Goal: Obtain resource: Download file/media

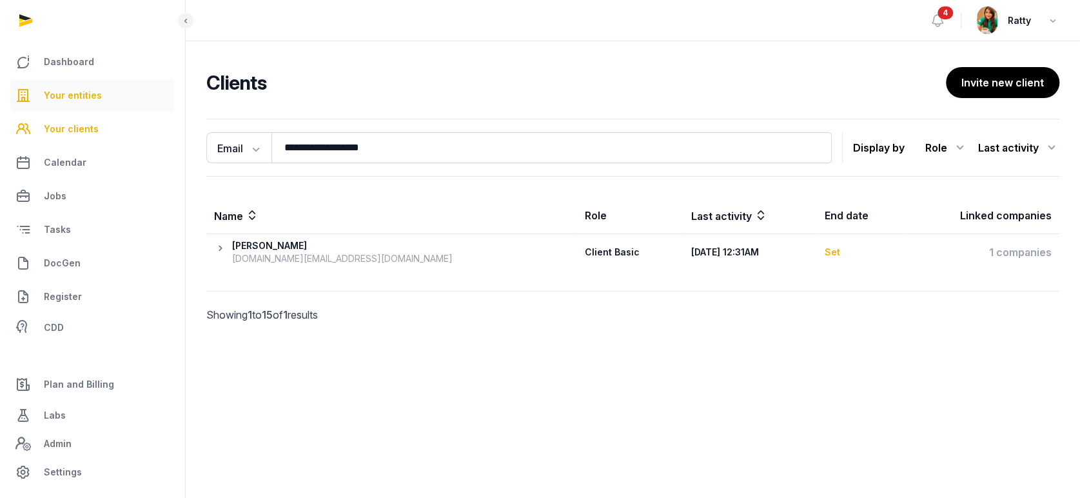
click at [76, 93] on span "Your entities" at bounding box center [73, 95] width 58 height 15
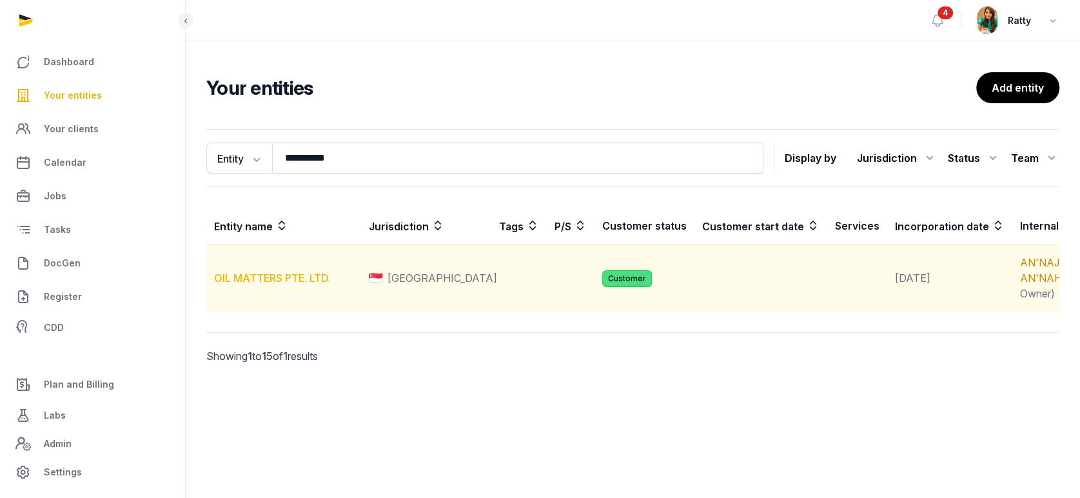
click at [255, 284] on link "OIL MATTERS PTE. LTD." at bounding box center [272, 277] width 117 height 13
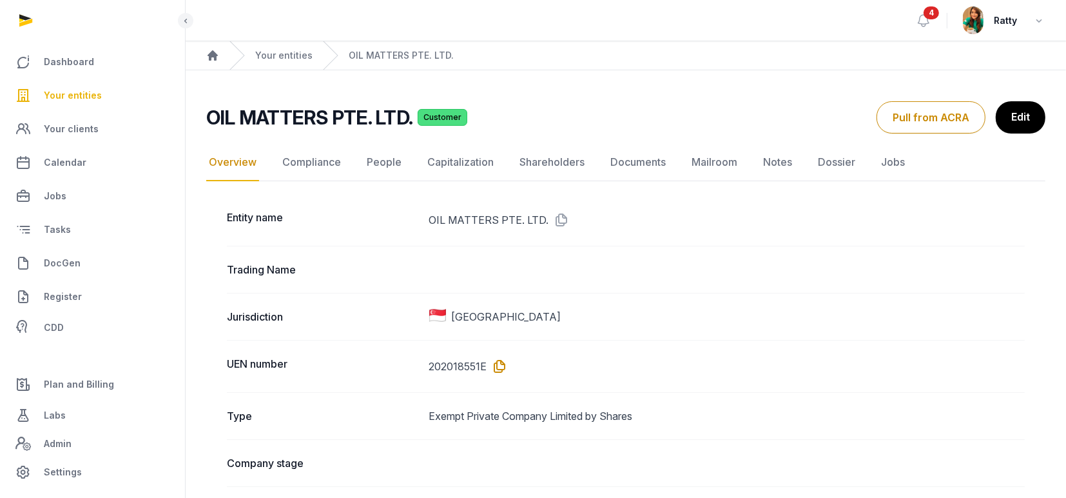
click at [500, 361] on icon at bounding box center [497, 366] width 21 height 21
click at [657, 160] on link "Documents" at bounding box center [638, 162] width 61 height 37
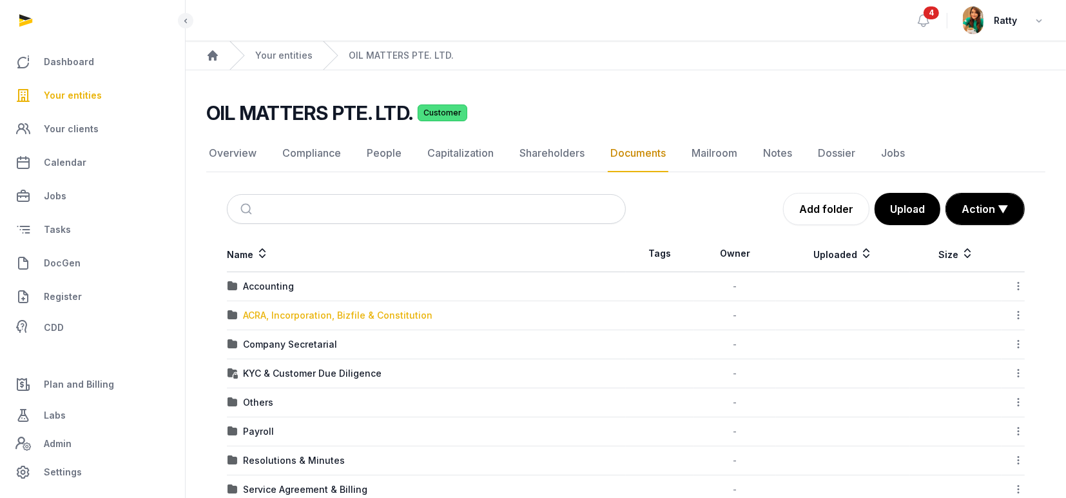
click at [278, 311] on div "ACRA, Incorporation, Bizfile & Constitution" at bounding box center [338, 315] width 190 height 13
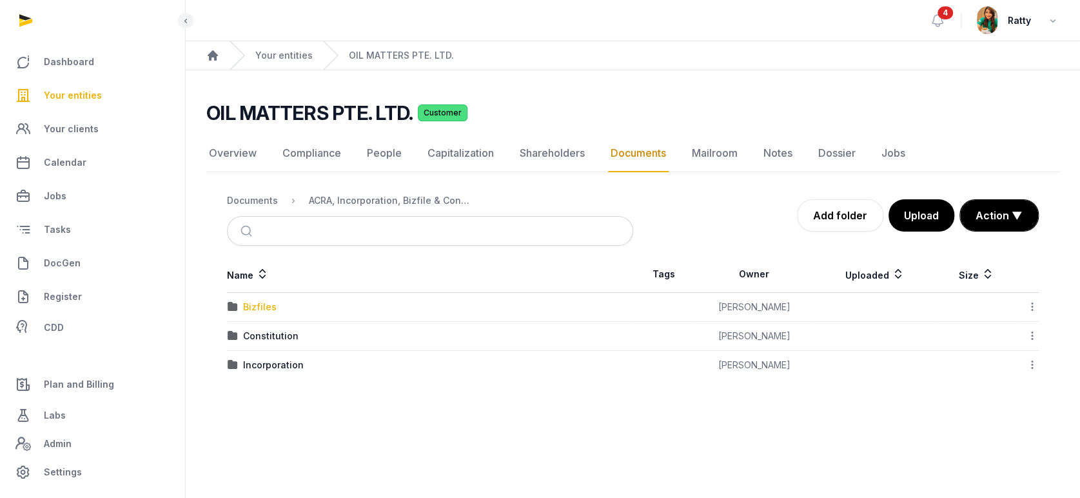
click at [256, 306] on div "Bizfiles" at bounding box center [260, 306] width 34 height 13
click at [256, 332] on div "2025" at bounding box center [254, 335] width 23 height 13
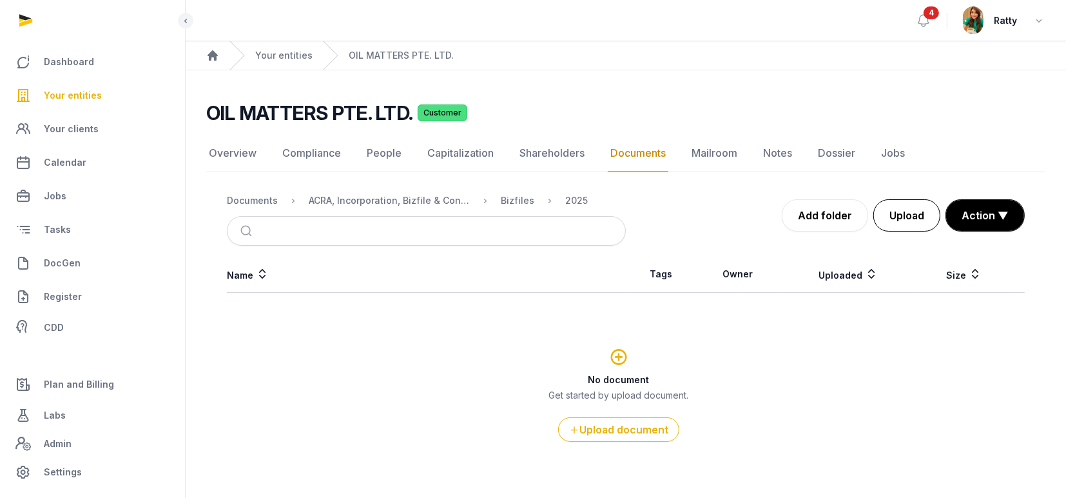
click at [913, 218] on button "Upload" at bounding box center [907, 215] width 67 height 32
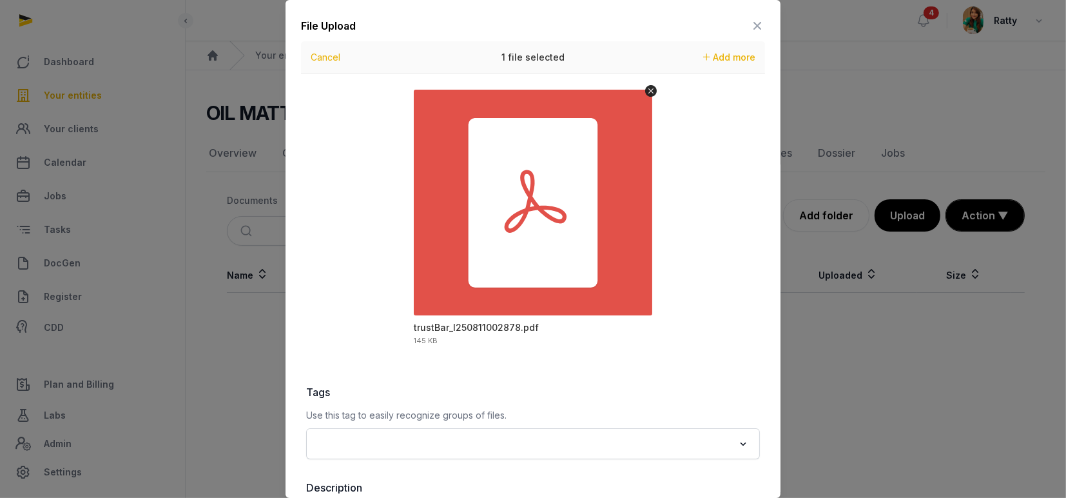
click at [415, 439] on input "Search for option" at bounding box center [524, 443] width 420 height 18
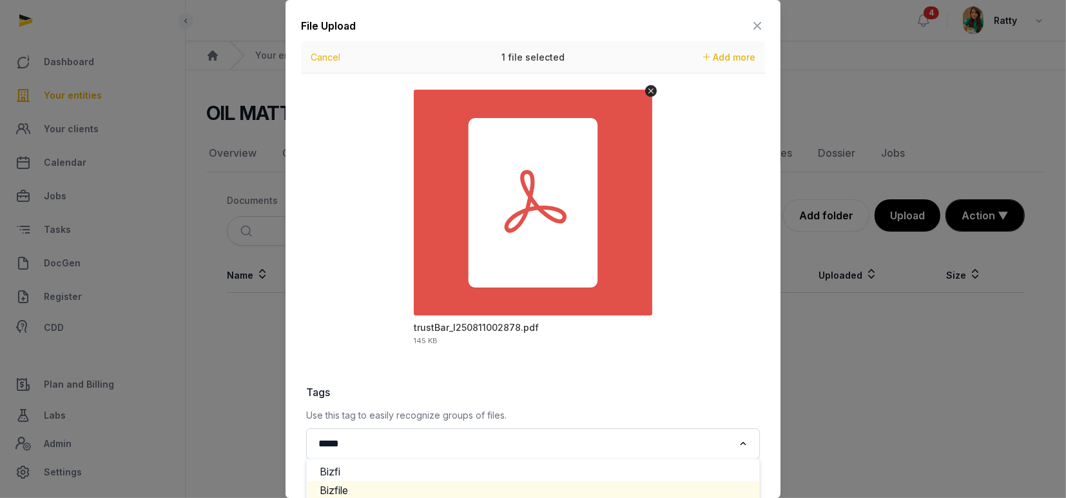
click at [362, 485] on li "Bizfile" at bounding box center [533, 490] width 453 height 19
type input "*****"
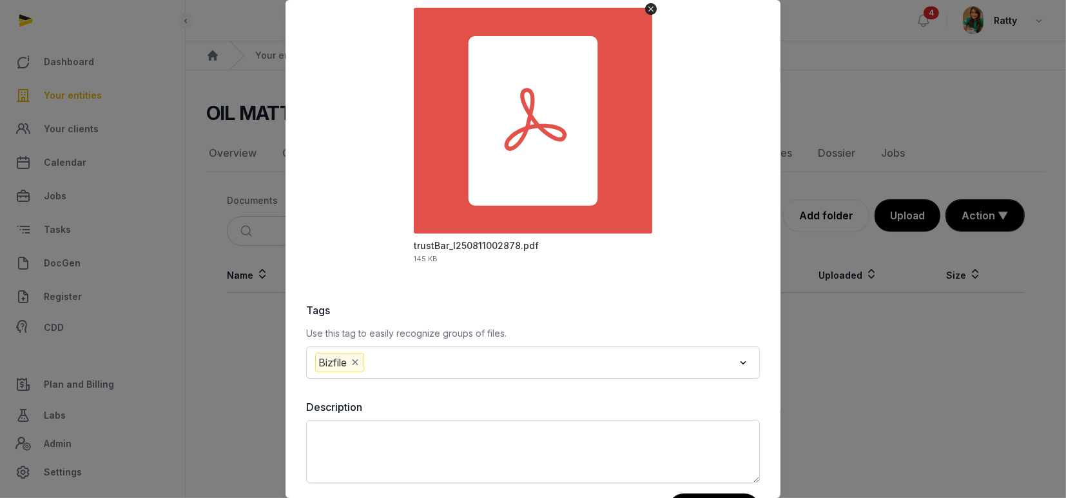
scroll to position [133, 0]
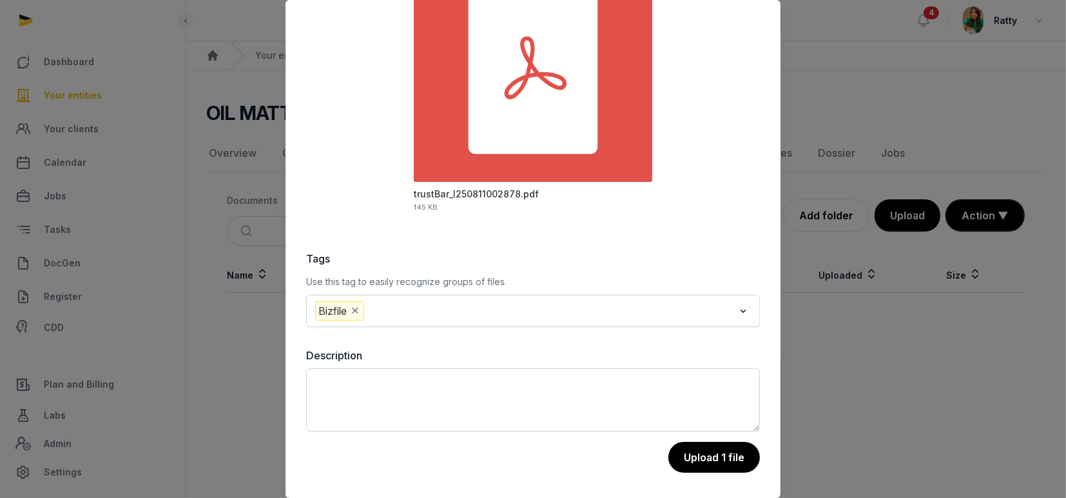
click at [687, 459] on button "Upload 1 file" at bounding box center [715, 457] width 92 height 31
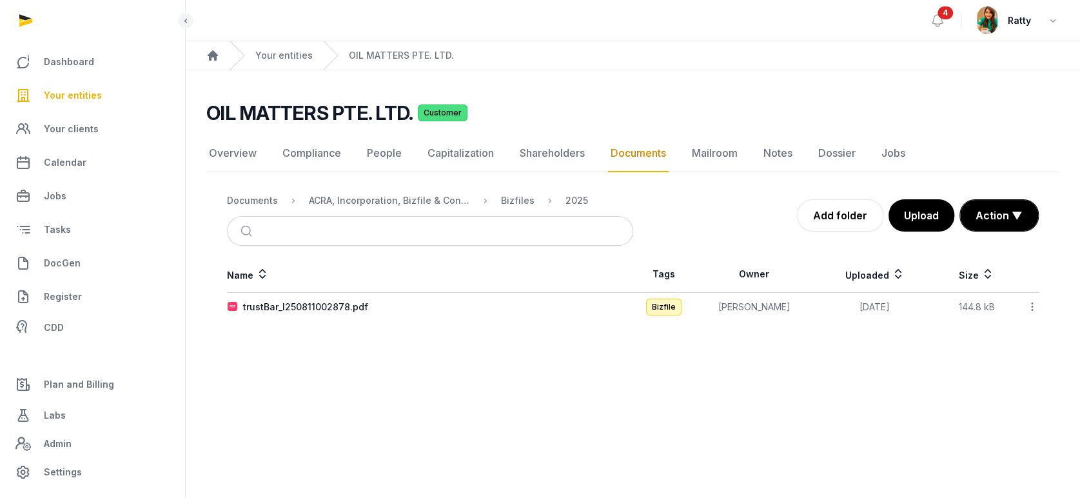
click at [1030, 307] on icon at bounding box center [1032, 307] width 12 height 14
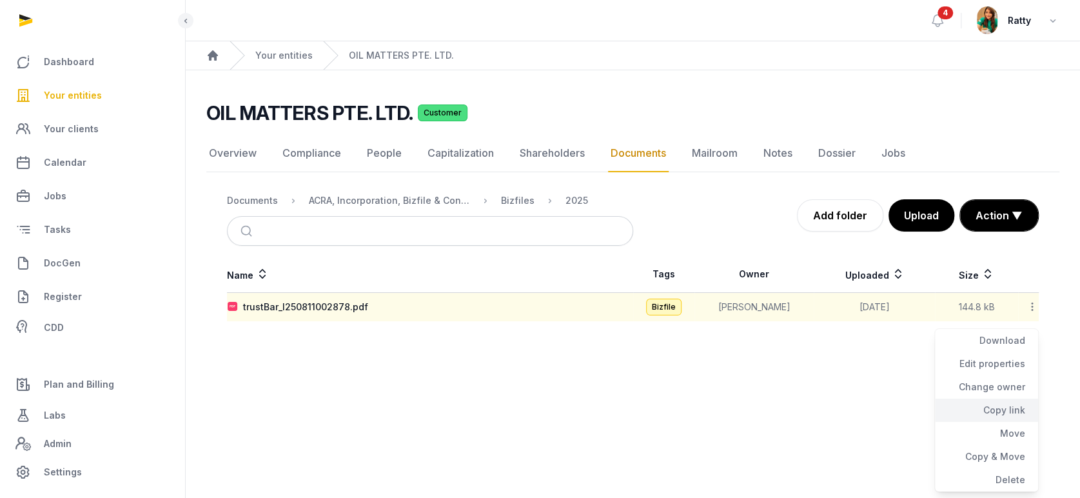
click at [1013, 422] on div "Copy link" at bounding box center [986, 433] width 103 height 23
click at [431, 200] on div "ACRA, Incorporation, Bizfile & Constitution" at bounding box center [389, 200] width 161 height 13
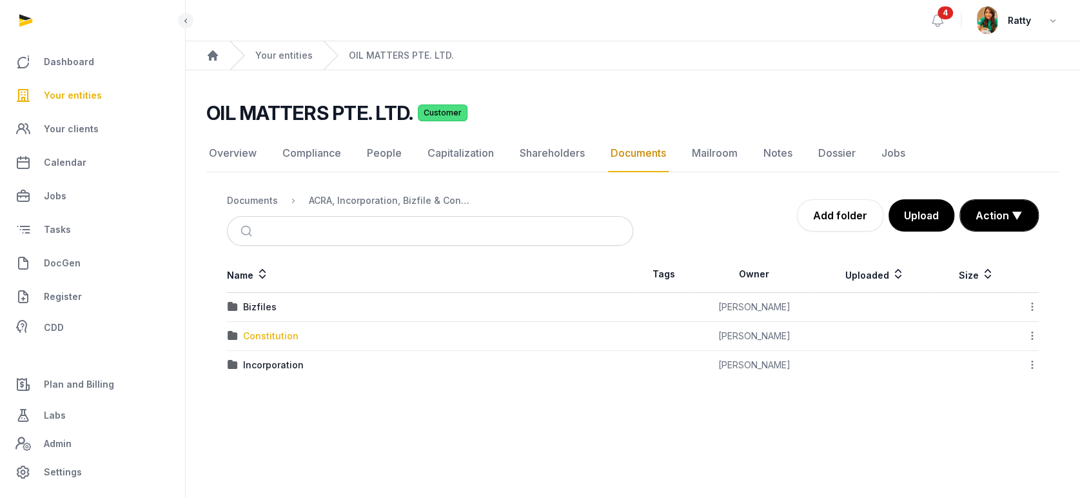
click at [269, 330] on div "Constitution" at bounding box center [270, 335] width 55 height 13
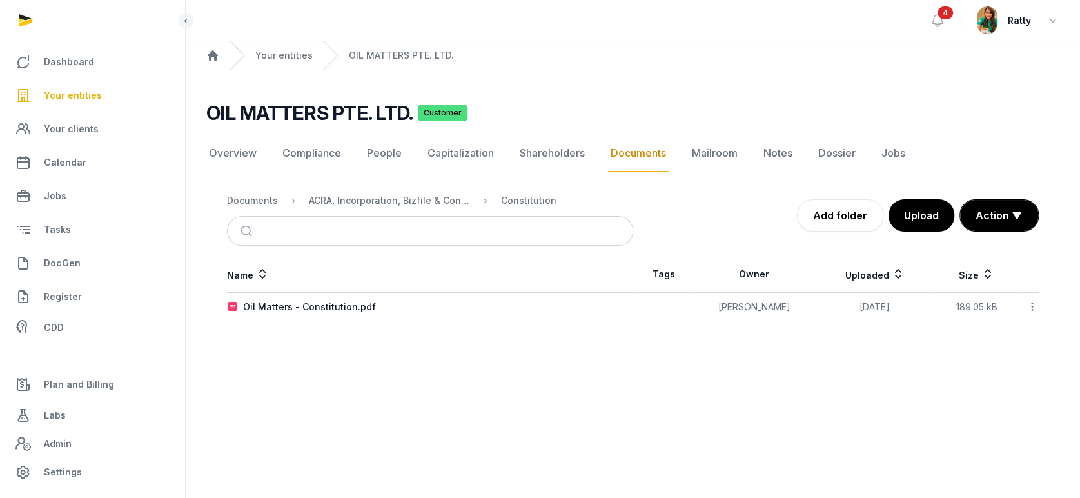
click at [1031, 301] on icon at bounding box center [1032, 307] width 12 height 14
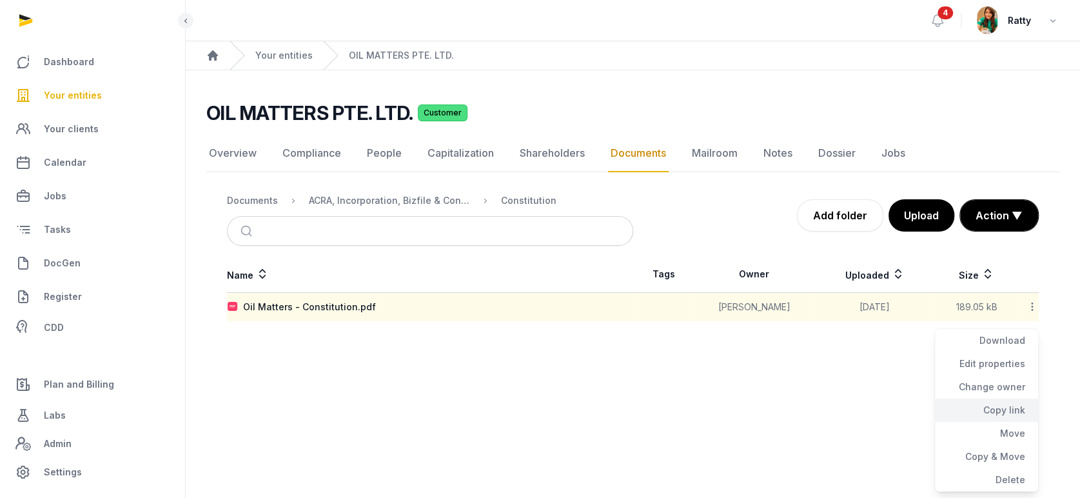
click at [1003, 422] on div "Copy link" at bounding box center [986, 433] width 103 height 23
click at [75, 96] on span "Your entities" at bounding box center [73, 95] width 58 height 15
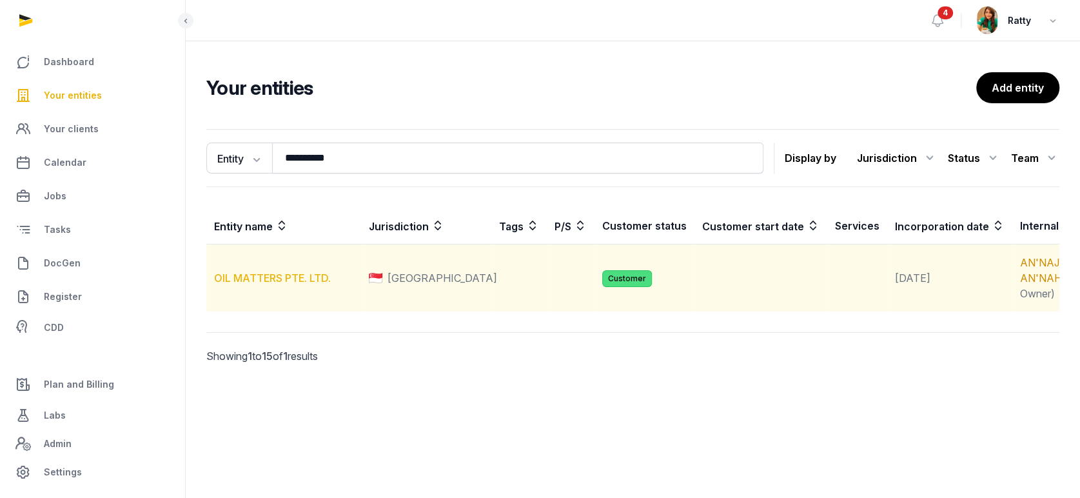
click at [283, 284] on link "OIL MATTERS PTE. LTD." at bounding box center [272, 277] width 117 height 13
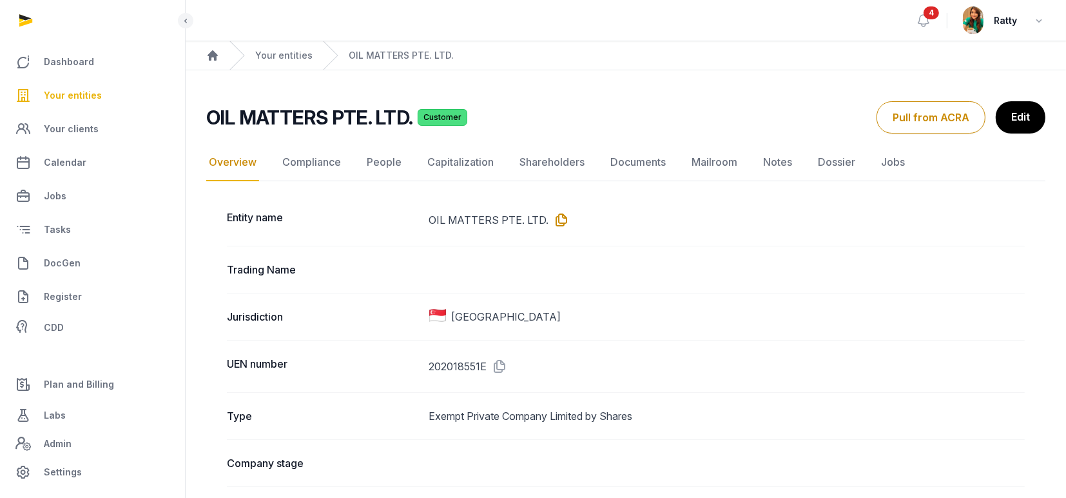
click at [557, 218] on icon at bounding box center [559, 220] width 21 height 21
click at [68, 90] on span "Your entities" at bounding box center [73, 95] width 58 height 15
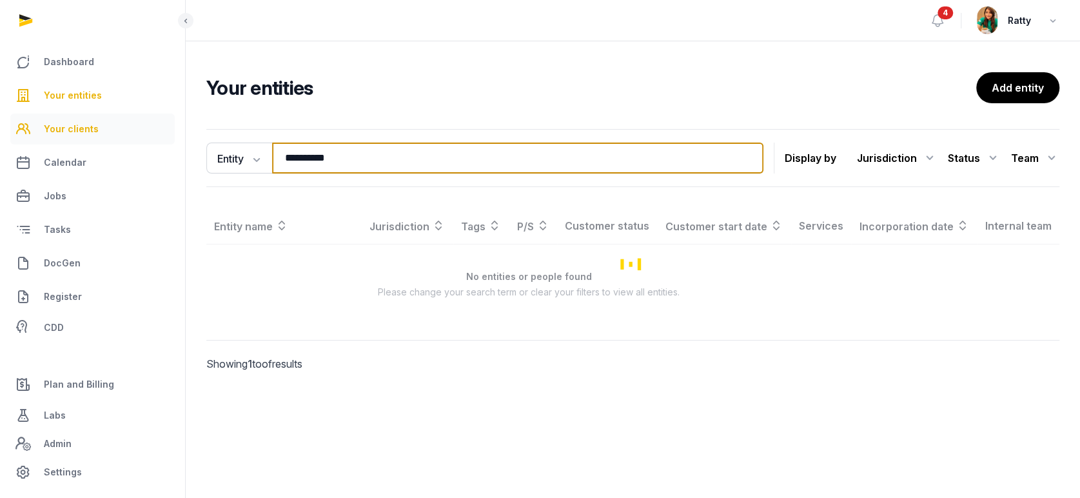
drag, startPoint x: 344, startPoint y: 158, endPoint x: 101, endPoint y: 127, distance: 245.0
click at [104, 129] on div "**********" at bounding box center [540, 249] width 1080 height 498
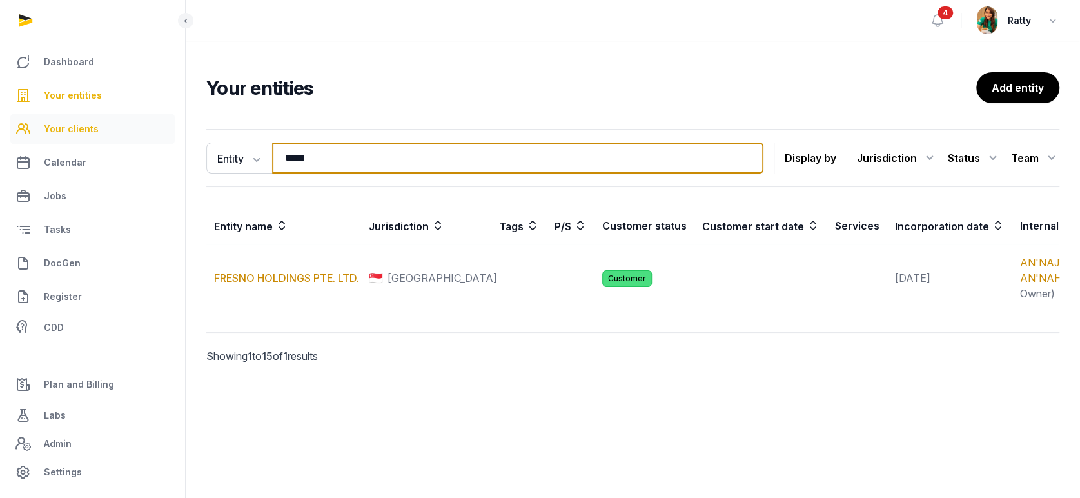
drag, startPoint x: 342, startPoint y: 152, endPoint x: 86, endPoint y: 122, distance: 258.3
click at [112, 132] on div "Dashboard Your entities Your clients Calendar Jobs Tasks DocGen Register CDD Pl…" at bounding box center [540, 249] width 1080 height 498
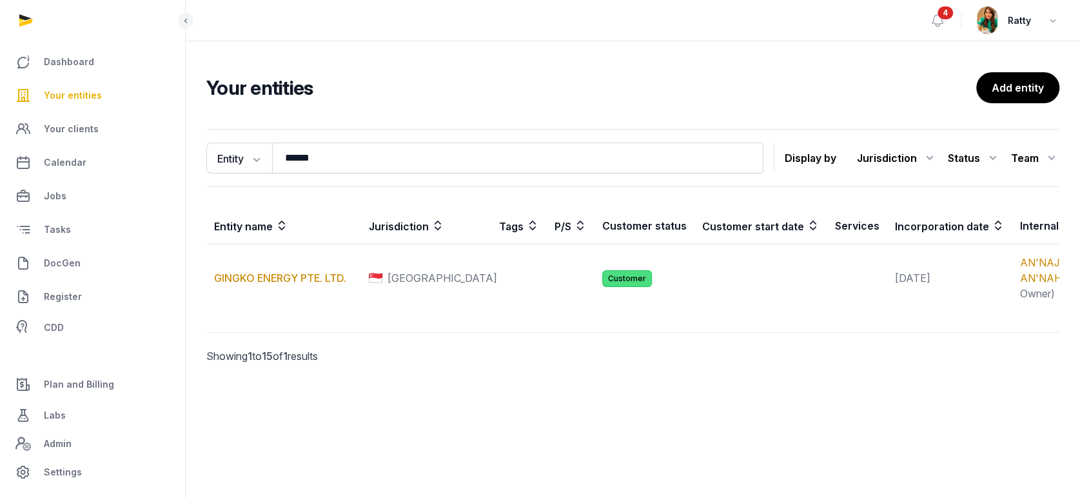
click at [82, 88] on span "Your entities" at bounding box center [73, 95] width 58 height 15
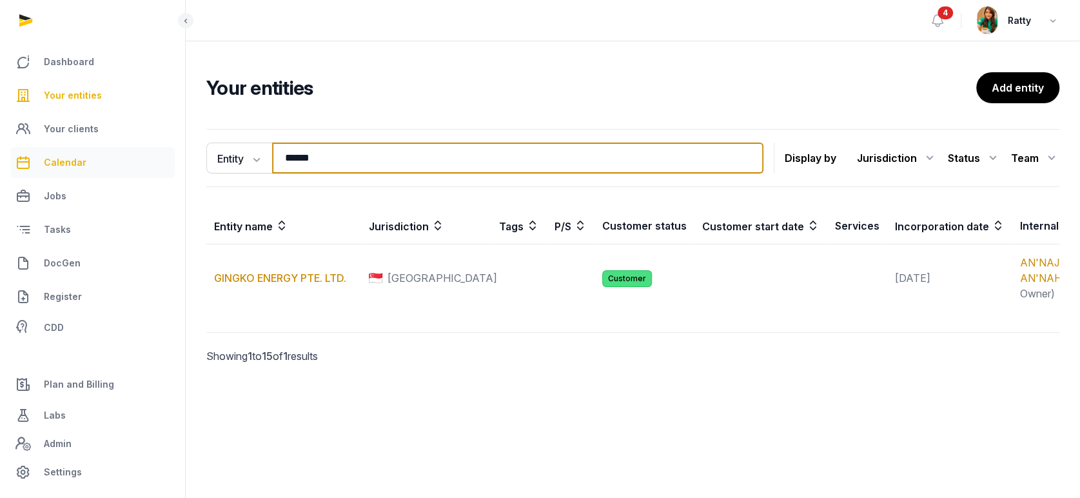
drag, startPoint x: 326, startPoint y: 158, endPoint x: 59, endPoint y: 164, distance: 267.6
click at [64, 164] on div "Dashboard Your entities Your clients Calendar Jobs Tasks DocGen Register CDD Pl…" at bounding box center [540, 249] width 1080 height 498
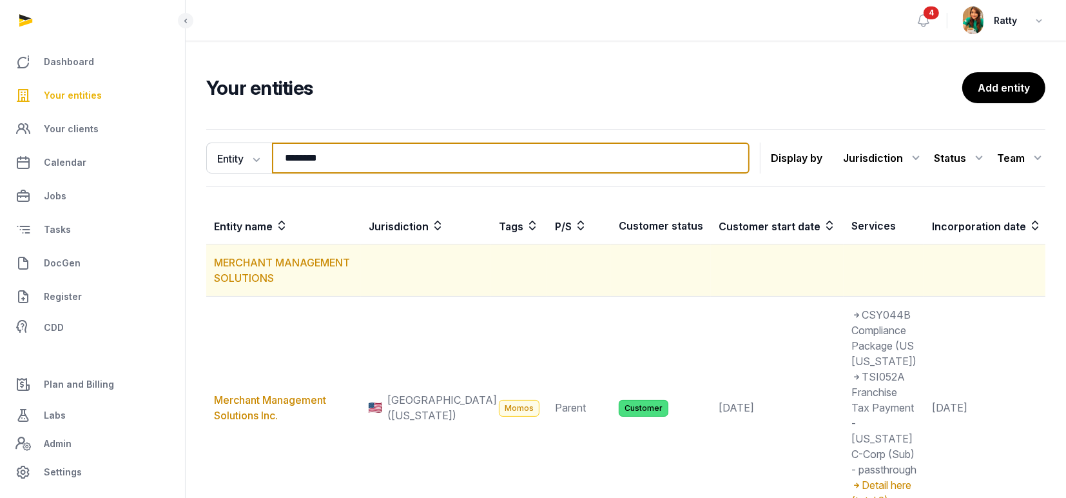
type input "********"
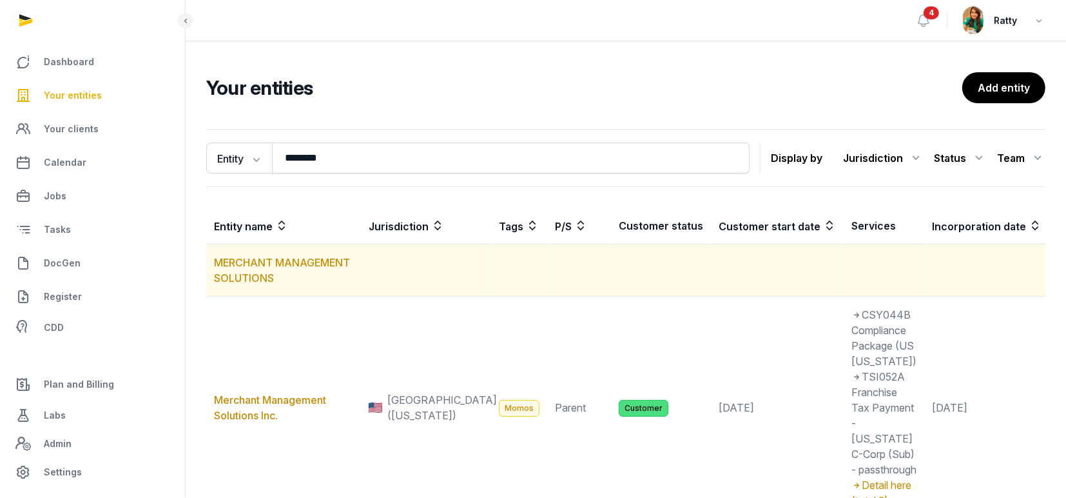
click at [260, 269] on td "MERCHANT MANAGEMENT SOLUTIONS" at bounding box center [283, 270] width 155 height 52
click at [263, 260] on link "MERCHANT MANAGEMENT SOLUTIONS" at bounding box center [282, 270] width 136 height 28
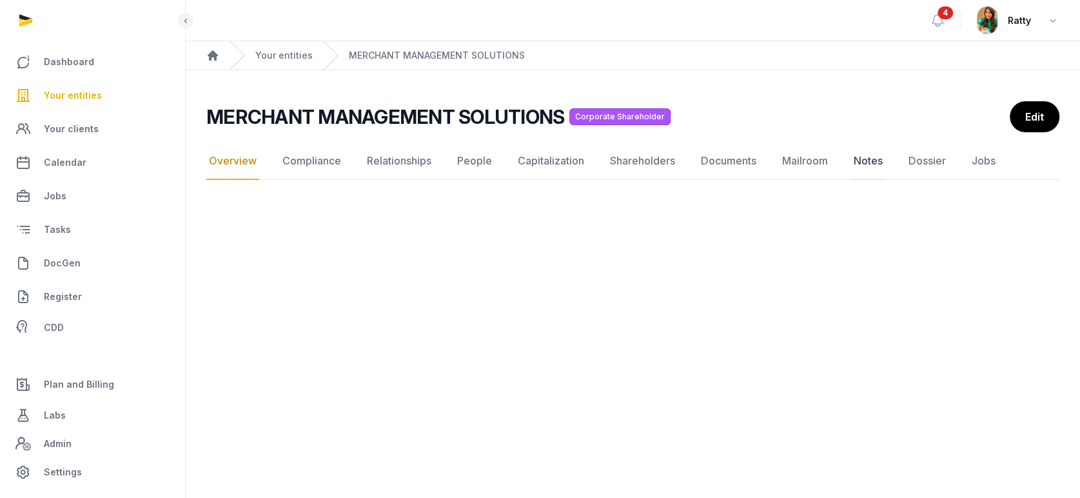
click at [872, 159] on link "Notes" at bounding box center [868, 160] width 34 height 37
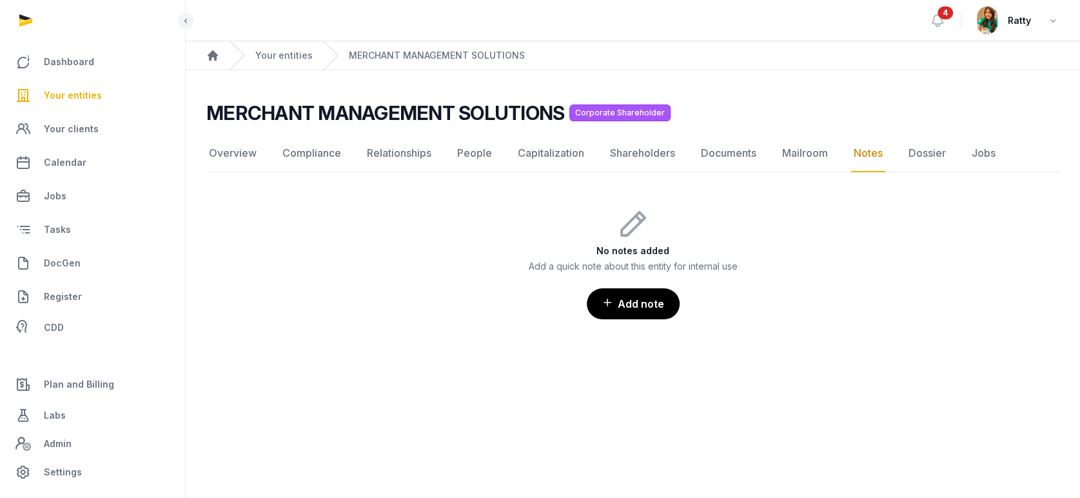
click at [65, 98] on span "Your entities" at bounding box center [73, 95] width 58 height 15
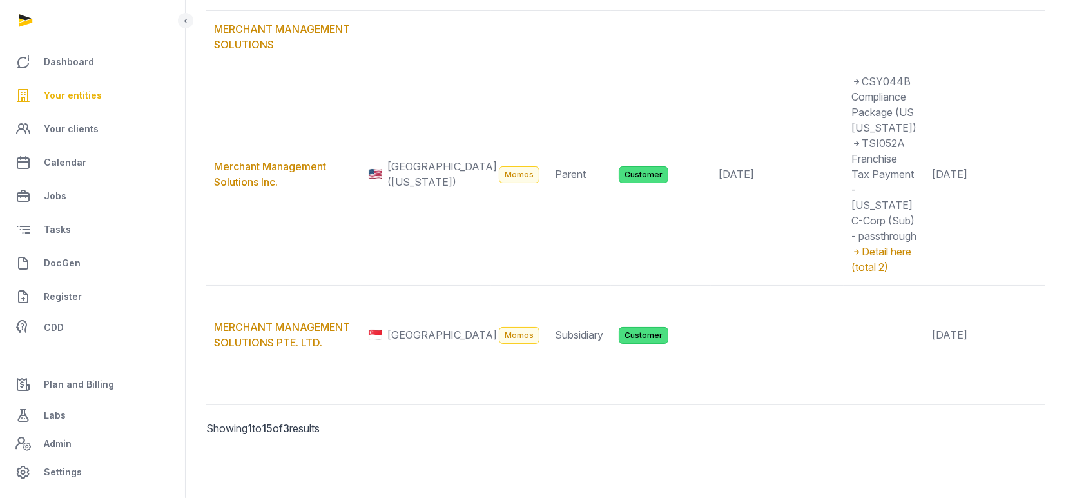
scroll to position [338, 0]
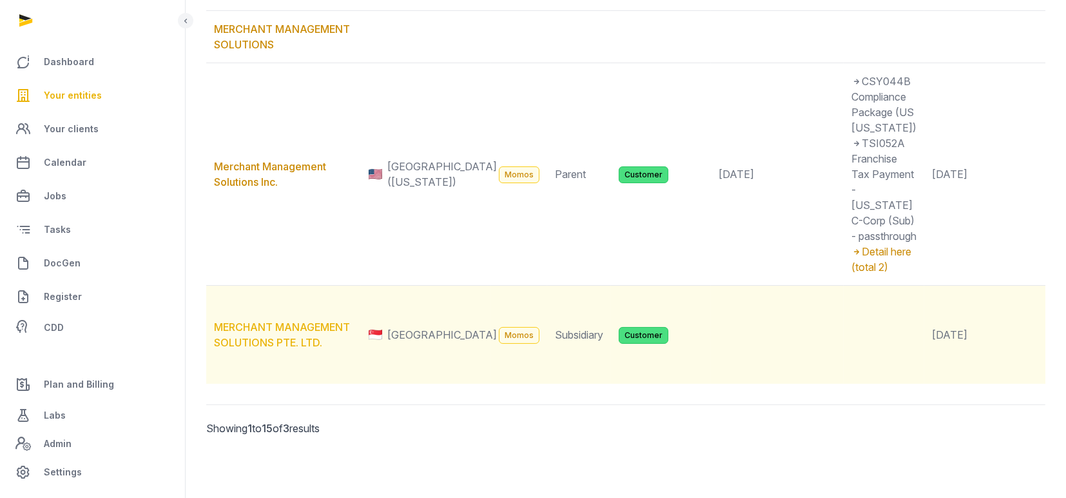
click at [242, 320] on link "MERCHANT MANAGEMENT SOLUTIONS PTE. LTD." at bounding box center [282, 334] width 136 height 28
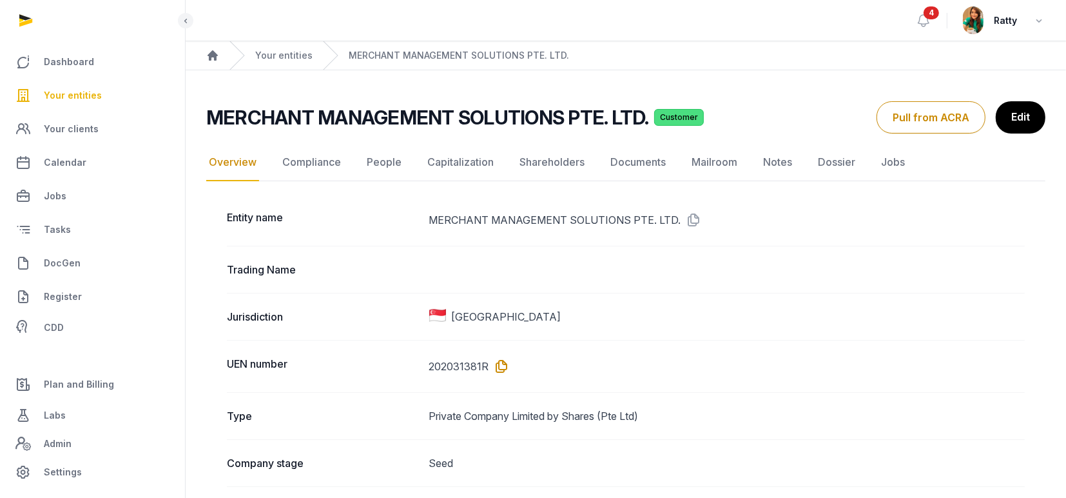
click at [505, 364] on icon at bounding box center [499, 366] width 21 height 21
click at [784, 160] on link "Notes" at bounding box center [778, 162] width 34 height 37
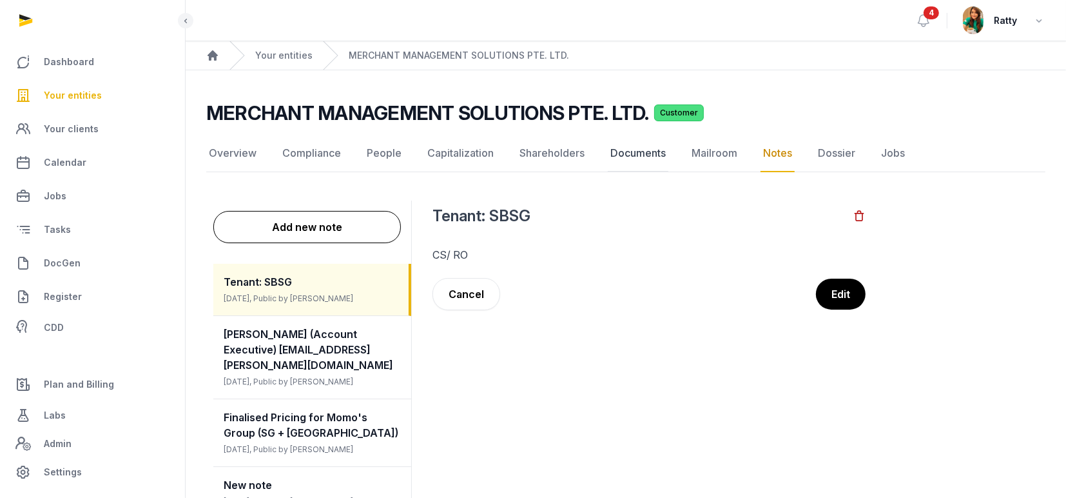
click at [636, 149] on link "Documents" at bounding box center [638, 153] width 61 height 37
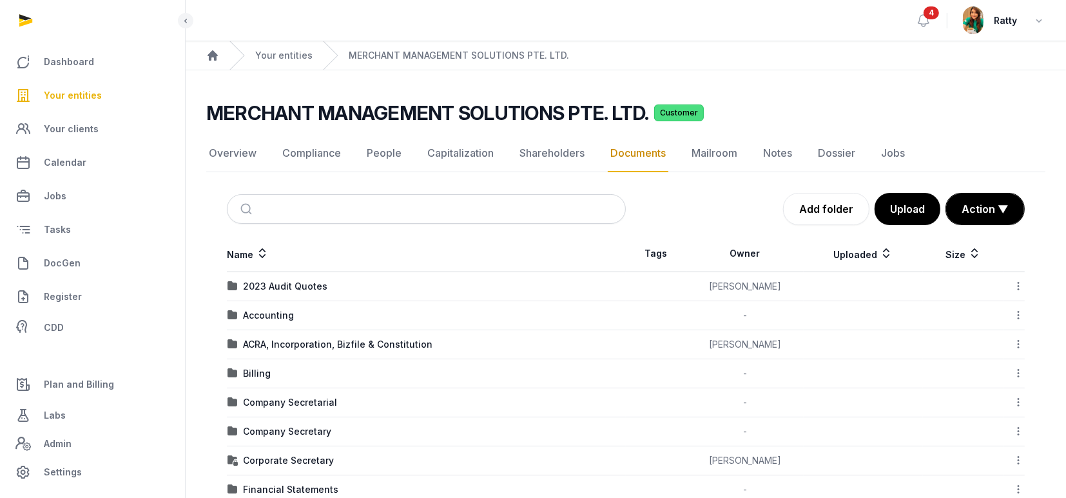
scroll to position [86, 0]
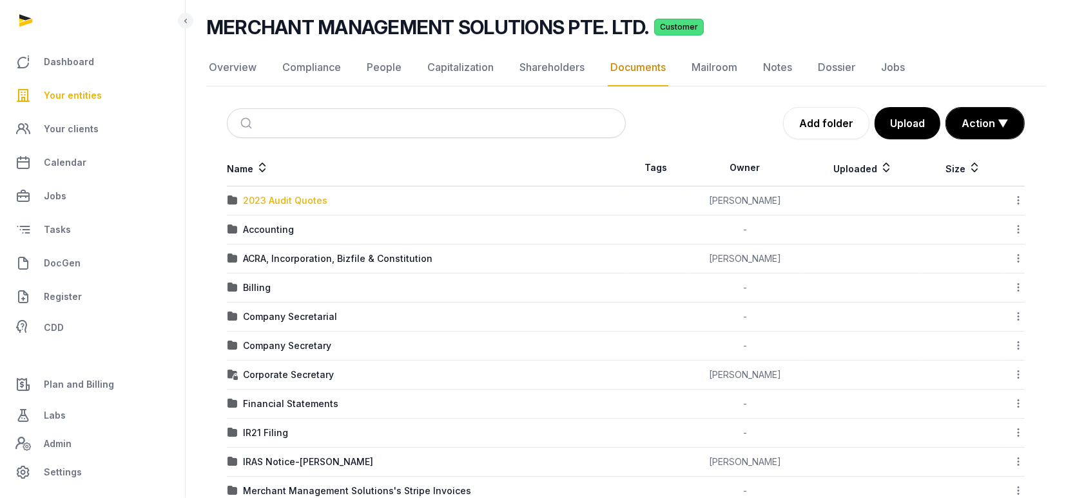
click at [291, 202] on div "2023 Audit Quotes" at bounding box center [285, 200] width 84 height 13
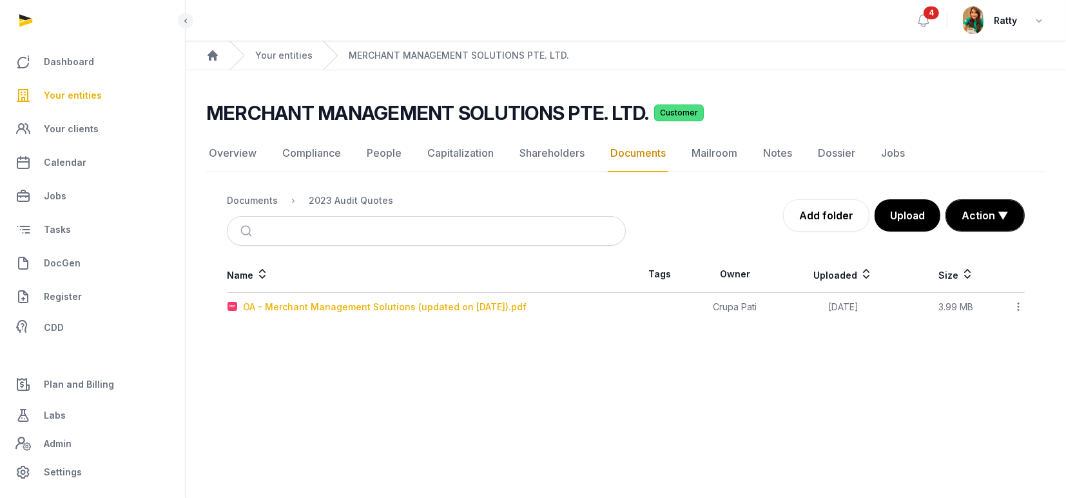
scroll to position [0, 0]
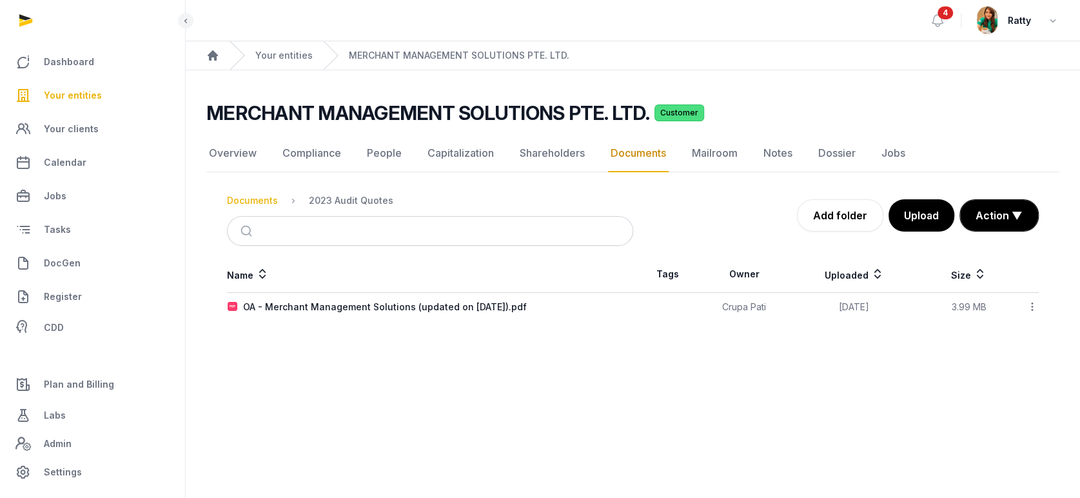
click at [268, 203] on div "Documents" at bounding box center [252, 200] width 51 height 13
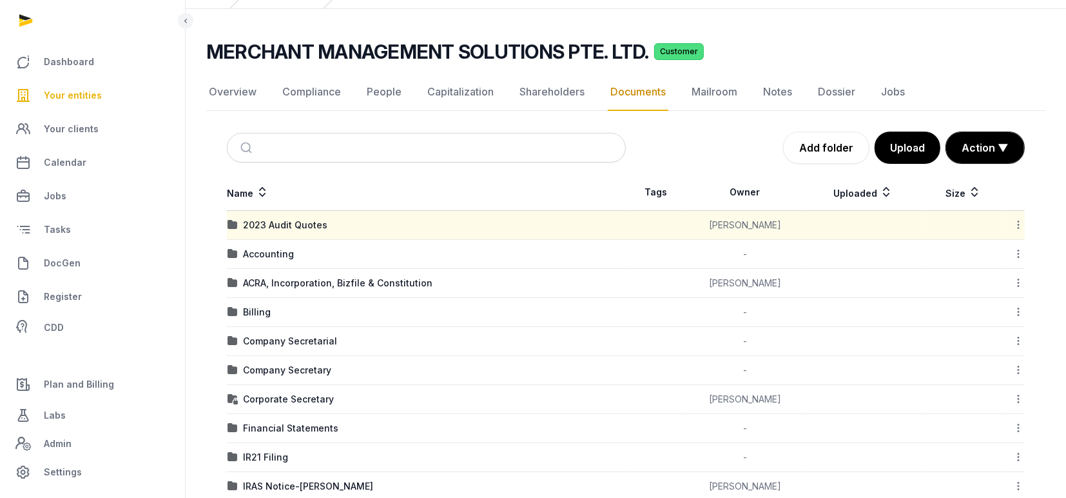
scroll to position [86, 0]
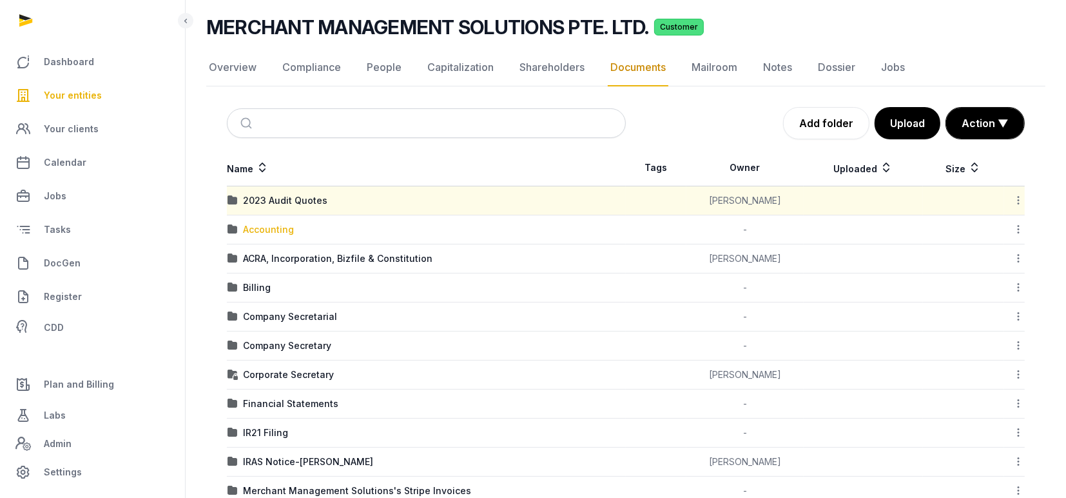
click at [273, 227] on div "Accounting" at bounding box center [268, 229] width 51 height 13
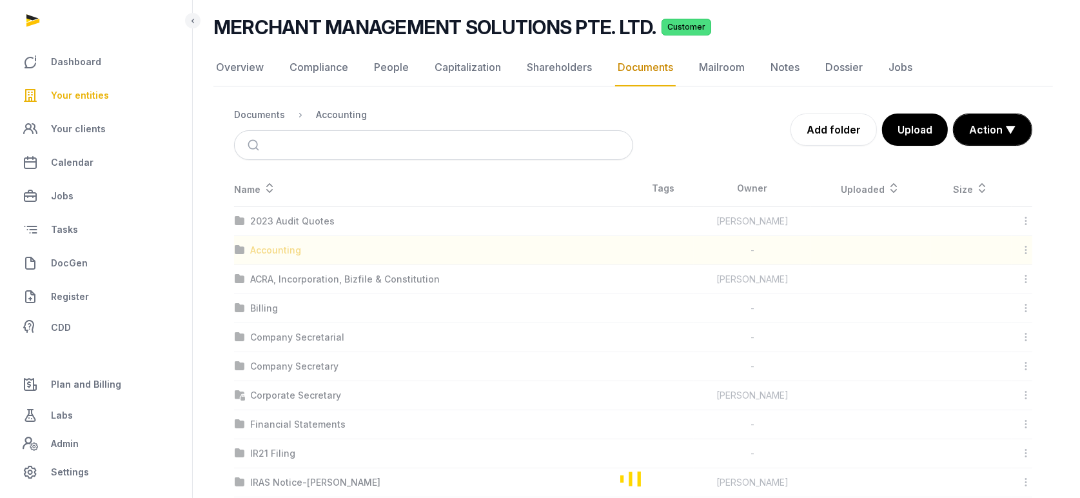
scroll to position [0, 0]
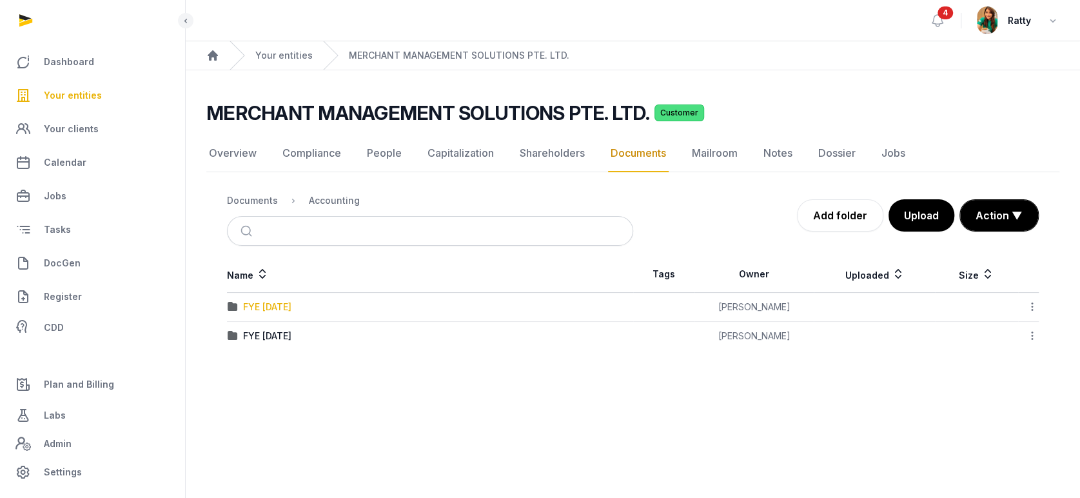
click at [277, 303] on div "FYE Dec 2023" at bounding box center [267, 306] width 48 height 13
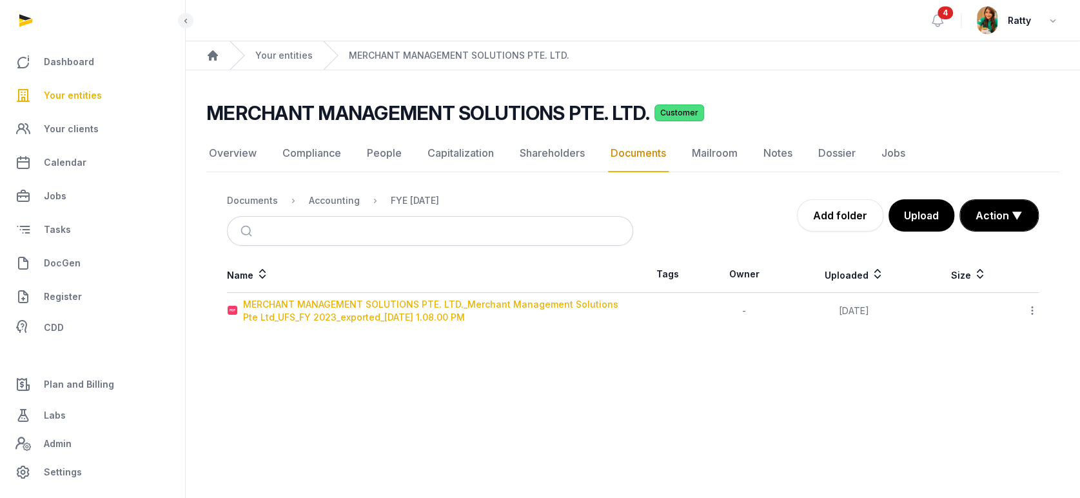
click at [356, 307] on div "MERCHANT MANAGEMENT SOLUTIONS PTE. LTD._Merchant Management Solutions Pte Ltd_U…" at bounding box center [437, 311] width 389 height 26
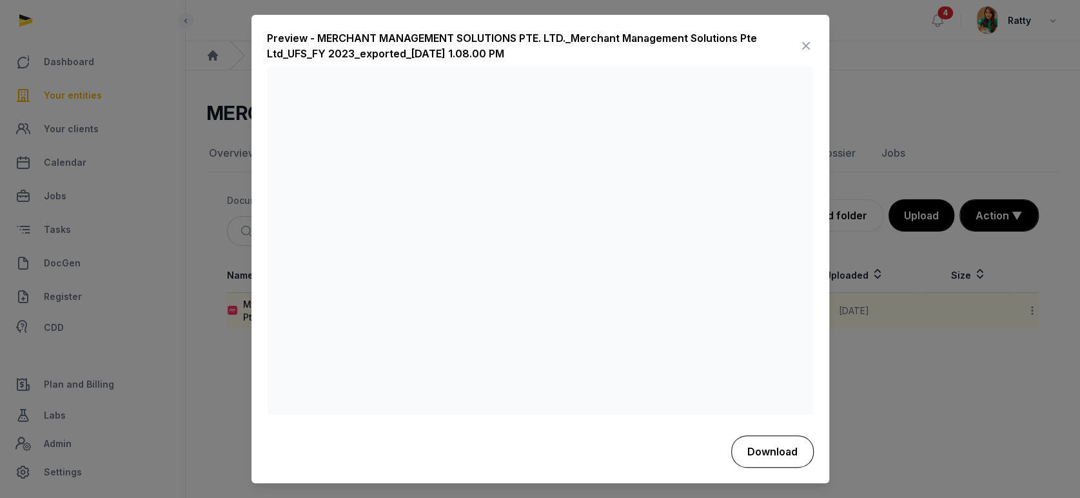
click at [775, 456] on button "Download" at bounding box center [772, 451] width 83 height 32
click at [805, 44] on icon at bounding box center [805, 46] width 15 height 21
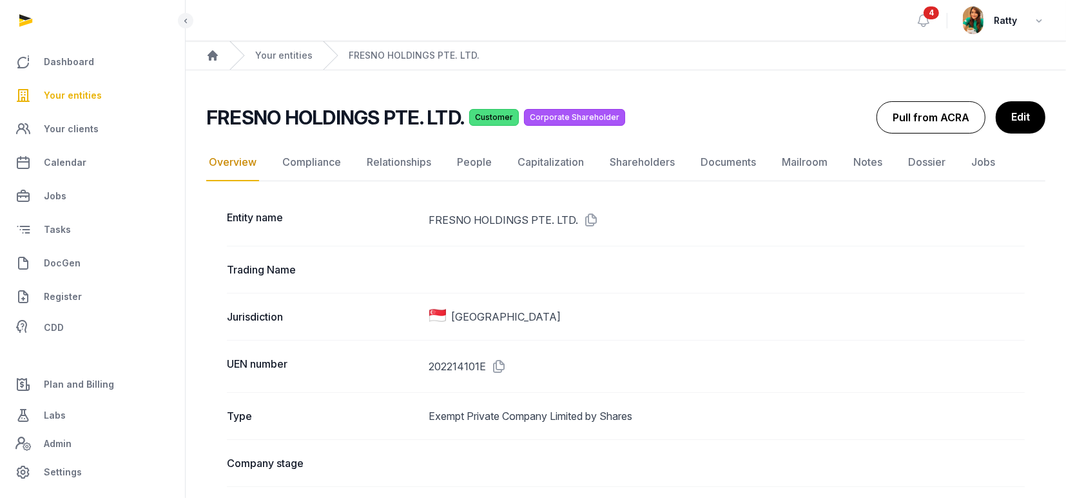
click at [930, 112] on button "Pull from ACRA" at bounding box center [931, 117] width 109 height 32
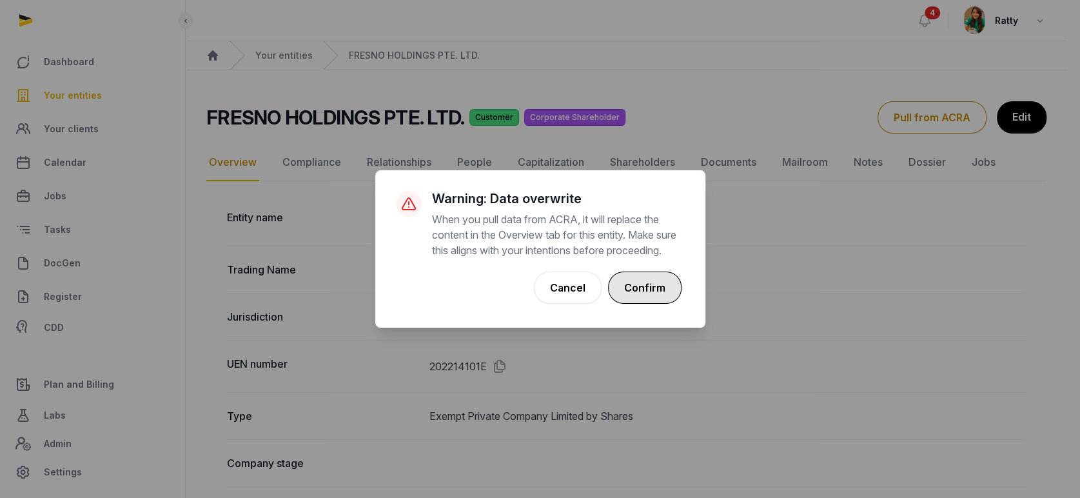
click at [645, 291] on button "Confirm" at bounding box center [644, 287] width 73 height 32
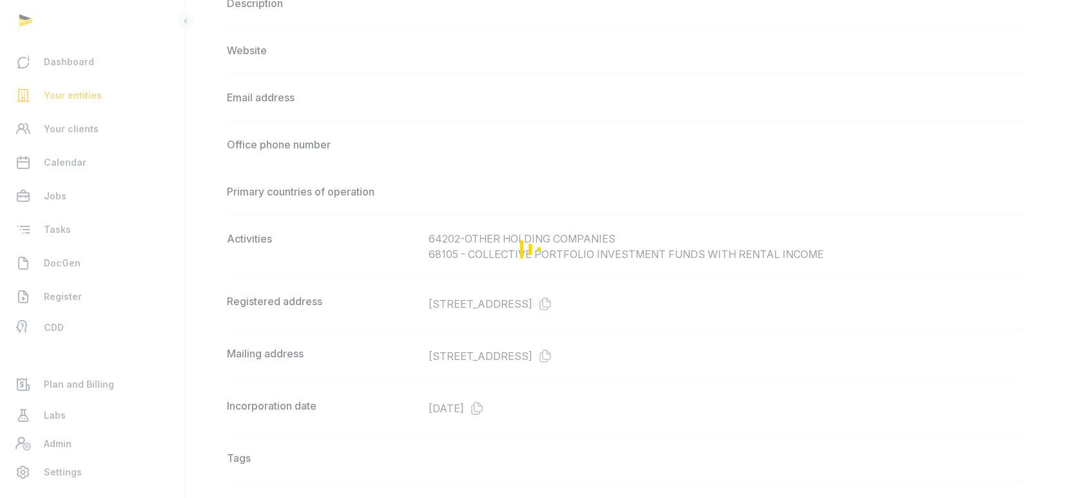
scroll to position [601, 0]
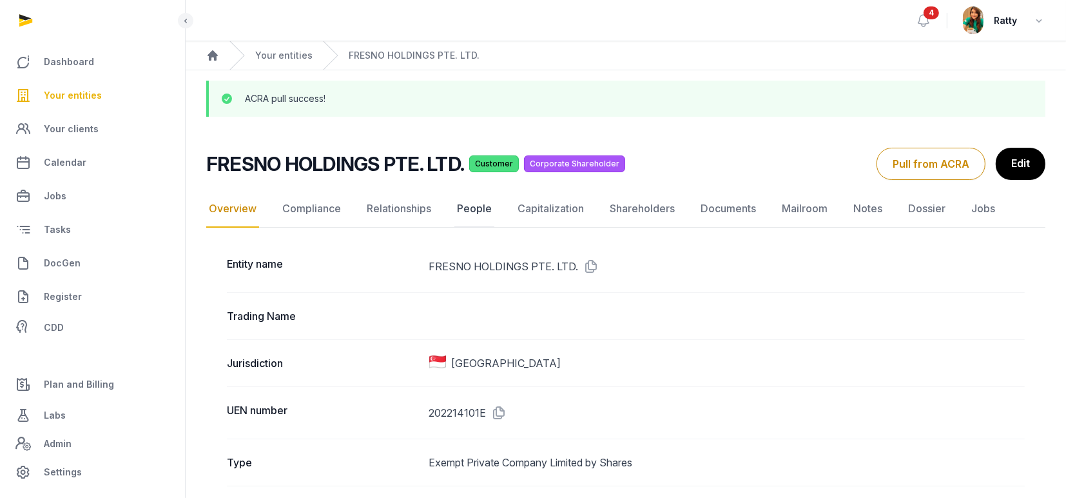
click at [460, 199] on link "People" at bounding box center [474, 208] width 40 height 37
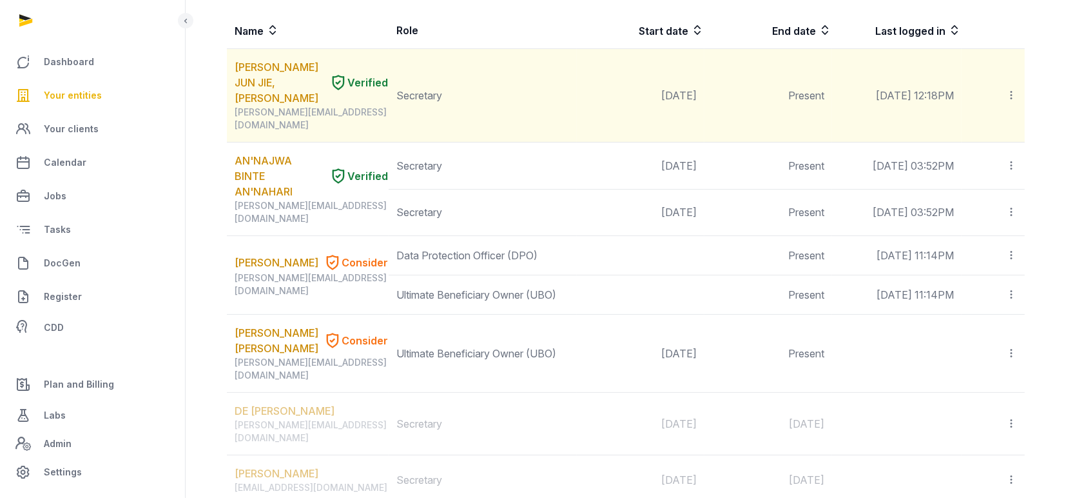
scroll to position [258, 0]
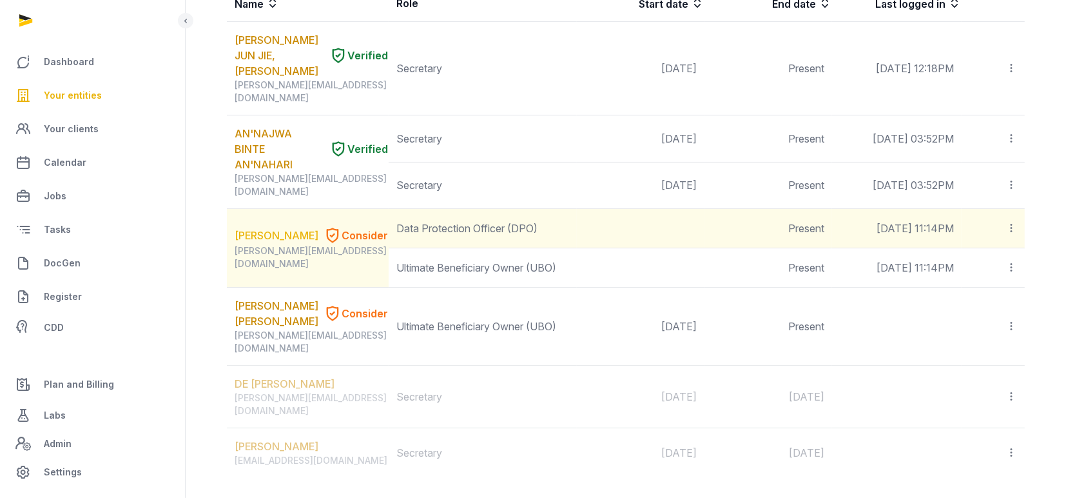
click at [243, 228] on link "CARLOS GARCIA GARCIA" at bounding box center [277, 235] width 84 height 15
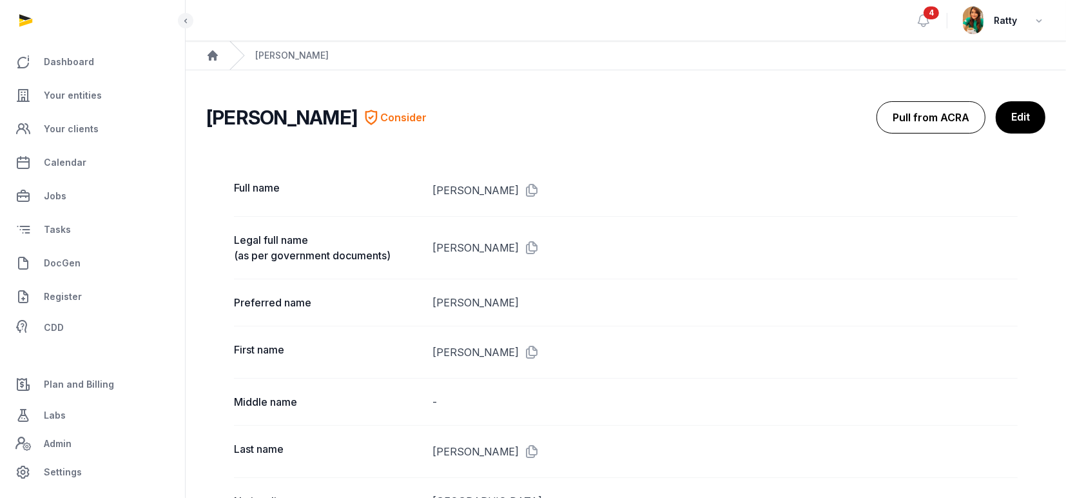
click at [914, 123] on button "Pull from ACRA" at bounding box center [931, 117] width 109 height 32
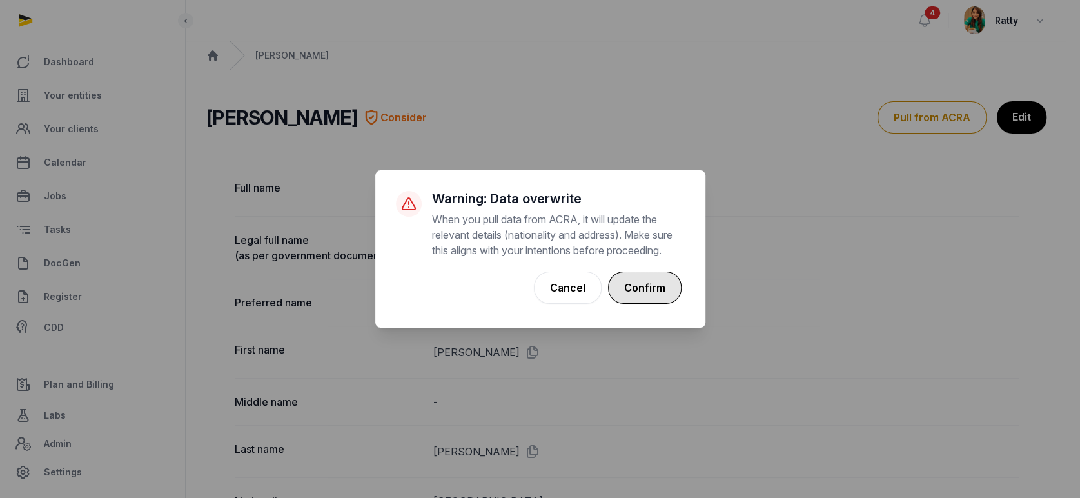
click at [643, 299] on button "Confirm" at bounding box center [644, 287] width 73 height 32
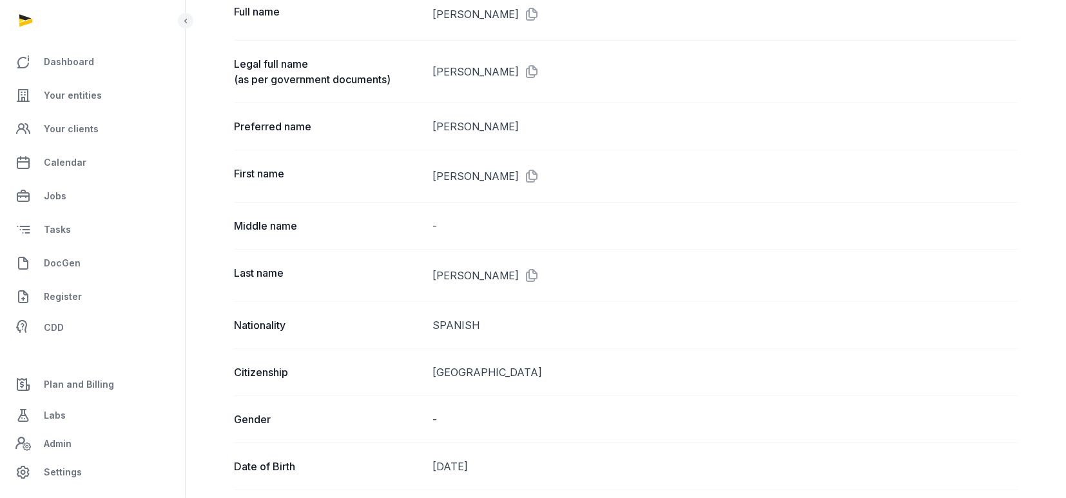
scroll to position [86, 0]
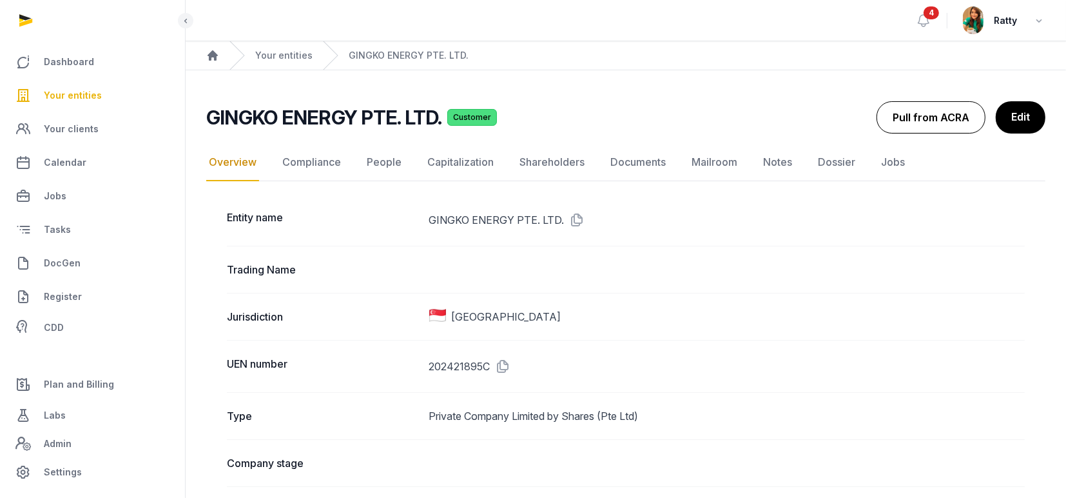
click at [911, 119] on button "Pull from ACRA" at bounding box center [931, 117] width 109 height 32
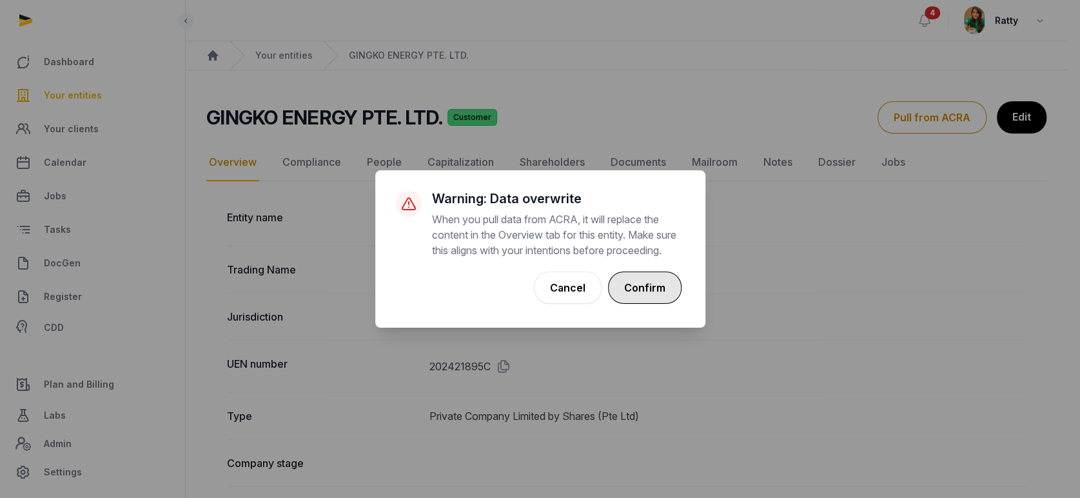
click at [639, 291] on button "Confirm" at bounding box center [644, 287] width 73 height 32
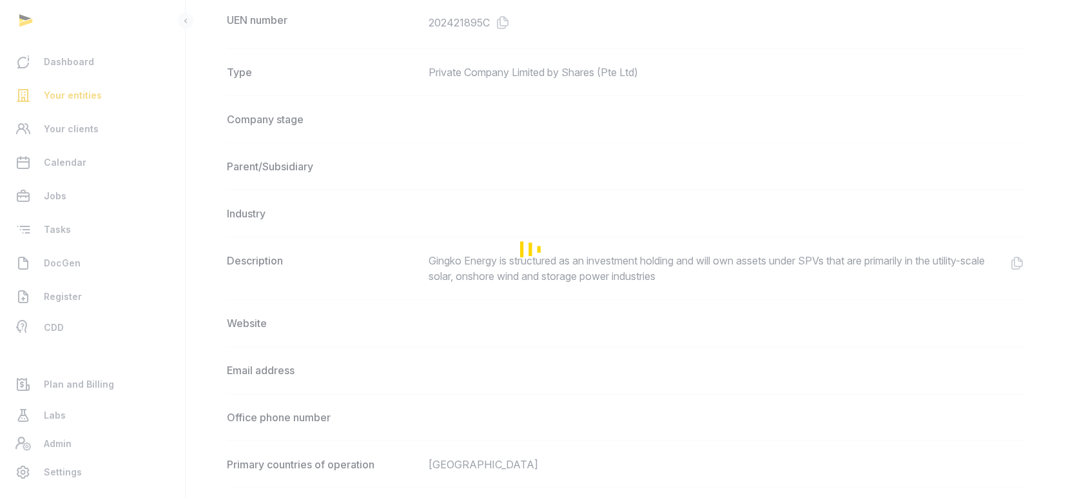
scroll to position [687, 0]
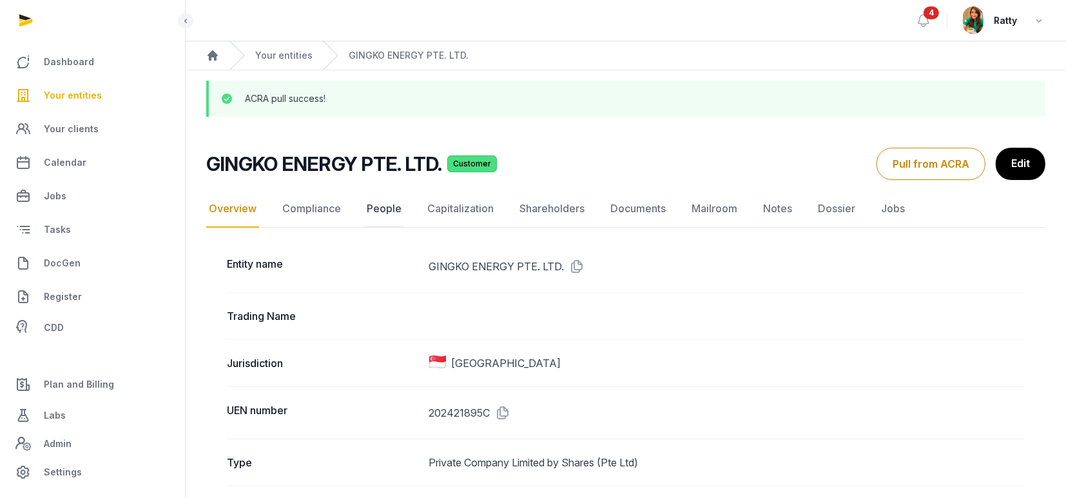
click at [384, 207] on link "People" at bounding box center [384, 208] width 40 height 37
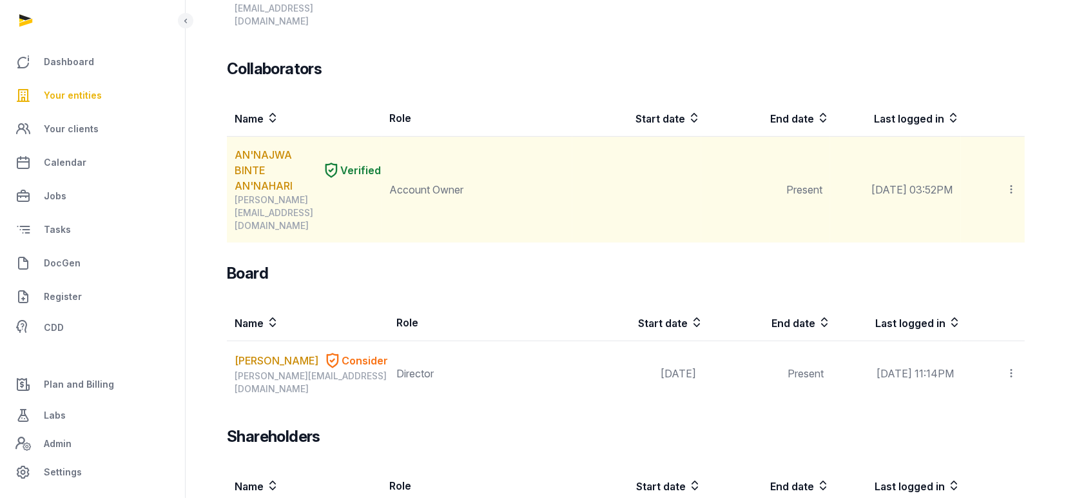
scroll to position [459, 0]
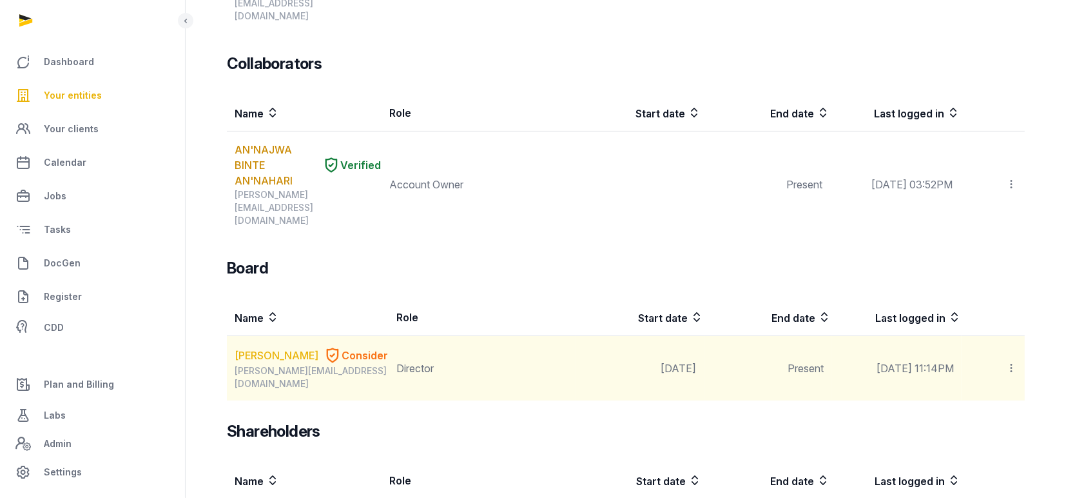
click at [259, 347] on link "CARLOS GARCIA GARCIA" at bounding box center [277, 354] width 84 height 15
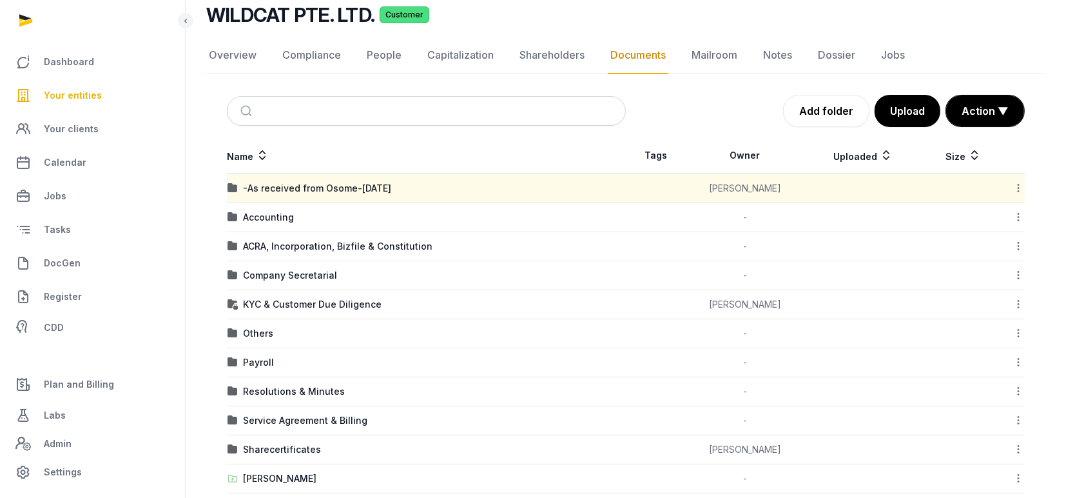
scroll to position [171, 0]
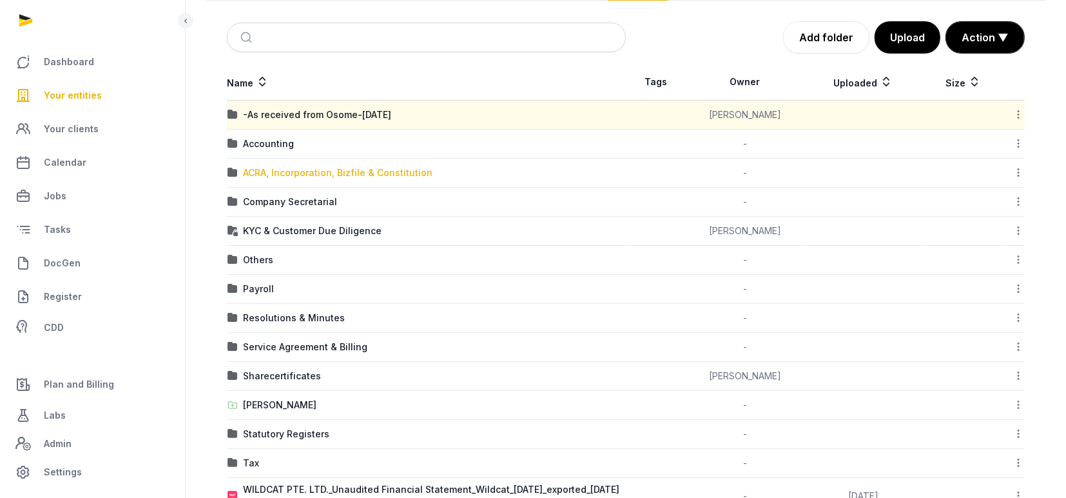
click at [333, 168] on div "ACRA, Incorporation, Bizfile & Constitution" at bounding box center [338, 172] width 190 height 13
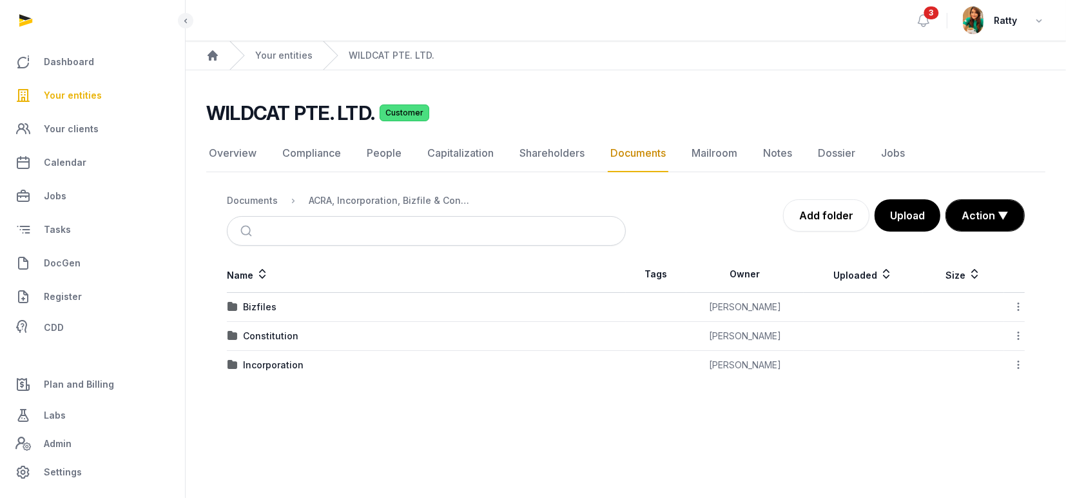
scroll to position [0, 0]
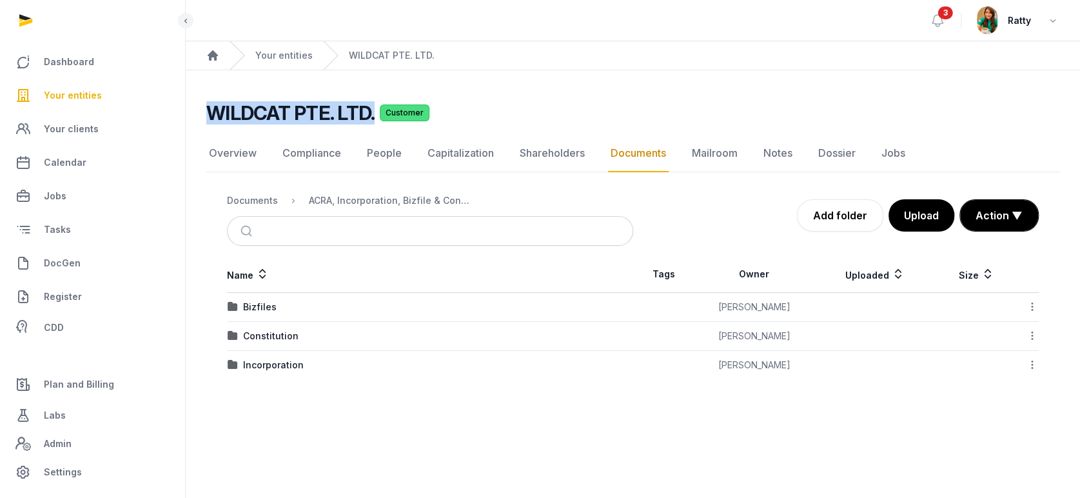
drag, startPoint x: 208, startPoint y: 111, endPoint x: 374, endPoint y: 102, distance: 165.9
click at [374, 102] on div "WILDCAT PTE. LTD. Customer" at bounding box center [627, 112] width 843 height 23
copy h2 "WILDCAT PTE. LTD."
click at [254, 334] on div "Constitution" at bounding box center [270, 335] width 55 height 13
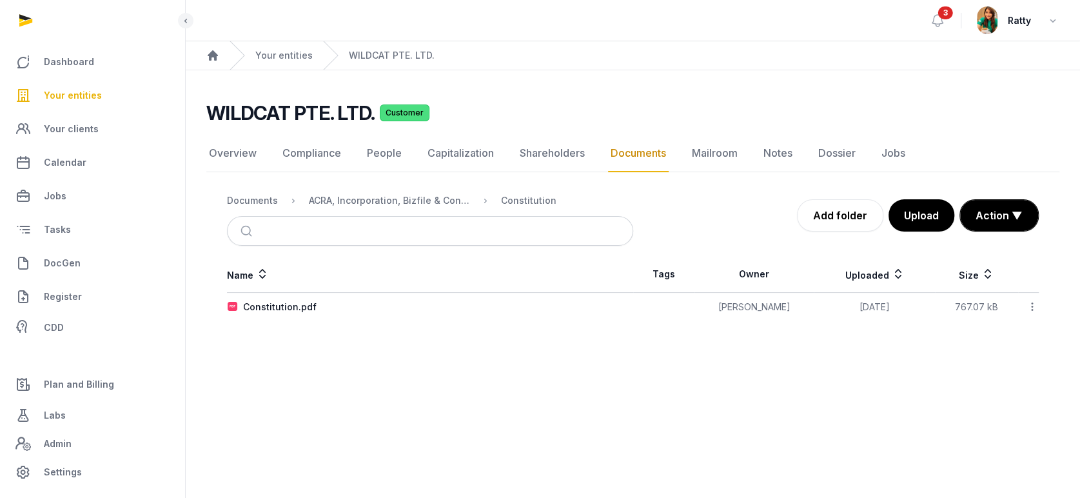
click at [1034, 303] on icon at bounding box center [1032, 307] width 12 height 14
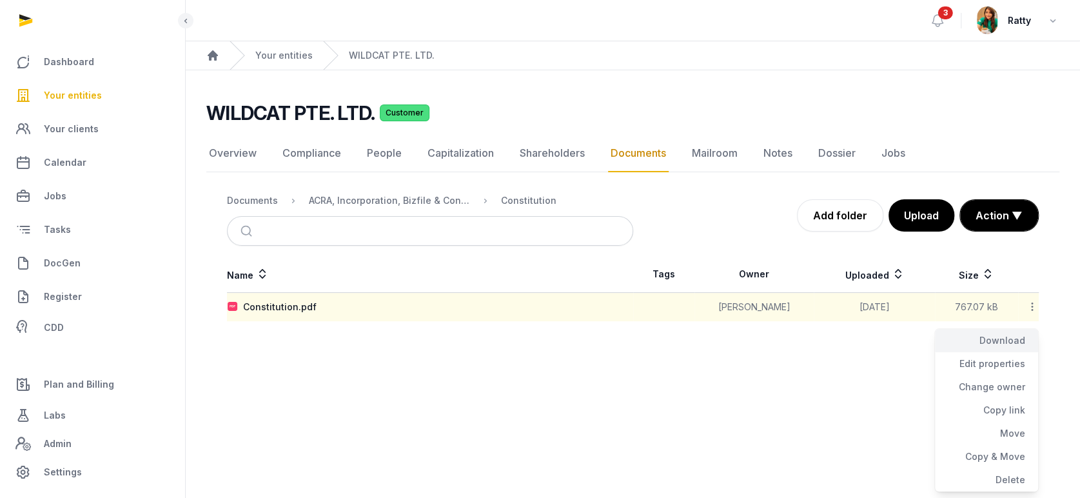
click at [986, 352] on div "Download" at bounding box center [986, 363] width 103 height 23
click at [427, 197] on div "ACRA, Incorporation, Bizfile & Constitution" at bounding box center [389, 200] width 161 height 13
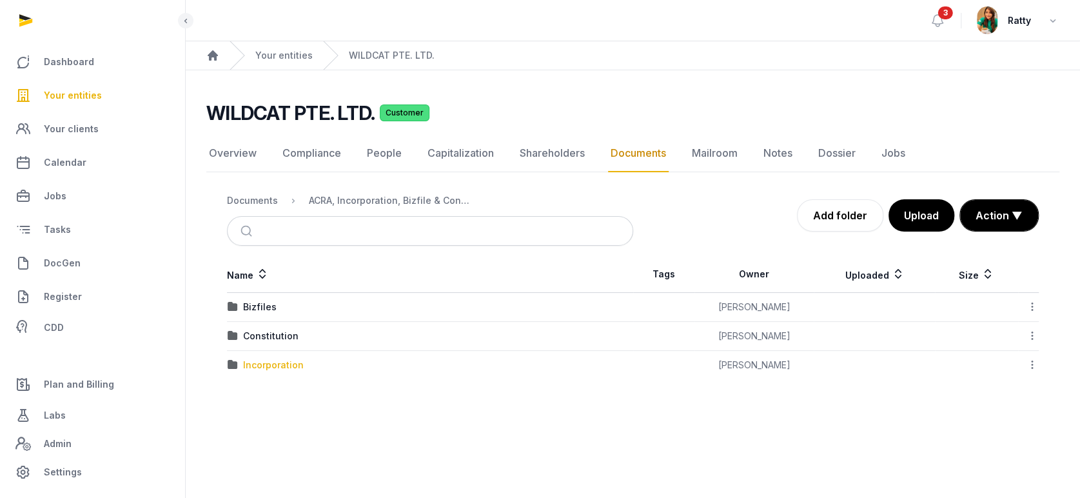
click at [262, 363] on div "Incorporation" at bounding box center [273, 364] width 61 height 13
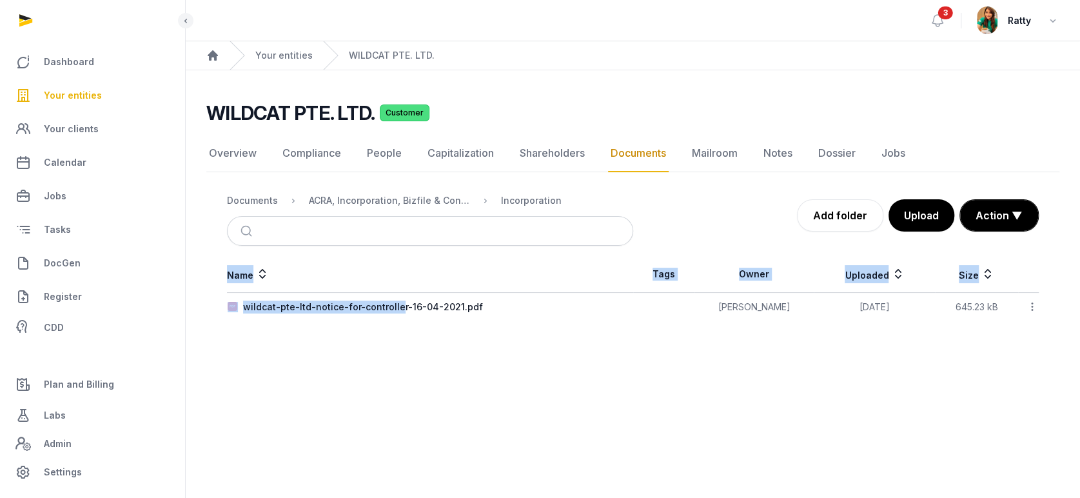
click at [415, 420] on main "Open sidebar 3 Ratty Home Your entities WILDCAT PTE. LTD. WILDCAT PTE. LTD. Cus…" at bounding box center [540, 249] width 1080 height 498
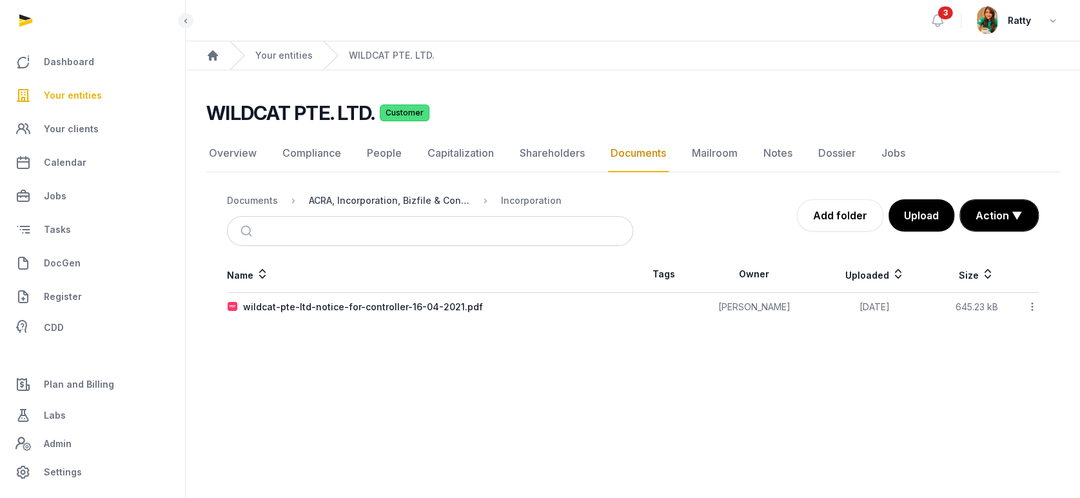
click at [361, 199] on div "ACRA, Incorporation, Bizfile & Constitution" at bounding box center [389, 200] width 161 height 13
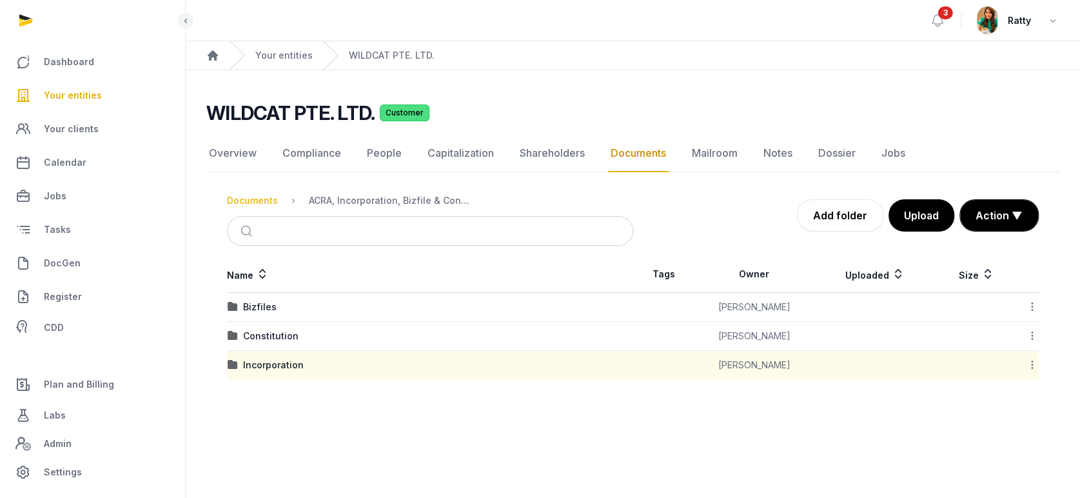
click at [257, 203] on div "Documents" at bounding box center [252, 200] width 51 height 13
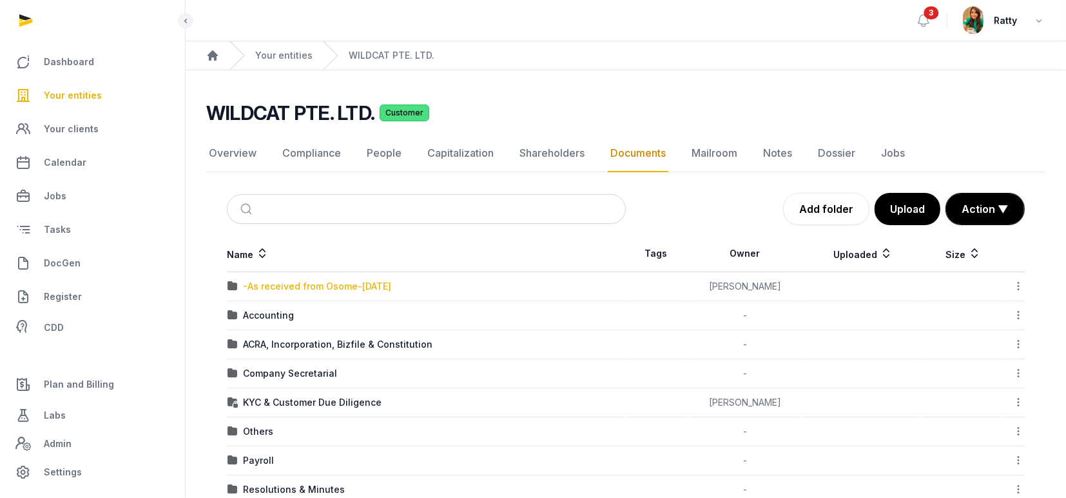
click at [296, 285] on div "-As received from Osome-[DATE]" at bounding box center [317, 286] width 148 height 13
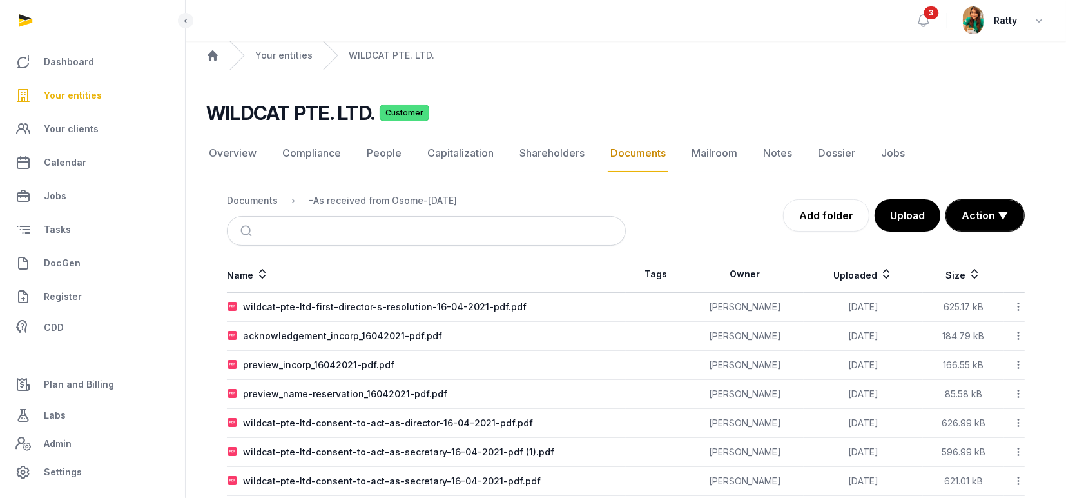
scroll to position [86, 0]
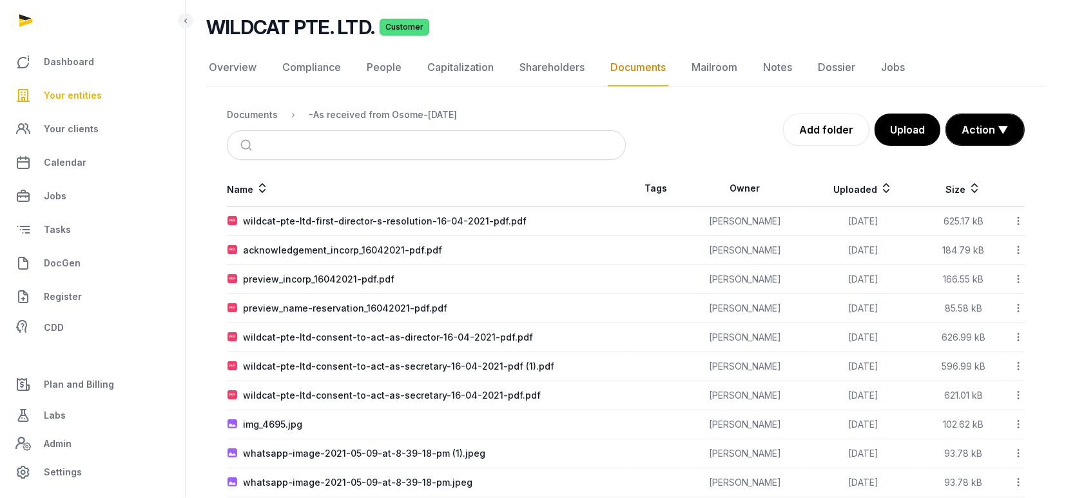
click at [1020, 307] on icon at bounding box center [1019, 308] width 12 height 14
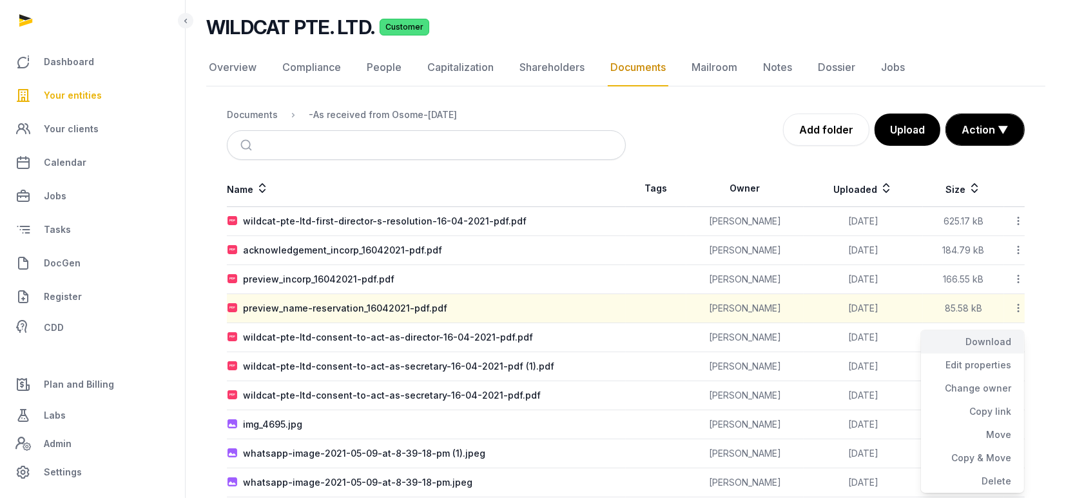
click at [990, 353] on div "Download" at bounding box center [972, 364] width 103 height 23
click at [1019, 275] on icon at bounding box center [1019, 279] width 12 height 14
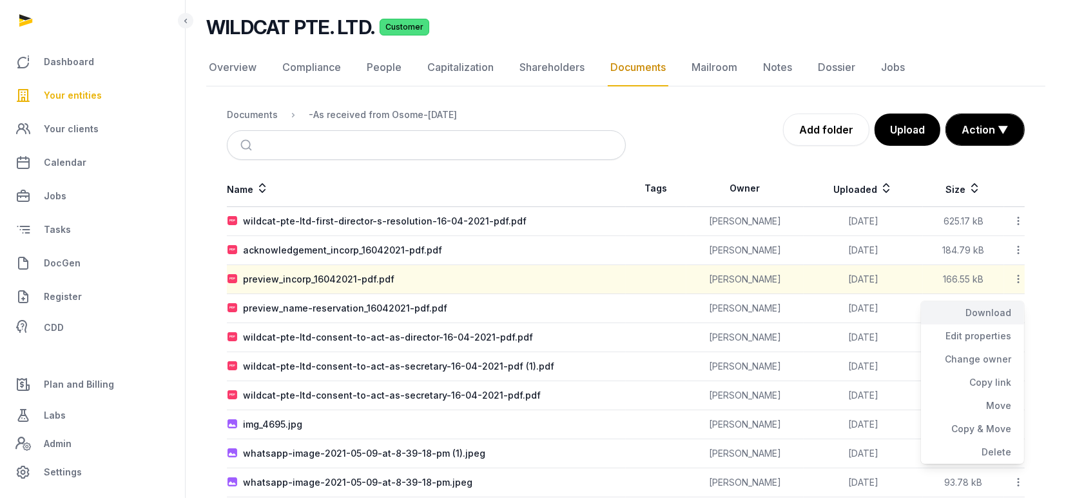
click at [985, 324] on div "Download" at bounding box center [972, 335] width 103 height 23
click at [1017, 250] on icon at bounding box center [1019, 250] width 12 height 14
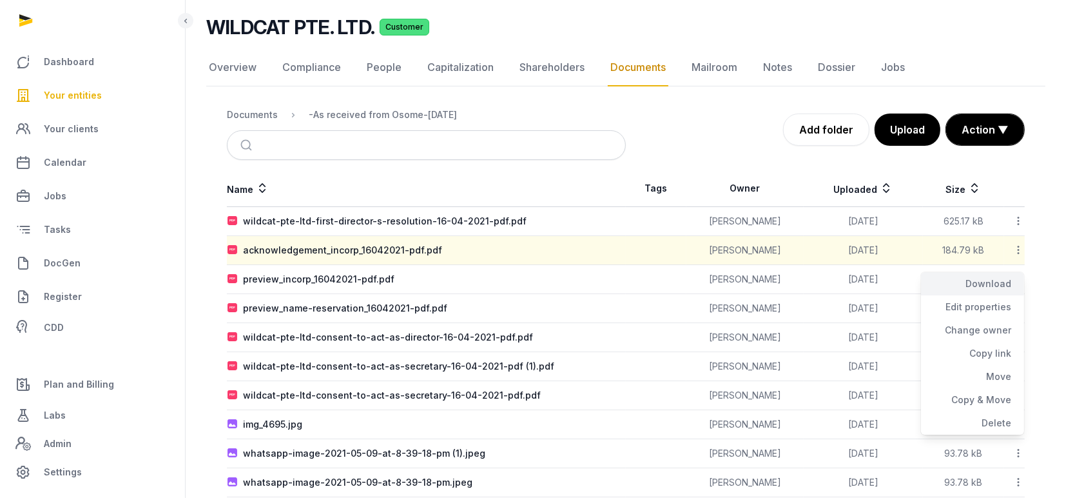
click at [994, 295] on div "Download" at bounding box center [972, 306] width 103 height 23
click at [1018, 219] on icon at bounding box center [1019, 221] width 12 height 14
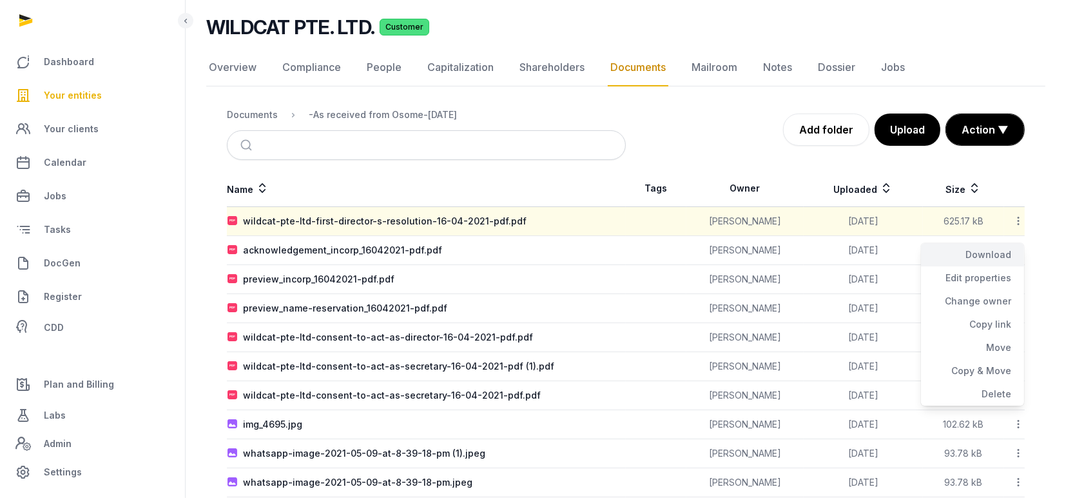
click at [986, 266] on div "Download" at bounding box center [972, 277] width 103 height 23
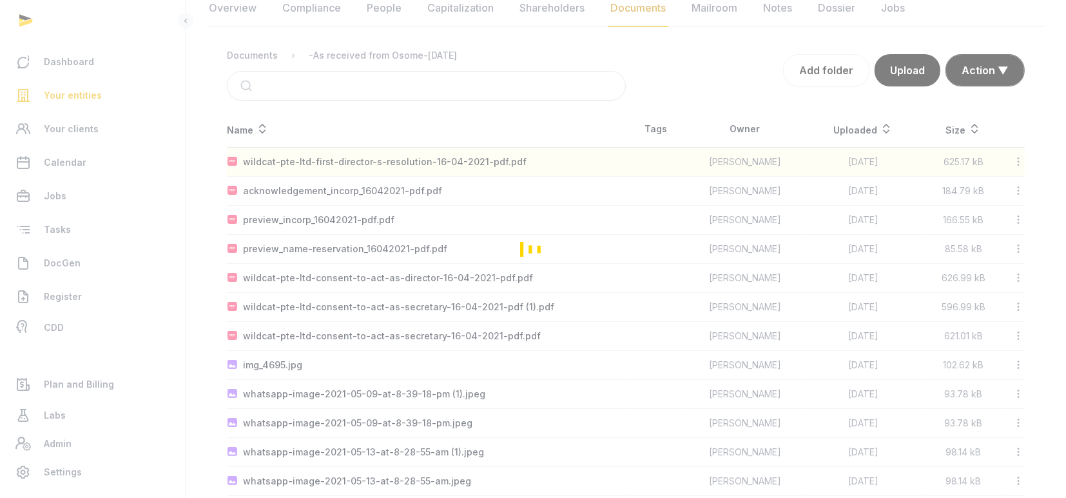
scroll to position [171, 0]
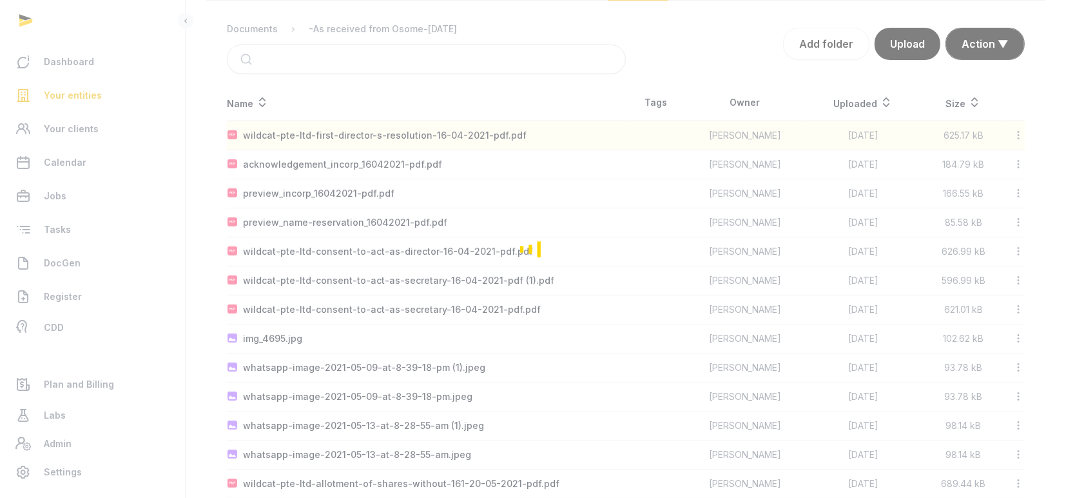
click at [1019, 249] on div "Loading" at bounding box center [533, 249] width 1066 height 498
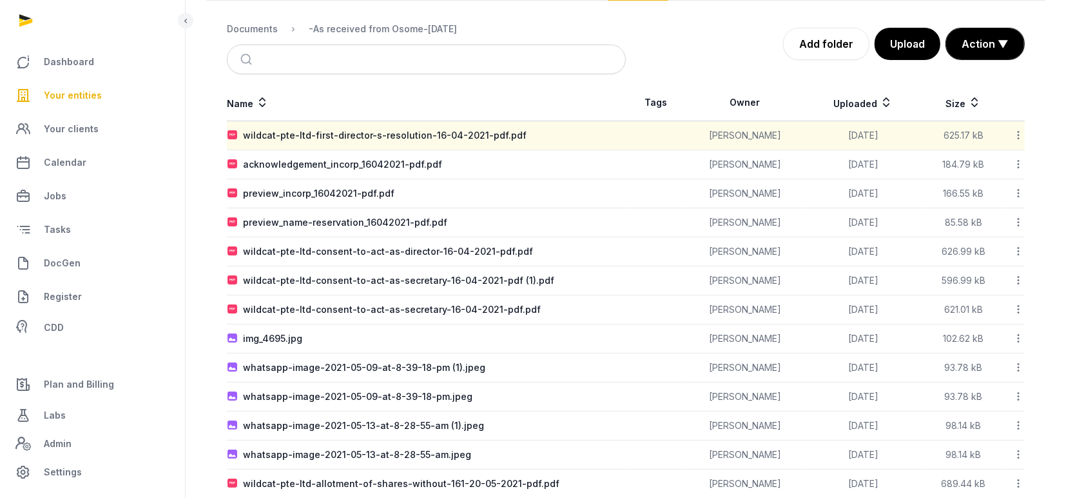
click at [1018, 250] on icon at bounding box center [1019, 251] width 12 height 14
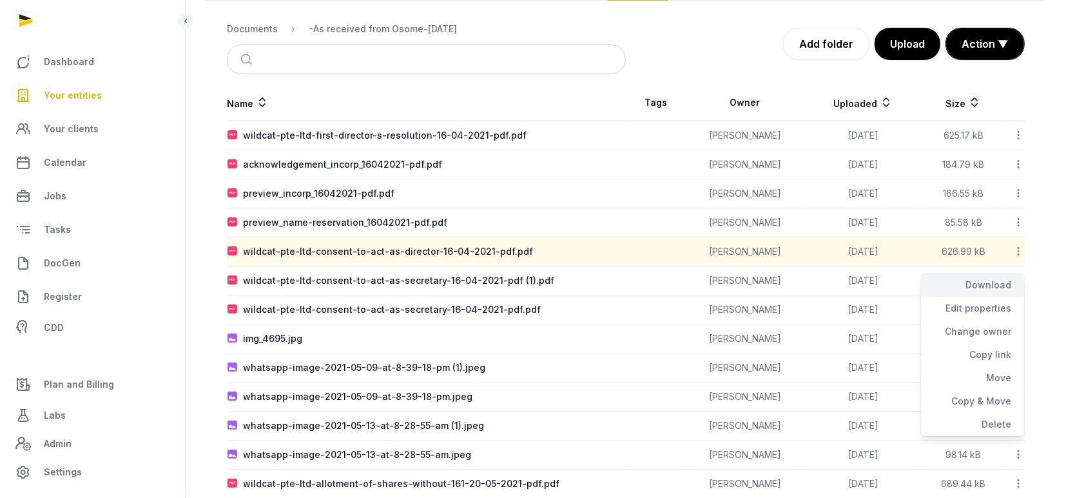
click at [995, 297] on div "Download" at bounding box center [972, 308] width 103 height 23
click at [1018, 280] on icon at bounding box center [1019, 280] width 12 height 14
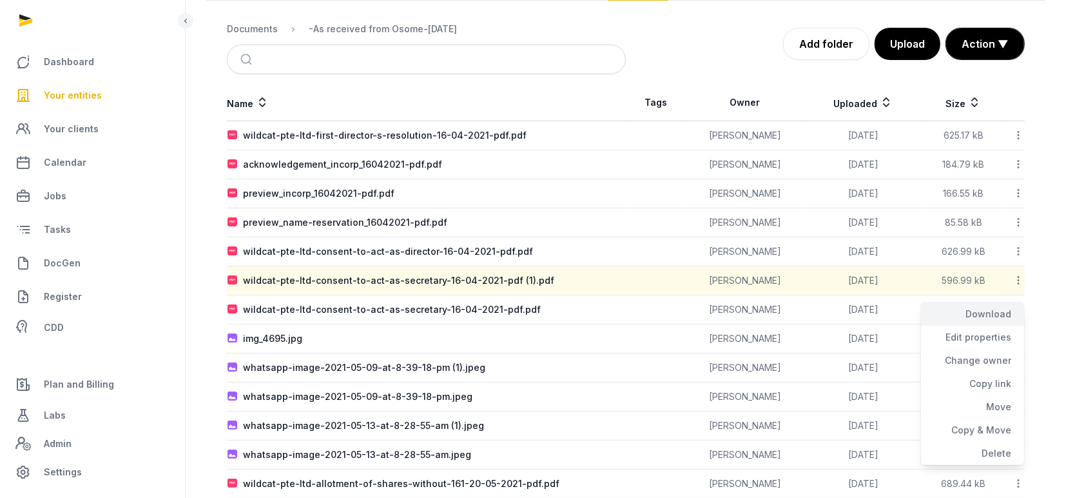
click at [1003, 326] on div "Download" at bounding box center [972, 337] width 103 height 23
click at [1020, 309] on icon at bounding box center [1019, 309] width 12 height 14
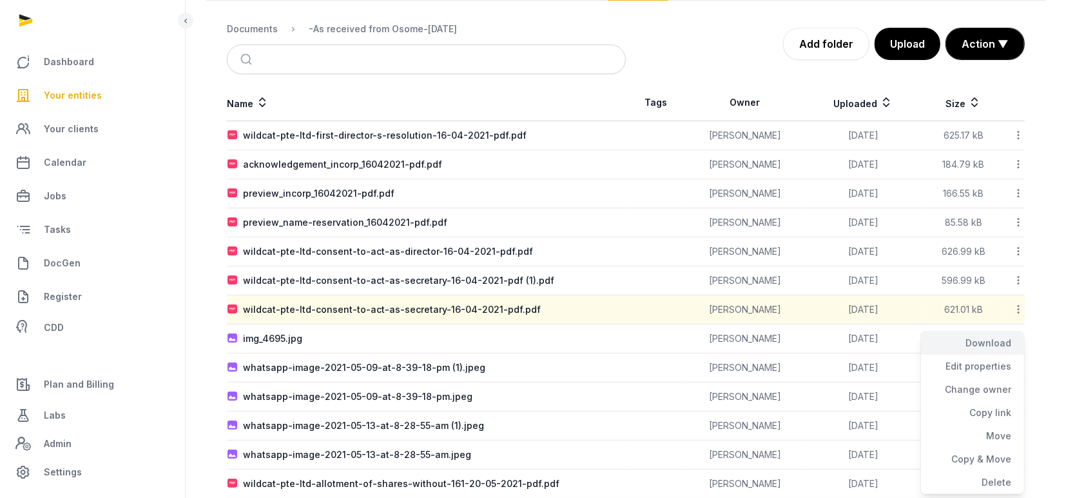
click at [997, 355] on div "Download" at bounding box center [972, 366] width 103 height 23
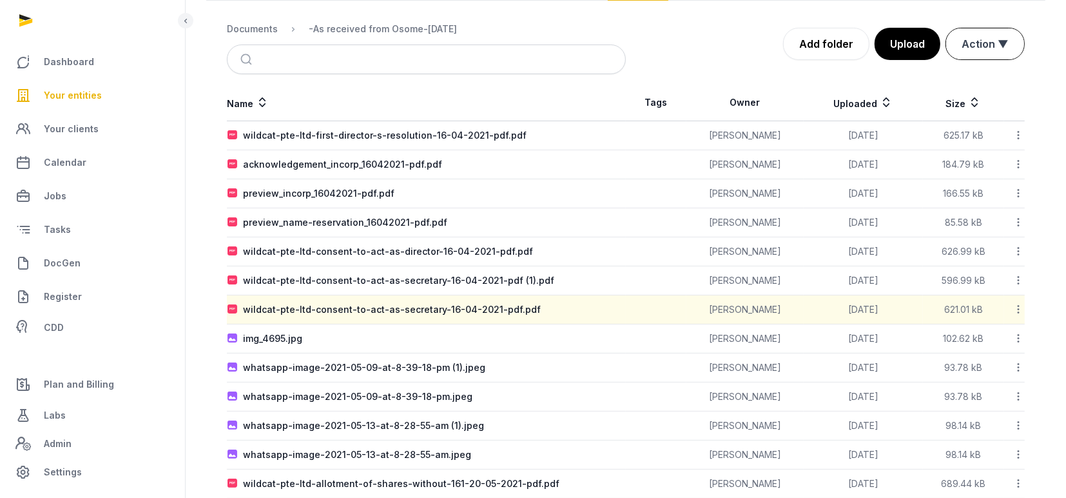
click at [993, 37] on button "Action ▼" at bounding box center [985, 43] width 78 height 31
click at [970, 84] on div "Start select" at bounding box center [973, 97] width 103 height 26
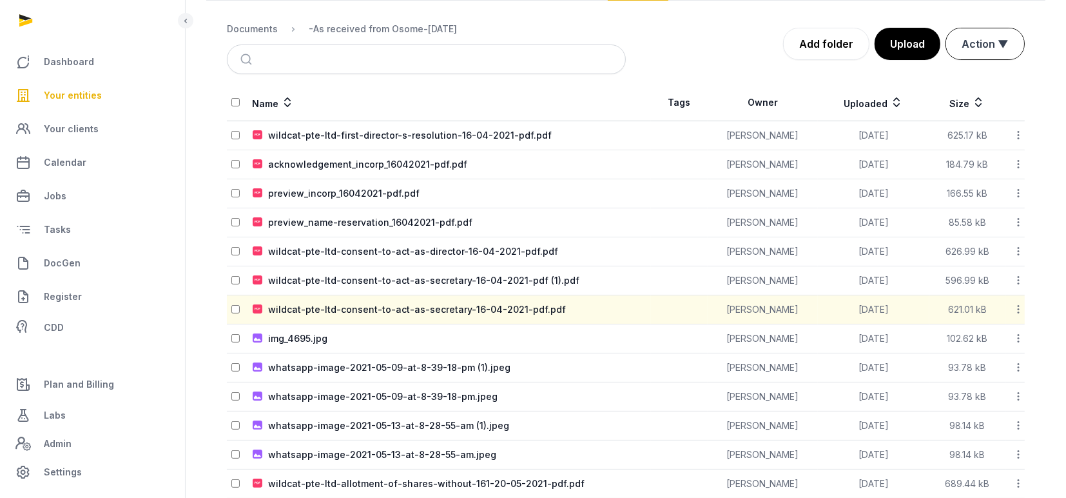
click at [992, 55] on button "Action ▼" at bounding box center [985, 43] width 78 height 31
click at [954, 110] on div "Move" at bounding box center [973, 123] width 103 height 26
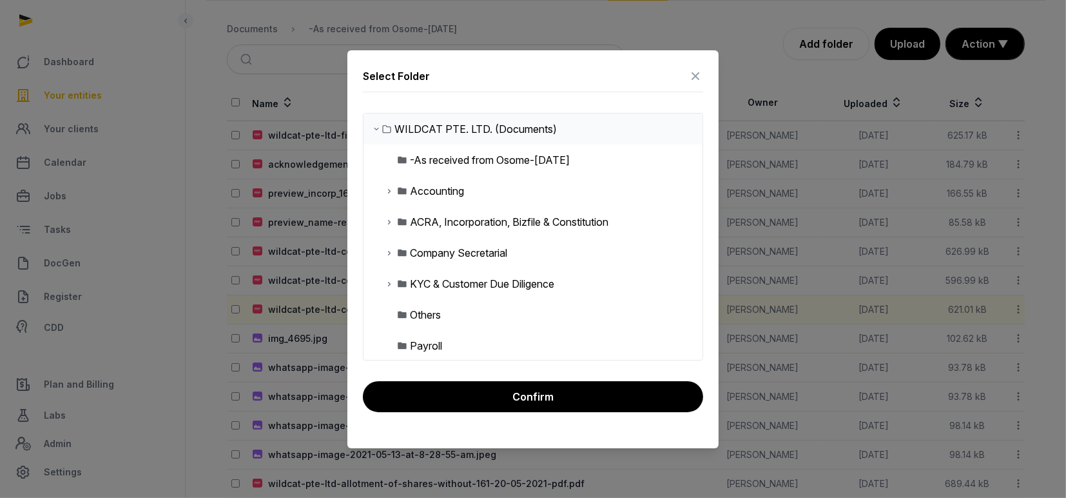
click at [389, 220] on icon at bounding box center [389, 221] width 10 height 15
click at [441, 317] on div "Incorporation" at bounding box center [451, 314] width 63 height 15
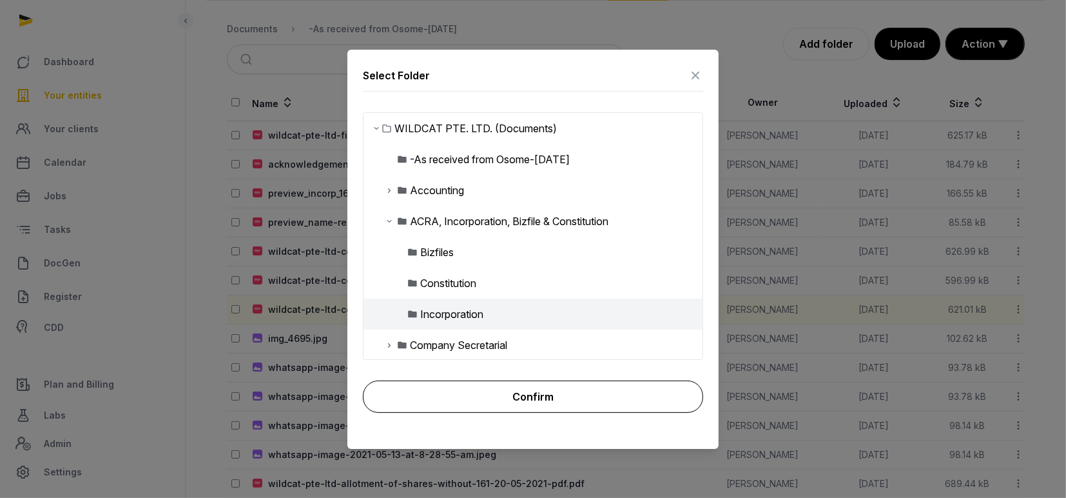
click at [516, 398] on button "Confirm" at bounding box center [533, 396] width 340 height 32
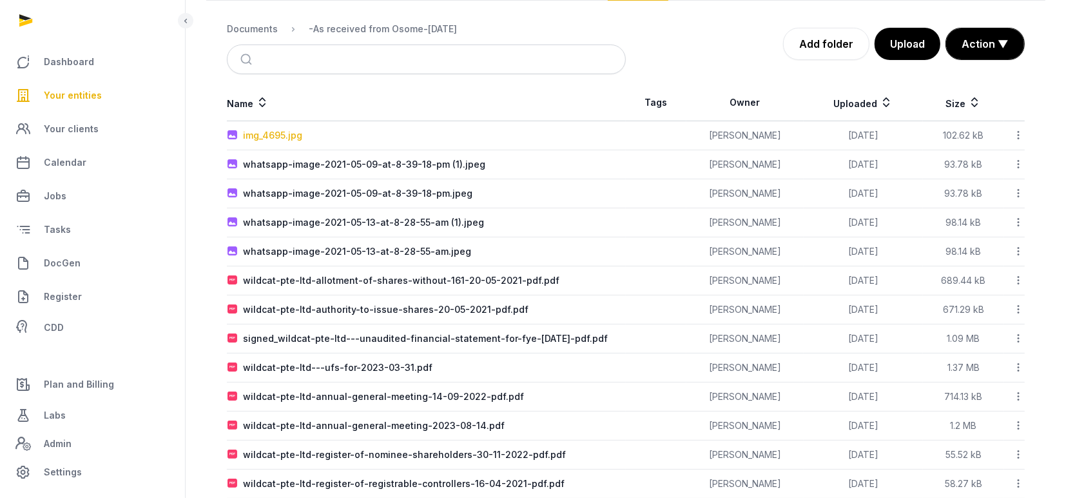
click at [262, 135] on div "img_4695.jpg" at bounding box center [272, 135] width 59 height 13
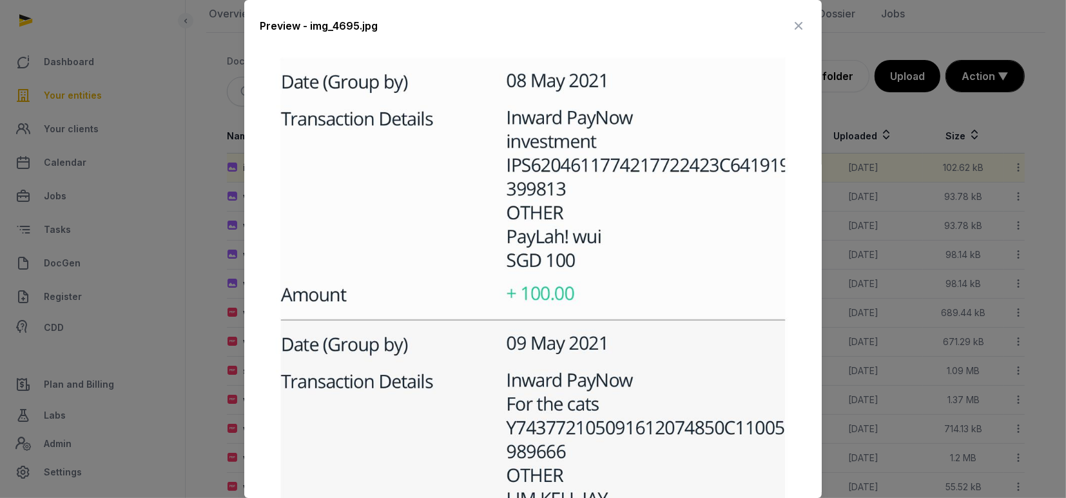
scroll to position [224, 0]
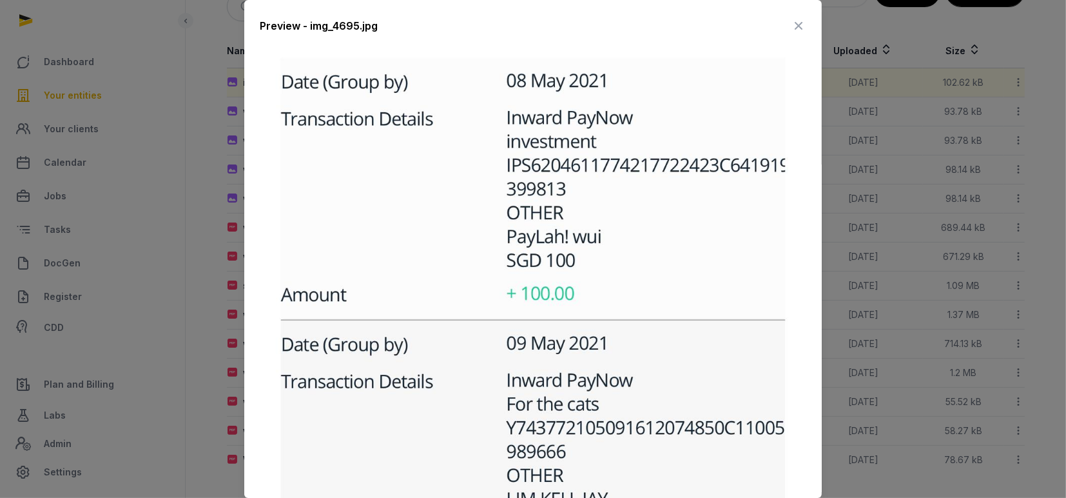
click at [530, 241] on img at bounding box center [533, 441] width 547 height 801
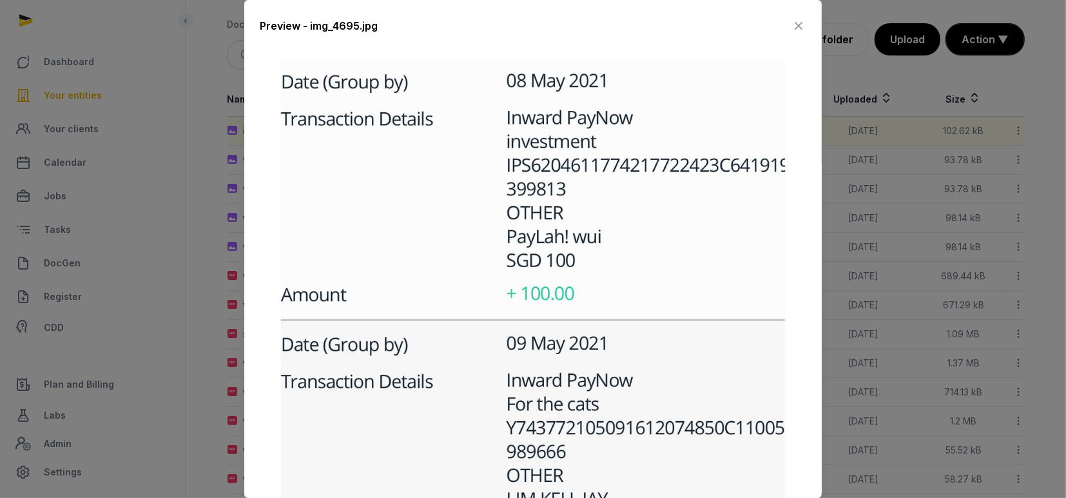
scroll to position [139, 0]
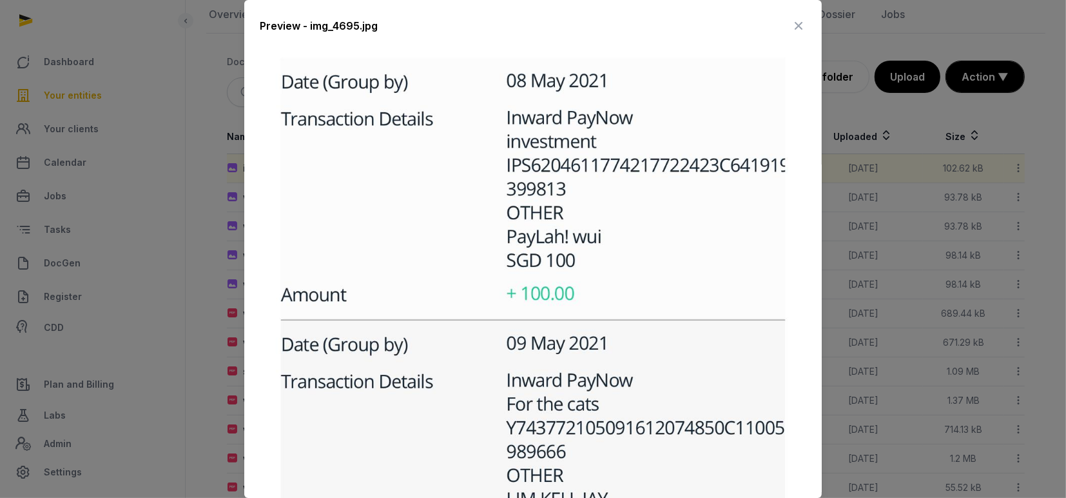
click at [791, 23] on icon at bounding box center [798, 25] width 15 height 21
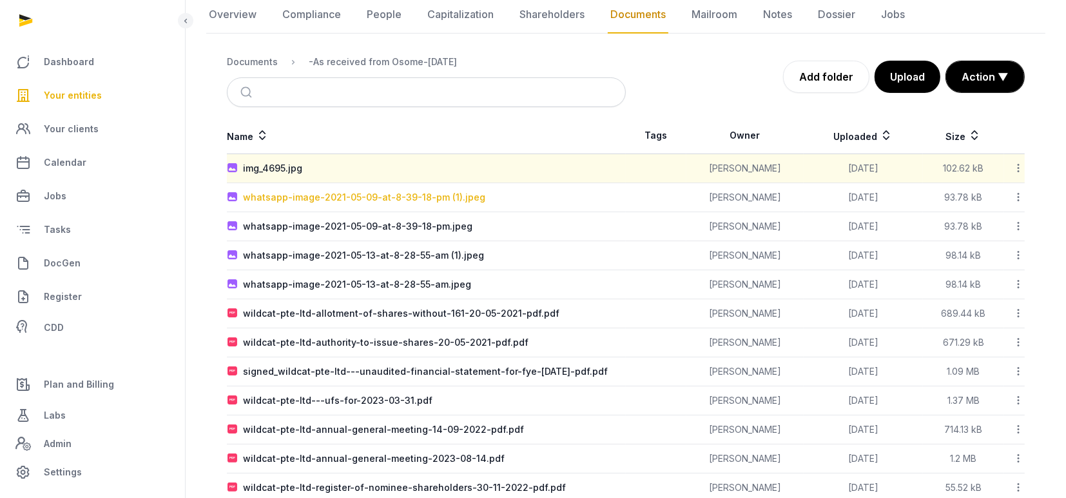
click at [301, 197] on div "whatsapp-image-2021-05-09-at-8-39-18-pm (1).jpeg" at bounding box center [364, 197] width 242 height 13
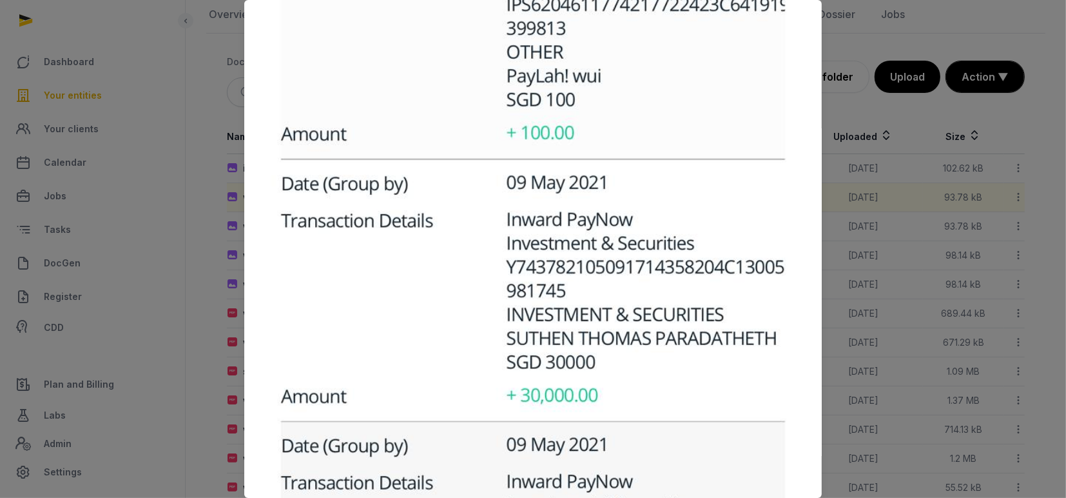
scroll to position [171, 0]
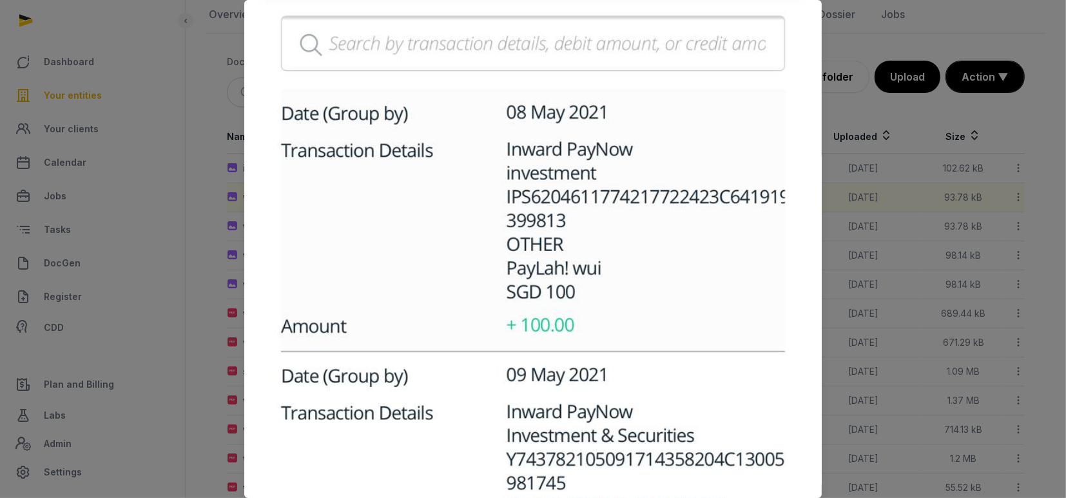
click at [707, 133] on img at bounding box center [533, 462] width 547 height 1184
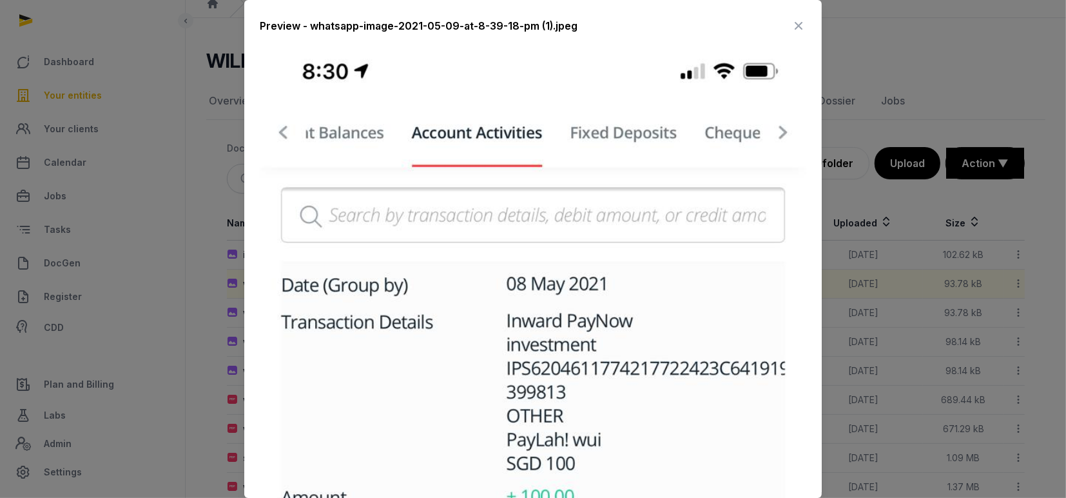
scroll to position [224, 0]
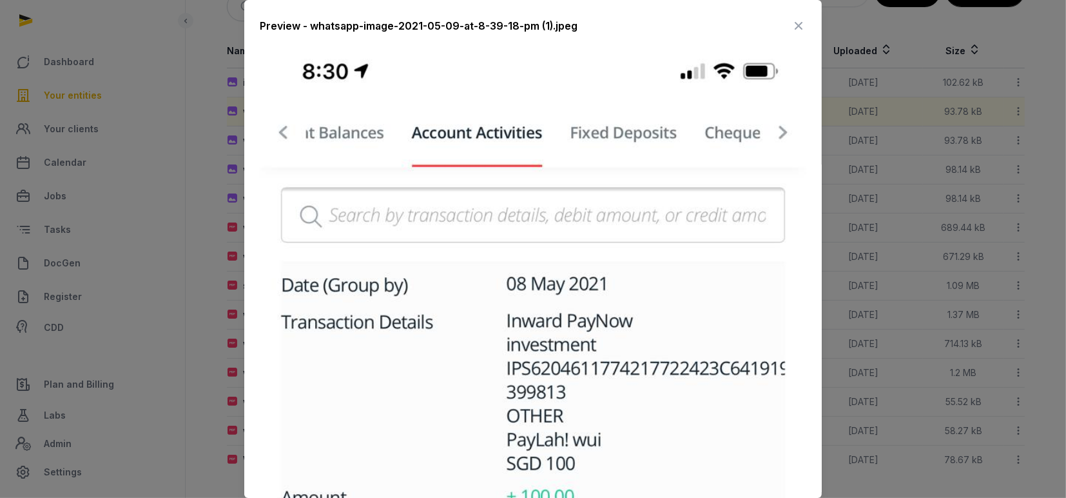
click at [791, 23] on icon at bounding box center [798, 25] width 15 height 21
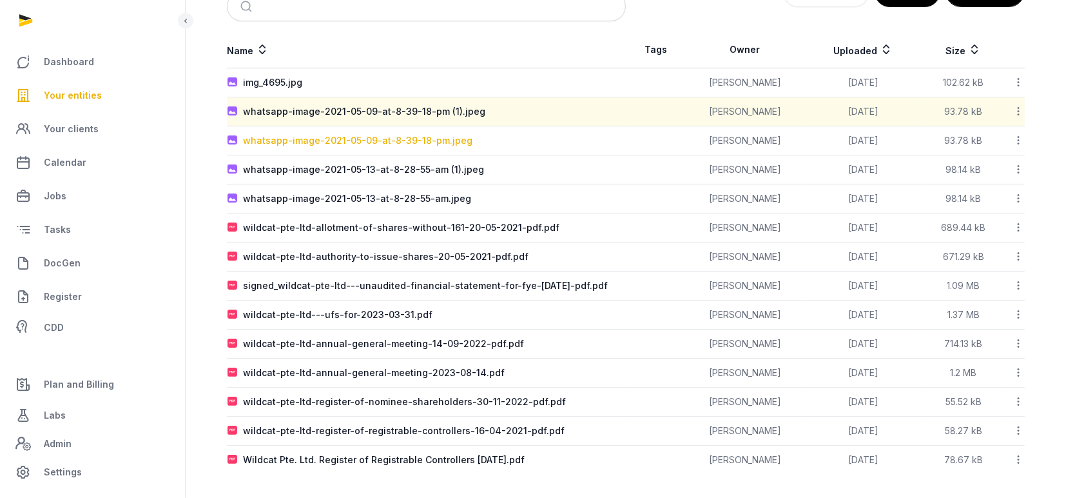
click at [302, 138] on div "whatsapp-image-2021-05-09-at-8-39-18-pm.jpeg" at bounding box center [357, 140] width 229 height 13
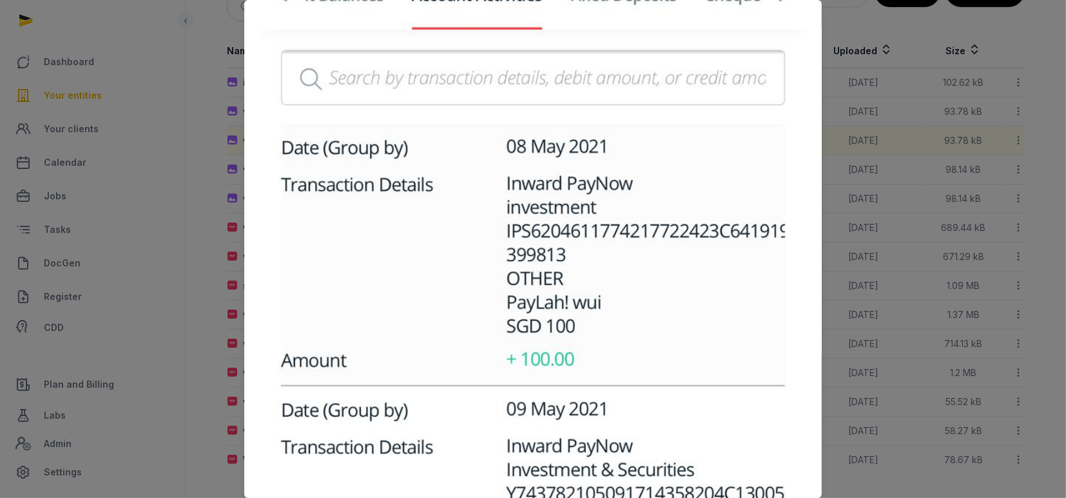
scroll to position [0, 0]
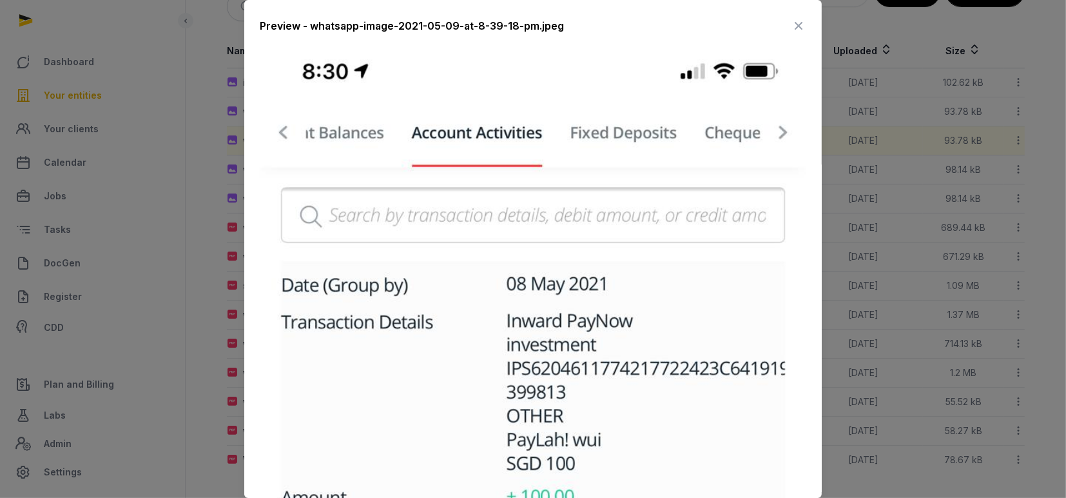
click at [791, 27] on icon at bounding box center [798, 25] width 15 height 21
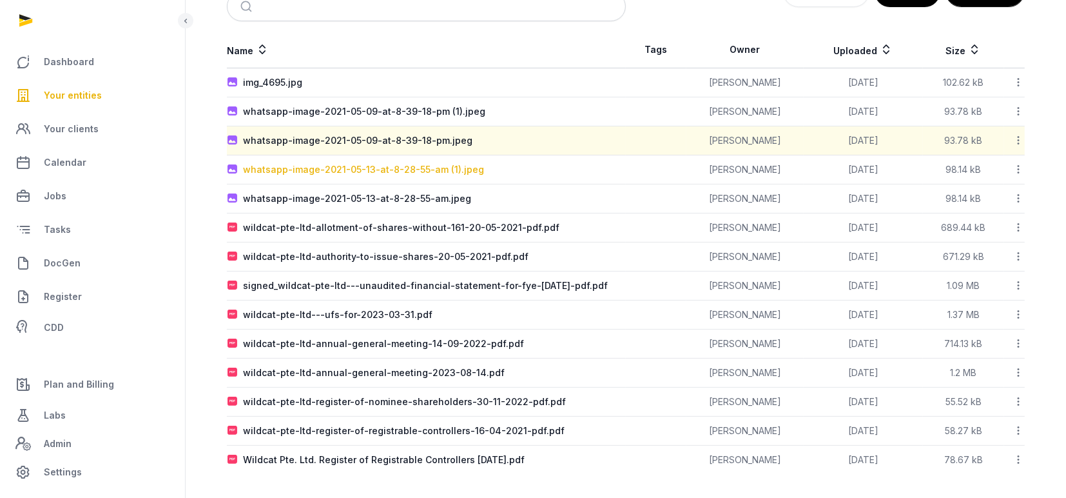
click at [345, 168] on div "whatsapp-image-2021-05-13-at-8-28-55-am (1).jpeg" at bounding box center [363, 169] width 241 height 13
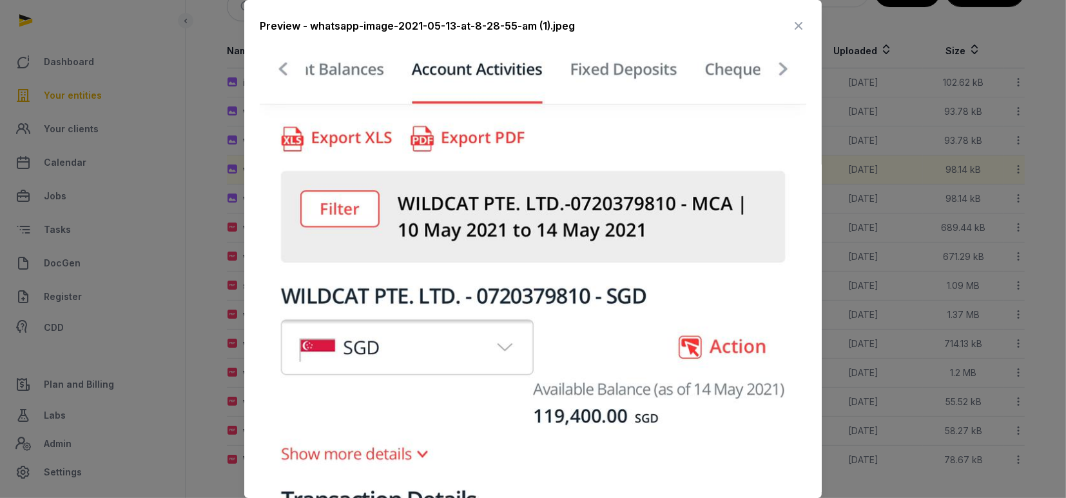
click at [791, 25] on icon at bounding box center [798, 25] width 15 height 21
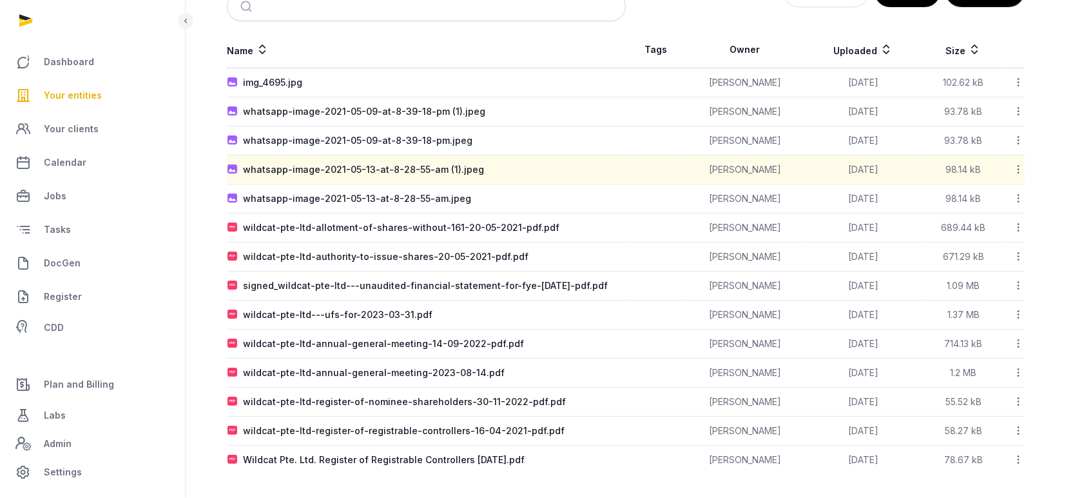
click at [1015, 224] on icon at bounding box center [1019, 227] width 12 height 14
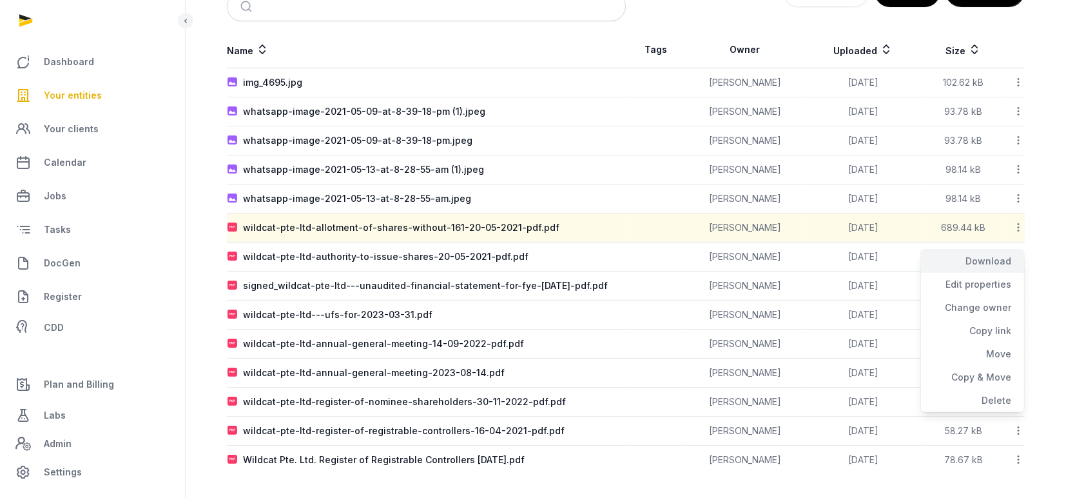
click at [973, 273] on div "Download" at bounding box center [972, 284] width 103 height 23
click at [1019, 253] on icon at bounding box center [1019, 256] width 12 height 14
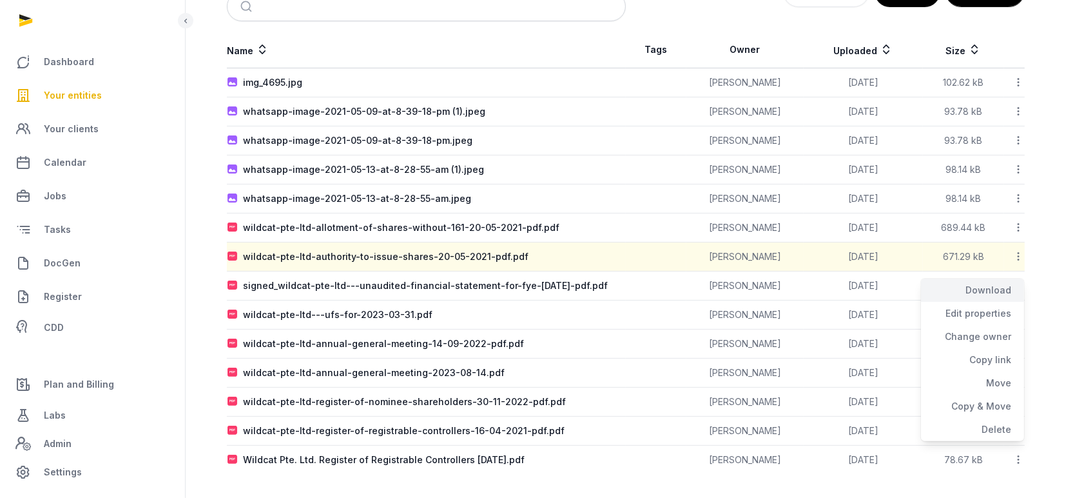
click at [1001, 302] on div "Download" at bounding box center [972, 313] width 103 height 23
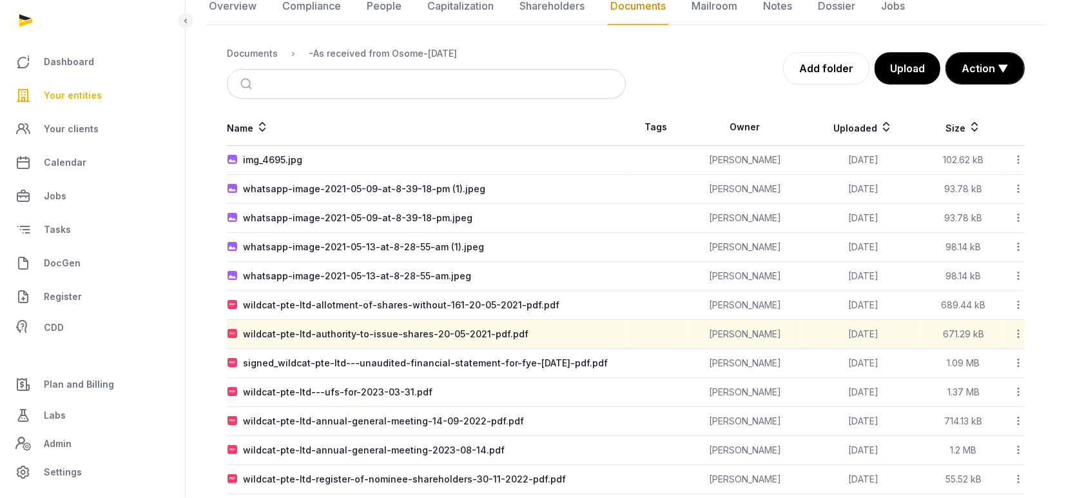
scroll to position [52, 0]
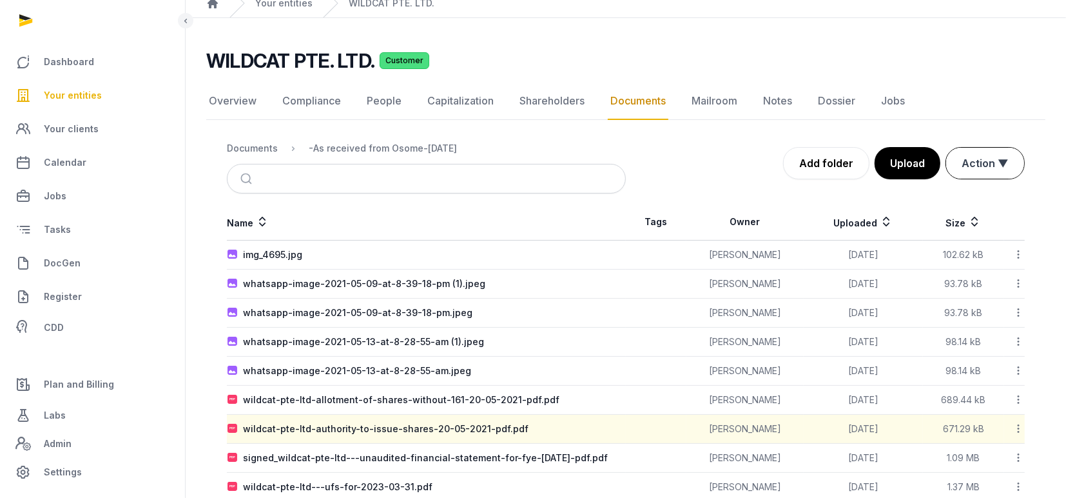
click at [977, 159] on button "Action ▼" at bounding box center [985, 163] width 78 height 31
click at [961, 229] on div "Move" at bounding box center [973, 242] width 103 height 26
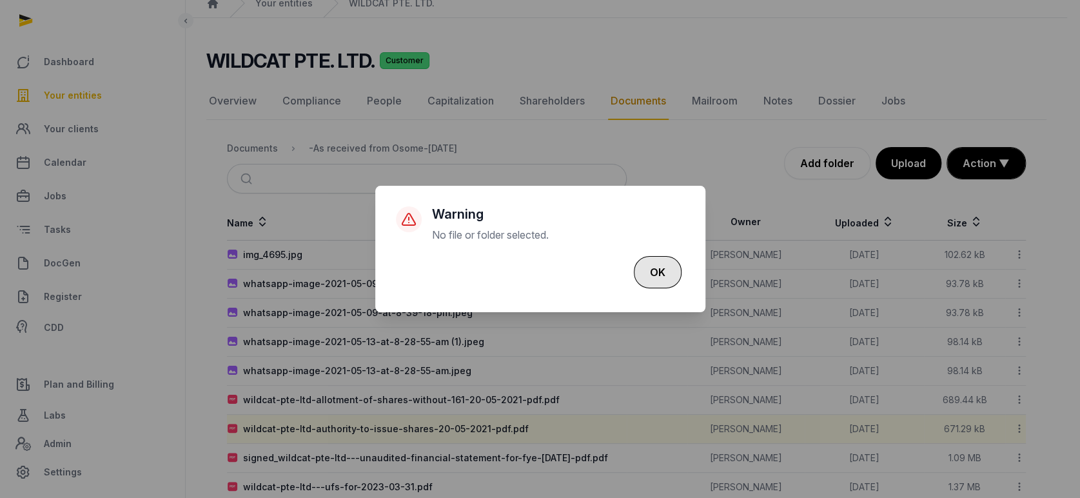
click at [670, 266] on button "OK" at bounding box center [658, 272] width 48 height 32
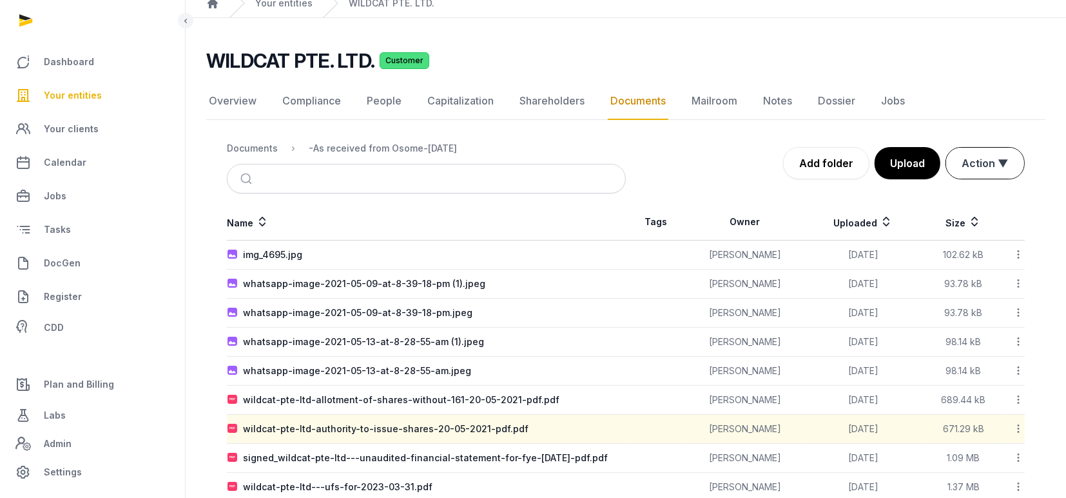
click at [967, 168] on button "Action ▼" at bounding box center [985, 163] width 78 height 31
click at [946, 204] on div "Start select" at bounding box center [973, 217] width 103 height 26
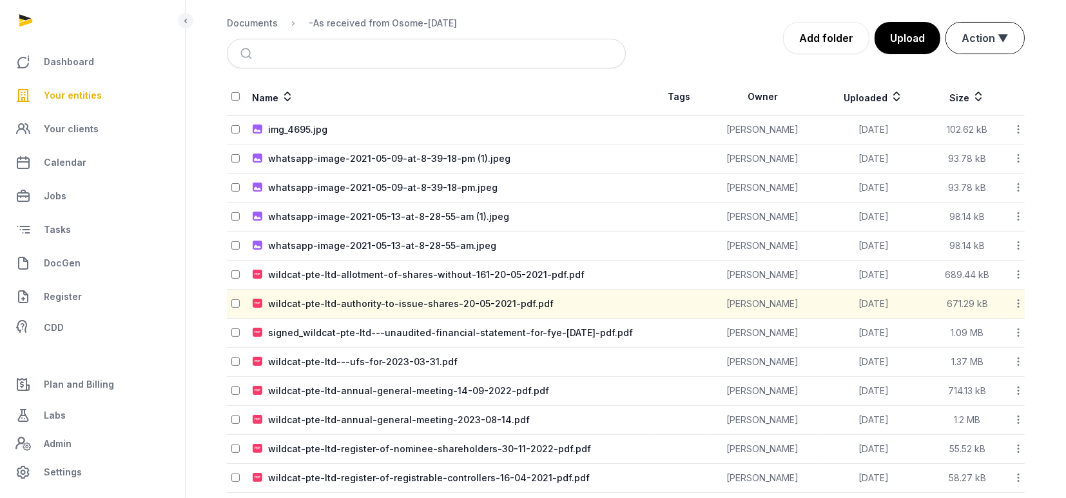
scroll to position [139, 0]
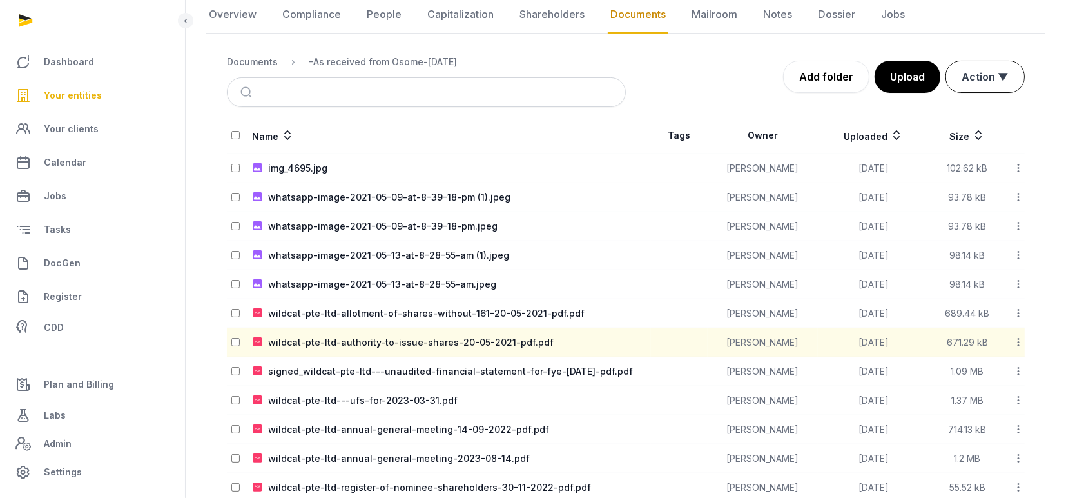
click at [997, 76] on button "Action ▼" at bounding box center [985, 76] width 78 height 31
click at [966, 143] on div "Move" at bounding box center [973, 156] width 103 height 26
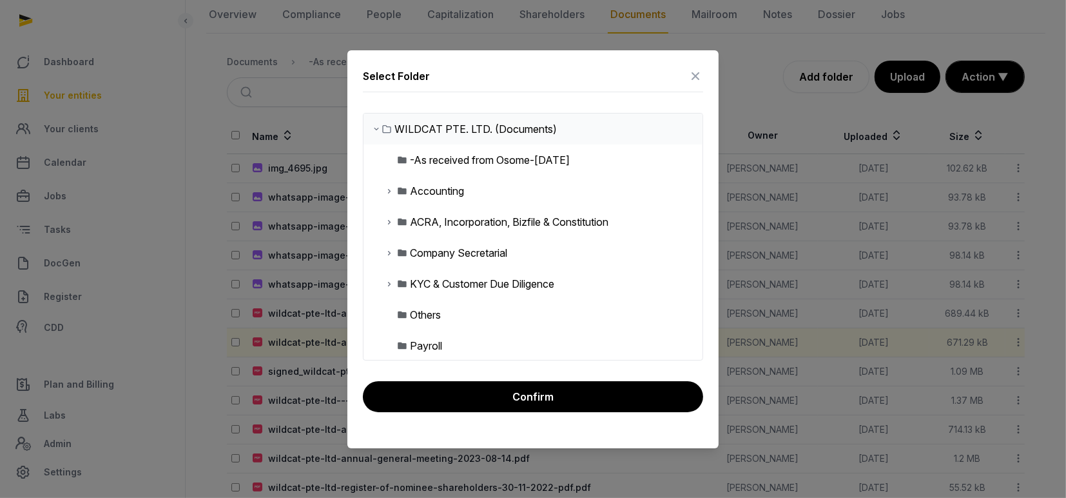
click at [390, 222] on icon at bounding box center [389, 221] width 10 height 15
click at [438, 313] on div "Incorporation" at bounding box center [451, 314] width 63 height 15
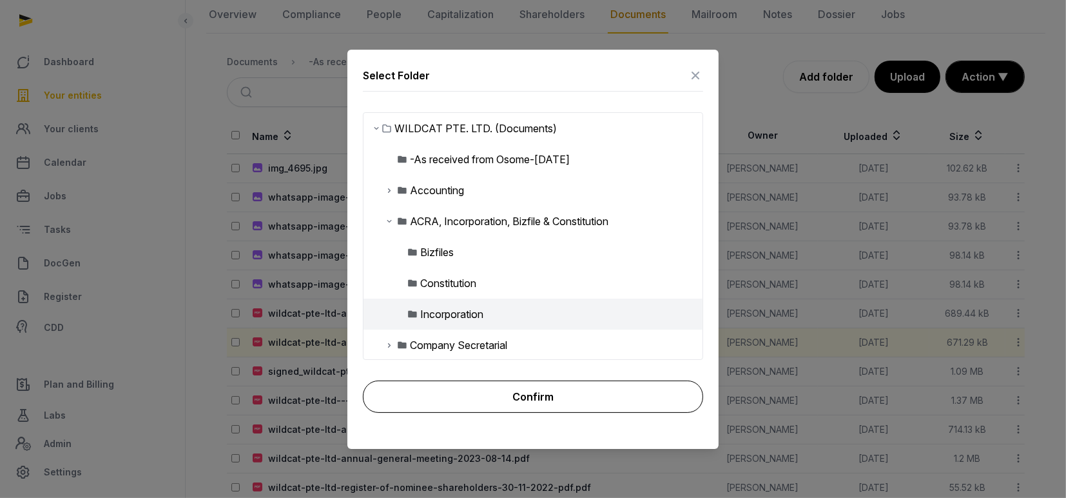
click at [521, 407] on button "Confirm" at bounding box center [533, 396] width 340 height 32
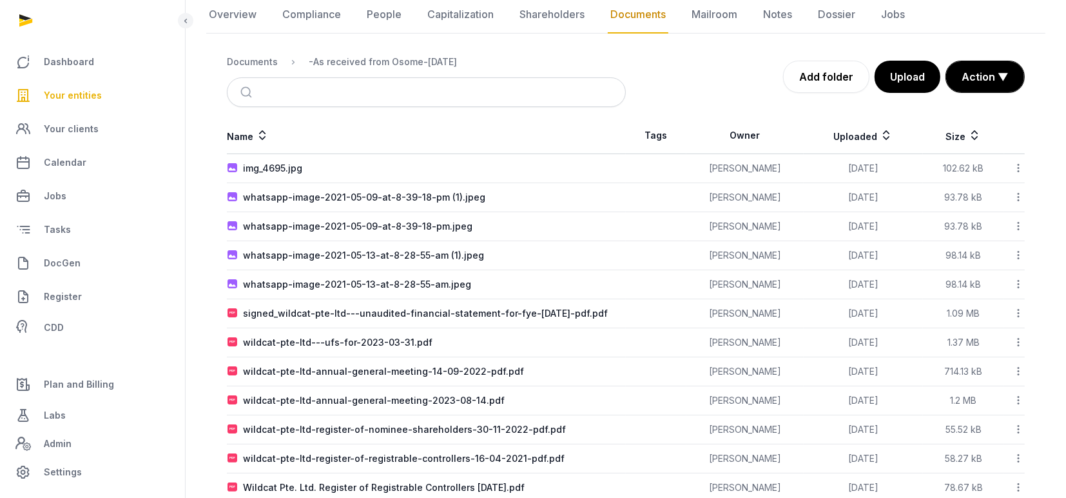
scroll to position [166, 0]
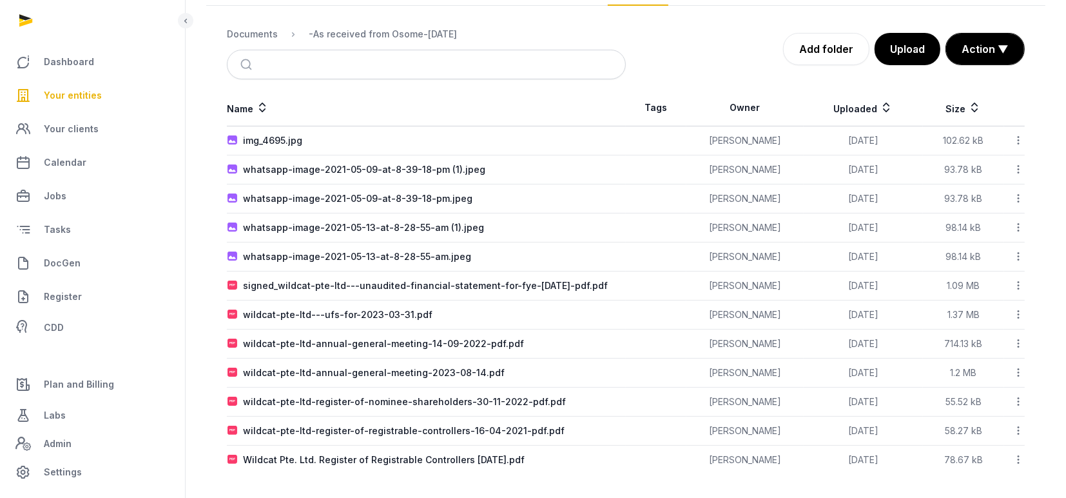
click at [1019, 283] on icon at bounding box center [1019, 285] width 12 height 14
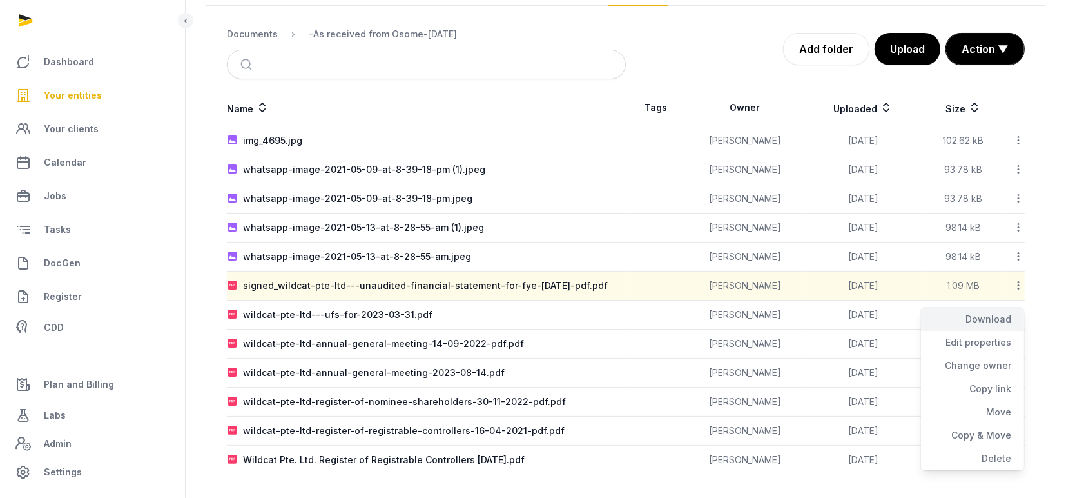
click at [999, 331] on div "Download" at bounding box center [972, 342] width 103 height 23
click at [1017, 315] on icon at bounding box center [1019, 314] width 12 height 14
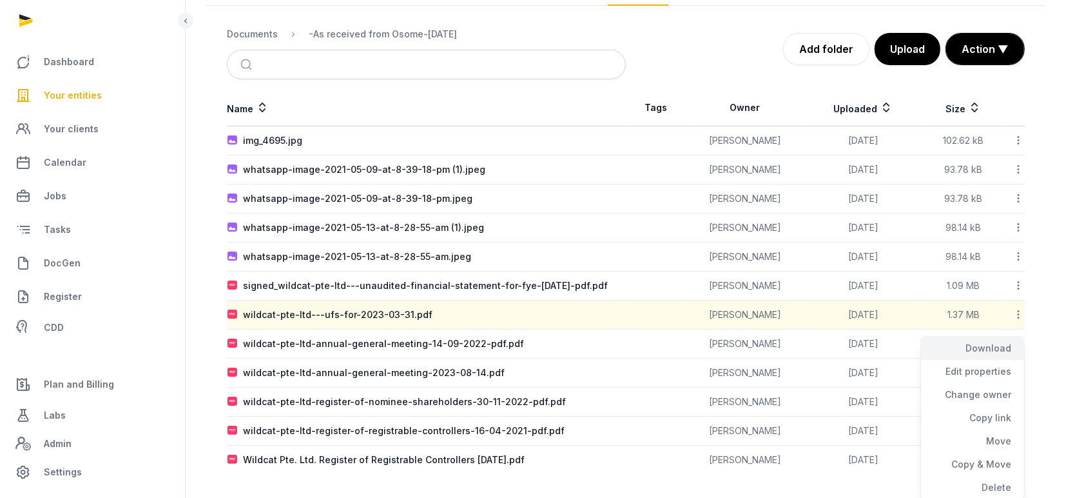
click at [1006, 360] on div "Download" at bounding box center [972, 371] width 103 height 23
click at [1017, 342] on icon at bounding box center [1019, 344] width 12 height 14
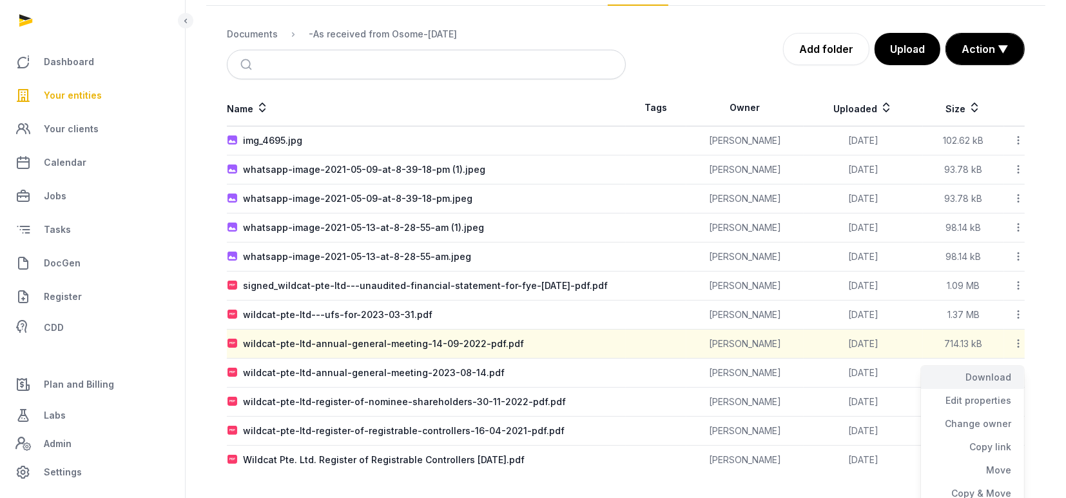
click at [1002, 389] on div "Download" at bounding box center [972, 400] width 103 height 23
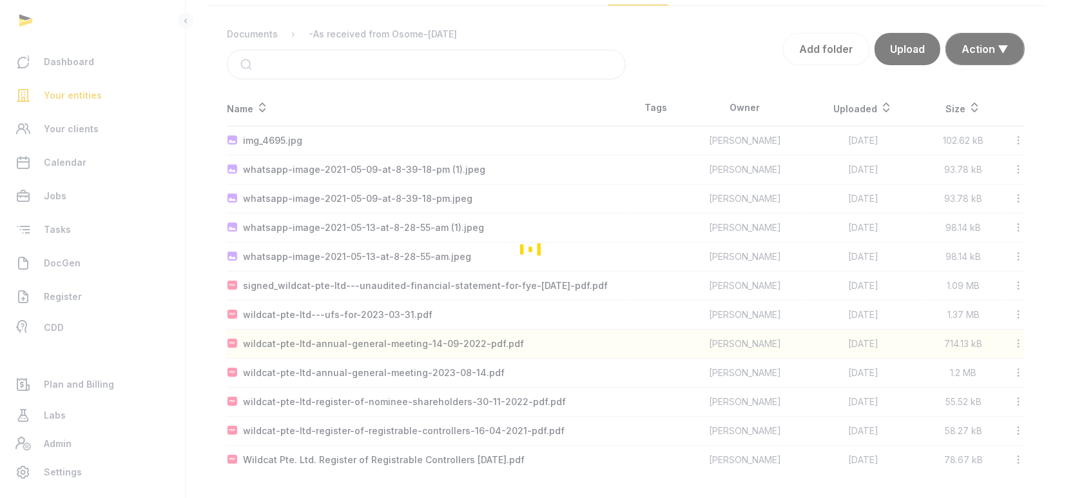
click at [1017, 373] on div "Loading" at bounding box center [533, 249] width 1066 height 498
click at [1019, 372] on div "Loading" at bounding box center [533, 249] width 1066 height 498
click at [1037, 360] on div "Loading" at bounding box center [533, 249] width 1066 height 498
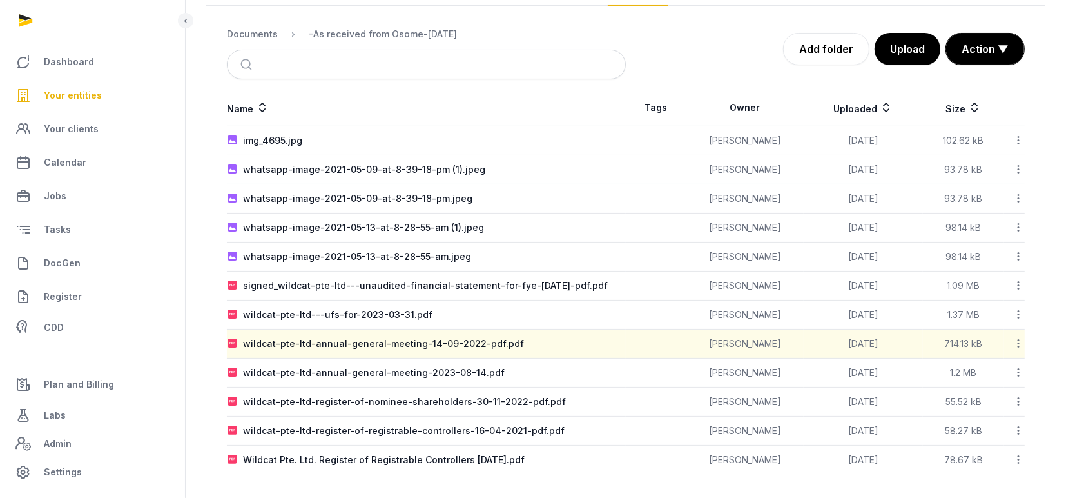
click at [1019, 372] on icon at bounding box center [1019, 373] width 12 height 14
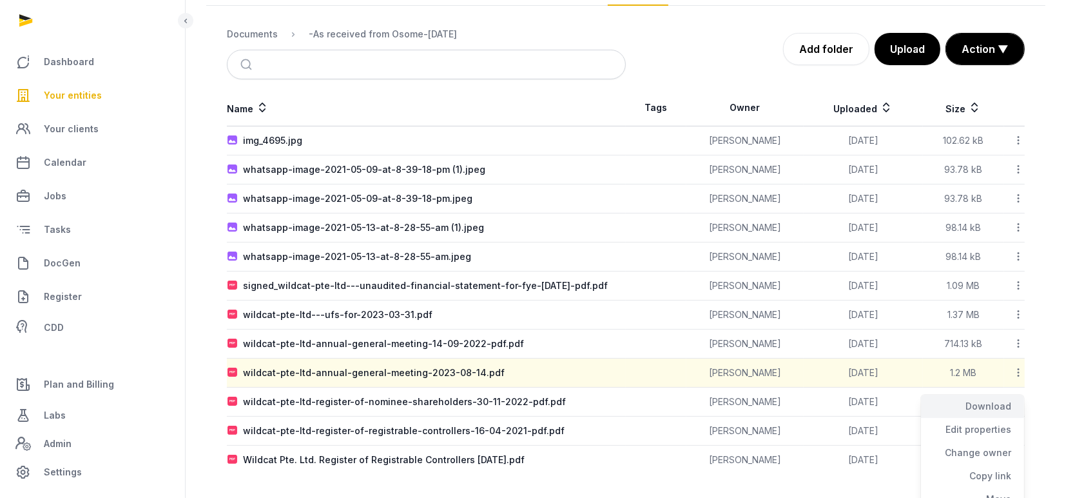
click at [998, 418] on div "Download" at bounding box center [972, 429] width 103 height 23
click at [1019, 429] on icon at bounding box center [1019, 431] width 12 height 14
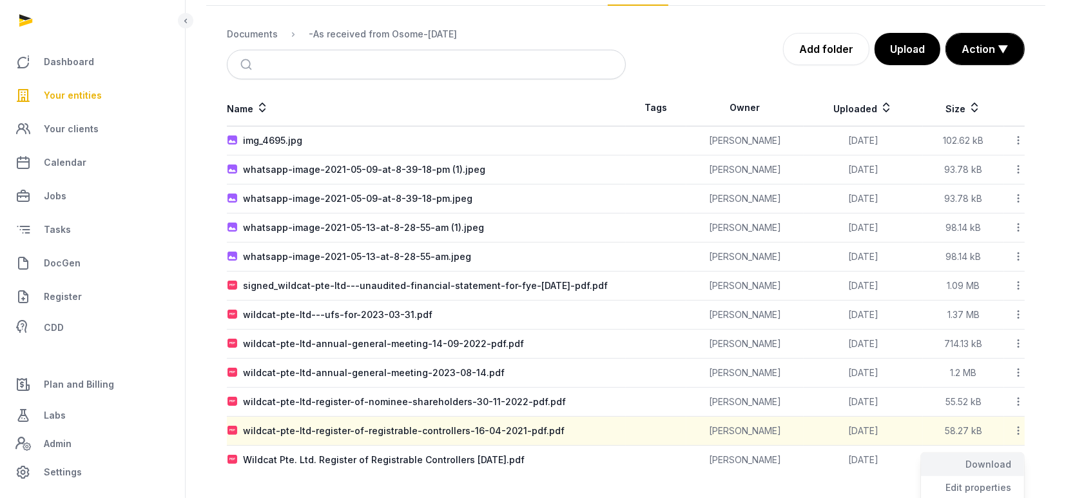
click at [1001, 476] on div "Download" at bounding box center [972, 487] width 103 height 23
click at [1020, 459] on icon at bounding box center [1019, 460] width 12 height 14
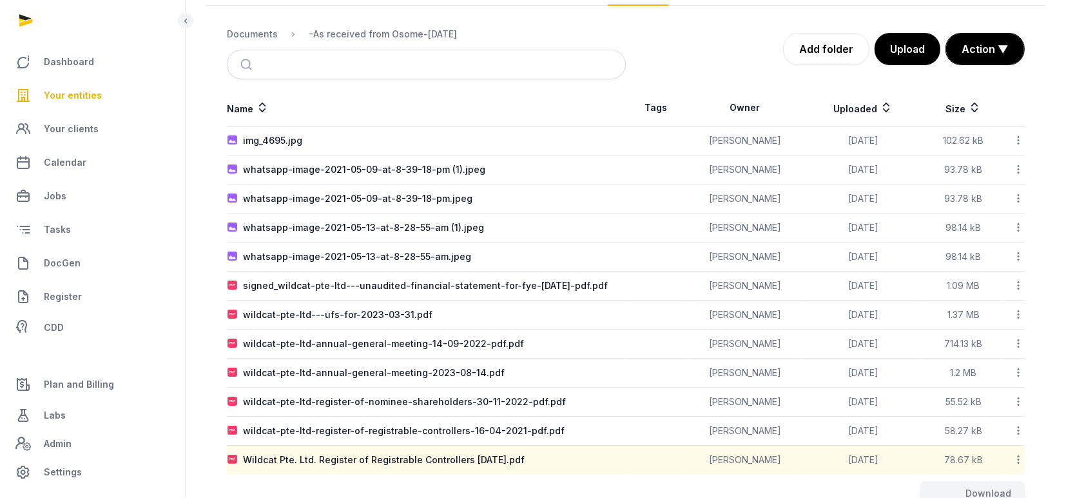
click at [550, 95] on th "Name" at bounding box center [426, 108] width 399 height 37
click at [268, 33] on div "Documents" at bounding box center [252, 34] width 51 height 13
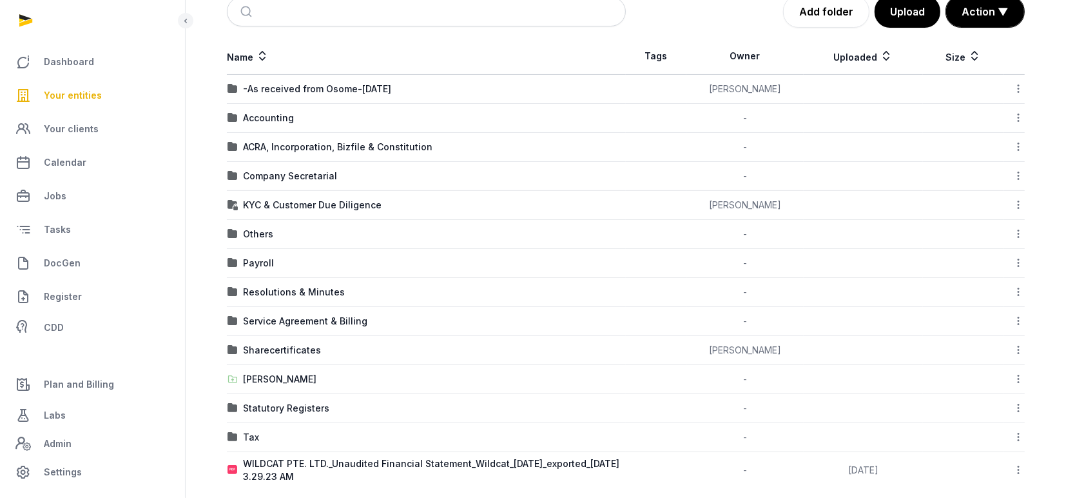
scroll to position [211, 0]
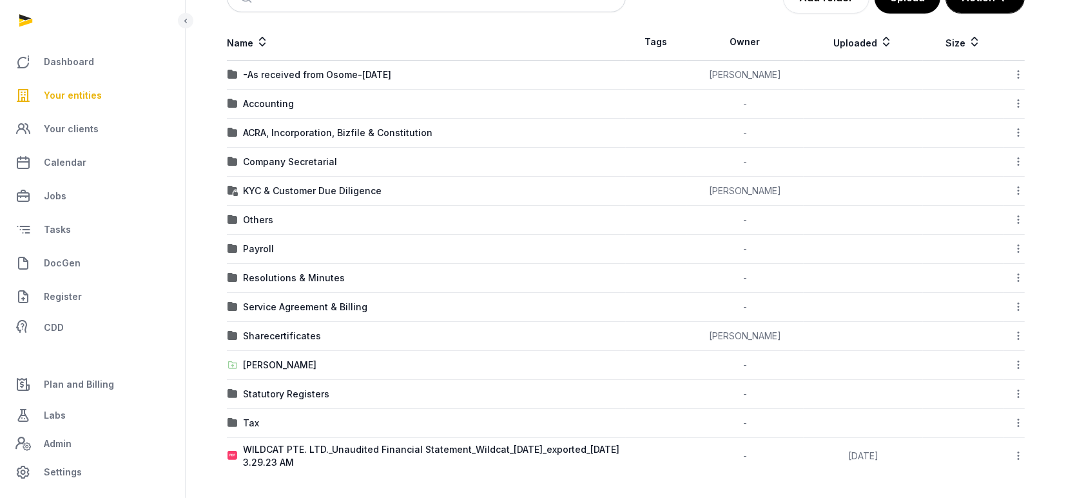
click at [1017, 453] on icon at bounding box center [1019, 456] width 12 height 14
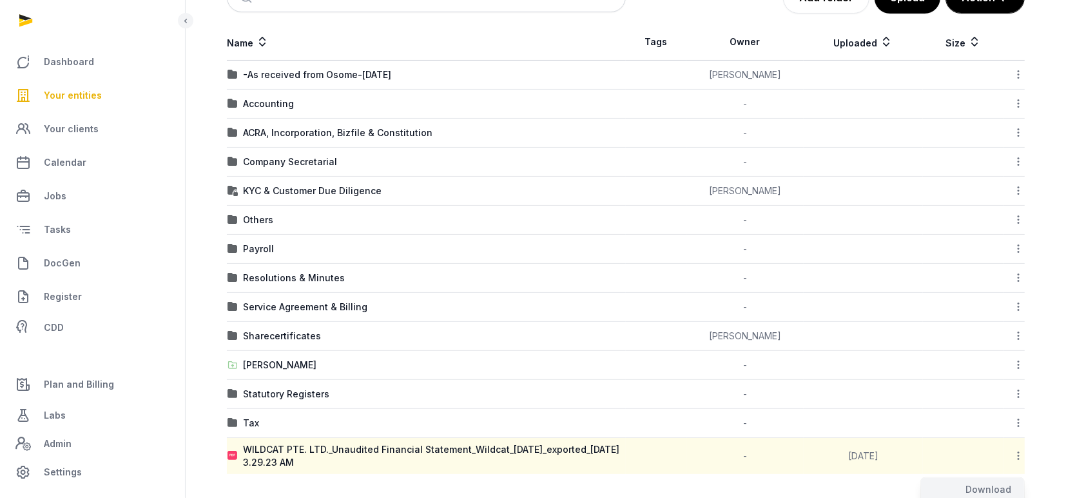
click at [281, 277] on div "Resolutions & Minutes" at bounding box center [294, 277] width 102 height 13
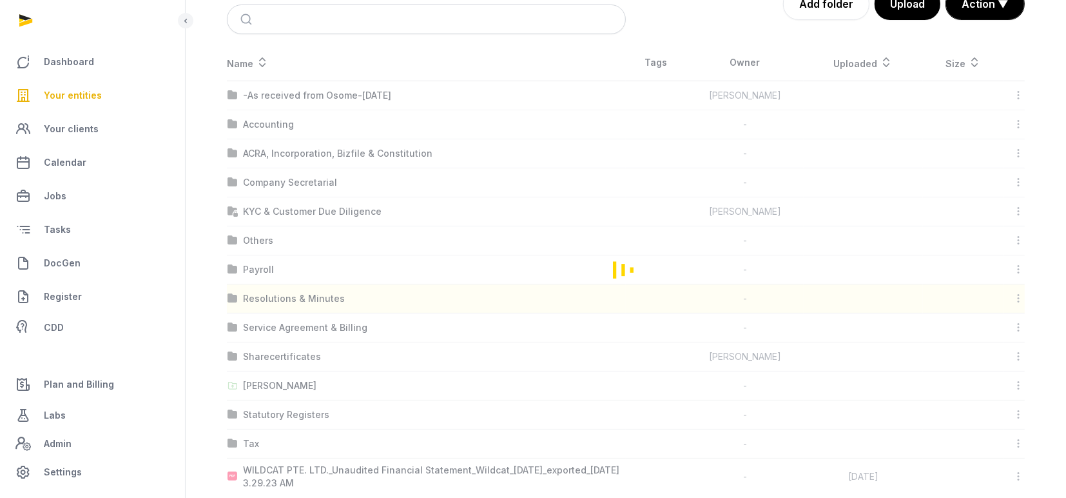
scroll to position [0, 0]
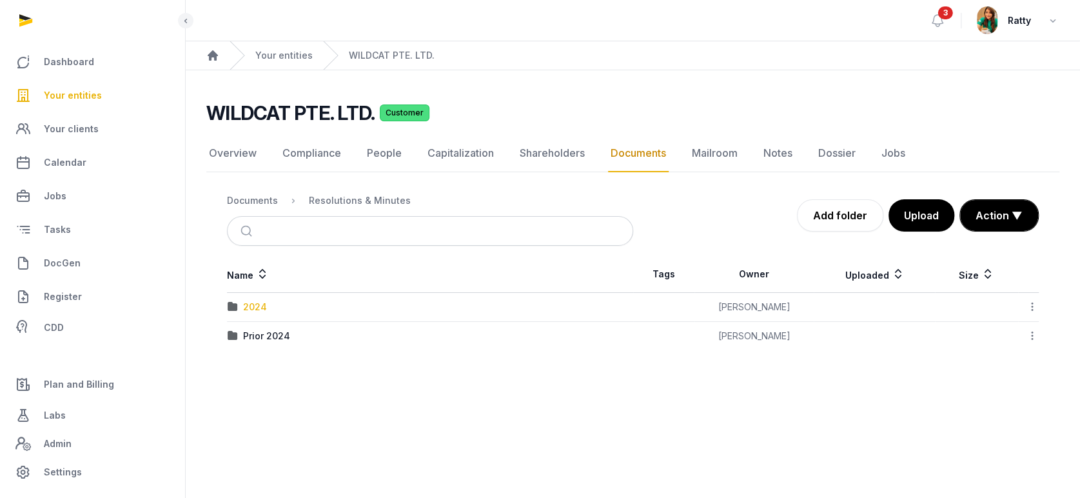
click at [255, 304] on div "2024" at bounding box center [255, 306] width 24 height 13
click at [358, 199] on div "Resolutions & Minutes" at bounding box center [360, 200] width 102 height 13
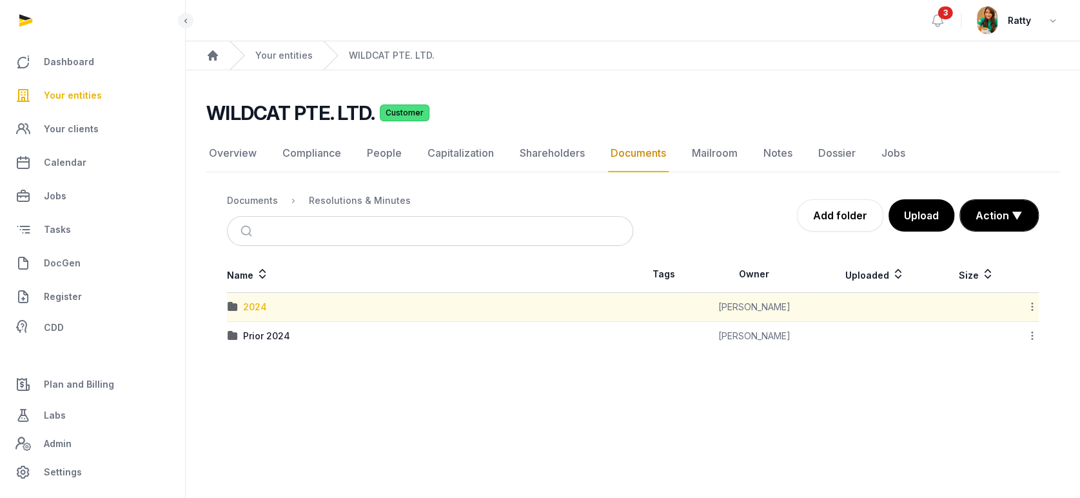
click at [253, 302] on div "2024" at bounding box center [255, 306] width 24 height 13
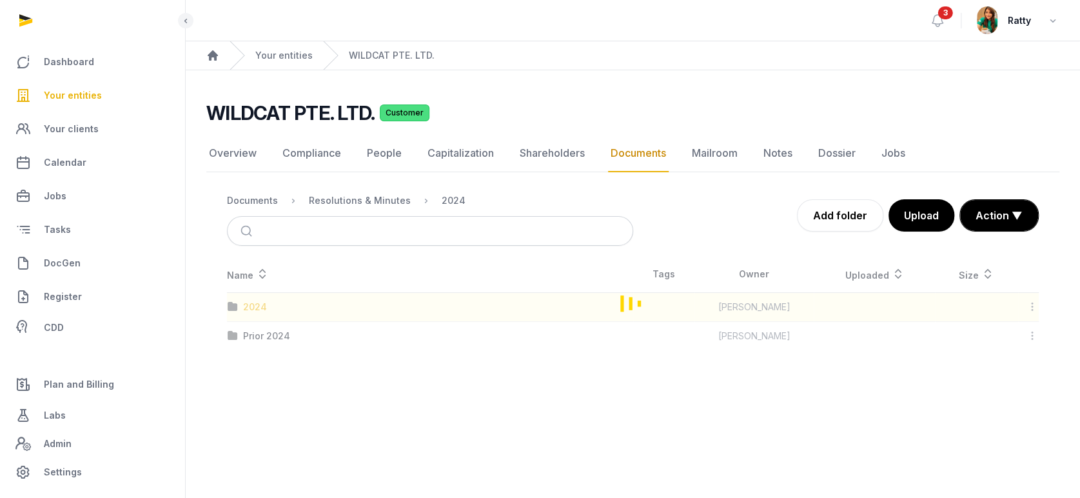
click at [253, 302] on div "Loading" at bounding box center [632, 303] width 853 height 94
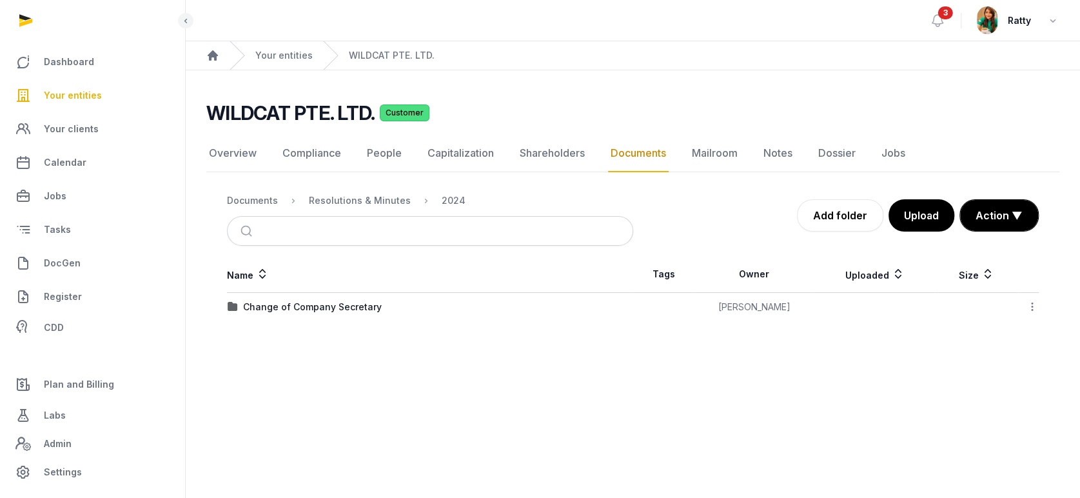
click at [286, 304] on div "Change of Company Secretary" at bounding box center [312, 306] width 139 height 13
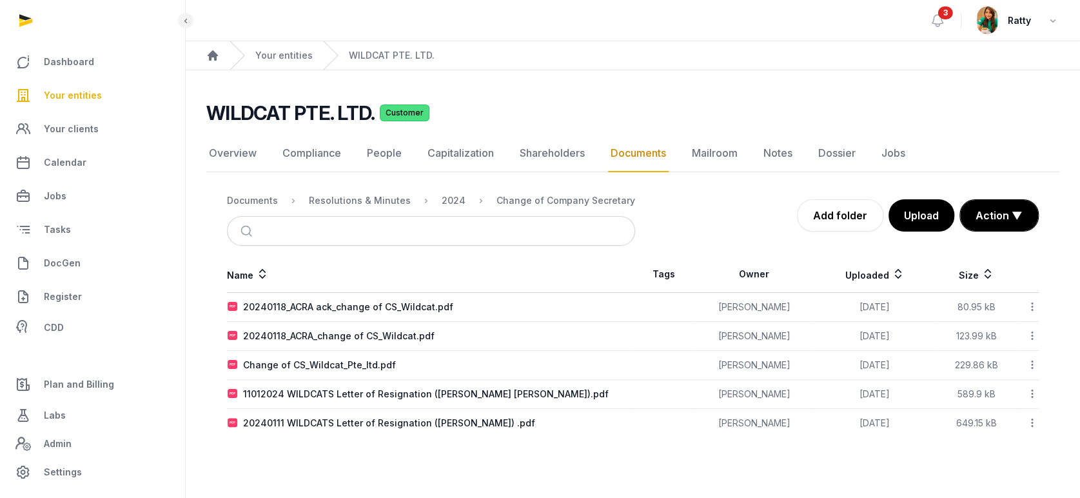
click at [1035, 302] on icon at bounding box center [1032, 307] width 12 height 14
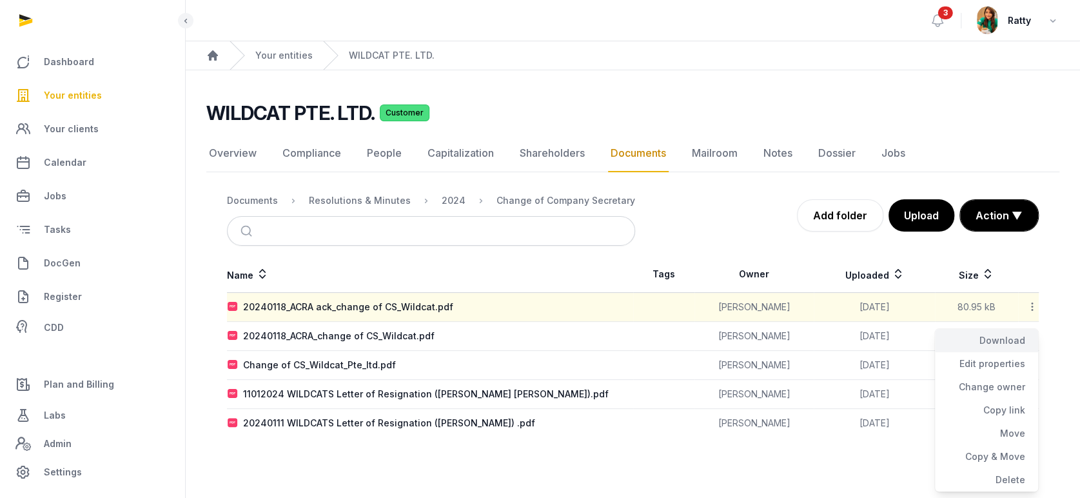
click at [1009, 352] on div "Download" at bounding box center [986, 363] width 103 height 23
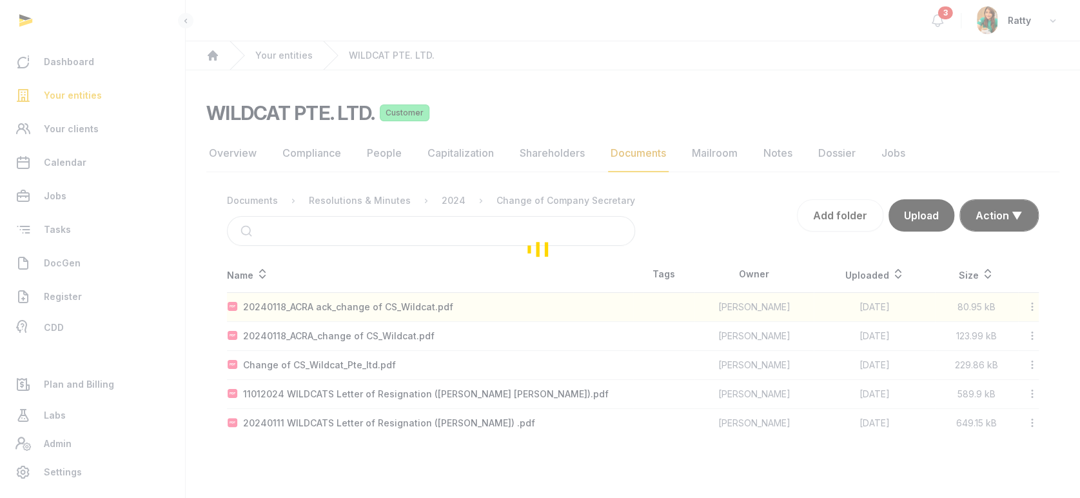
click at [1031, 336] on div "Loading" at bounding box center [540, 249] width 1080 height 498
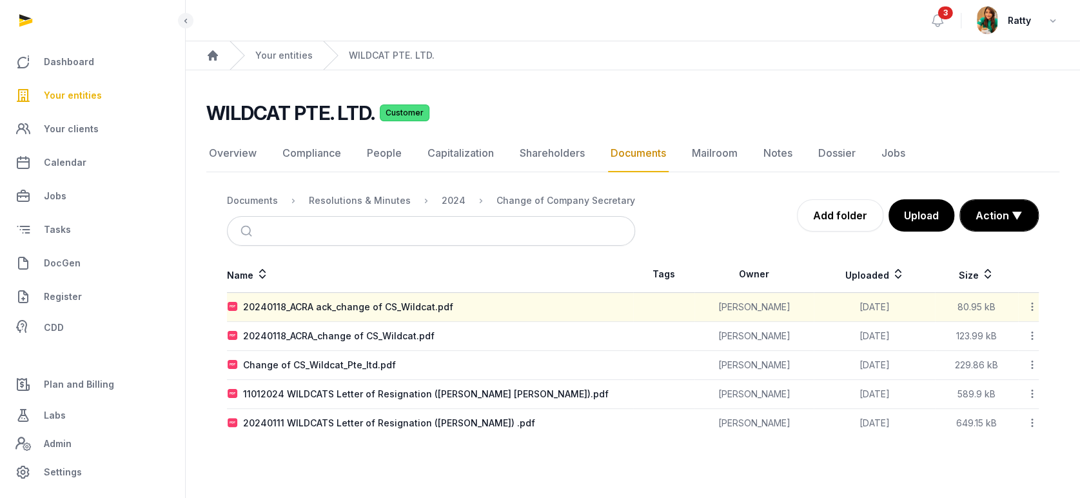
click at [1031, 336] on icon at bounding box center [1032, 336] width 12 height 14
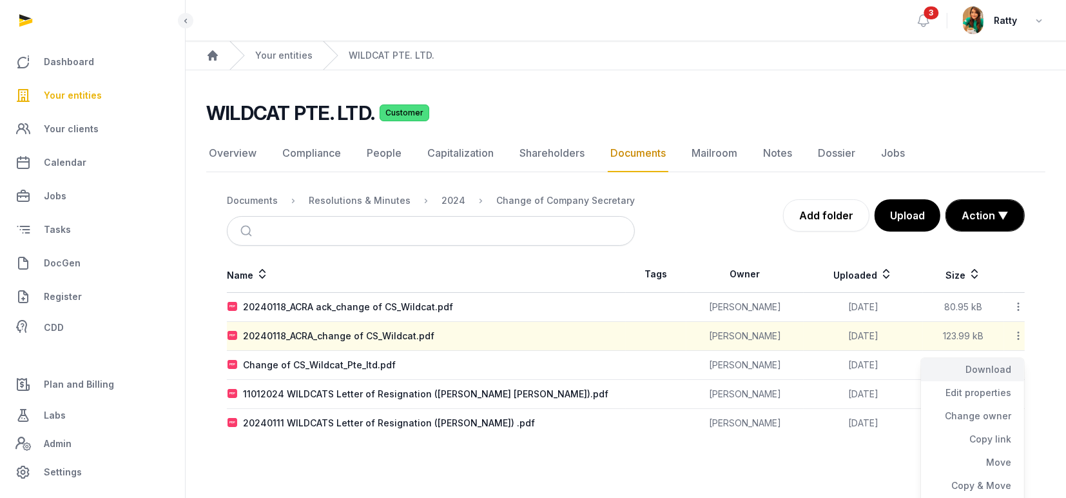
click at [991, 381] on div "Download" at bounding box center [972, 392] width 103 height 23
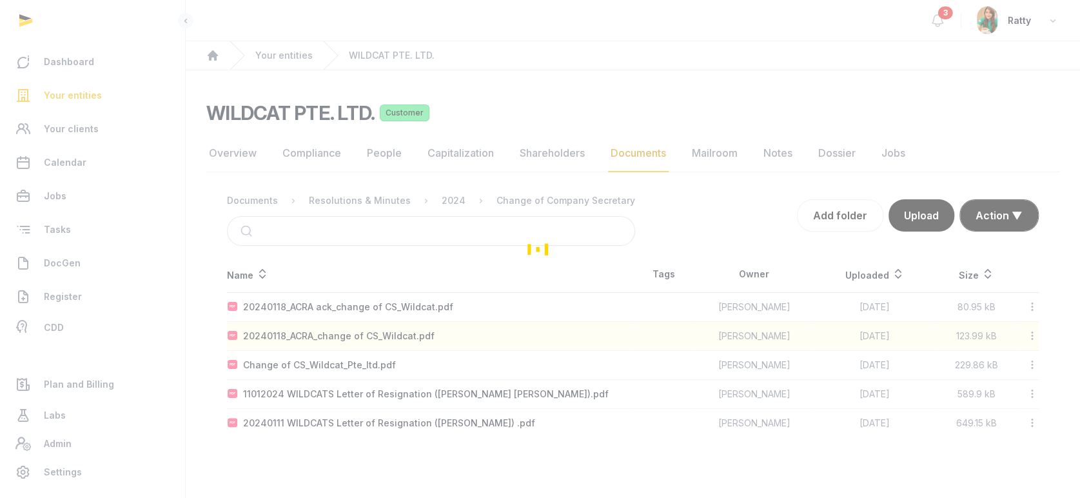
click at [1033, 364] on div "Loading" at bounding box center [540, 249] width 1080 height 498
click at [1031, 364] on div "Loading" at bounding box center [540, 249] width 1080 height 498
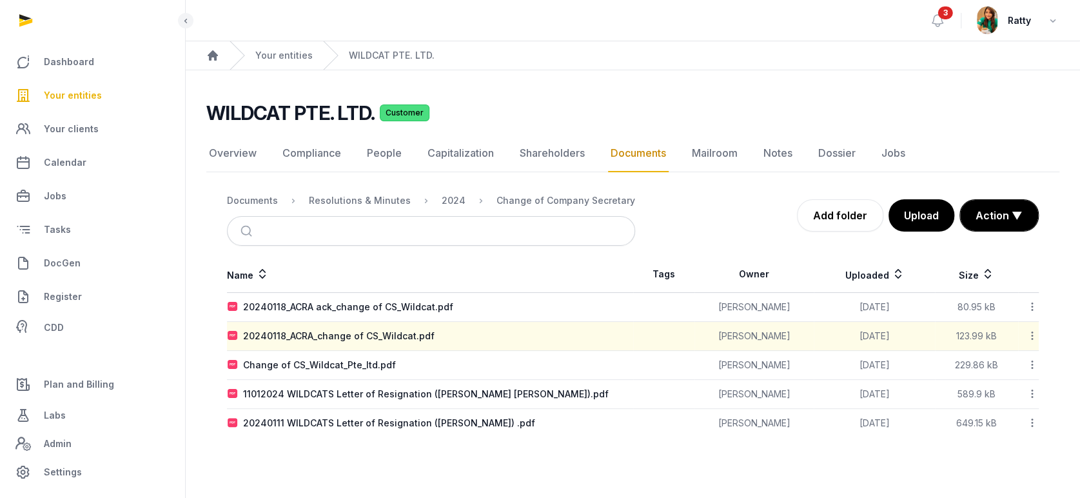
click at [1030, 367] on icon at bounding box center [1032, 365] width 12 height 14
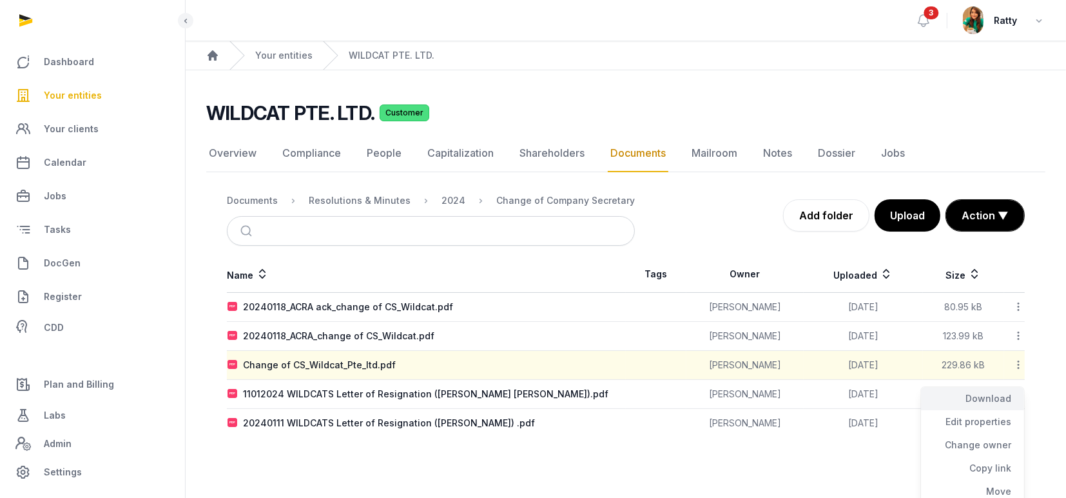
click at [996, 410] on div "Download" at bounding box center [972, 421] width 103 height 23
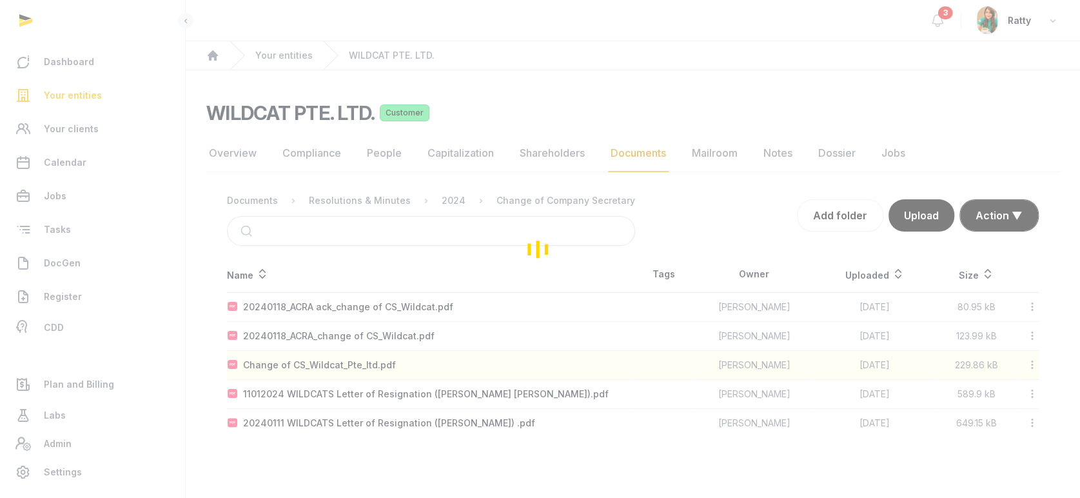
click at [1033, 390] on div "Loading" at bounding box center [540, 249] width 1080 height 498
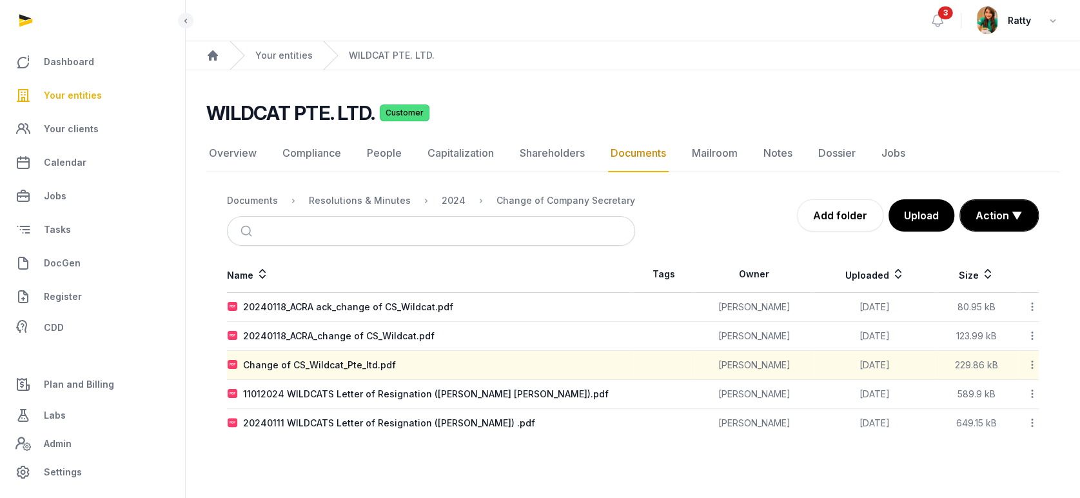
click at [1030, 393] on icon at bounding box center [1032, 394] width 12 height 14
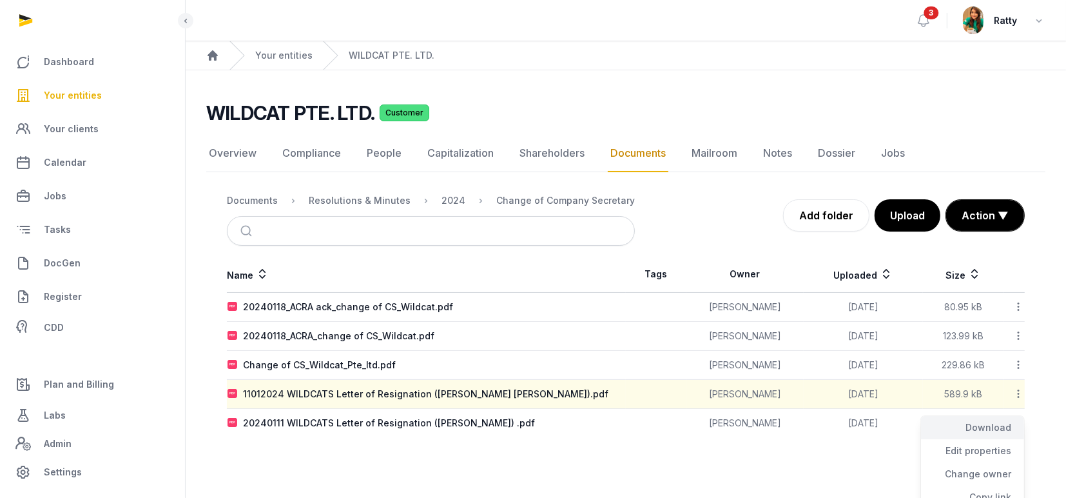
click at [1004, 439] on div "Download" at bounding box center [972, 450] width 103 height 23
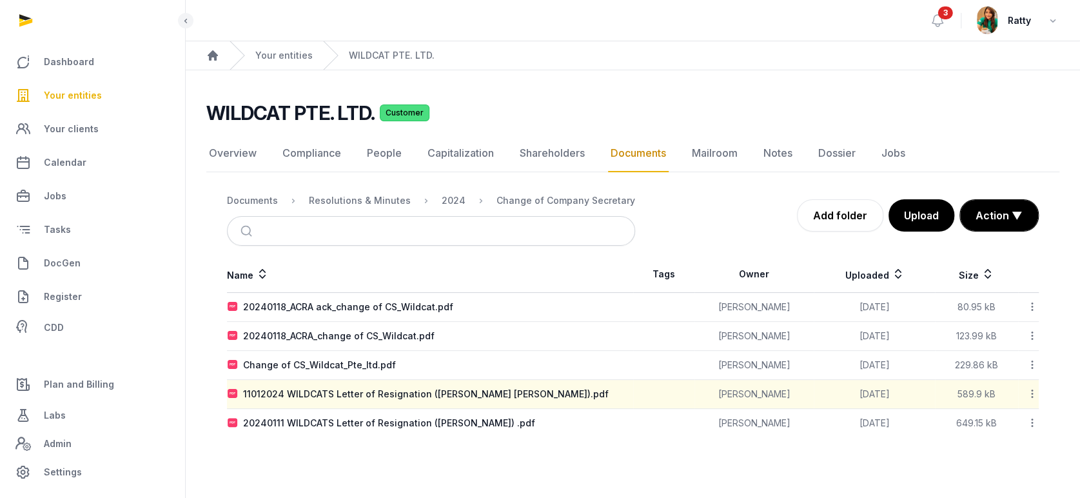
click at [1031, 422] on icon at bounding box center [1032, 423] width 12 height 14
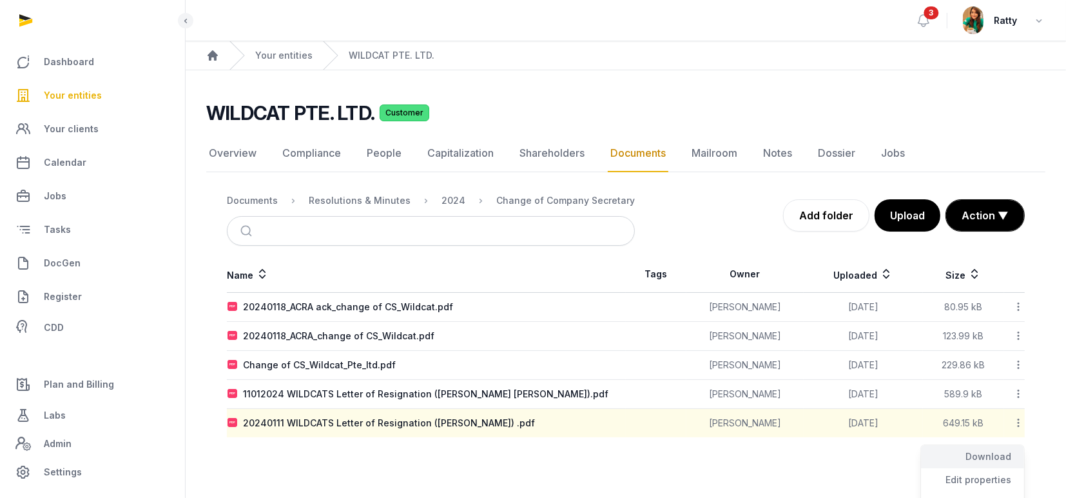
click at [988, 468] on div "Download" at bounding box center [972, 479] width 103 height 23
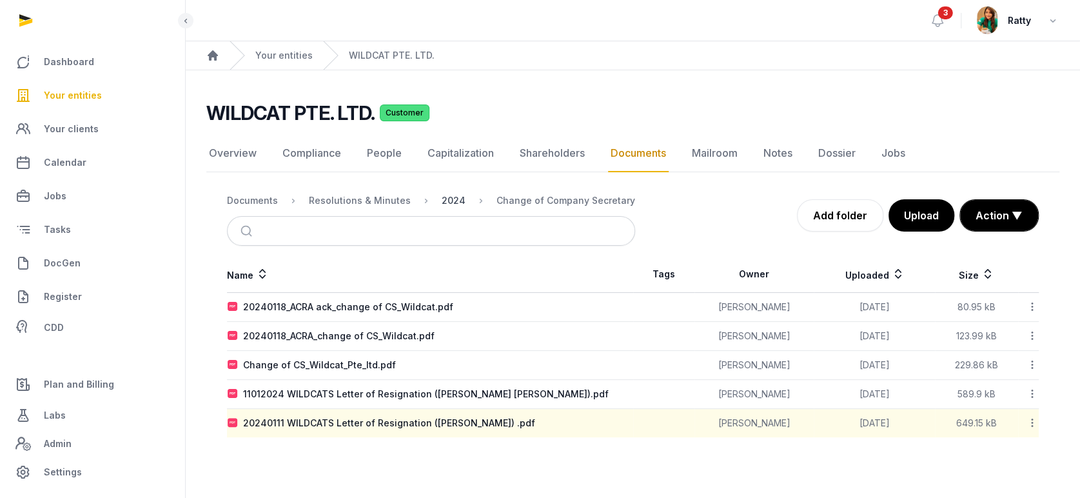
drag, startPoint x: 458, startPoint y: 197, endPoint x: 447, endPoint y: 202, distance: 11.9
click at [458, 197] on ol "Documents Resolutions & Minutes 2024 Change of Company Secretary" at bounding box center [431, 200] width 408 height 15
click at [446, 202] on div "2024" at bounding box center [454, 200] width 24 height 13
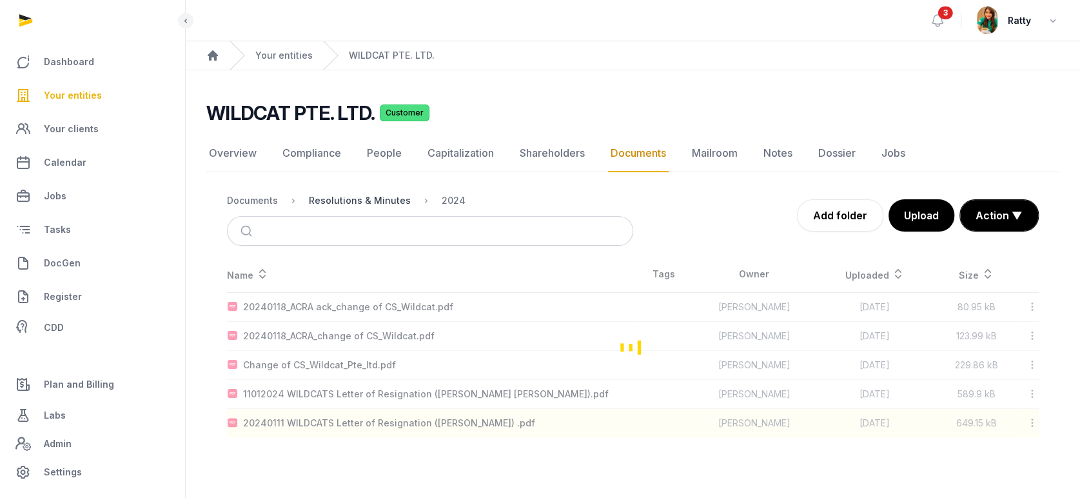
click at [364, 199] on div "Resolutions & Minutes" at bounding box center [360, 200] width 102 height 13
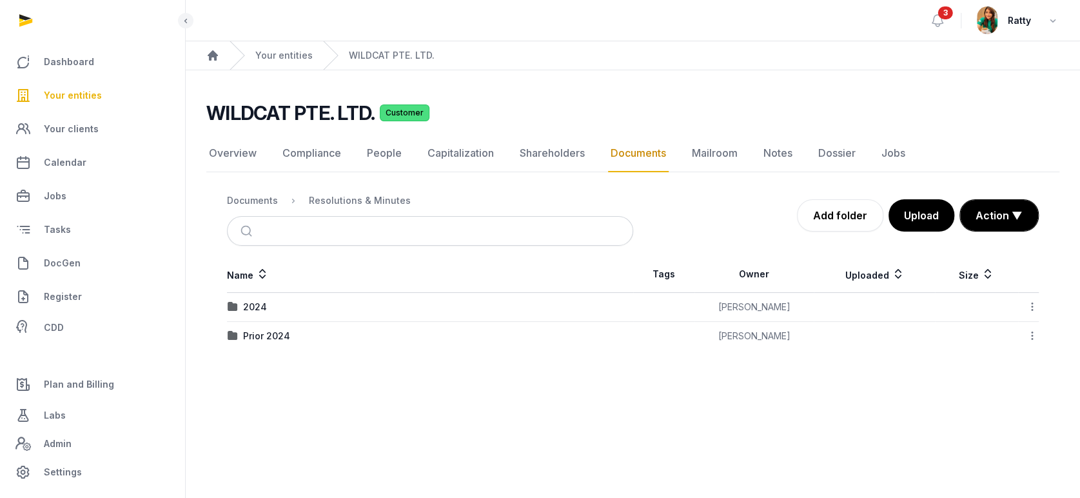
drag, startPoint x: 263, startPoint y: 337, endPoint x: 269, endPoint y: 336, distance: 6.6
click at [263, 337] on div "Prior 2024" at bounding box center [266, 335] width 47 height 13
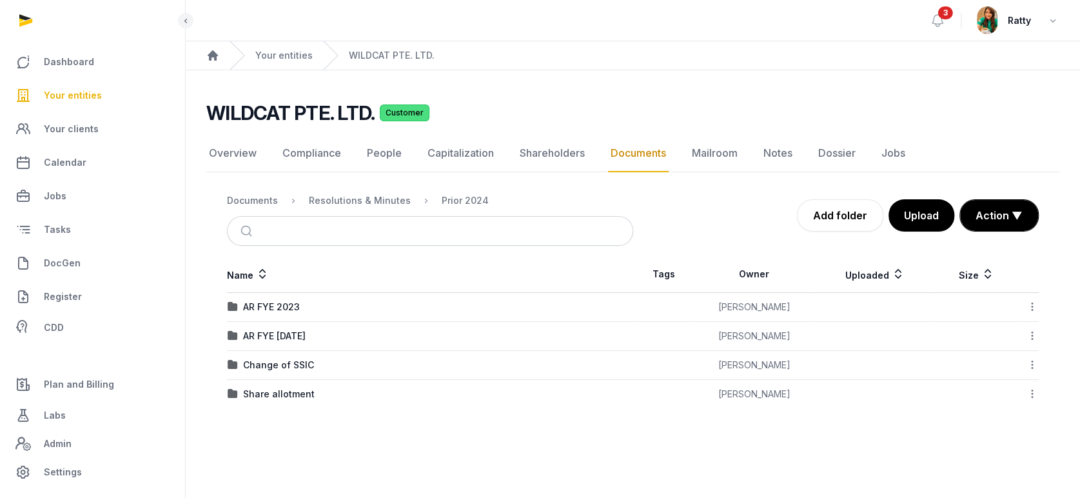
click at [285, 307] on div "AR FYE 2023" at bounding box center [271, 306] width 57 height 13
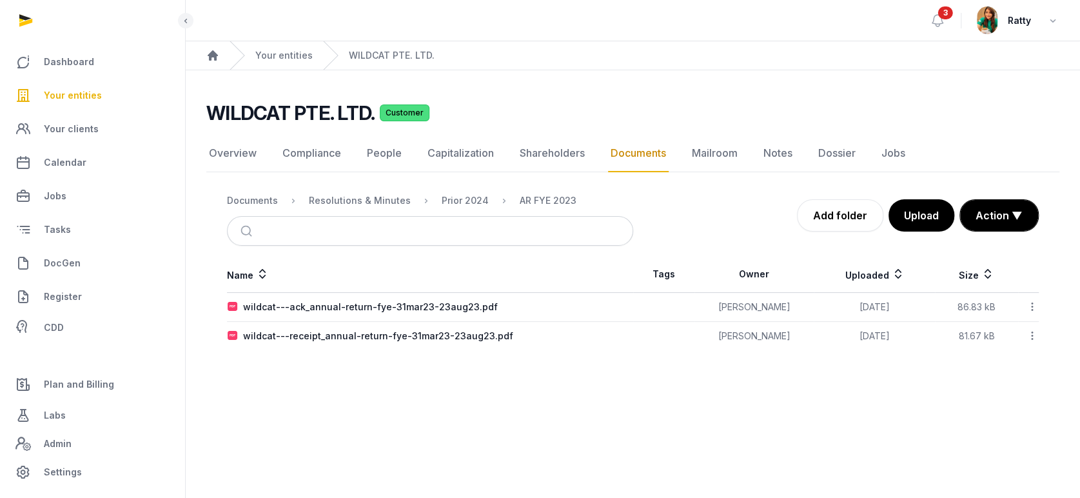
click at [1033, 305] on icon at bounding box center [1032, 307] width 12 height 14
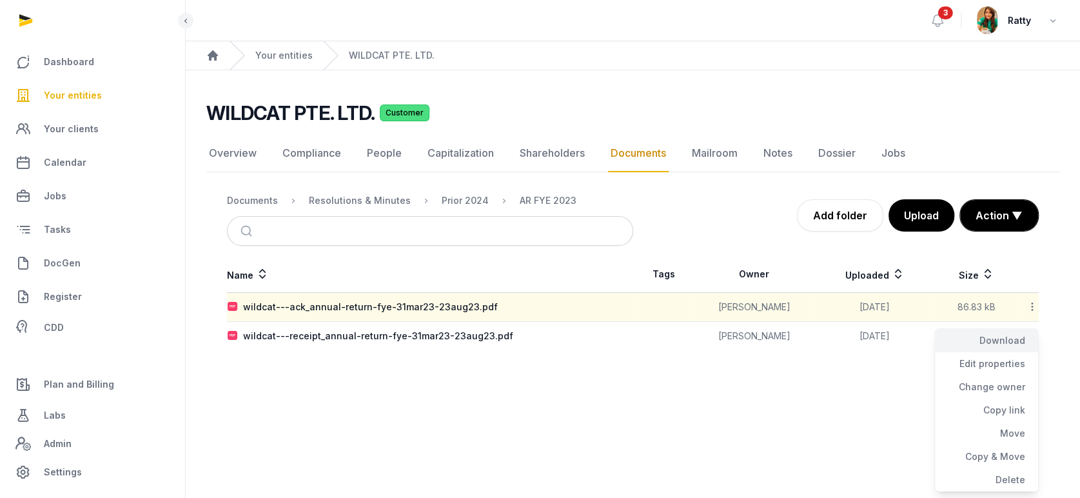
click at [995, 352] on div "Download" at bounding box center [986, 363] width 103 height 23
click at [1033, 335] on icon at bounding box center [1032, 336] width 12 height 14
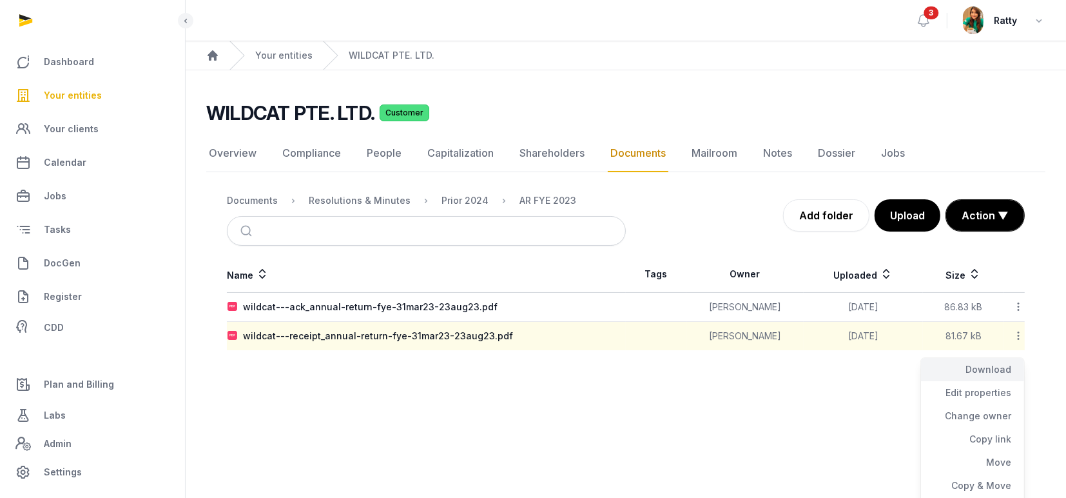
click at [1004, 381] on div "Download" at bounding box center [972, 392] width 103 height 23
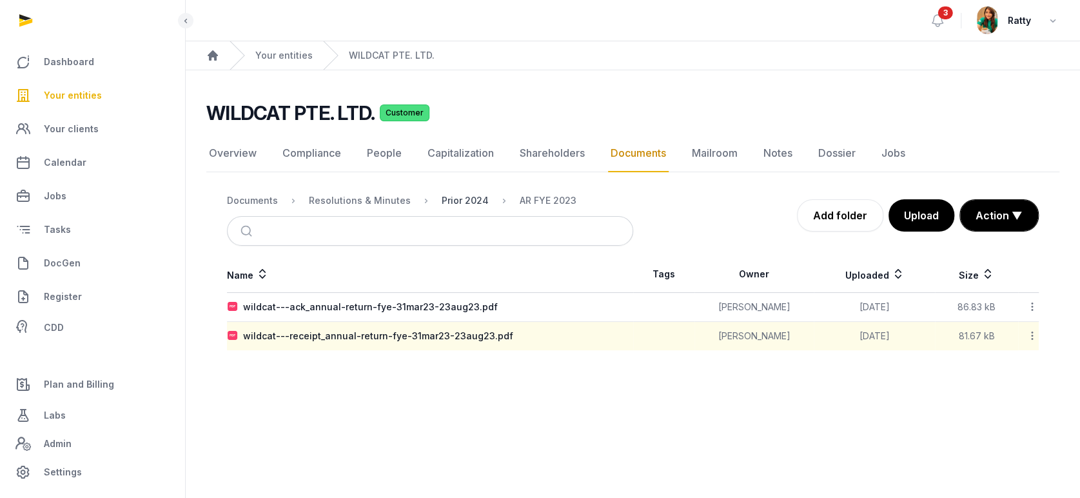
click at [466, 200] on div "Prior 2024" at bounding box center [465, 200] width 47 height 13
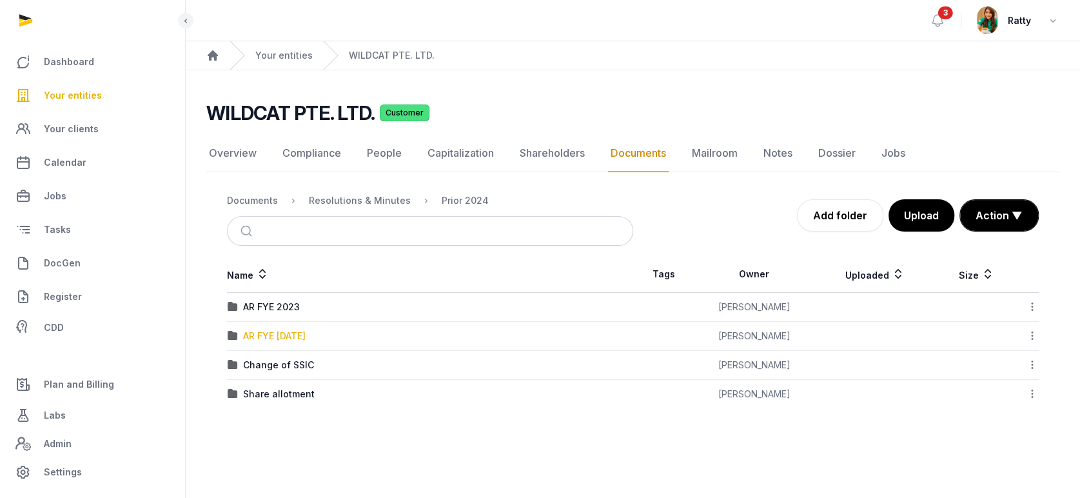
click at [299, 334] on div "AR FYE [DATE]" at bounding box center [274, 335] width 63 height 13
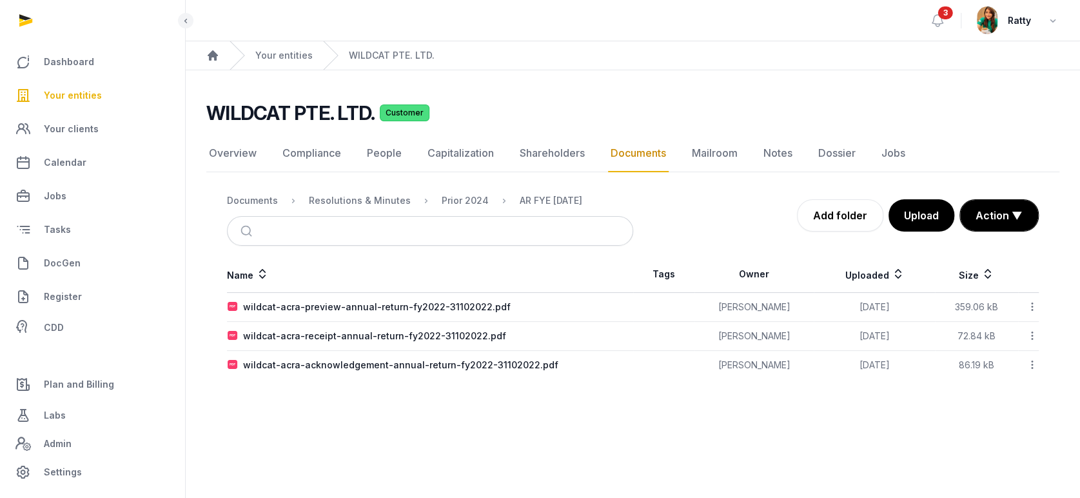
click at [1035, 305] on icon at bounding box center [1032, 307] width 12 height 14
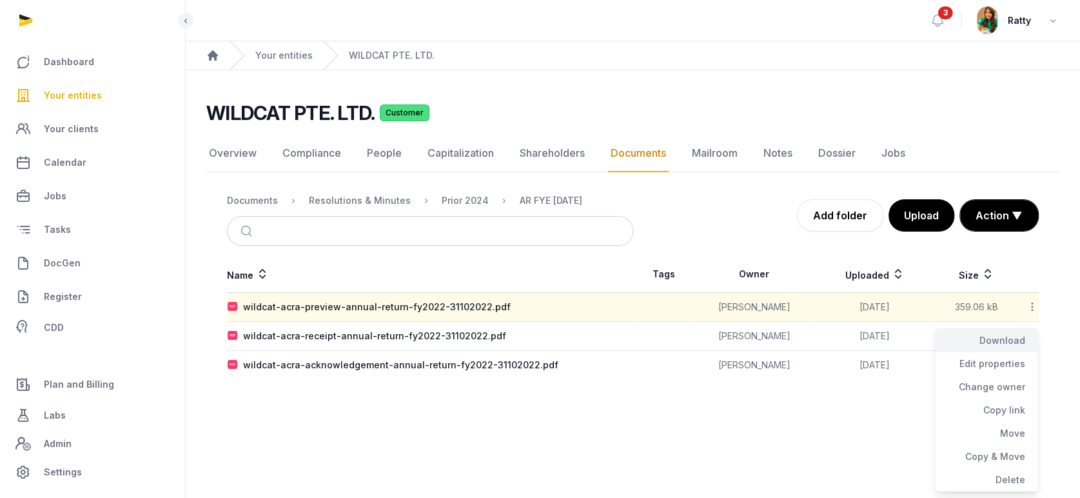
click at [1017, 352] on div "Download" at bounding box center [986, 363] width 103 height 23
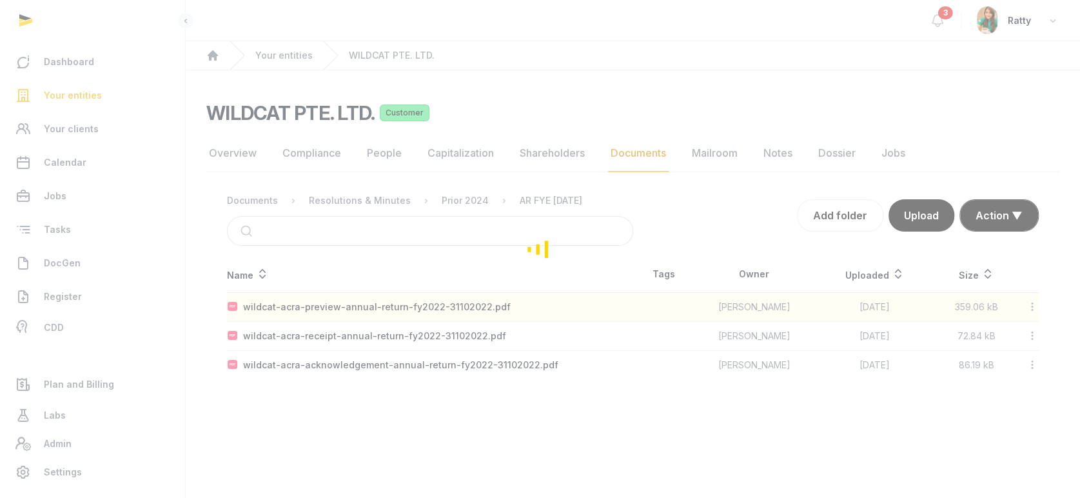
click at [1031, 307] on div "Loading" at bounding box center [540, 249] width 1080 height 498
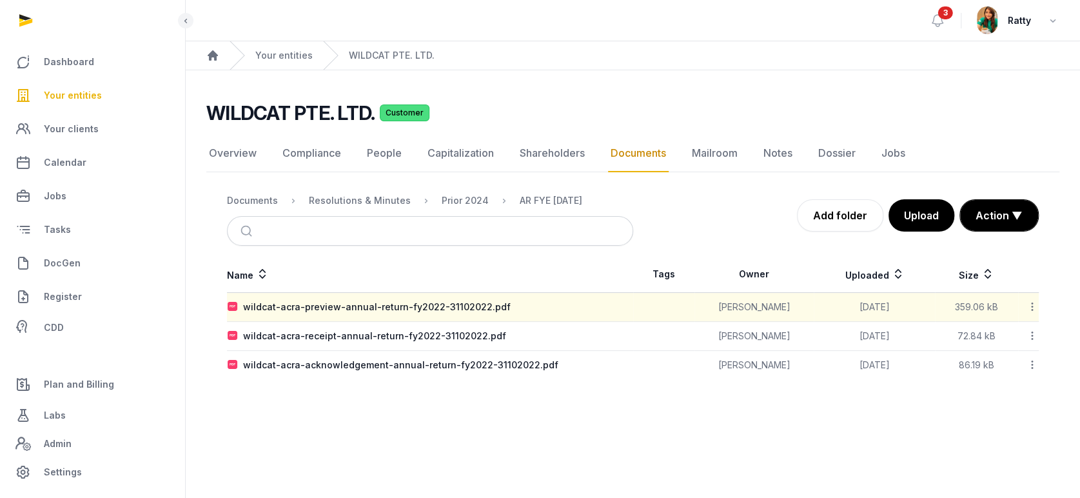
click at [1031, 336] on icon at bounding box center [1032, 336] width 12 height 14
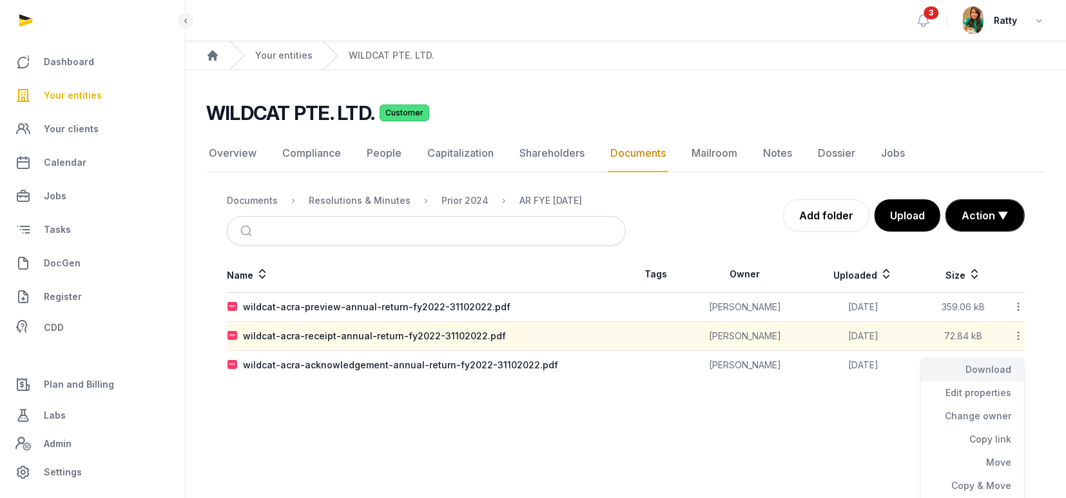
click at [1002, 381] on div "Download" at bounding box center [972, 392] width 103 height 23
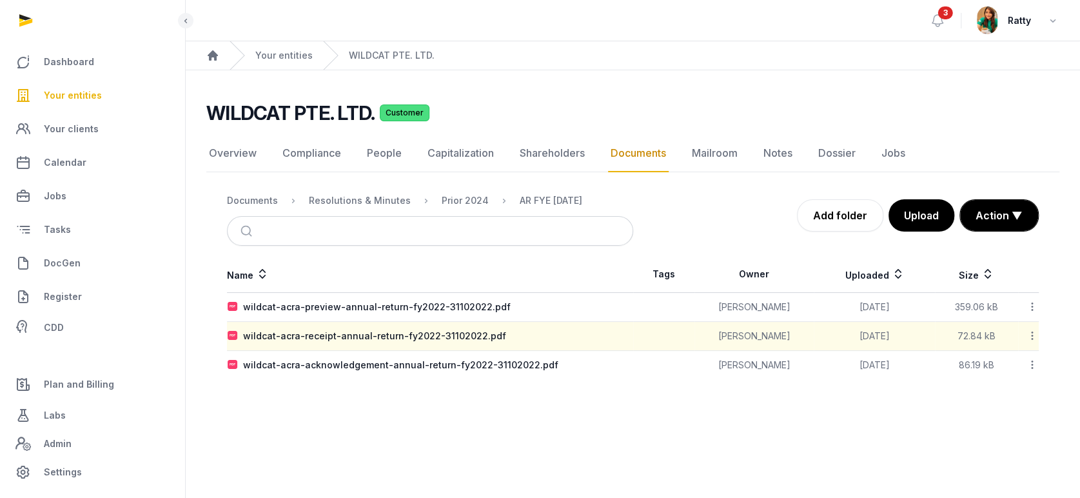
click at [1032, 366] on icon at bounding box center [1032, 365] width 12 height 14
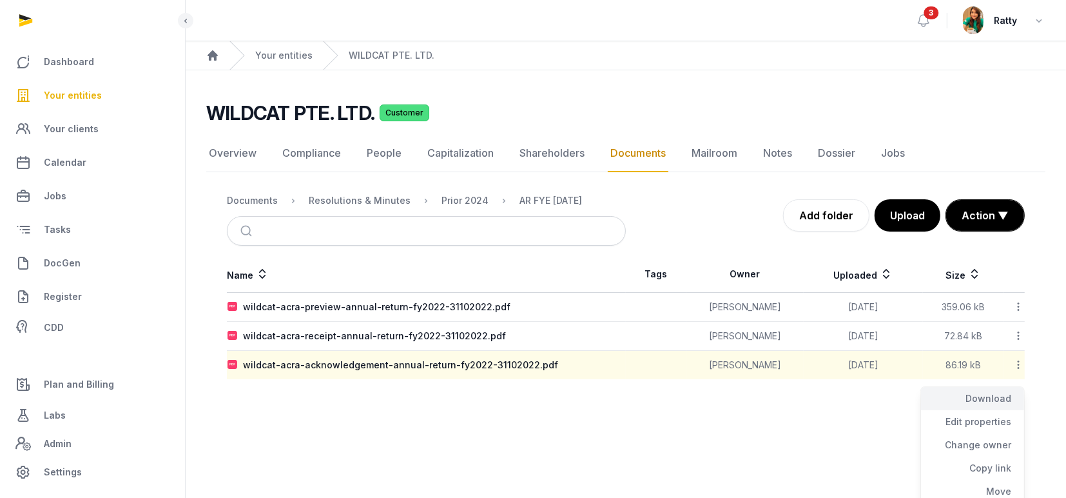
click at [1005, 410] on div "Download" at bounding box center [972, 421] width 103 height 23
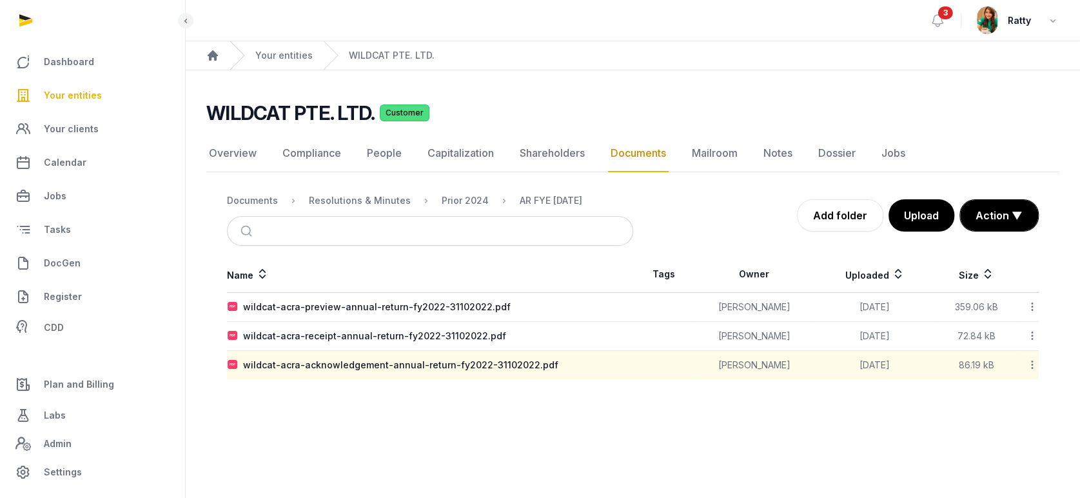
click at [999, 104] on div "WILDCAT PTE. LTD. Customer" at bounding box center [627, 112] width 843 height 23
click at [453, 199] on div "Prior 2024" at bounding box center [465, 200] width 47 height 13
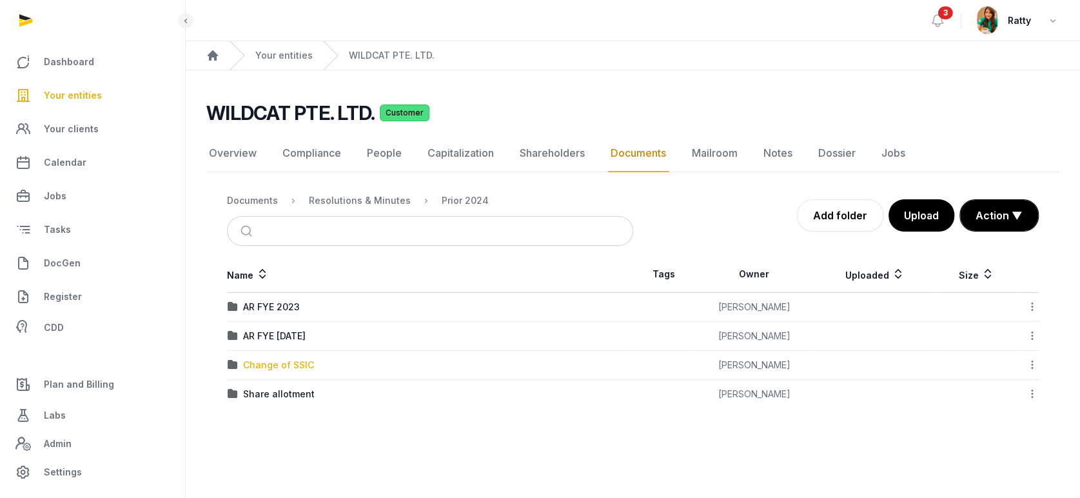
click at [266, 363] on div "Change of SSIC" at bounding box center [278, 364] width 71 height 13
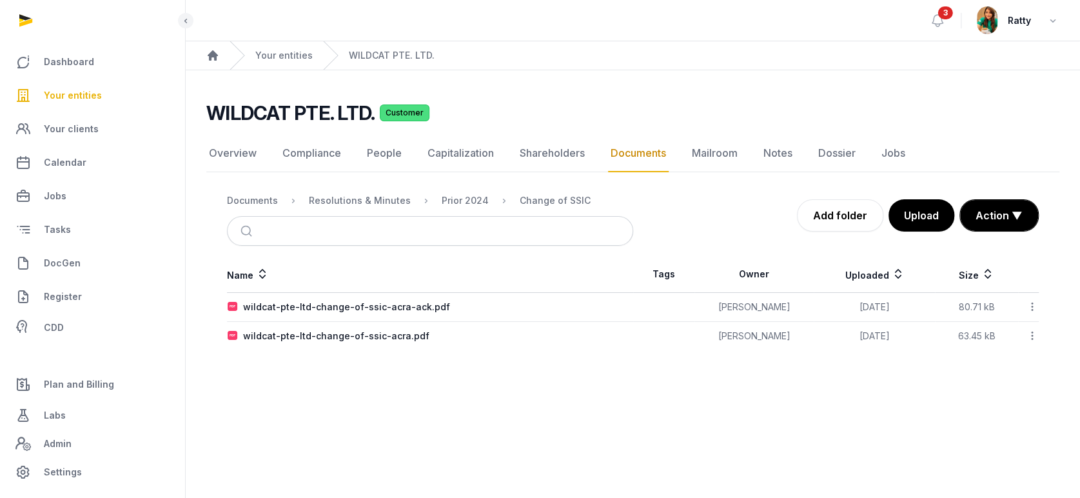
click at [1029, 305] on icon at bounding box center [1032, 307] width 12 height 14
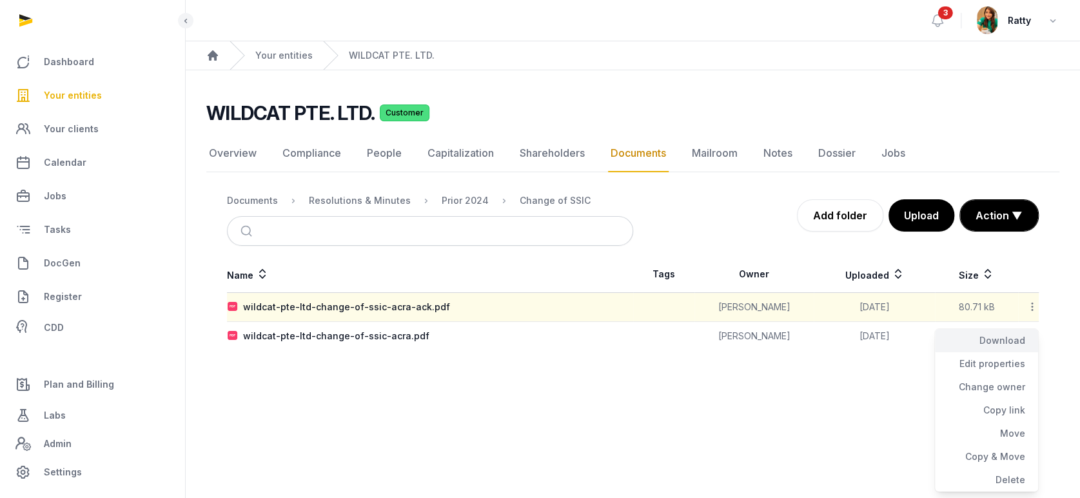
click at [1001, 352] on div "Download" at bounding box center [986, 363] width 103 height 23
click at [1032, 334] on icon at bounding box center [1032, 336] width 12 height 14
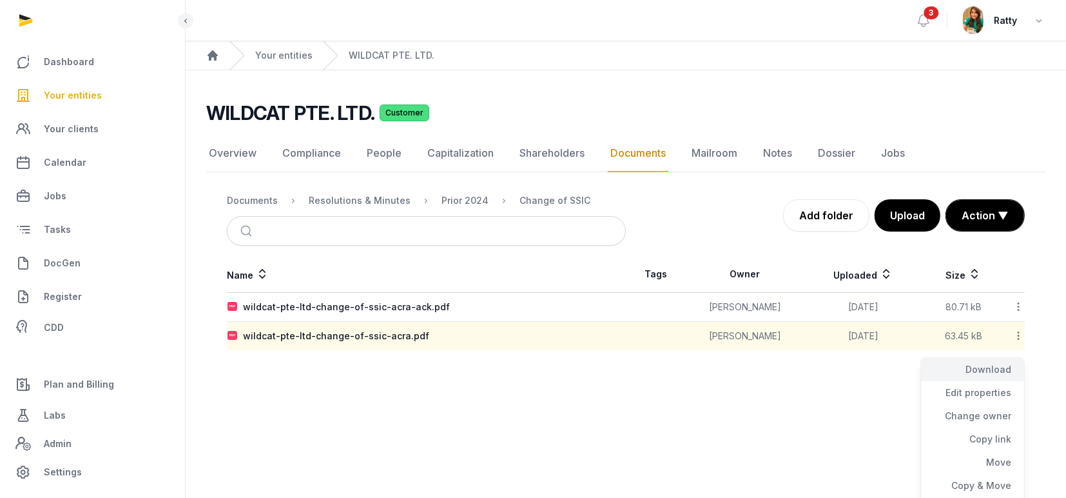
click at [993, 381] on div "Download" at bounding box center [972, 392] width 103 height 23
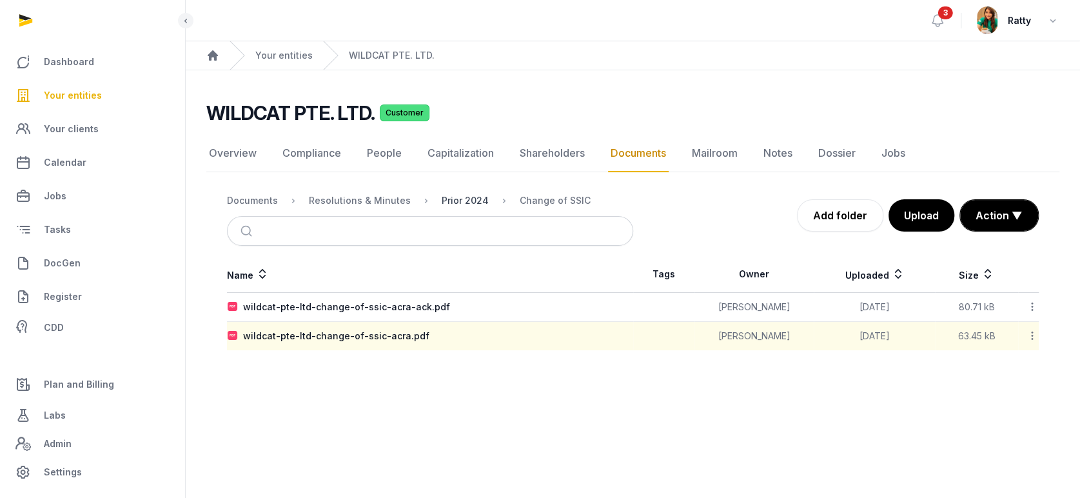
click at [467, 196] on div "Prior 2024" at bounding box center [465, 200] width 47 height 13
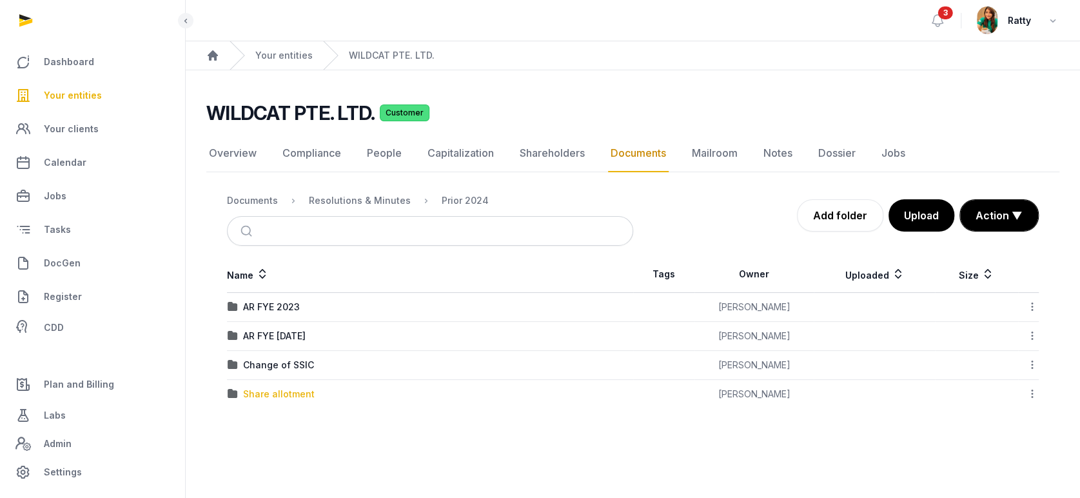
click at [278, 395] on div "Share allotment" at bounding box center [279, 393] width 72 height 13
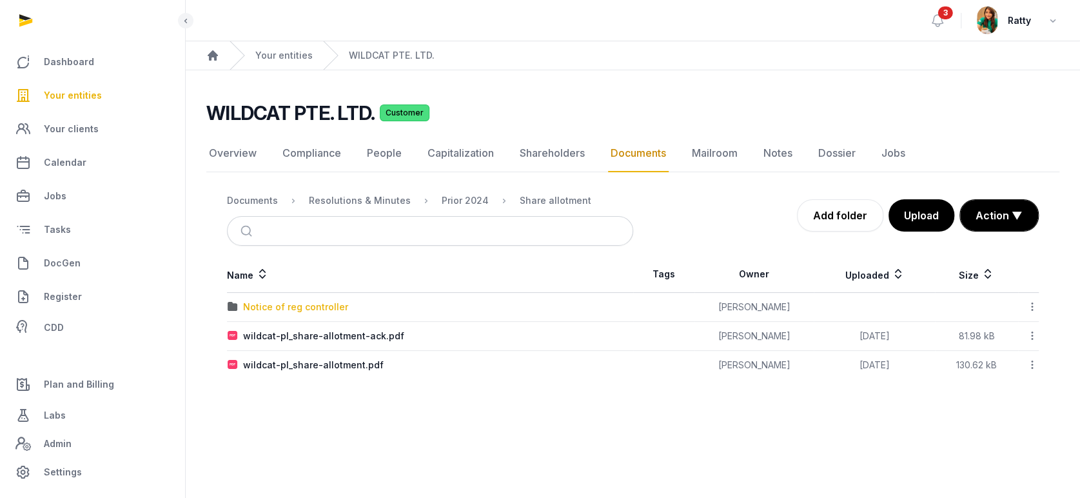
click at [311, 302] on div "Notice of reg controller" at bounding box center [295, 306] width 105 height 13
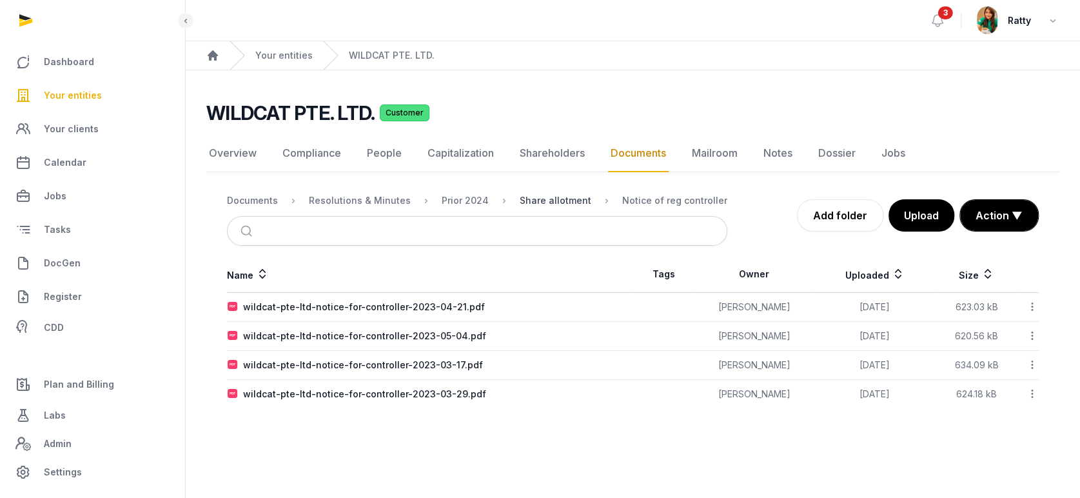
click at [535, 197] on div "Share allotment" at bounding box center [556, 200] width 72 height 13
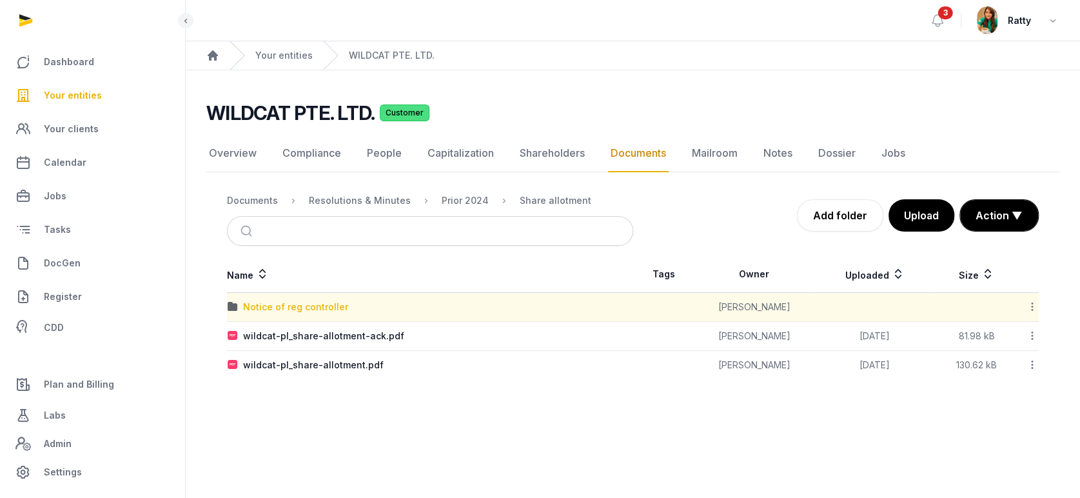
click at [301, 305] on div "Notice of reg controller" at bounding box center [295, 306] width 105 height 13
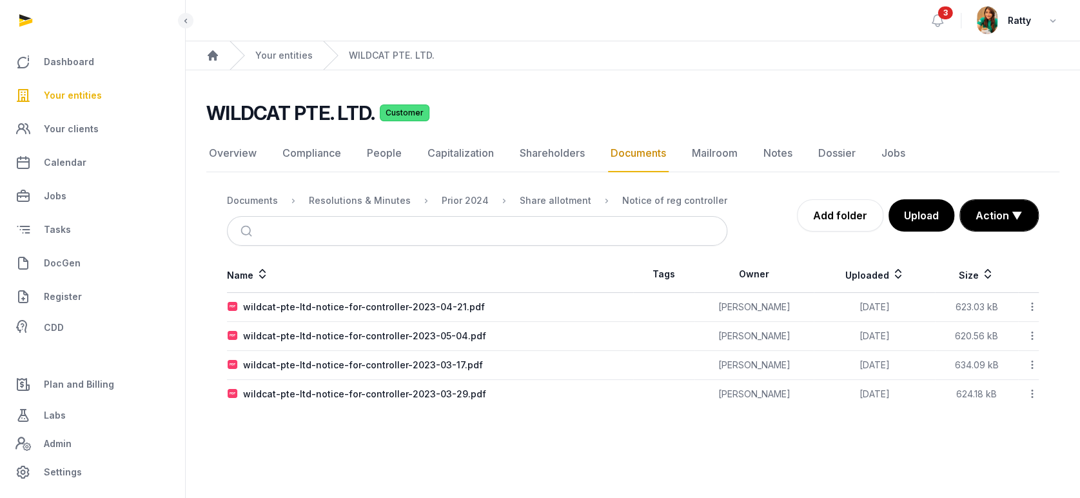
click at [1032, 303] on icon at bounding box center [1032, 307] width 12 height 14
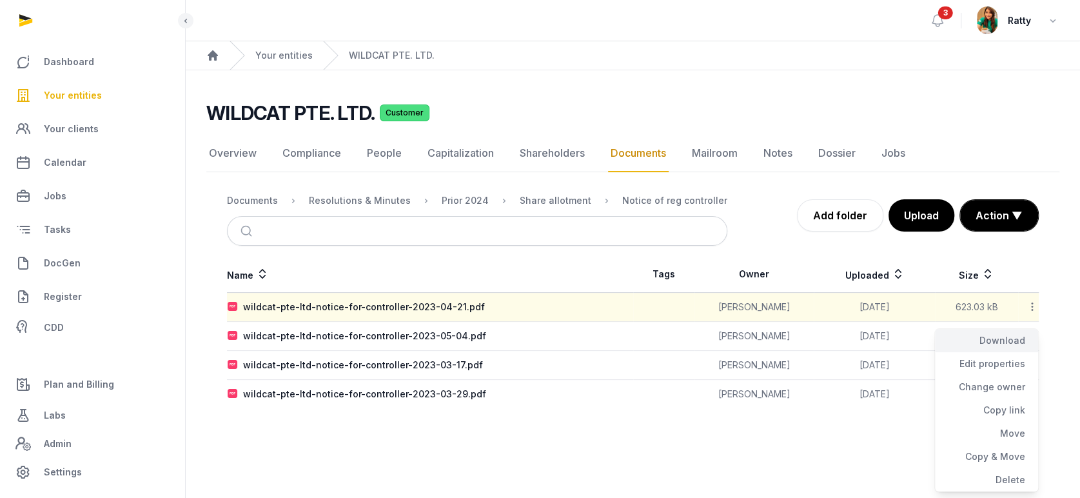
click at [1011, 352] on div "Download" at bounding box center [986, 363] width 103 height 23
click at [1031, 333] on icon at bounding box center [1032, 336] width 12 height 14
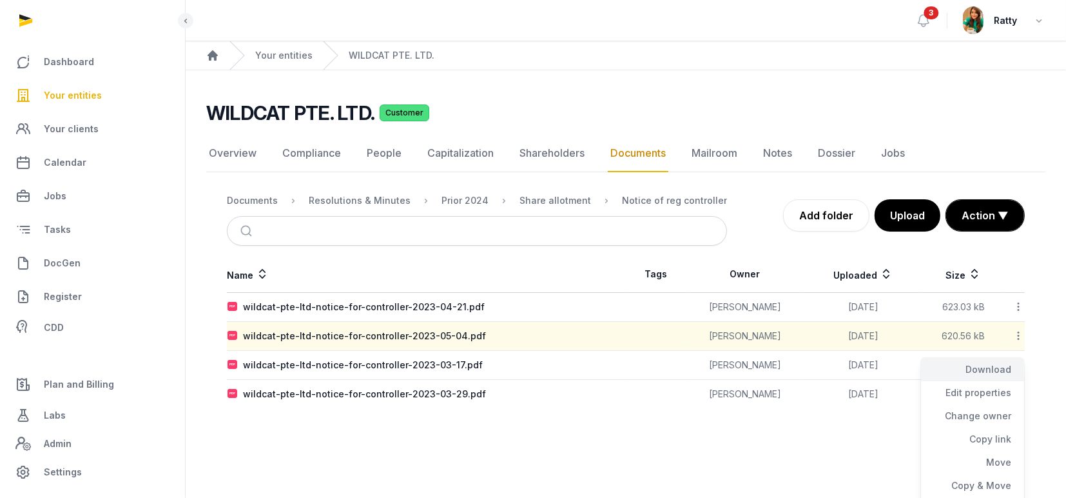
click at [1004, 381] on div "Download" at bounding box center [972, 392] width 103 height 23
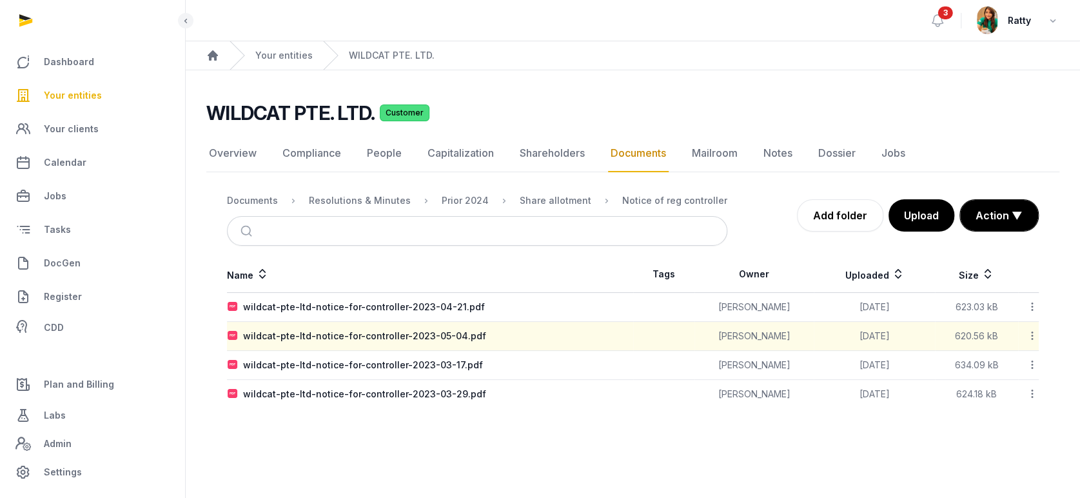
click at [1031, 363] on icon at bounding box center [1032, 365] width 12 height 14
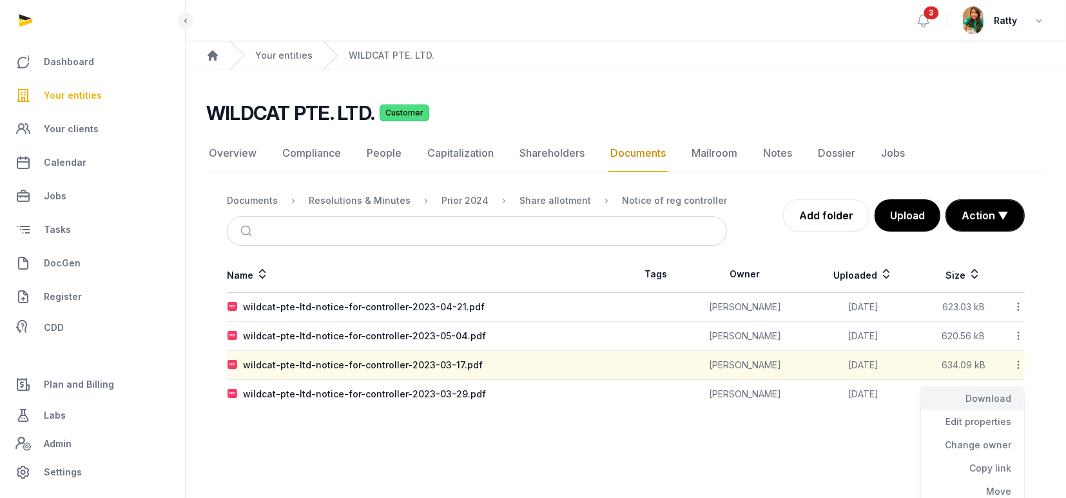
click at [1006, 410] on div "Download" at bounding box center [972, 421] width 103 height 23
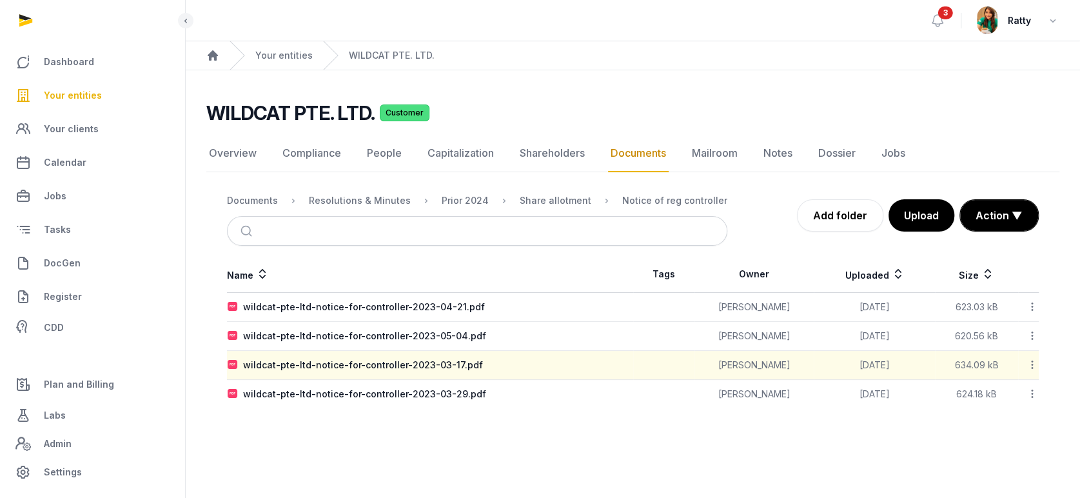
click at [1031, 393] on icon at bounding box center [1032, 394] width 12 height 14
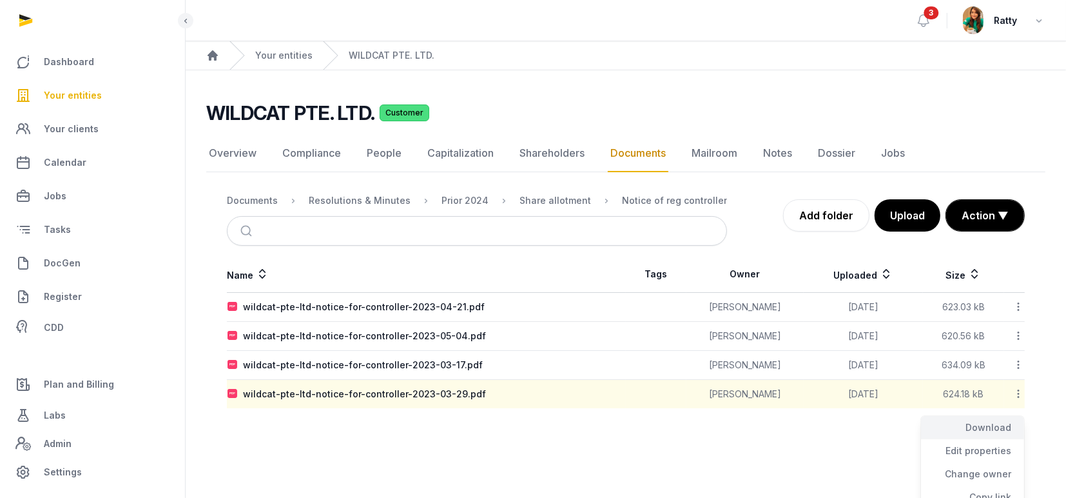
click at [997, 439] on div "Download" at bounding box center [972, 450] width 103 height 23
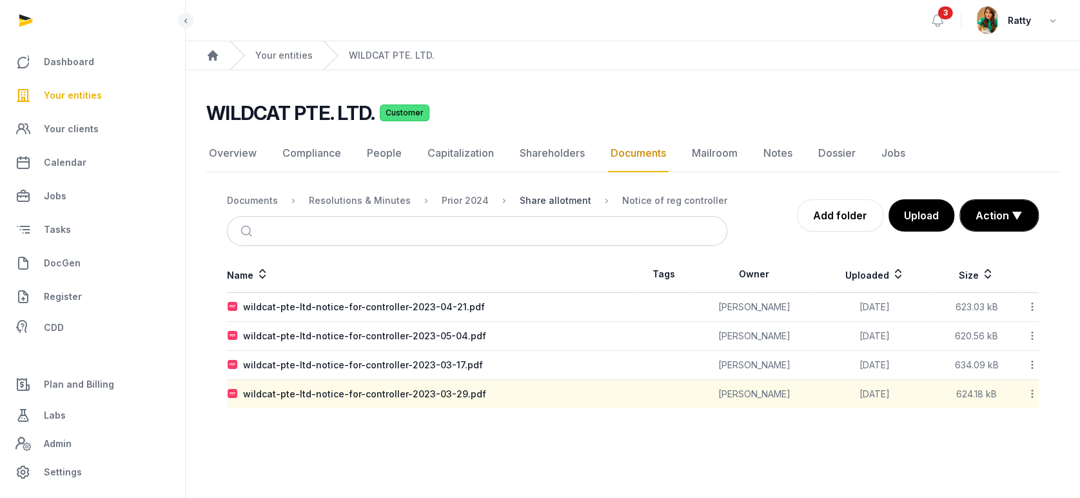
click at [561, 200] on div "Share allotment" at bounding box center [556, 200] width 72 height 13
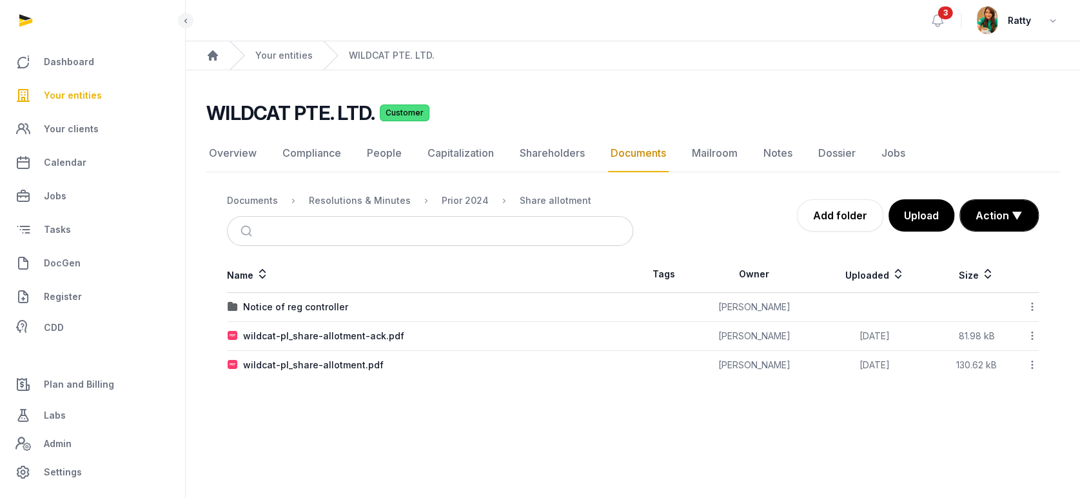
click at [1031, 334] on icon at bounding box center [1032, 336] width 12 height 14
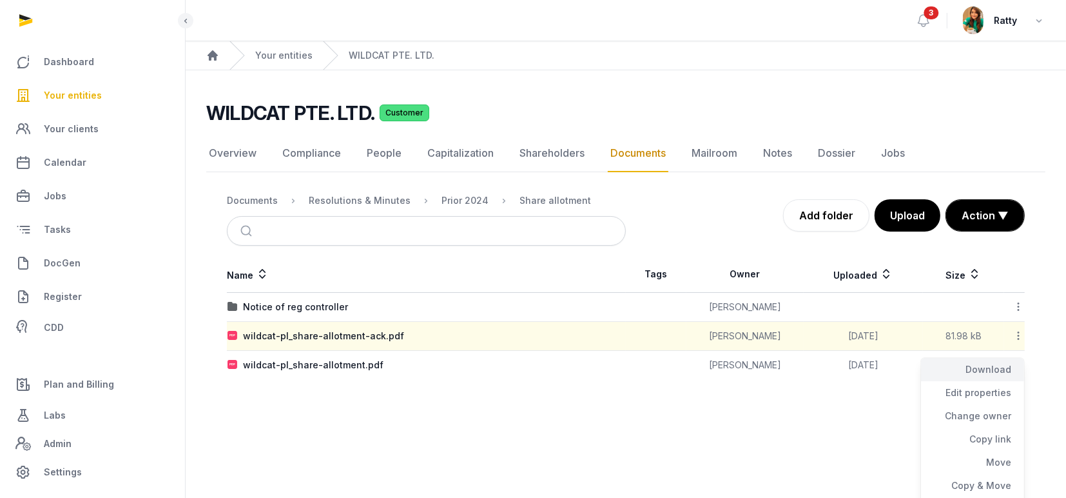
click at [1002, 381] on div "Download" at bounding box center [972, 392] width 103 height 23
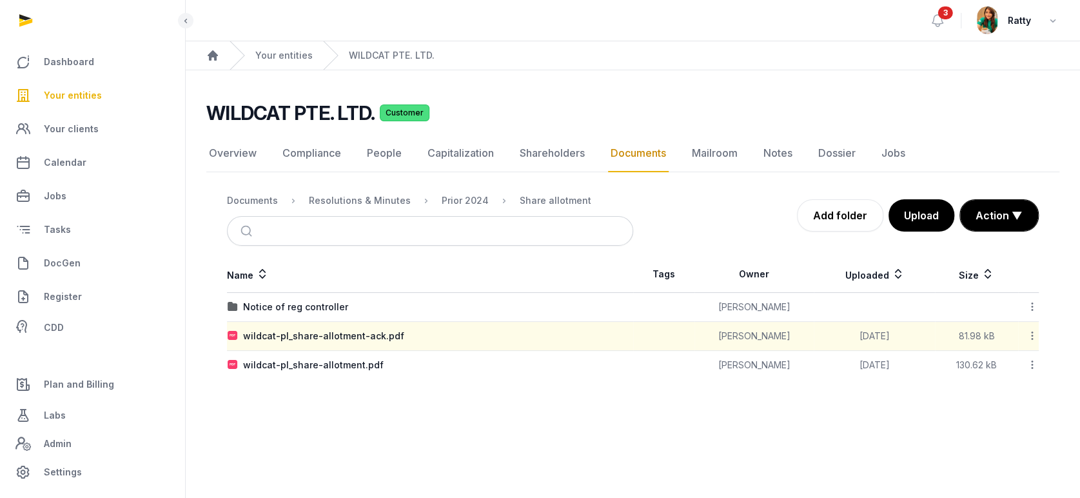
click at [1031, 366] on icon at bounding box center [1032, 365] width 12 height 14
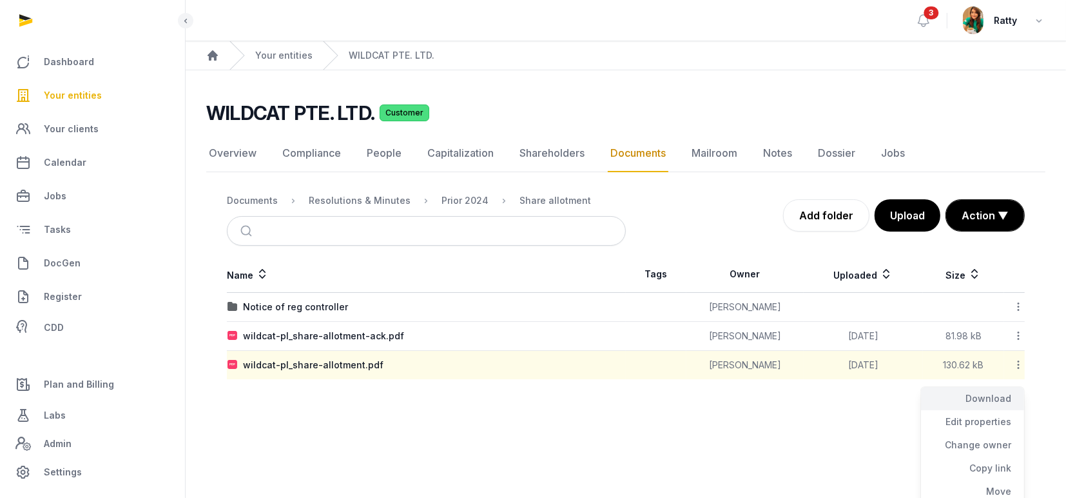
click at [982, 410] on div "Download" at bounding box center [972, 421] width 103 height 23
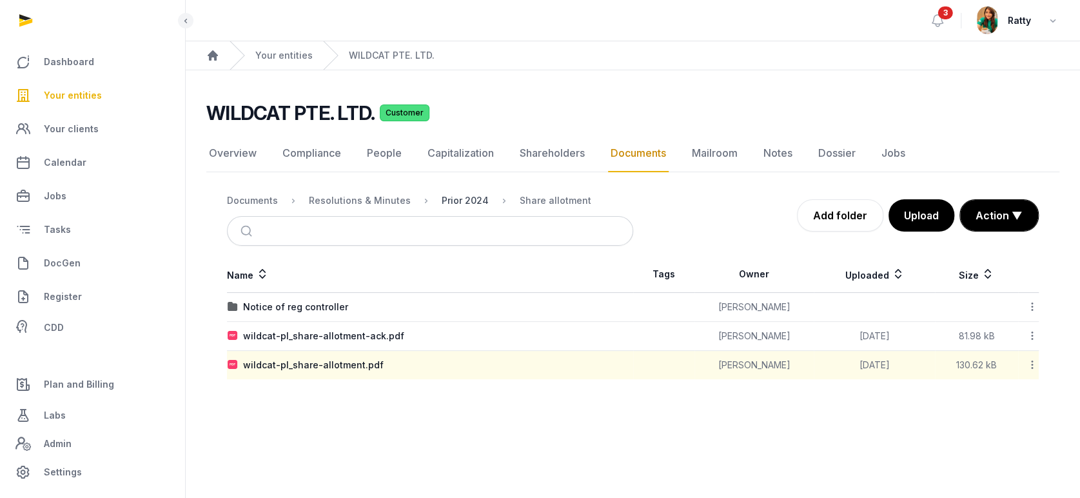
click at [458, 201] on div "Prior 2024" at bounding box center [465, 200] width 47 height 13
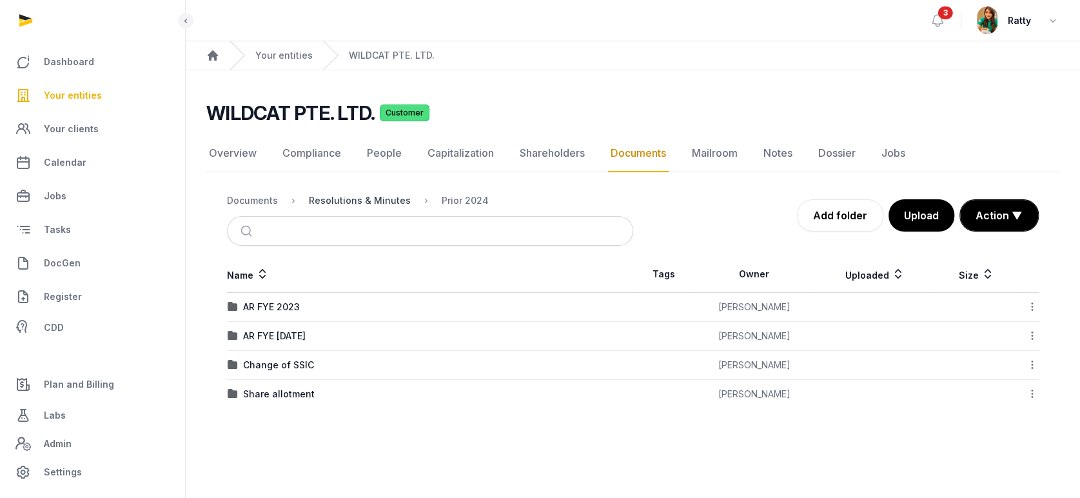
click at [331, 202] on div "Resolutions & Minutes" at bounding box center [360, 200] width 102 height 13
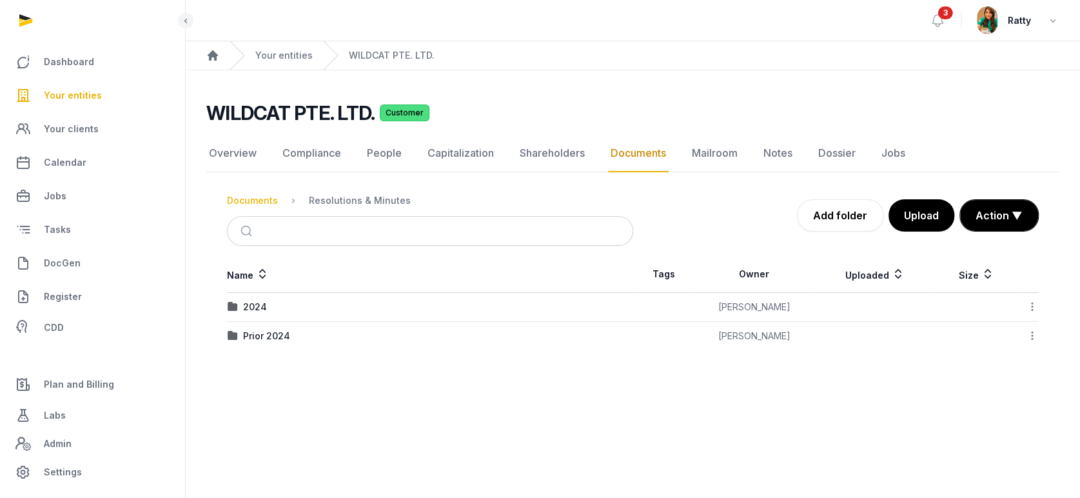
click at [269, 204] on div "Documents" at bounding box center [252, 200] width 51 height 13
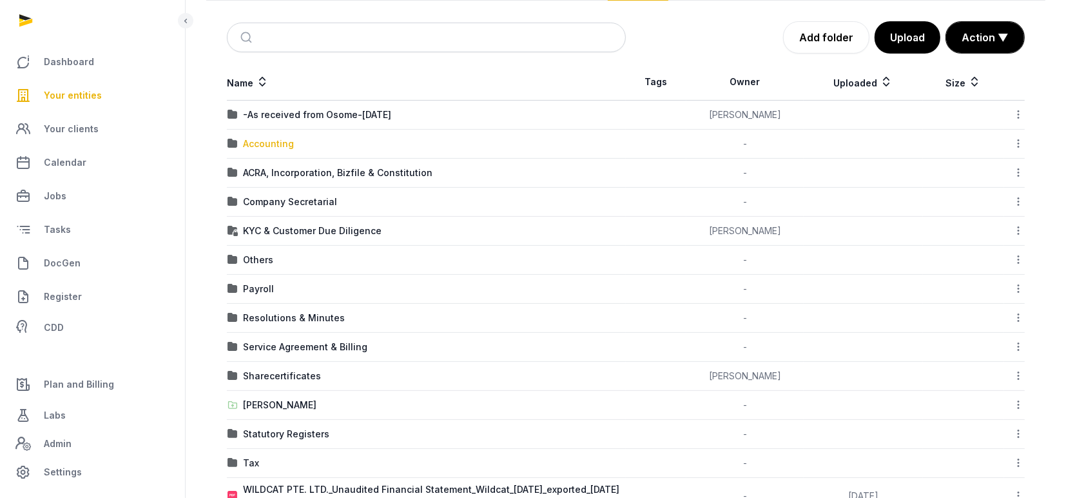
click at [277, 139] on div "Accounting" at bounding box center [268, 143] width 51 height 13
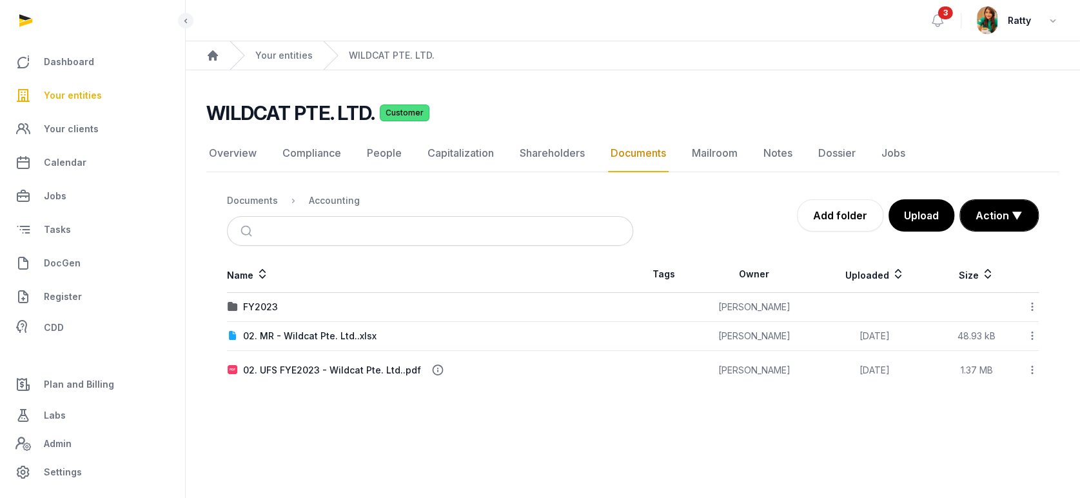
click at [1030, 369] on icon at bounding box center [1032, 370] width 12 height 14
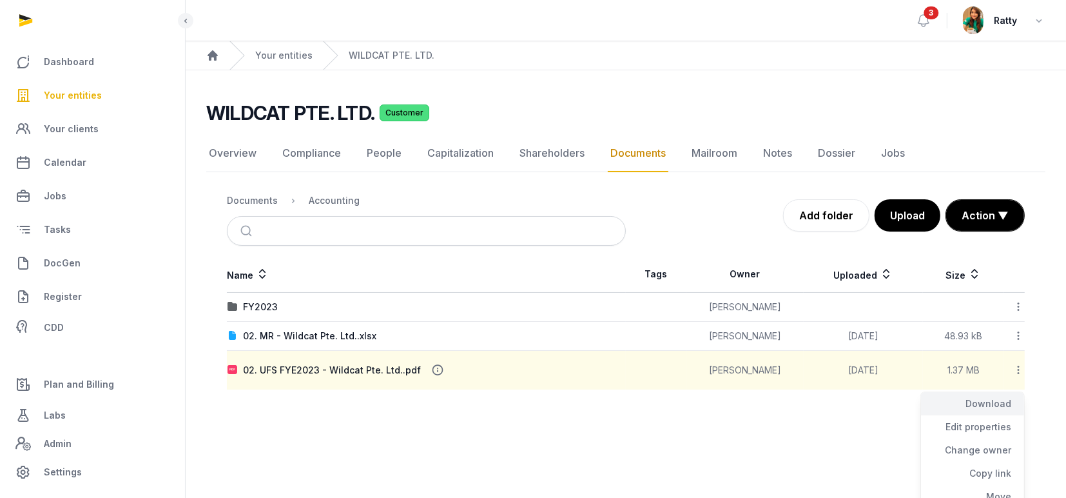
click at [1004, 415] on div "Download" at bounding box center [972, 426] width 103 height 23
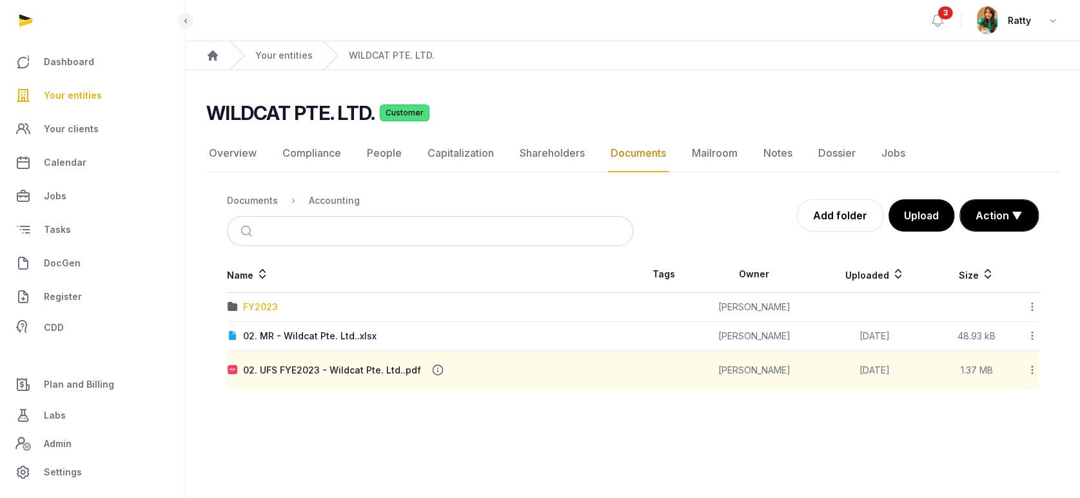
click at [257, 307] on div "FY2023" at bounding box center [260, 306] width 35 height 13
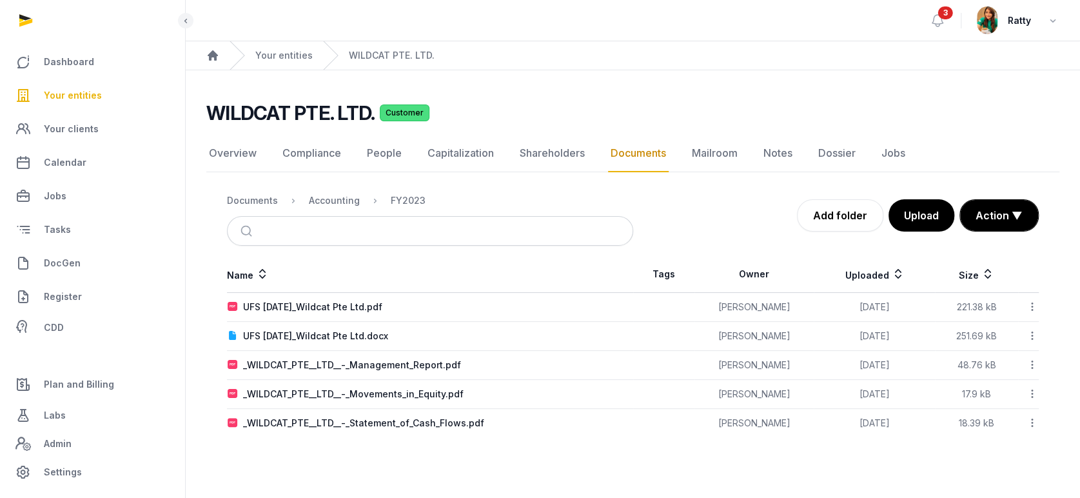
click at [1031, 304] on icon at bounding box center [1032, 307] width 12 height 14
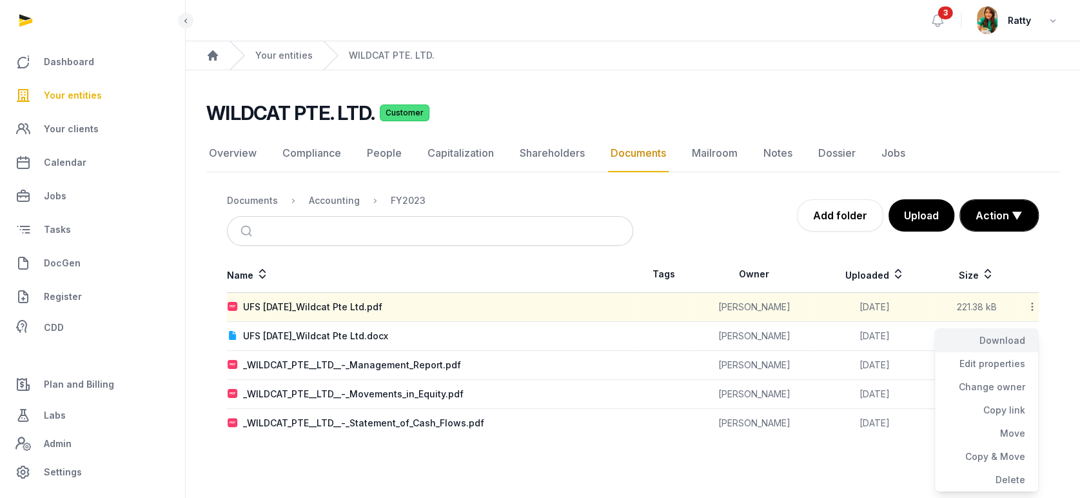
click at [1004, 352] on div "Download" at bounding box center [986, 363] width 103 height 23
click at [326, 199] on div "Accounting" at bounding box center [334, 200] width 51 height 13
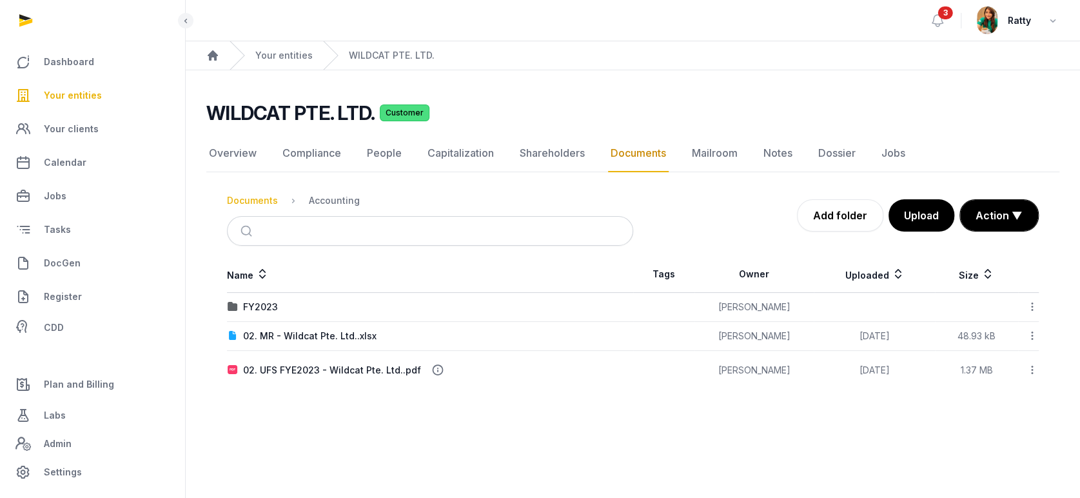
click at [265, 200] on div "Documents" at bounding box center [252, 200] width 51 height 13
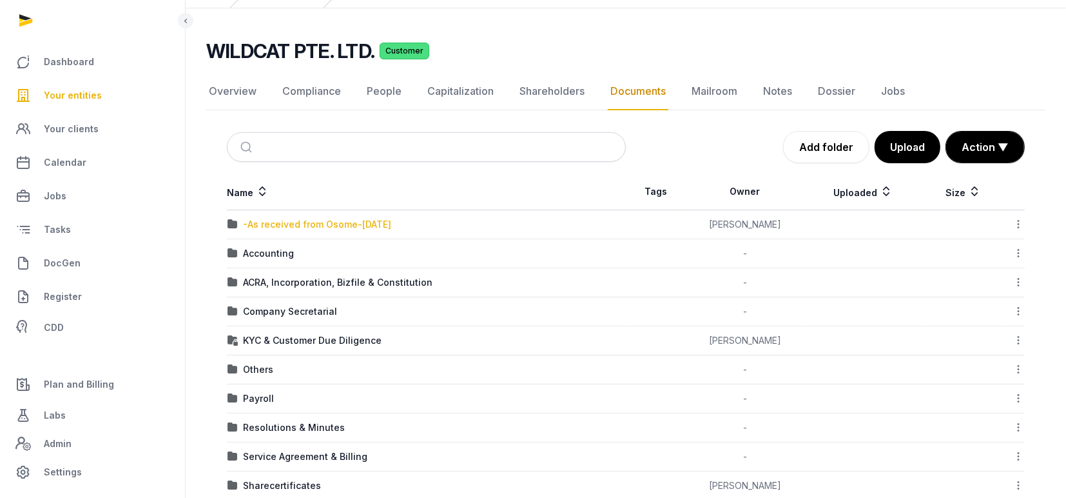
scroll to position [86, 0]
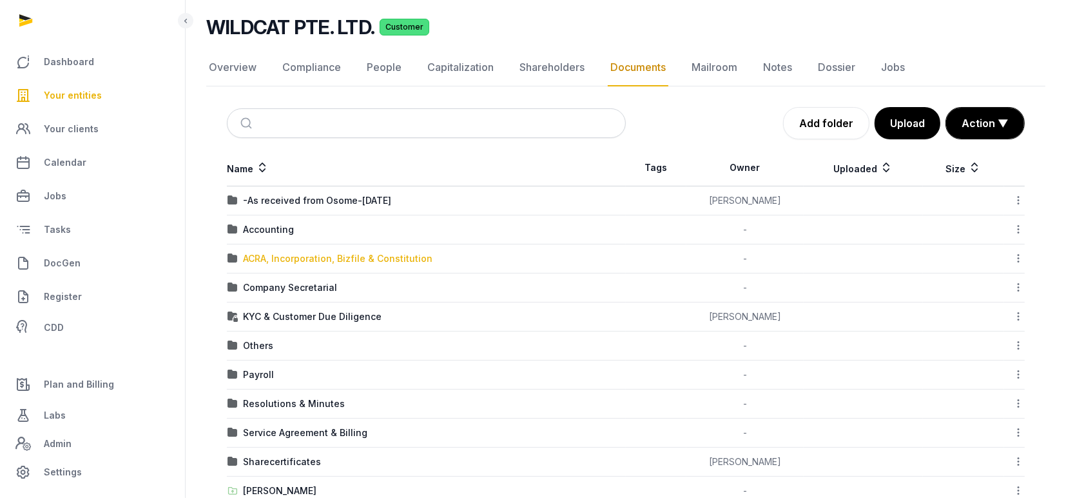
click at [286, 253] on div "ACRA, Incorporation, Bizfile & Constitution" at bounding box center [338, 258] width 190 height 13
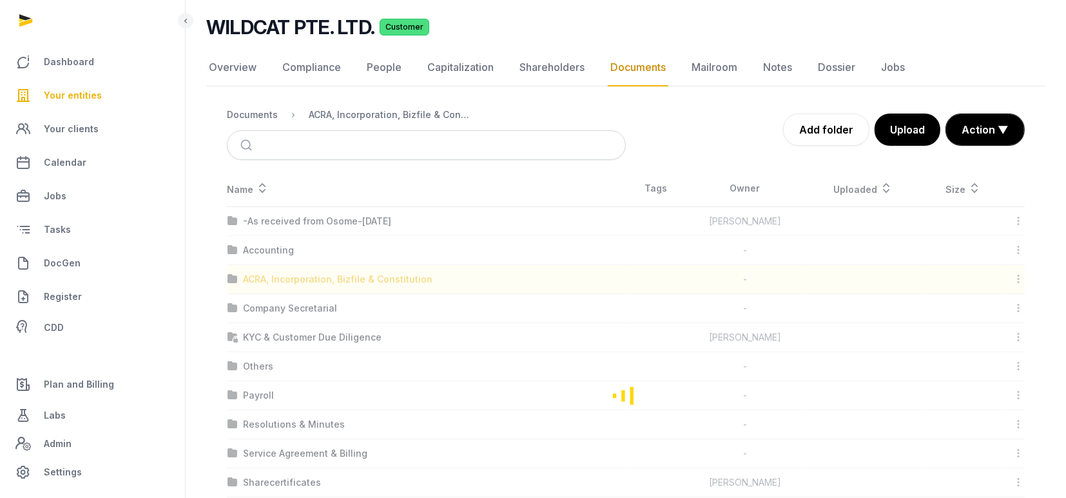
scroll to position [0, 0]
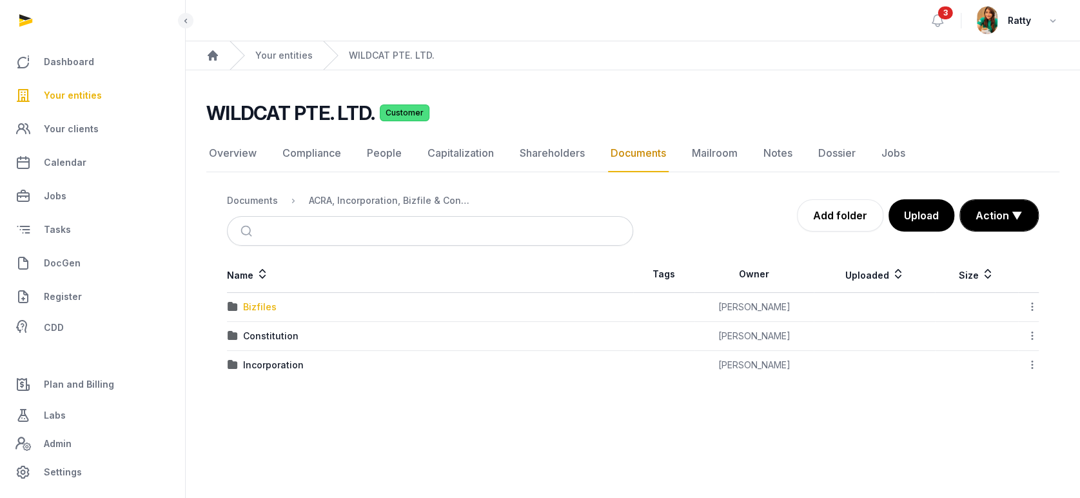
click at [255, 300] on div "Bizfiles" at bounding box center [260, 306] width 34 height 13
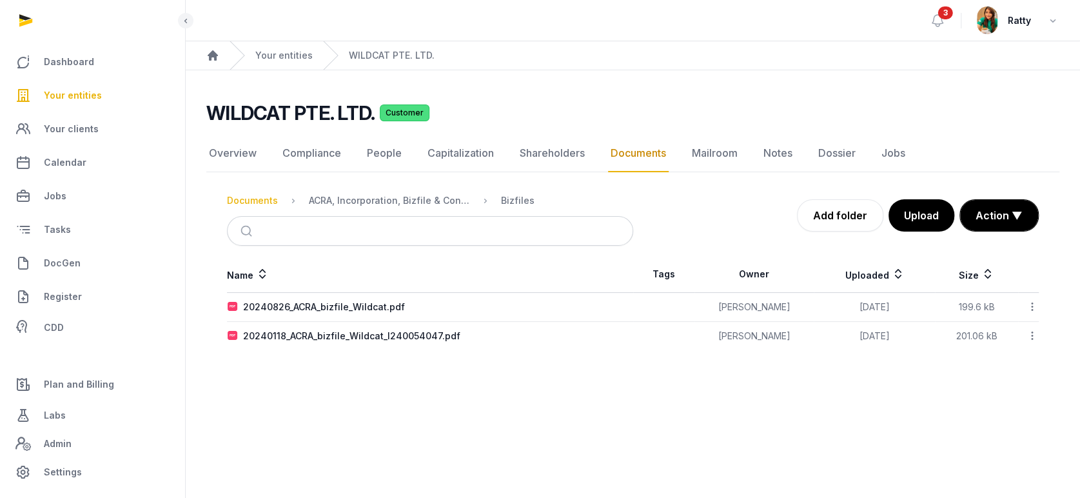
click at [263, 203] on div "Documents" at bounding box center [252, 200] width 51 height 13
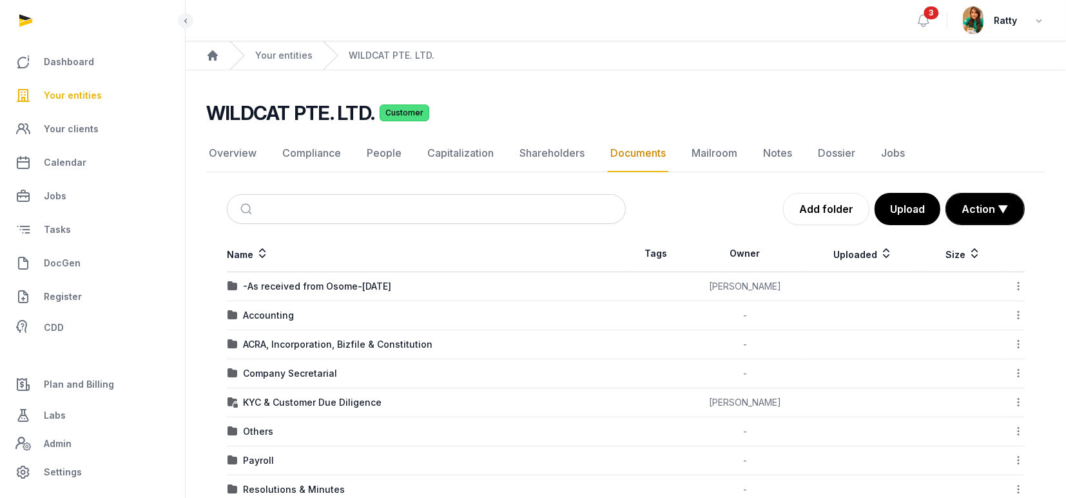
scroll to position [86, 0]
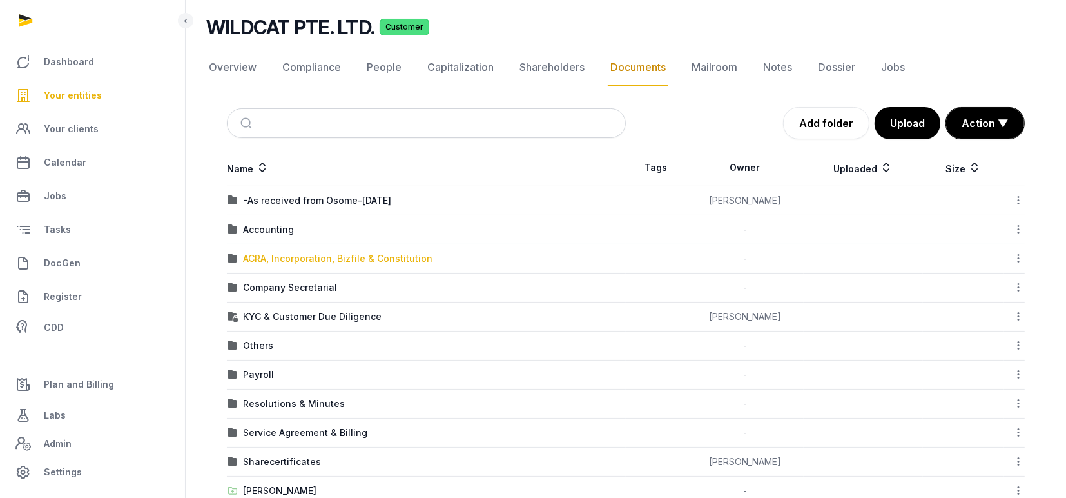
click at [330, 257] on div "ACRA, Incorporation, Bizfile & Constitution" at bounding box center [338, 258] width 190 height 13
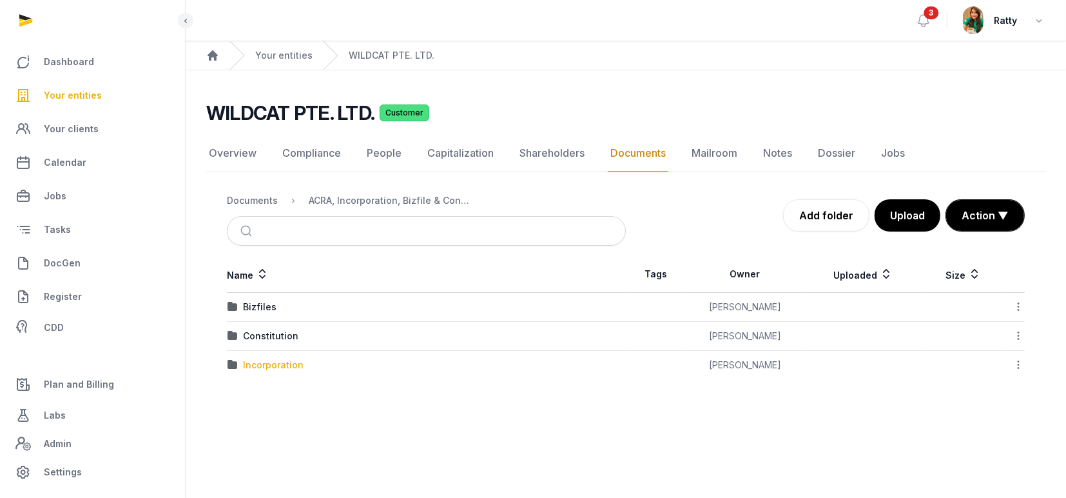
scroll to position [0, 0]
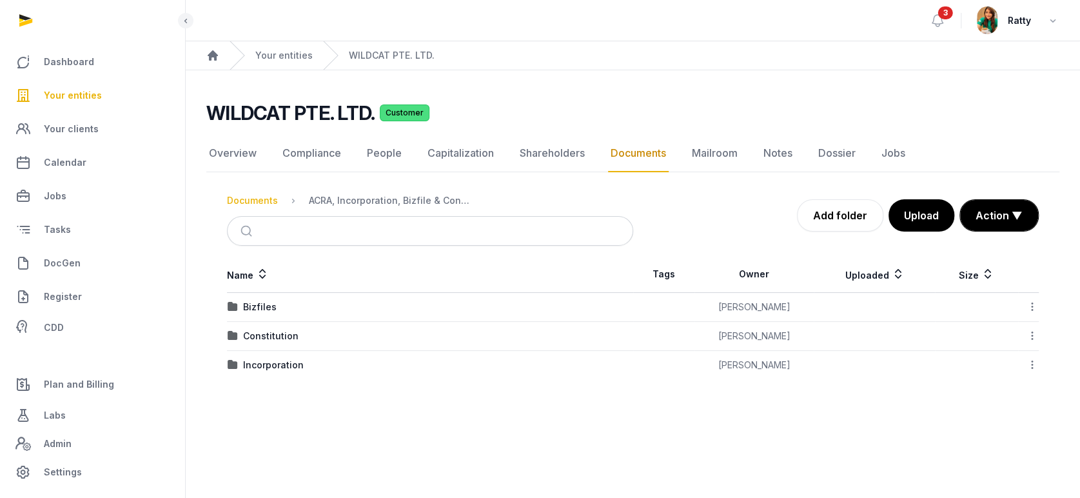
click at [254, 202] on div "Documents" at bounding box center [252, 200] width 51 height 13
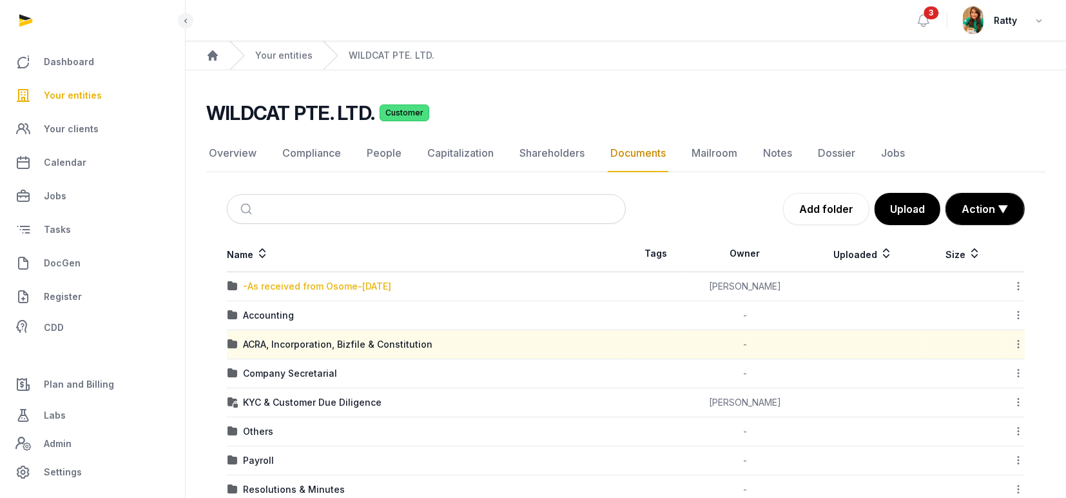
scroll to position [171, 0]
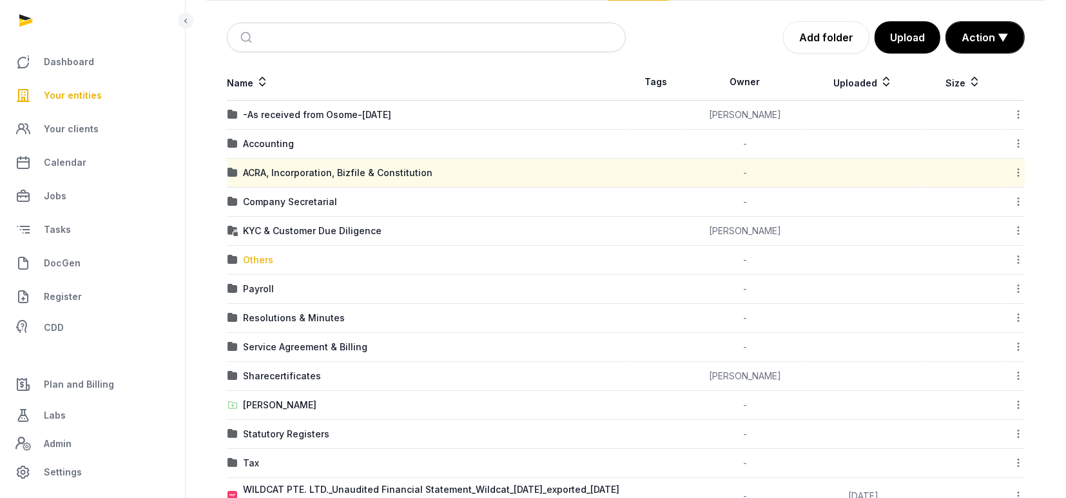
click at [259, 255] on div "Others" at bounding box center [258, 259] width 30 height 13
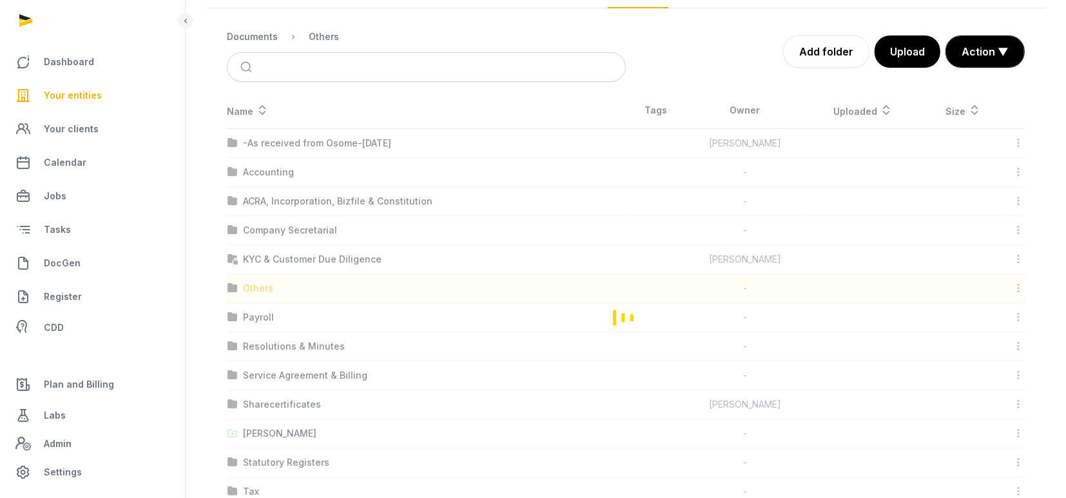
scroll to position [21, 0]
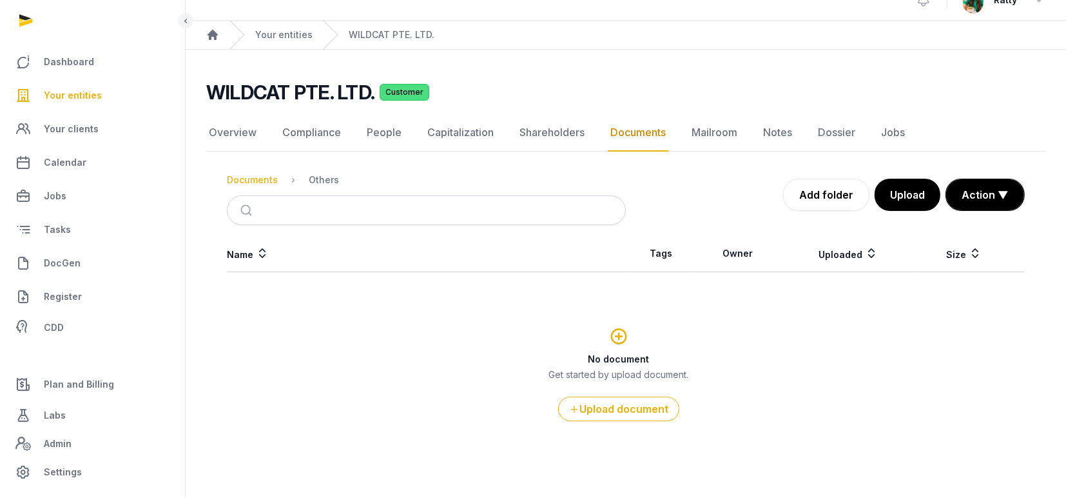
click at [244, 176] on div "Documents" at bounding box center [252, 179] width 51 height 13
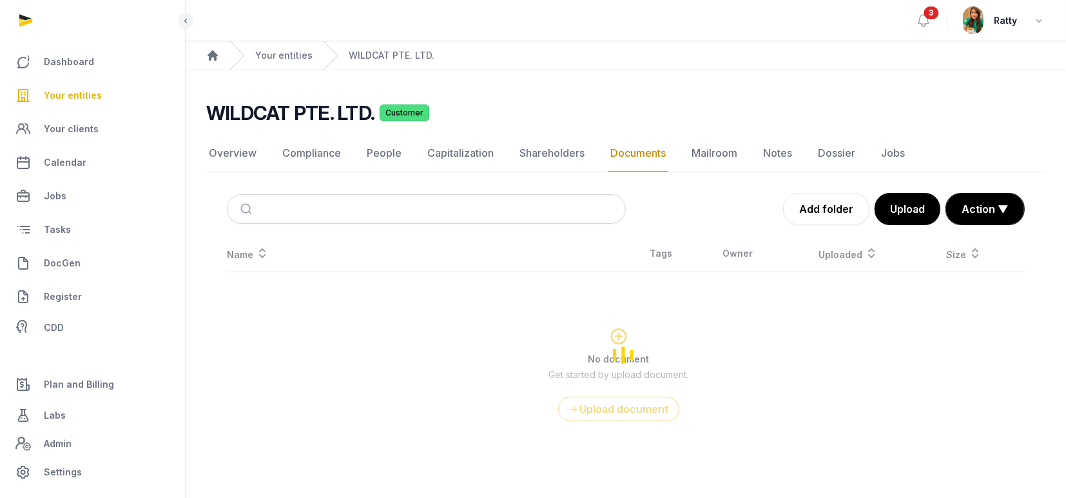
scroll to position [171, 0]
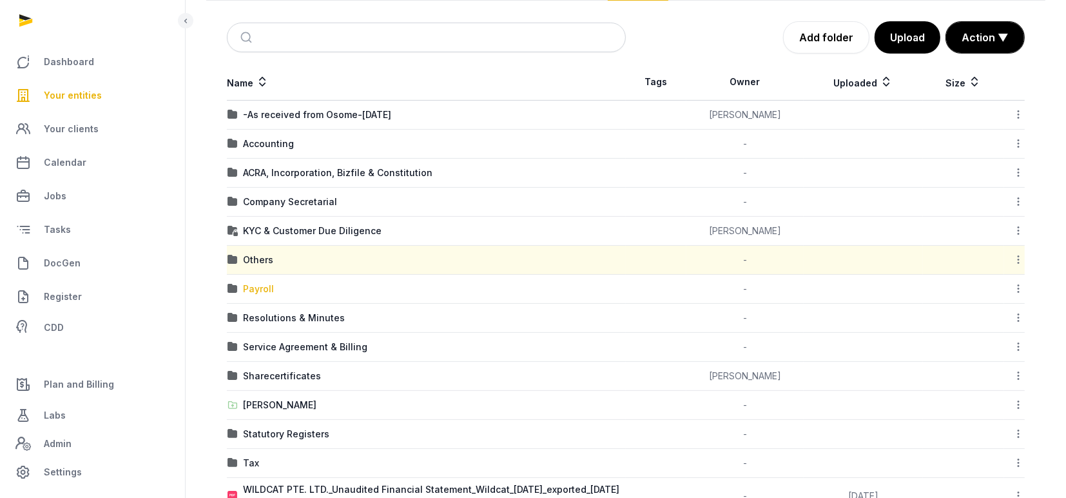
click at [262, 282] on div "Payroll" at bounding box center [258, 288] width 31 height 13
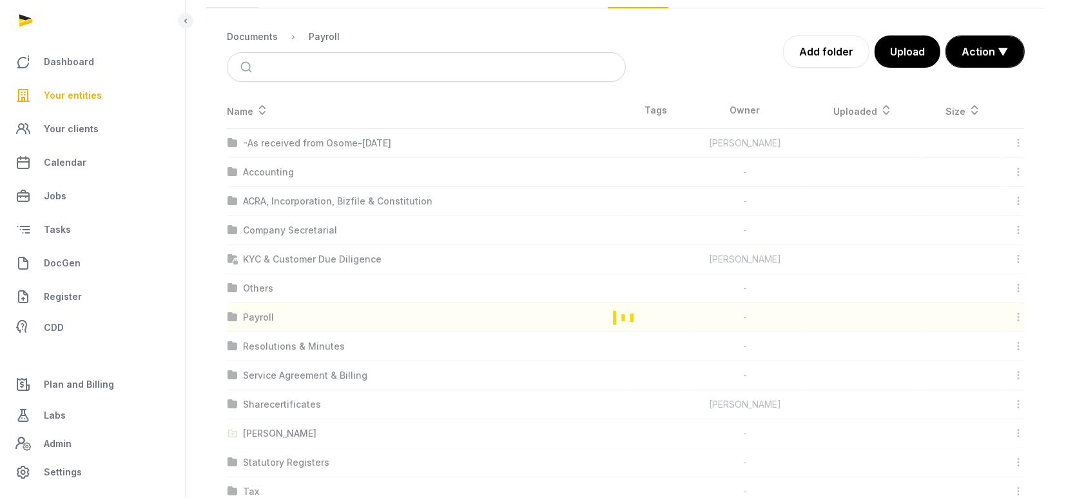
scroll to position [21, 0]
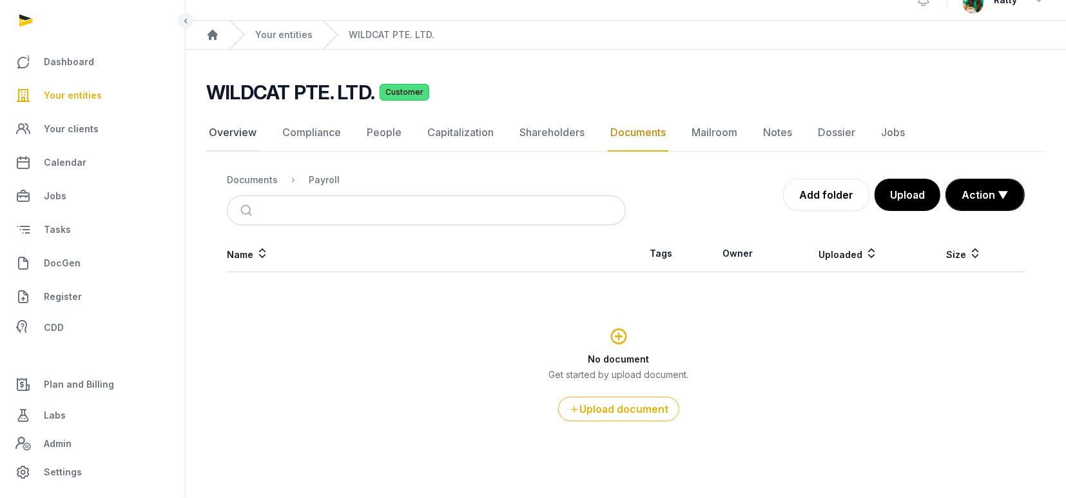
click at [237, 135] on link "Overview" at bounding box center [232, 132] width 53 height 37
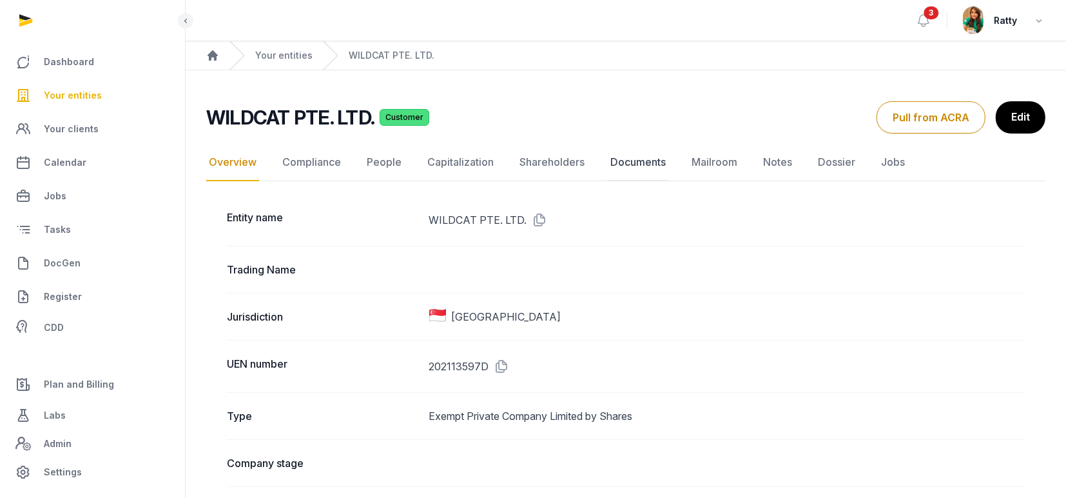
click at [638, 161] on link "Documents" at bounding box center [638, 162] width 61 height 37
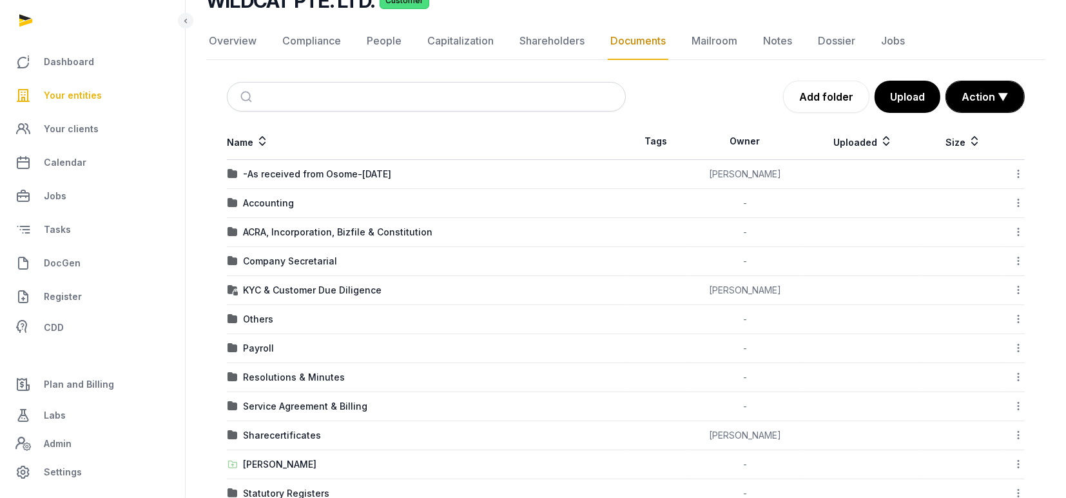
scroll to position [171, 0]
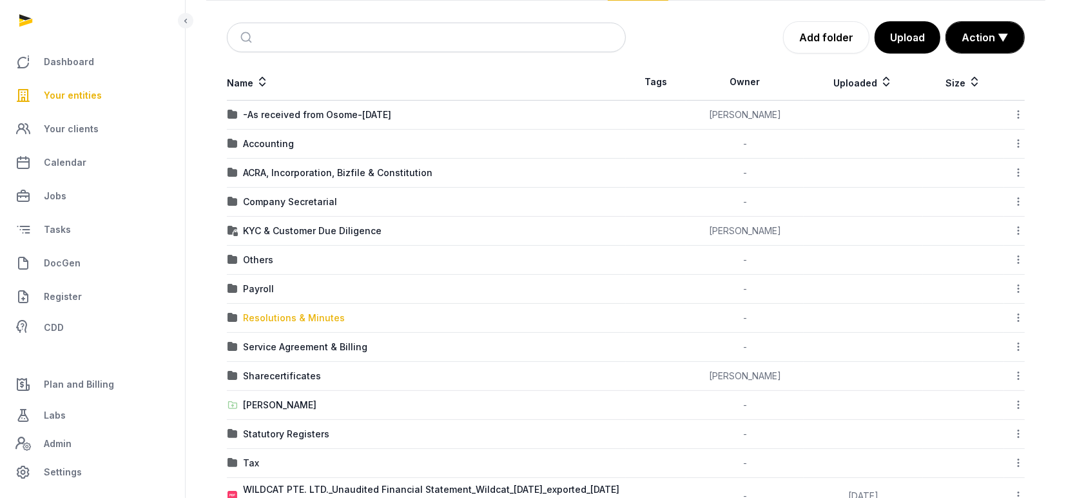
click at [271, 312] on div "Resolutions & Minutes" at bounding box center [294, 317] width 102 height 13
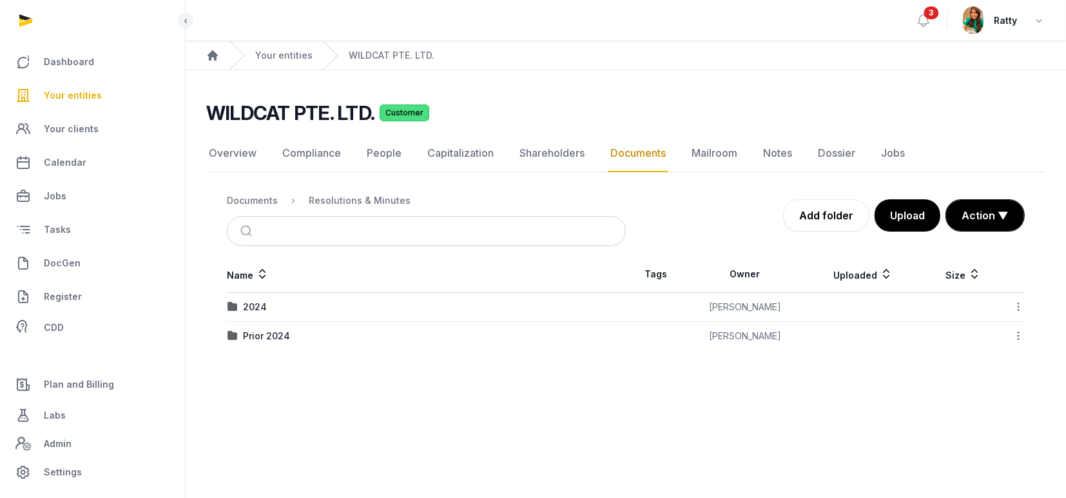
scroll to position [0, 0]
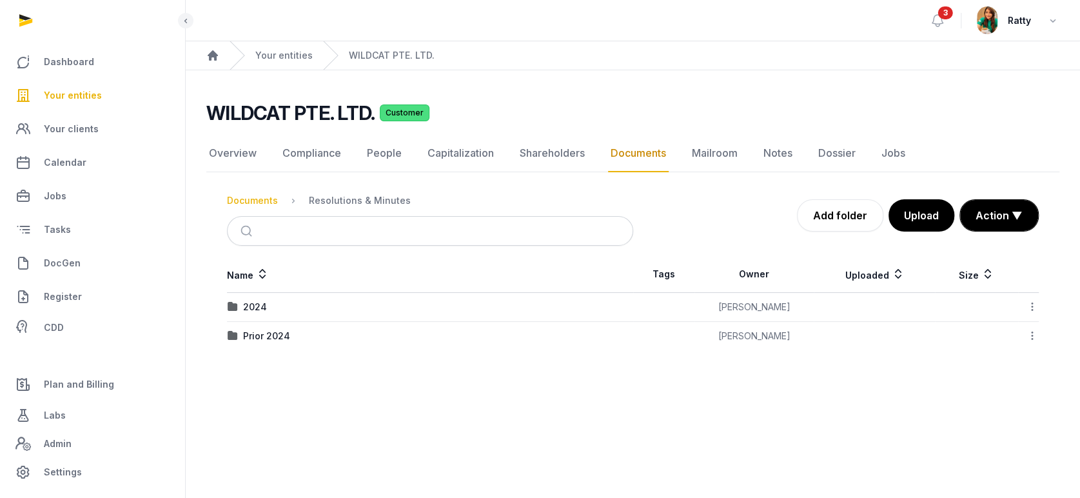
click at [242, 202] on div "Documents" at bounding box center [252, 200] width 51 height 13
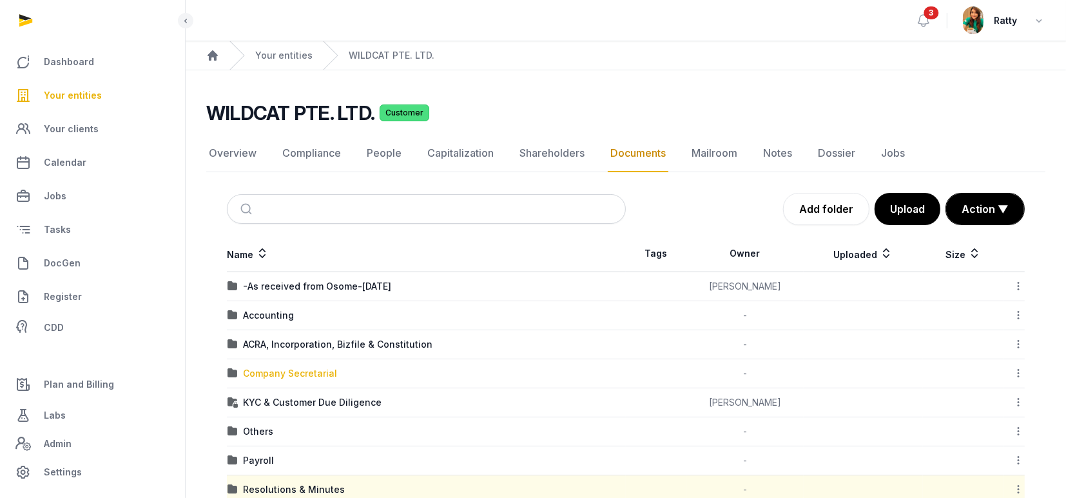
click at [268, 369] on div "Company Secretarial" at bounding box center [290, 373] width 94 height 13
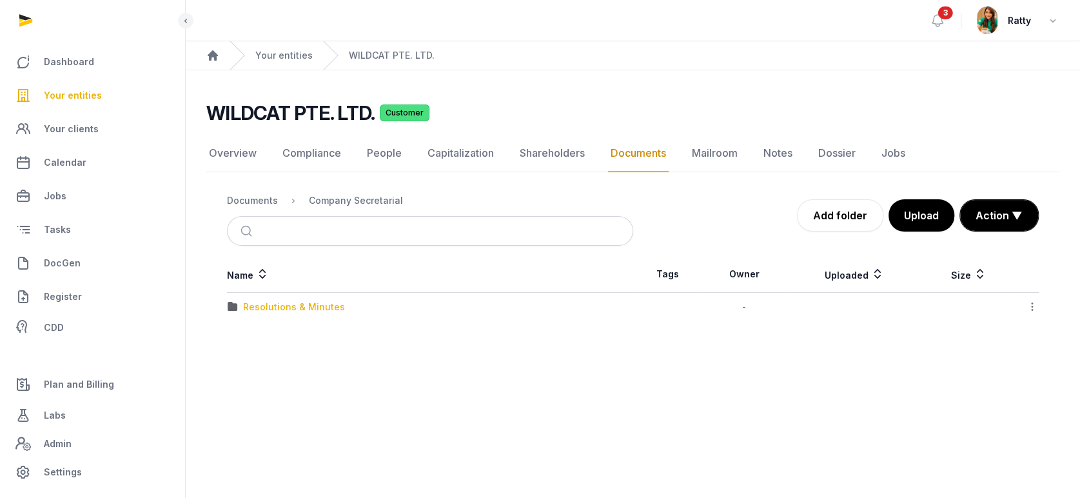
click at [283, 307] on div "Resolutions & Minutes" at bounding box center [294, 306] width 102 height 13
click at [252, 306] on div "2024" at bounding box center [255, 306] width 24 height 13
click at [252, 306] on div "AGM & AR" at bounding box center [265, 306] width 44 height 13
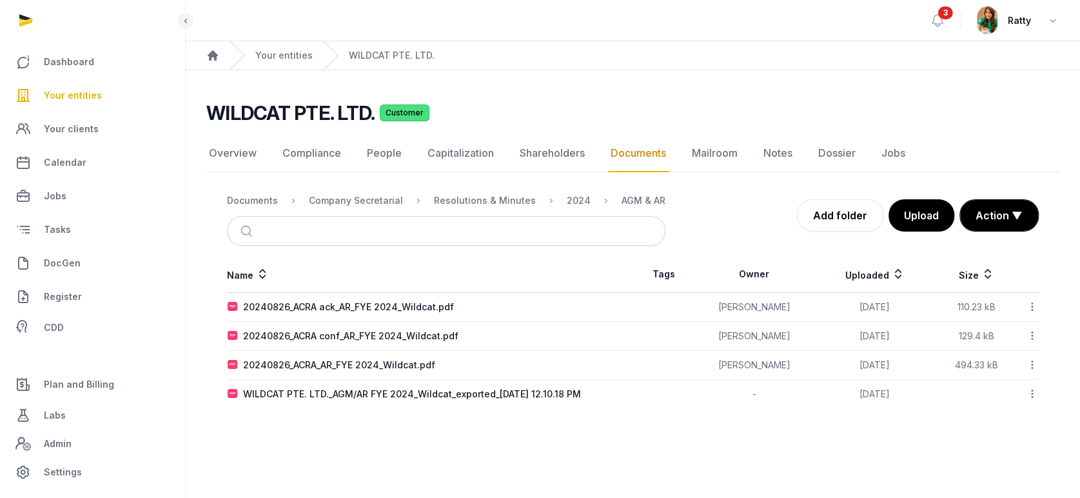
click at [1031, 303] on icon at bounding box center [1032, 307] width 12 height 14
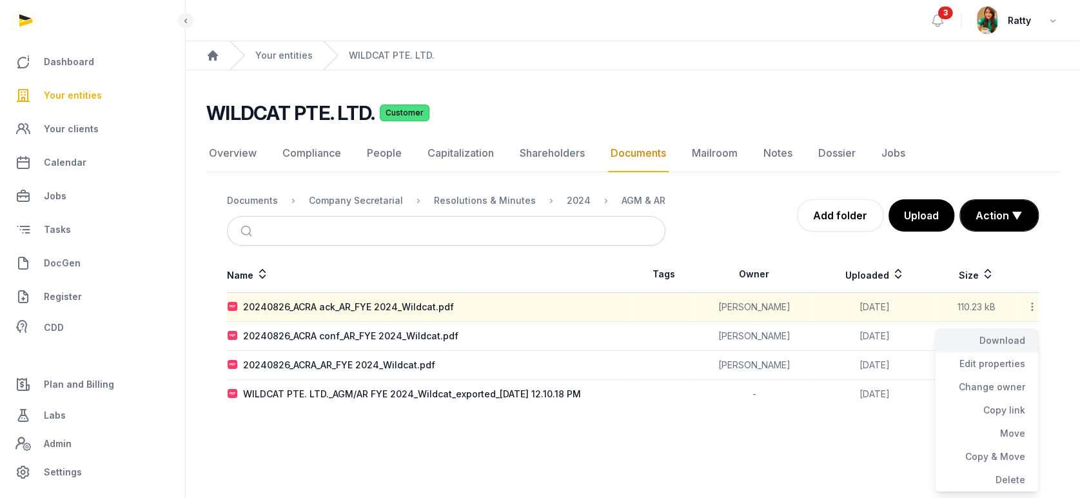
click at [996, 352] on div "Download" at bounding box center [986, 363] width 103 height 23
click at [1031, 335] on icon at bounding box center [1032, 336] width 12 height 14
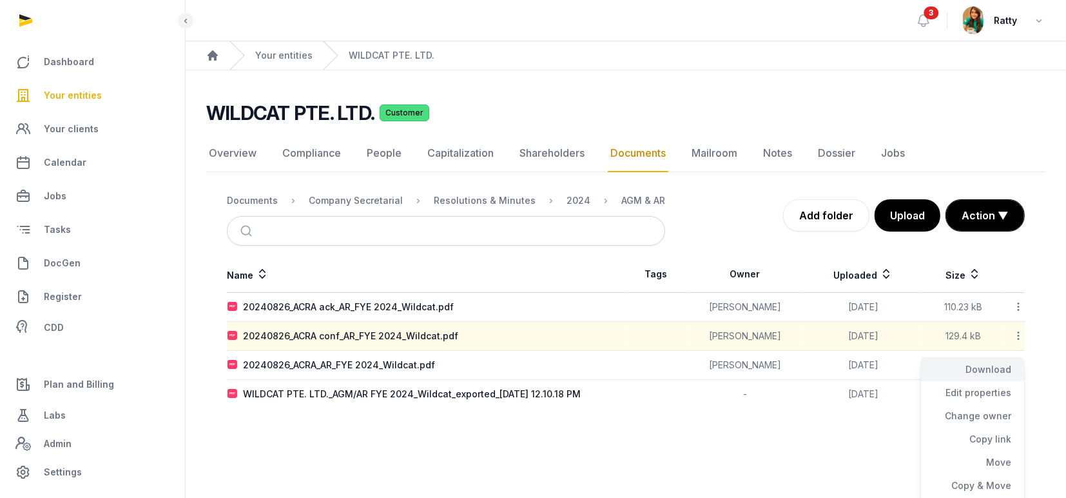
click at [1009, 381] on div "Download" at bounding box center [972, 392] width 103 height 23
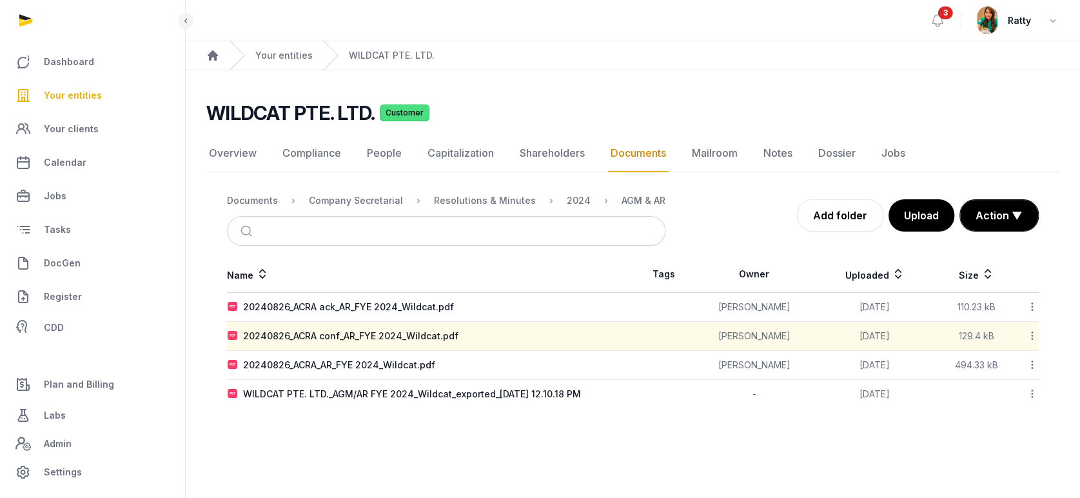
click at [1031, 364] on icon at bounding box center [1032, 365] width 12 height 14
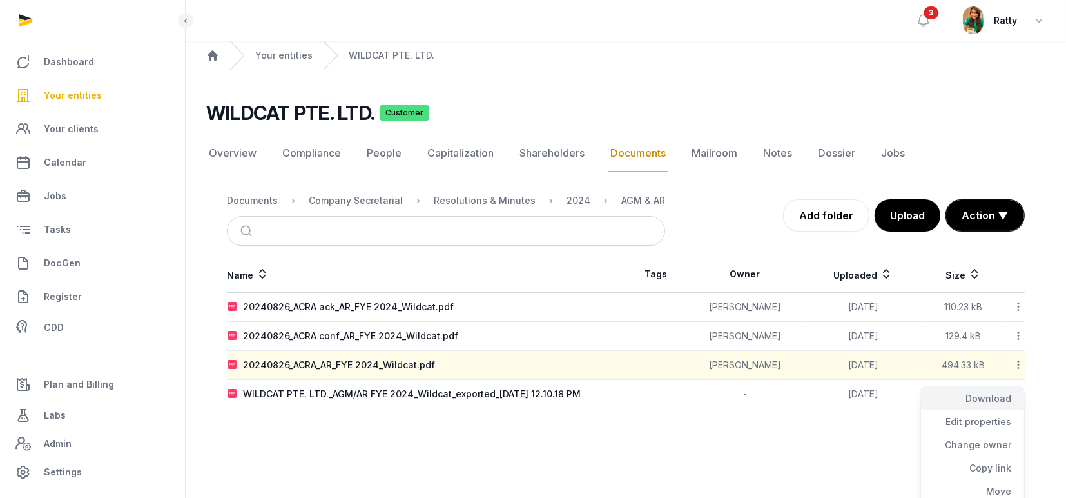
click at [1003, 410] on div "Download" at bounding box center [972, 421] width 103 height 23
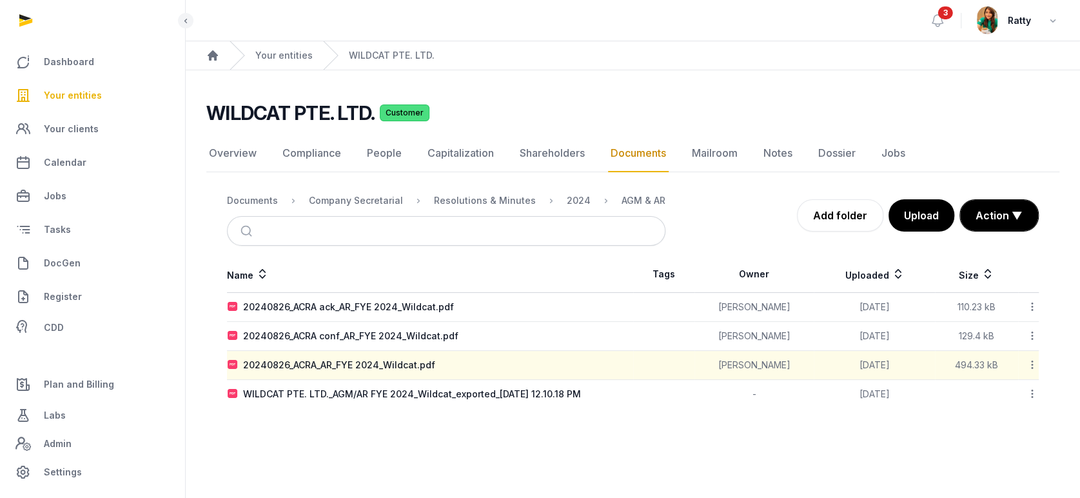
click at [1032, 391] on icon at bounding box center [1032, 394] width 12 height 14
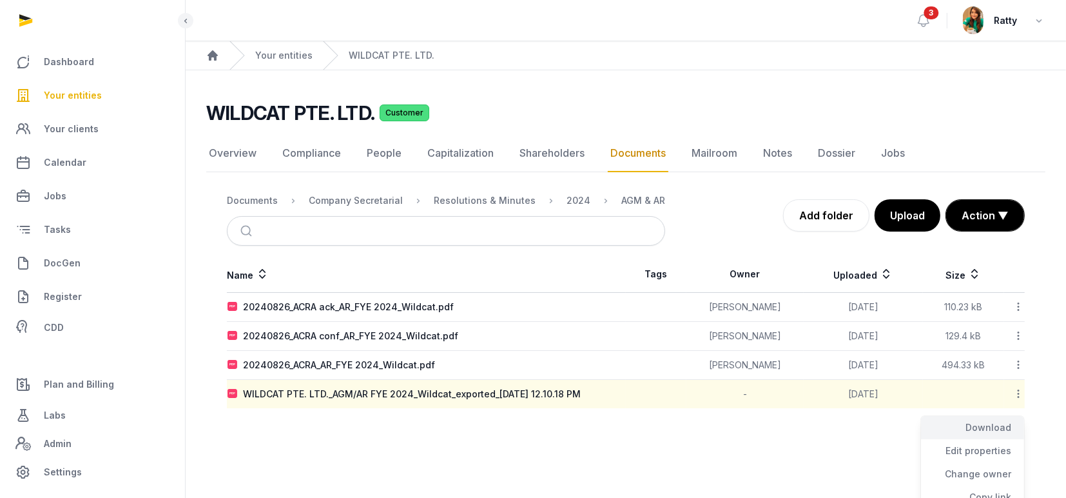
click at [1001, 439] on div "Download" at bounding box center [972, 450] width 103 height 23
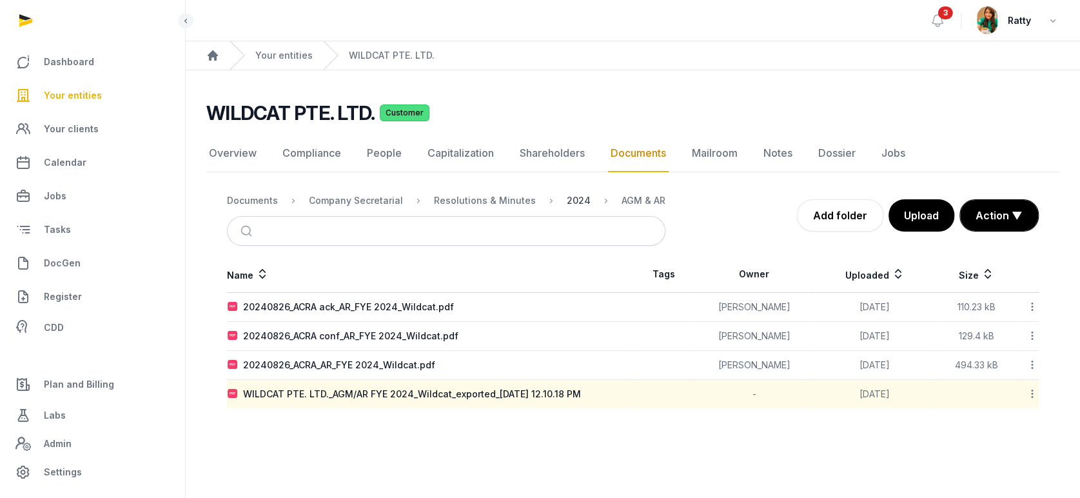
click at [567, 200] on div "2024" at bounding box center [579, 200] width 24 height 13
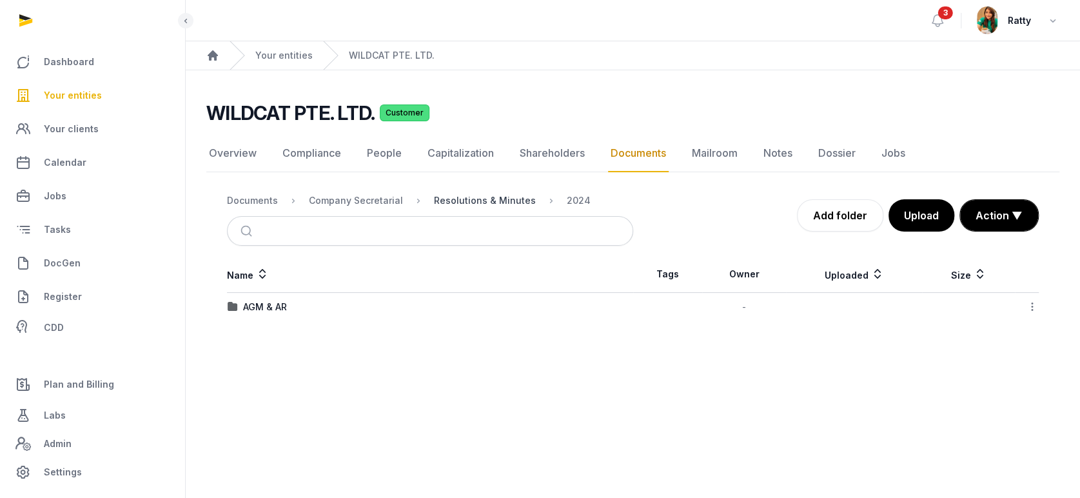
click at [478, 202] on div "Resolutions & Minutes" at bounding box center [485, 200] width 102 height 13
click at [248, 337] on div "2025" at bounding box center [254, 335] width 23 height 13
click at [253, 301] on div "Resignation of CS" at bounding box center [283, 306] width 81 height 13
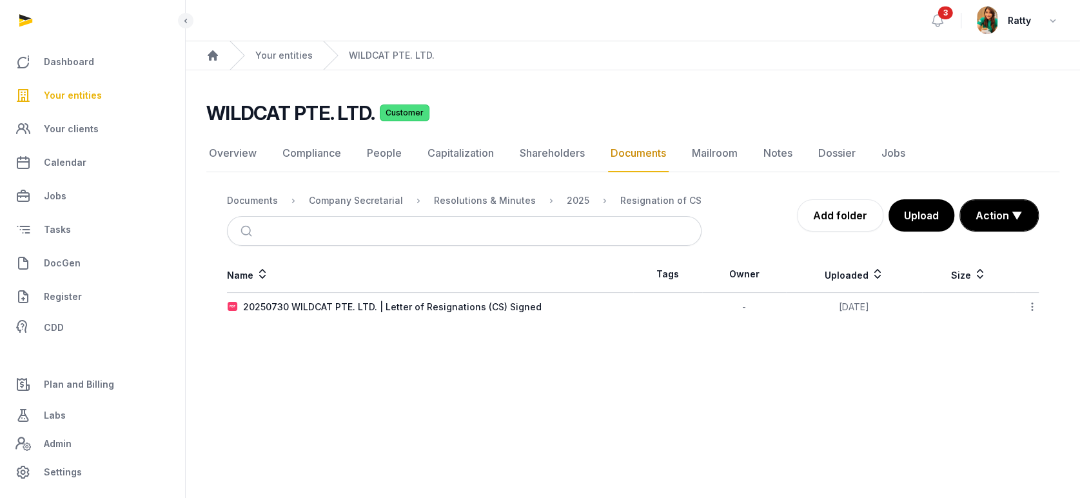
click at [1034, 306] on icon at bounding box center [1032, 307] width 12 height 14
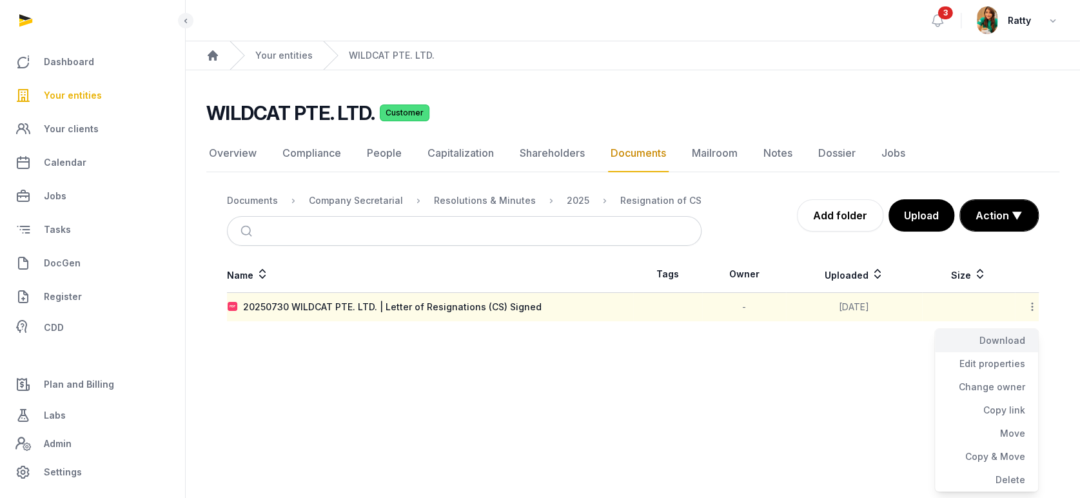
click at [987, 352] on div "Download" at bounding box center [986, 363] width 103 height 23
click at [510, 193] on div "Resolutions & Minutes" at bounding box center [474, 200] width 122 height 15
click at [477, 208] on nav "Documents Company Secretarial Resolutions & Minutes 2025 Resignation of CS" at bounding box center [464, 200] width 474 height 31
click at [483, 196] on div "Resolutions & Minutes" at bounding box center [485, 200] width 102 height 13
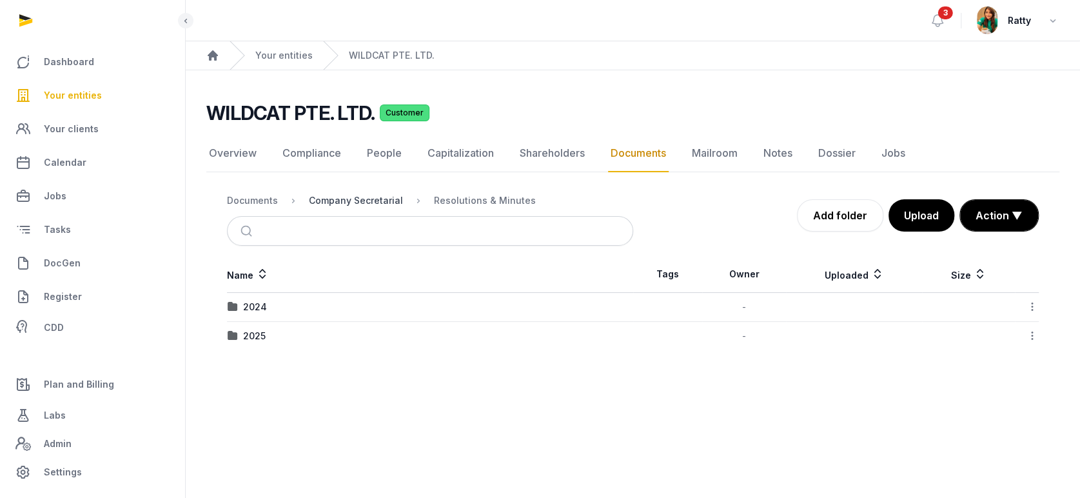
click at [337, 199] on div "Company Secretarial" at bounding box center [356, 200] width 94 height 13
click at [263, 195] on div "Documents" at bounding box center [252, 200] width 51 height 13
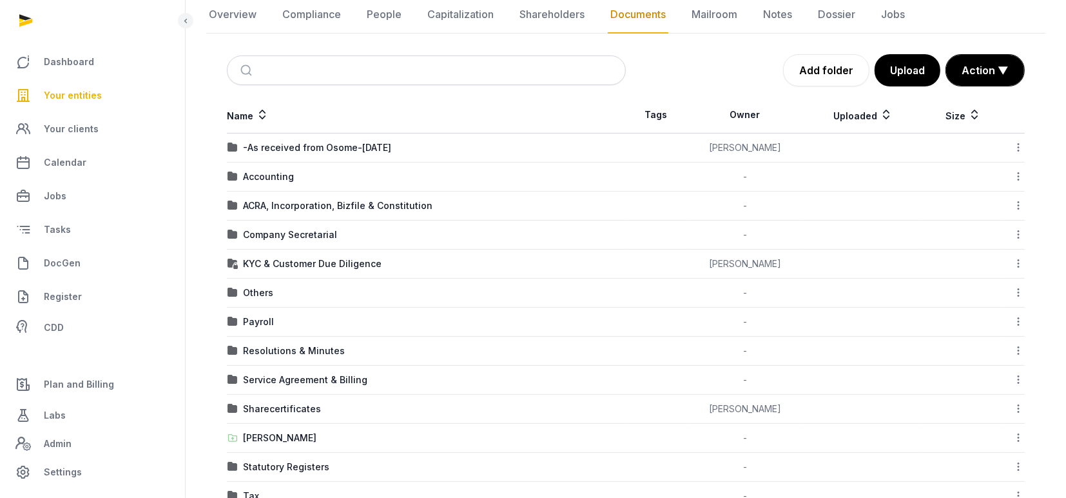
scroll to position [211, 0]
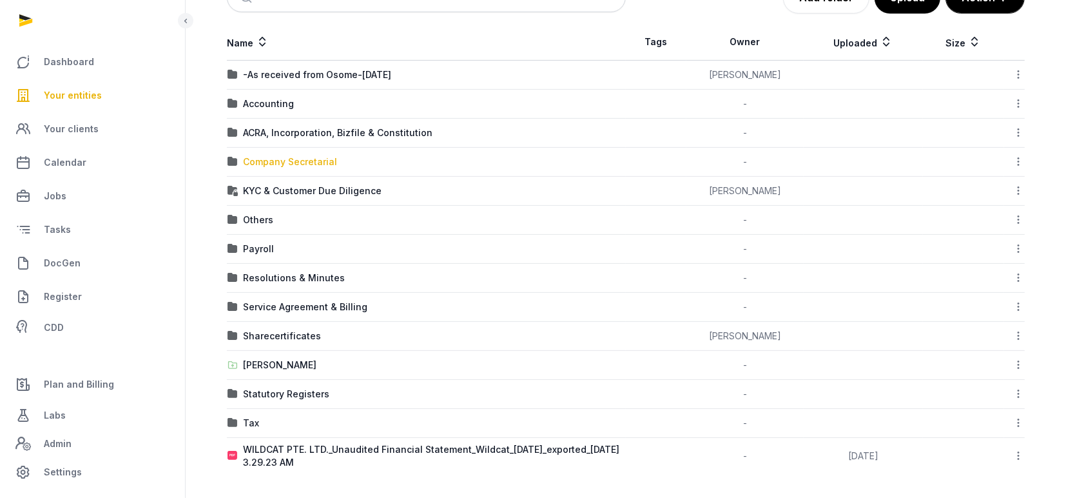
click at [284, 162] on div "Company Secretarial" at bounding box center [290, 161] width 94 height 13
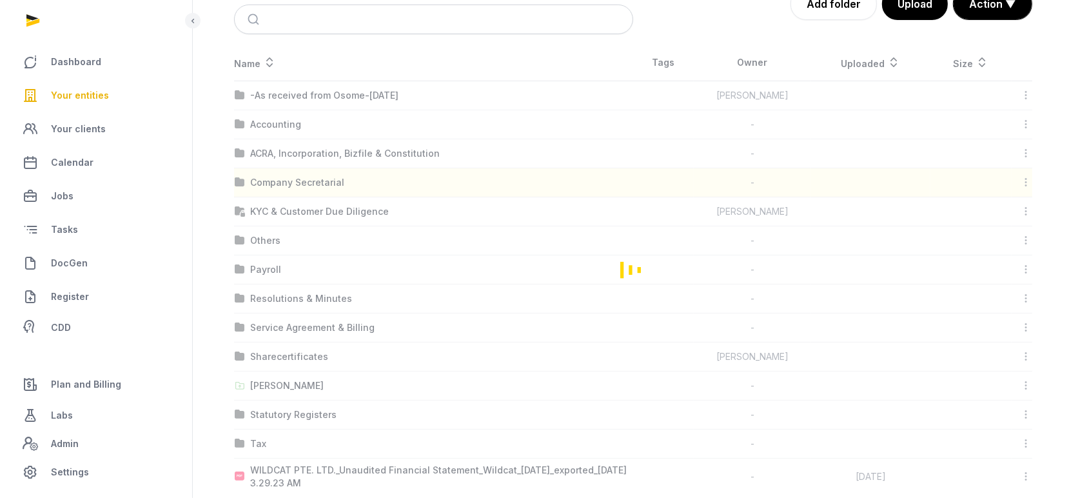
scroll to position [0, 0]
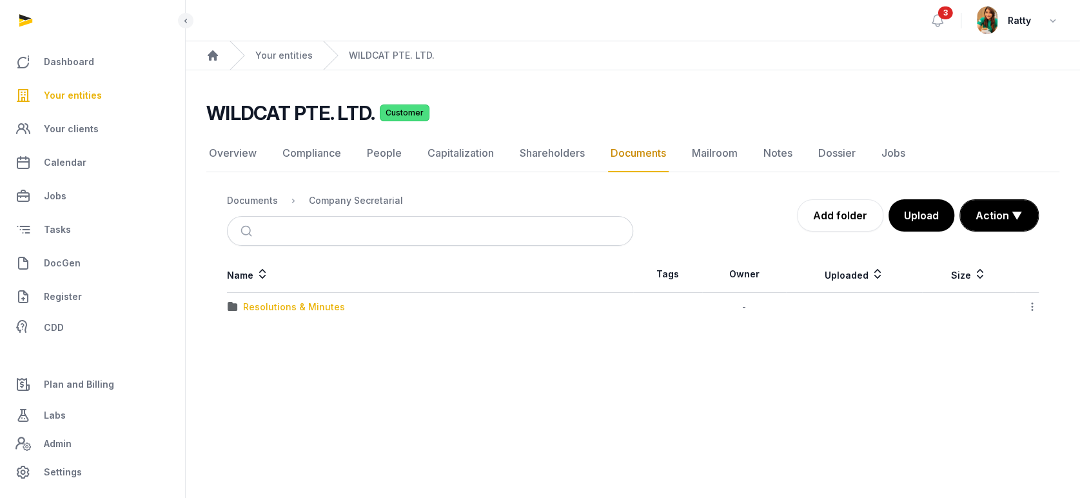
click at [264, 307] on div "Resolutions & Minutes" at bounding box center [294, 306] width 102 height 13
click at [243, 340] on div "2025" at bounding box center [254, 335] width 23 height 13
click at [288, 304] on div "Resignation of CS" at bounding box center [283, 306] width 81 height 13
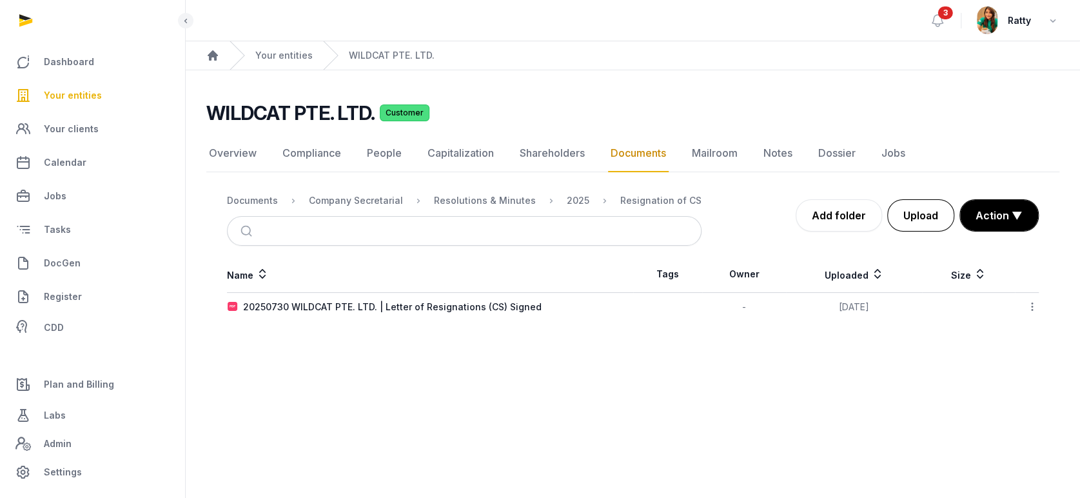
click at [915, 219] on button "Upload" at bounding box center [920, 215] width 67 height 32
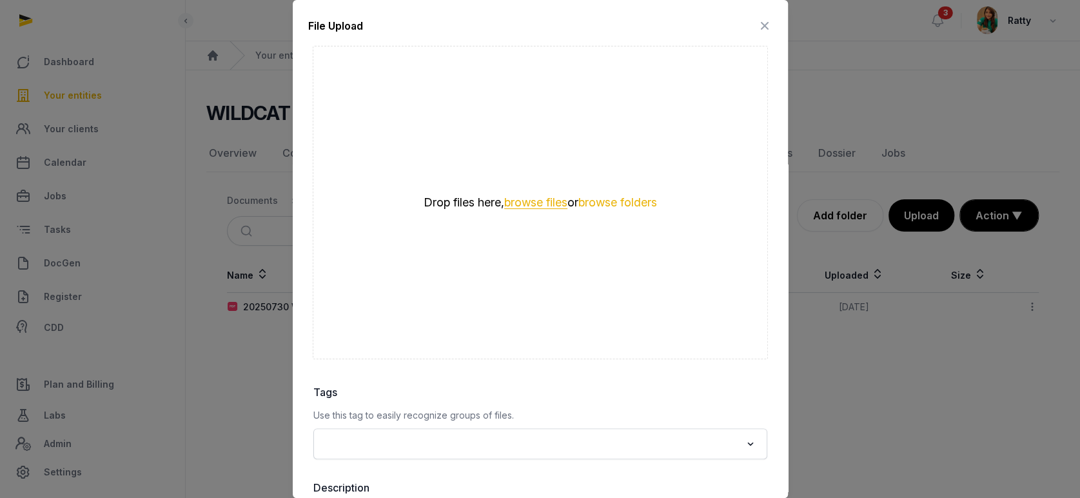
click at [510, 204] on button "browse files" at bounding box center [535, 203] width 63 height 12
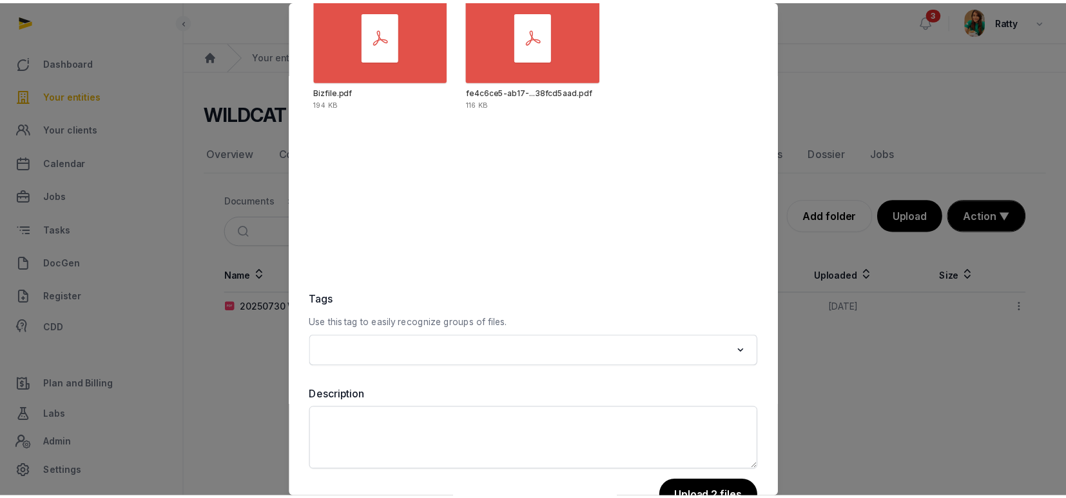
scroll to position [132, 0]
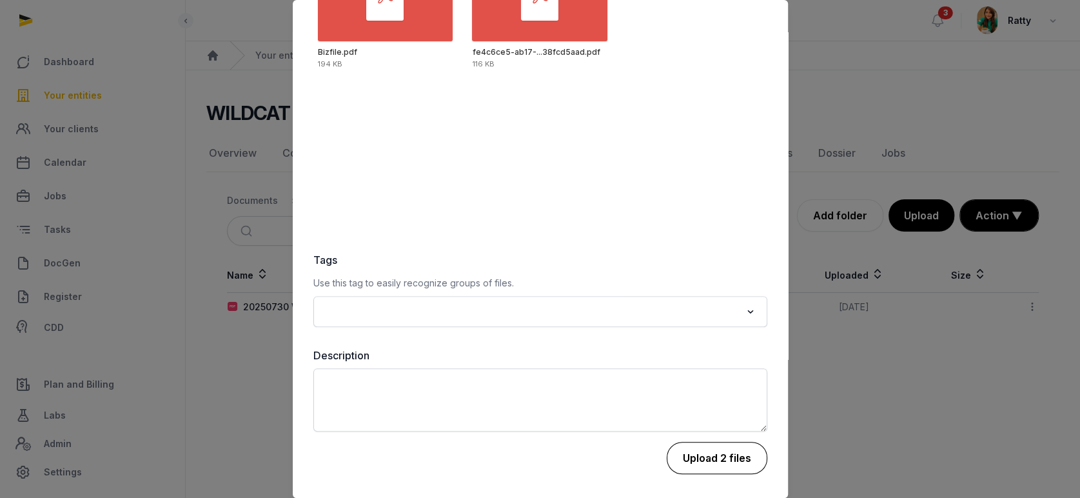
click at [690, 445] on button "Upload 2 files" at bounding box center [717, 458] width 101 height 32
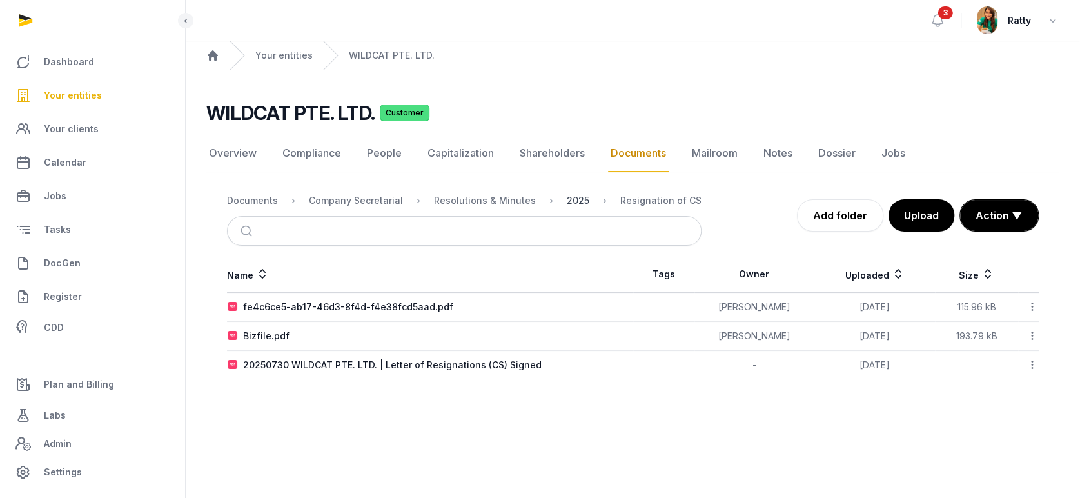
click at [573, 201] on div "2025" at bounding box center [578, 200] width 23 height 13
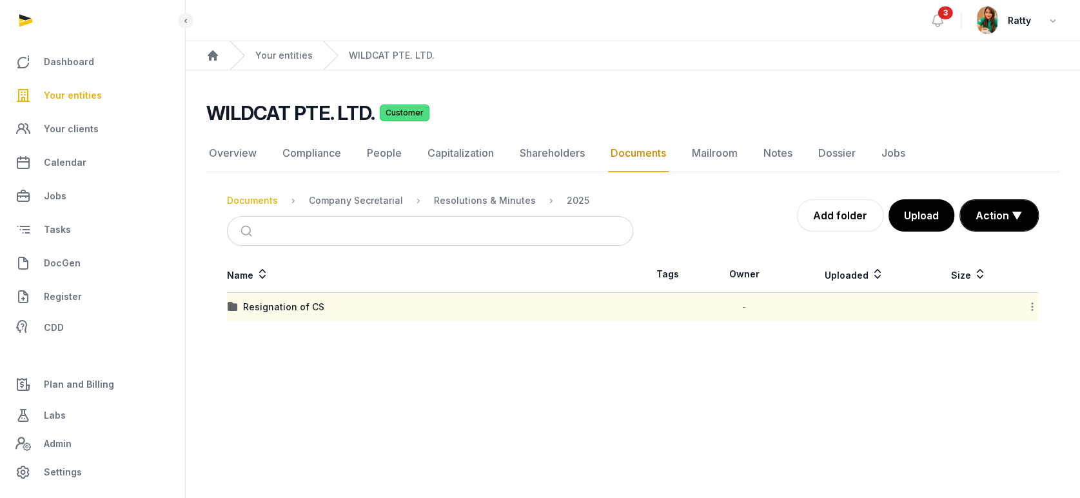
click at [266, 199] on div "Documents" at bounding box center [252, 200] width 51 height 13
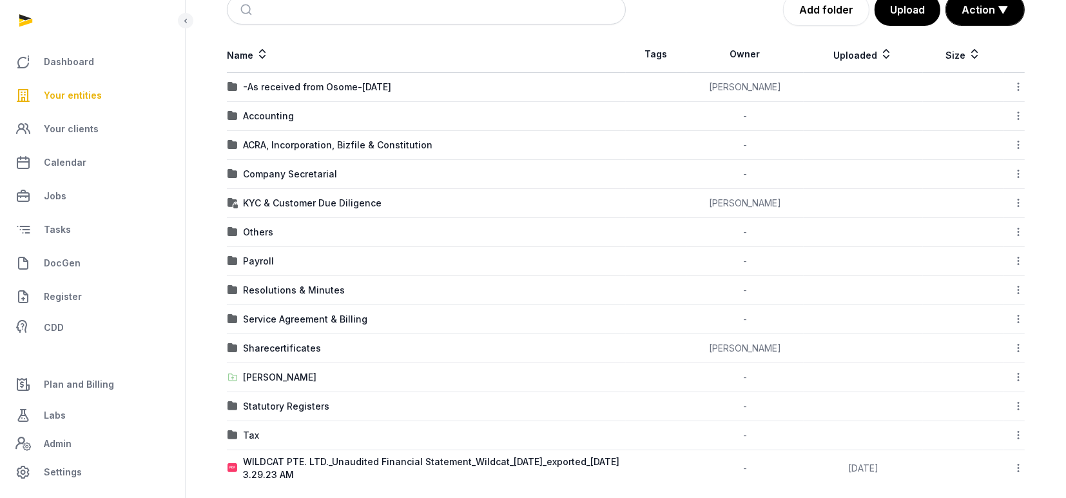
scroll to position [211, 0]
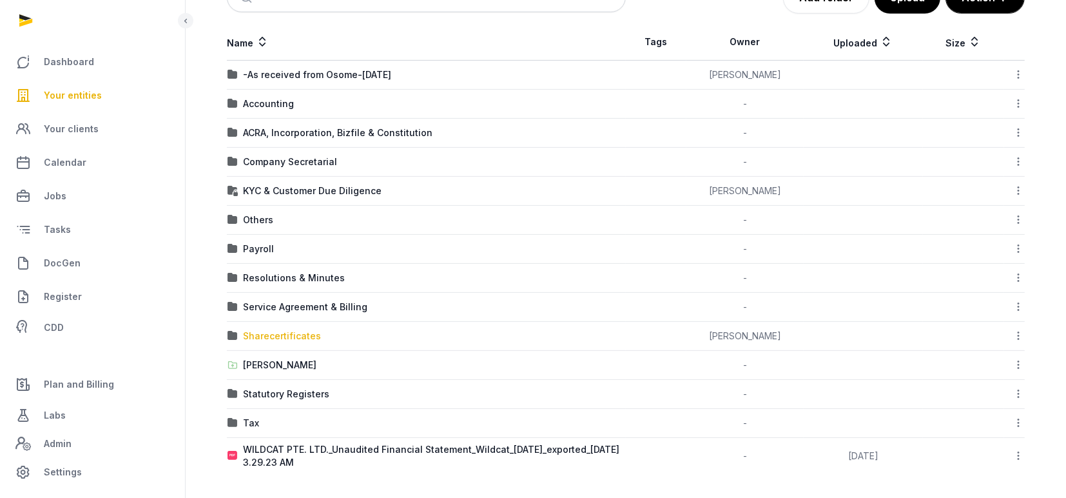
click at [283, 335] on div "Sharecertificates" at bounding box center [282, 335] width 78 height 13
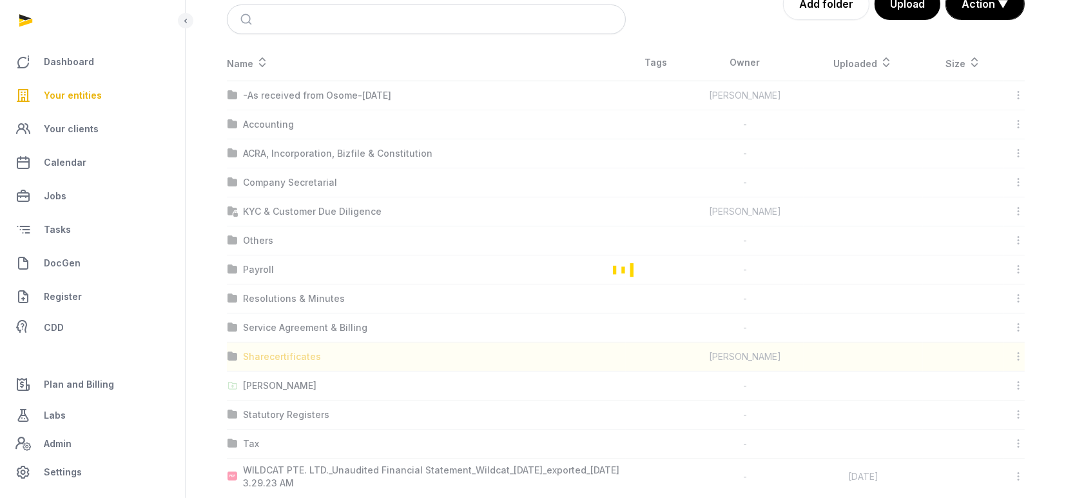
scroll to position [0, 0]
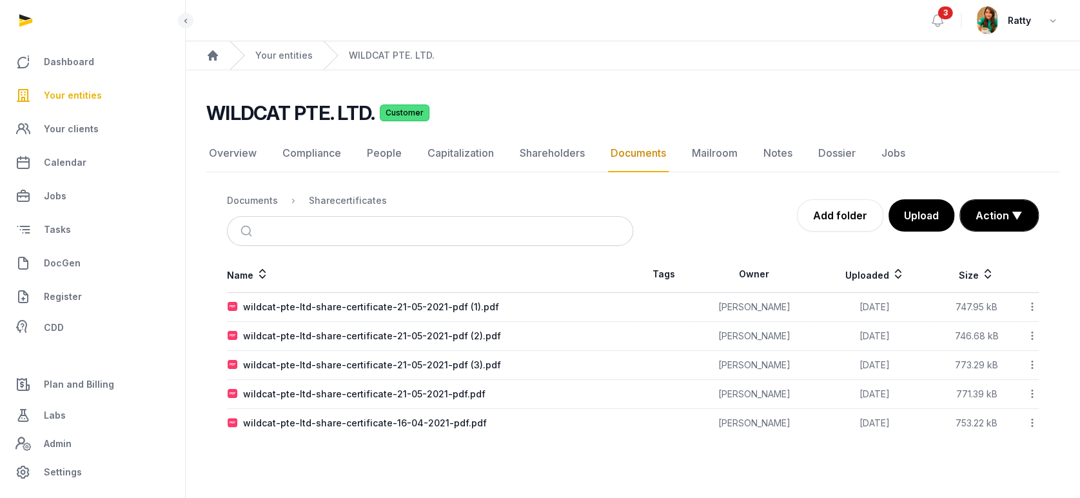
click at [1030, 302] on icon at bounding box center [1032, 307] width 12 height 14
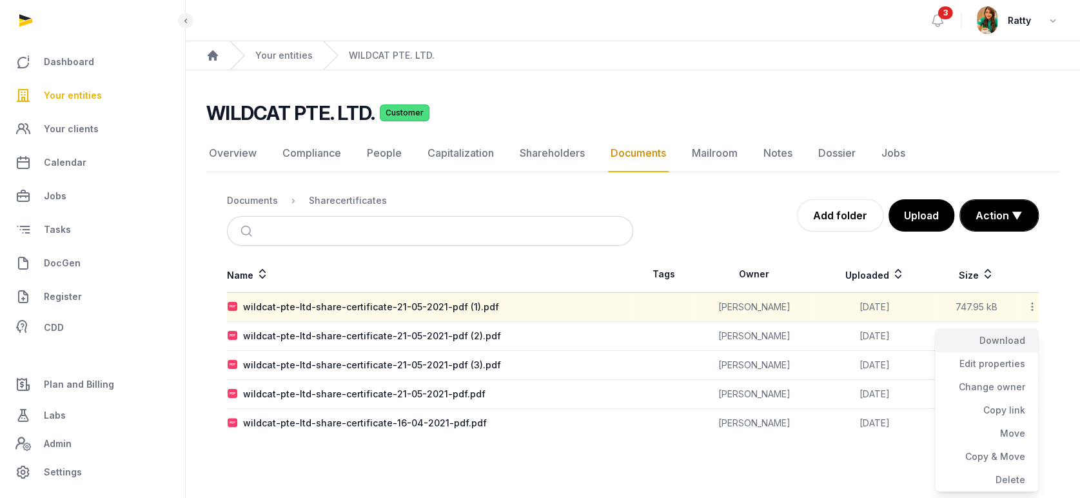
click at [1006, 352] on div "Download" at bounding box center [986, 363] width 103 height 23
click at [1031, 335] on icon at bounding box center [1032, 336] width 12 height 14
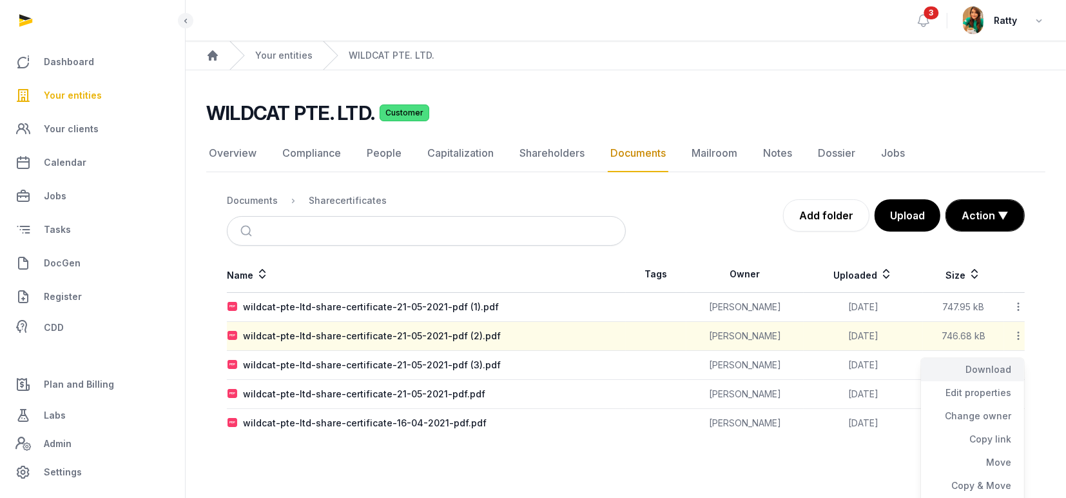
click at [998, 381] on div "Download" at bounding box center [972, 392] width 103 height 23
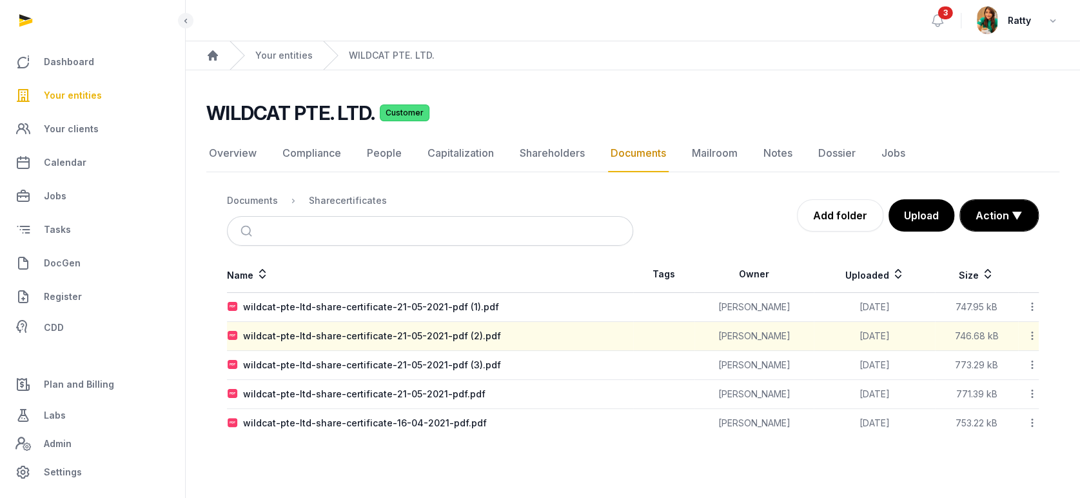
click at [1031, 363] on icon at bounding box center [1032, 365] width 12 height 14
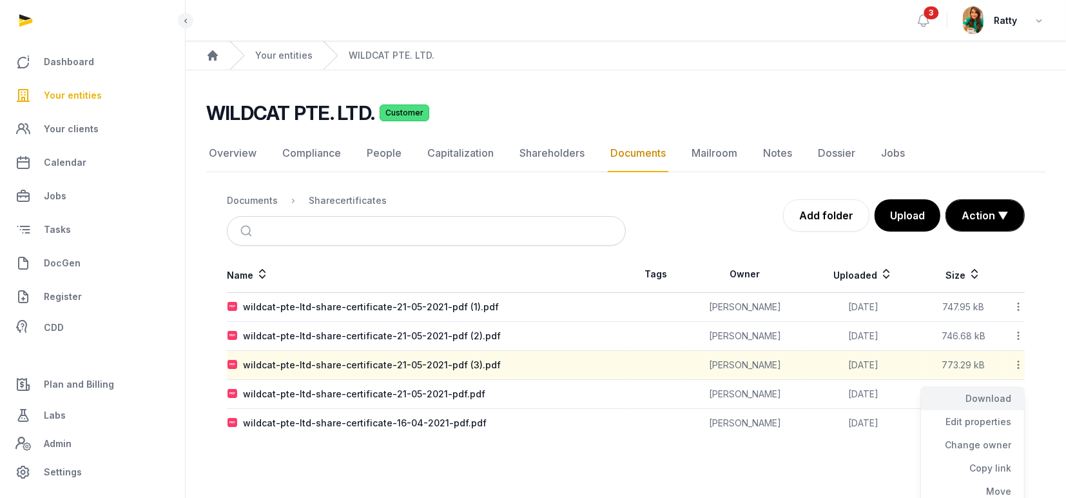
click at [991, 410] on div "Download" at bounding box center [972, 421] width 103 height 23
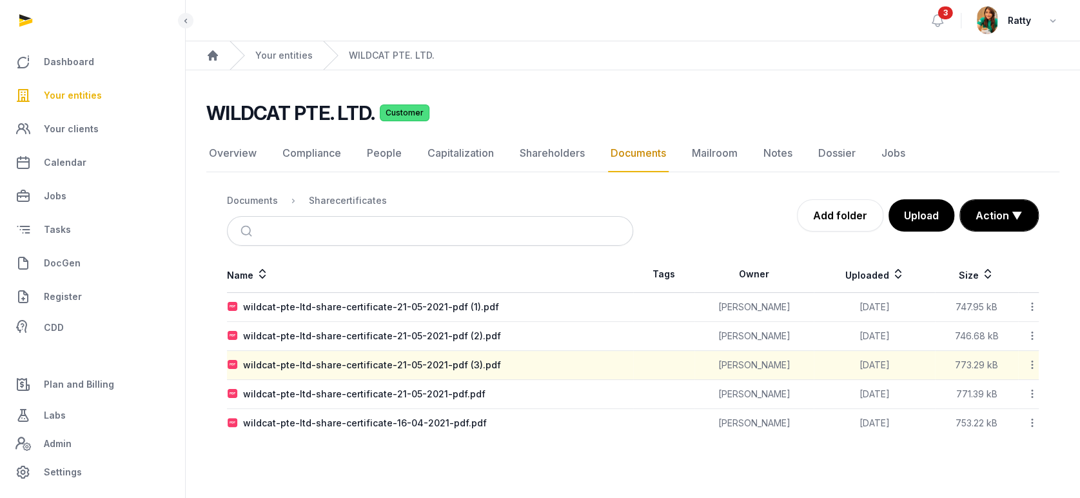
click at [1031, 391] on icon at bounding box center [1032, 394] width 12 height 14
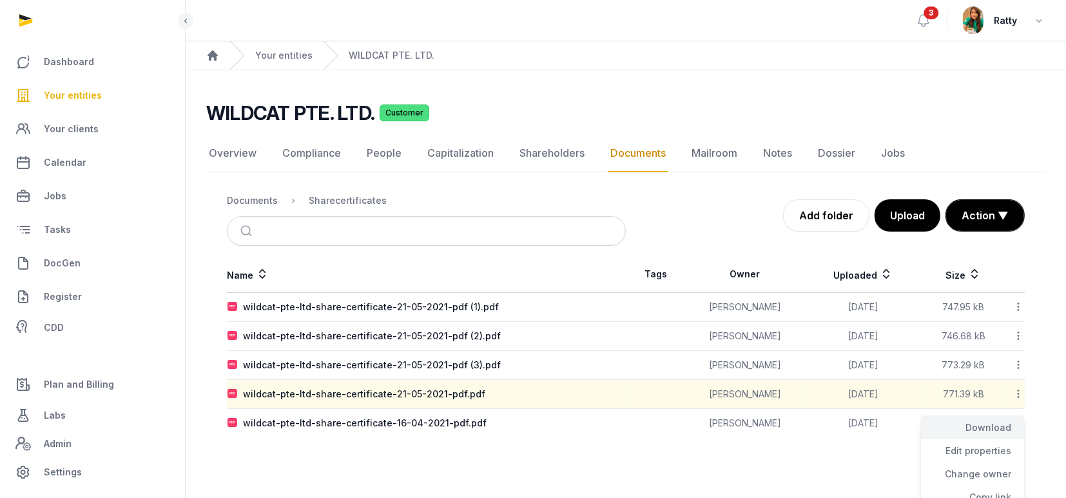
click at [1008, 439] on div "Download" at bounding box center [972, 450] width 103 height 23
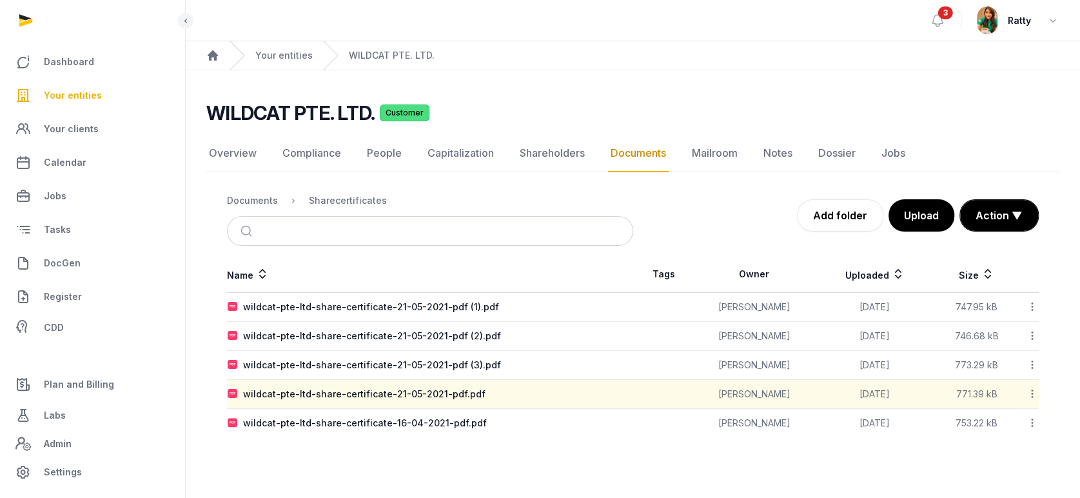
click at [1031, 425] on icon at bounding box center [1032, 423] width 12 height 14
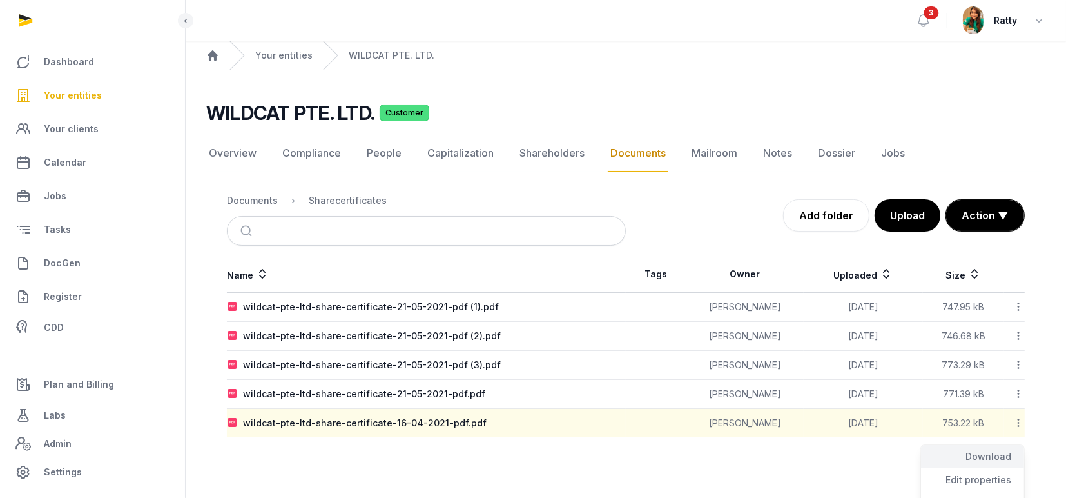
click at [990, 468] on div "Download" at bounding box center [972, 479] width 103 height 23
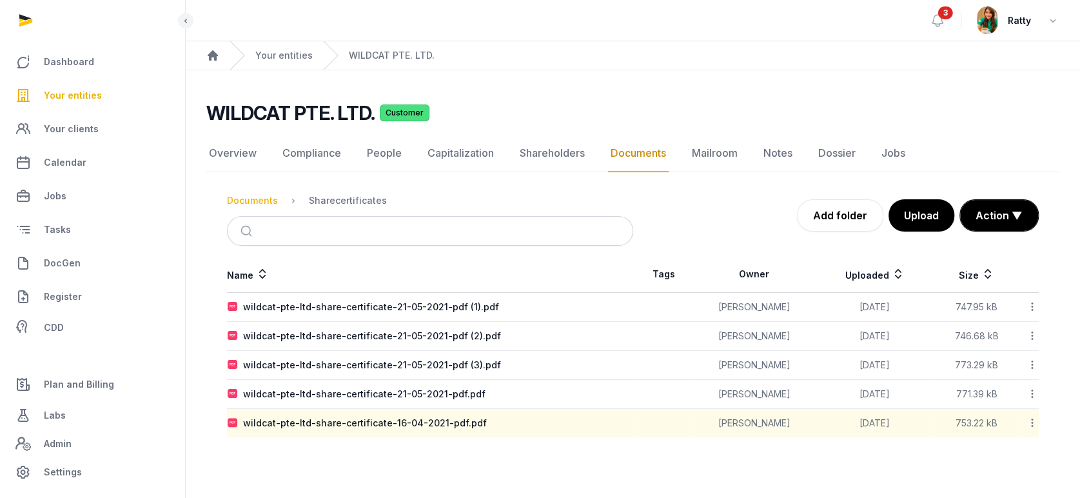
click at [264, 198] on div "Documents" at bounding box center [252, 200] width 51 height 13
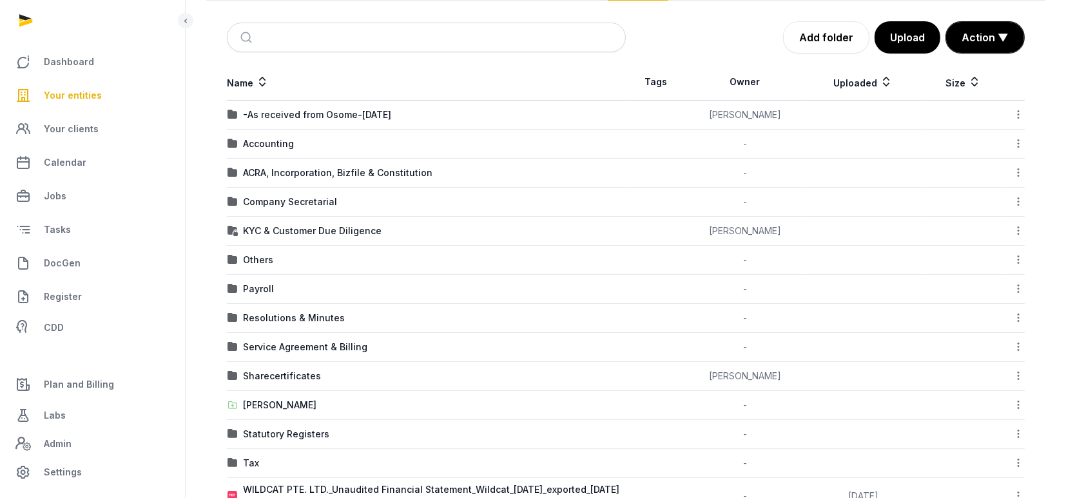
scroll to position [211, 0]
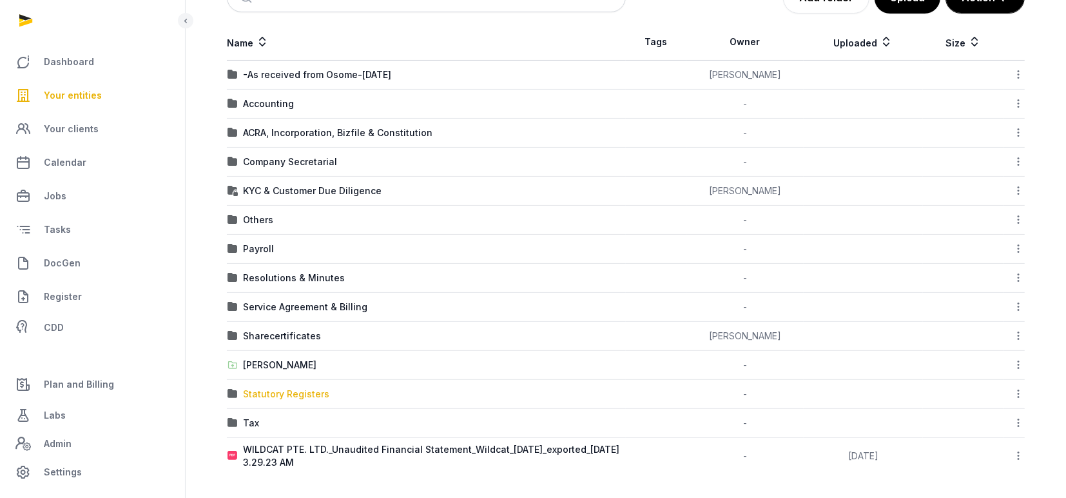
click at [272, 395] on div "Statutory Registers" at bounding box center [286, 393] width 86 height 13
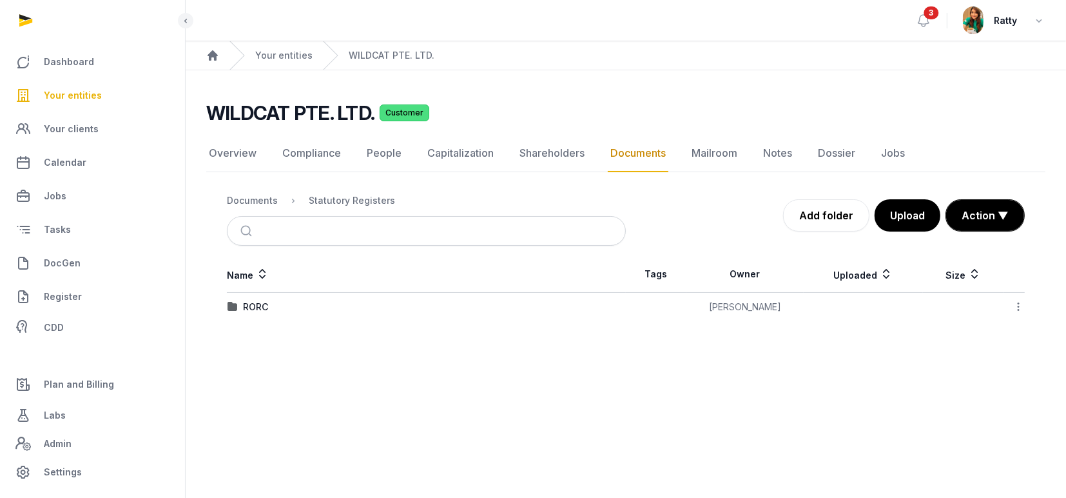
scroll to position [0, 0]
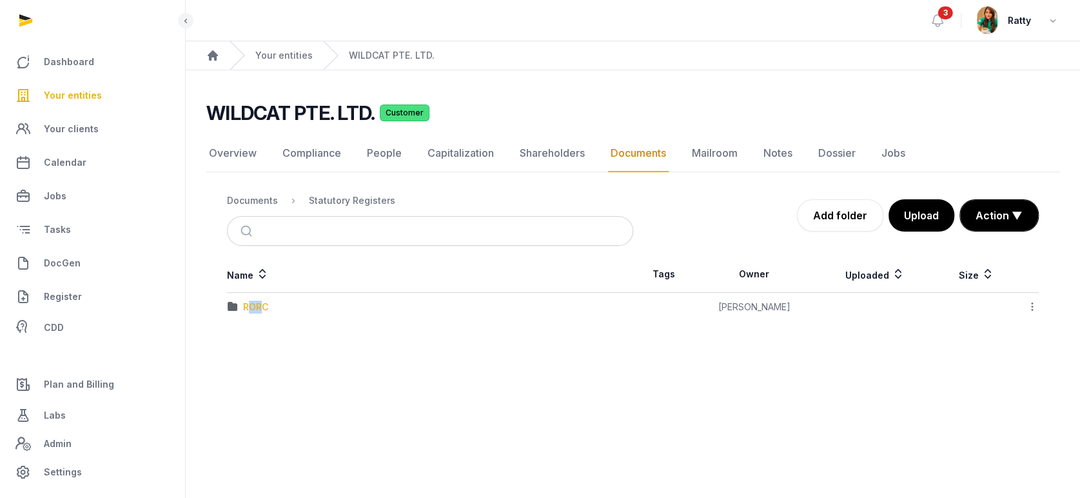
click at [263, 303] on div "RORC" at bounding box center [255, 306] width 25 height 13
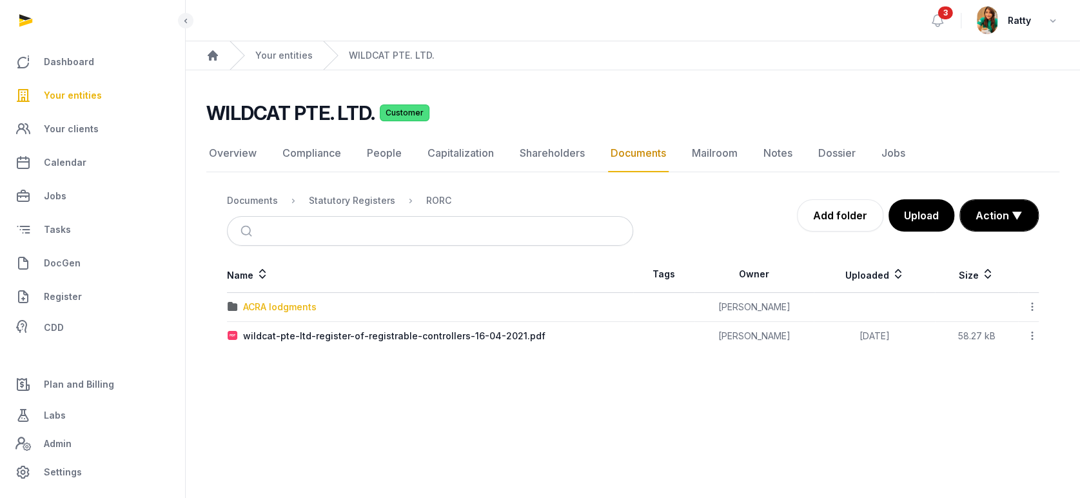
click at [270, 307] on div "ACRA lodgments" at bounding box center [279, 306] width 73 height 13
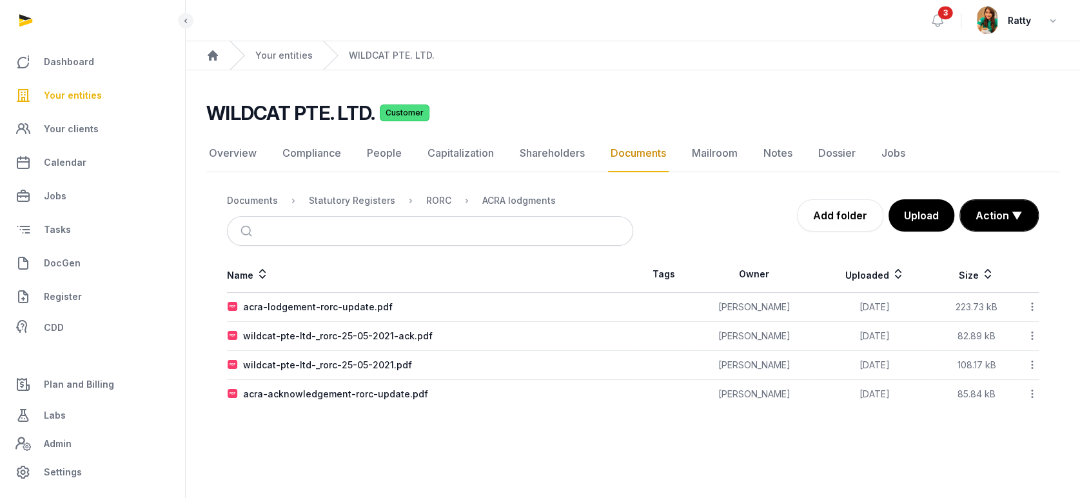
click at [1033, 300] on icon at bounding box center [1032, 307] width 12 height 14
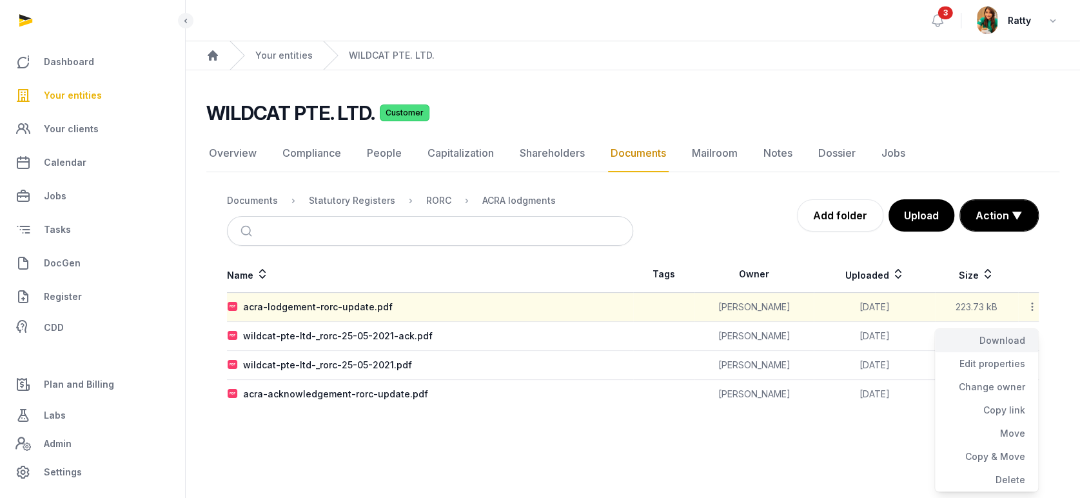
click at [1020, 352] on div "Download" at bounding box center [986, 363] width 103 height 23
click at [1031, 335] on icon at bounding box center [1032, 336] width 12 height 14
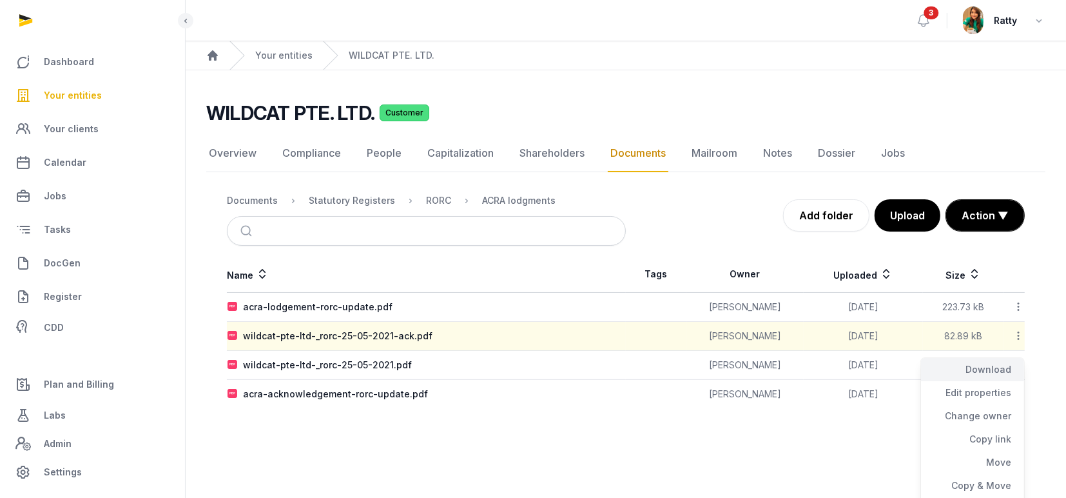
click at [1000, 381] on div "Download" at bounding box center [972, 392] width 103 height 23
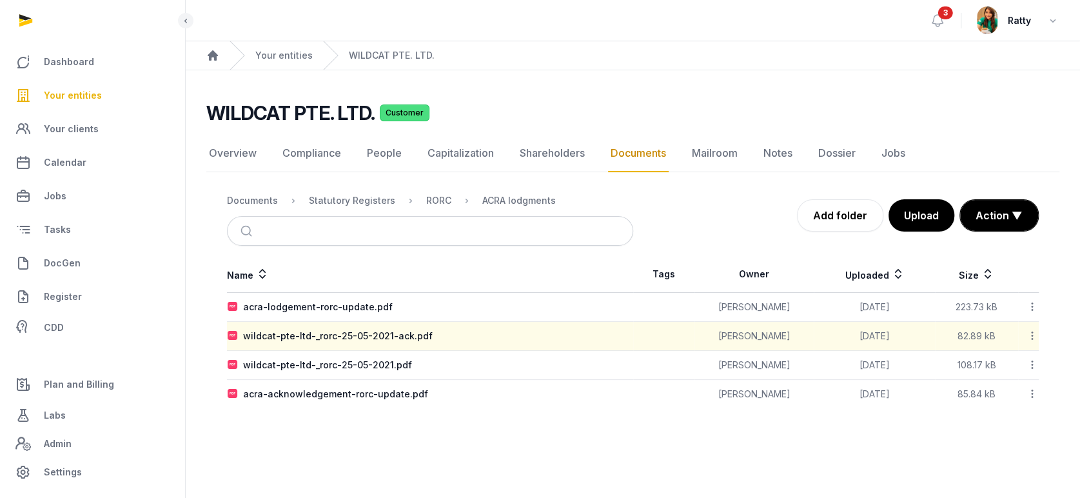
click at [1031, 362] on icon at bounding box center [1032, 365] width 12 height 14
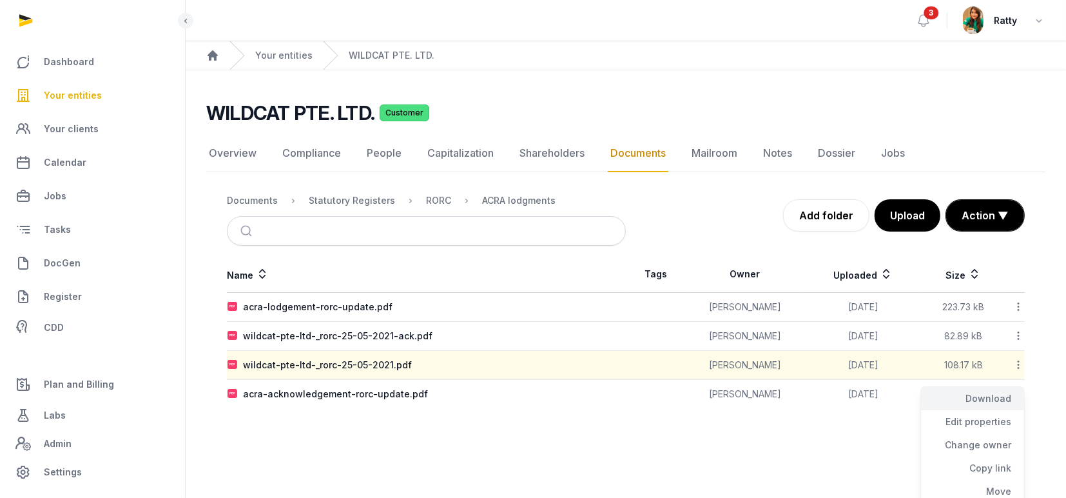
click at [1004, 410] on div "Download" at bounding box center [972, 421] width 103 height 23
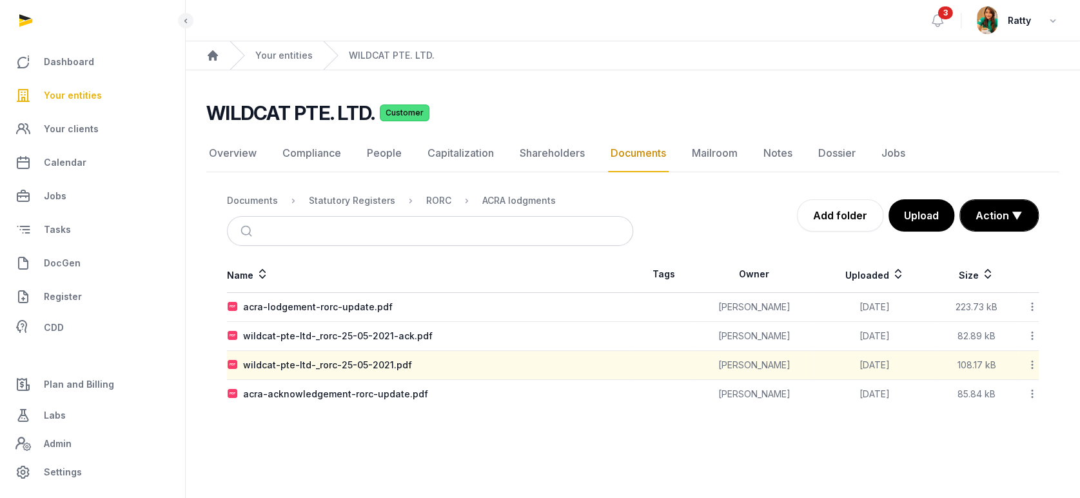
click at [1031, 394] on icon at bounding box center [1032, 394] width 12 height 14
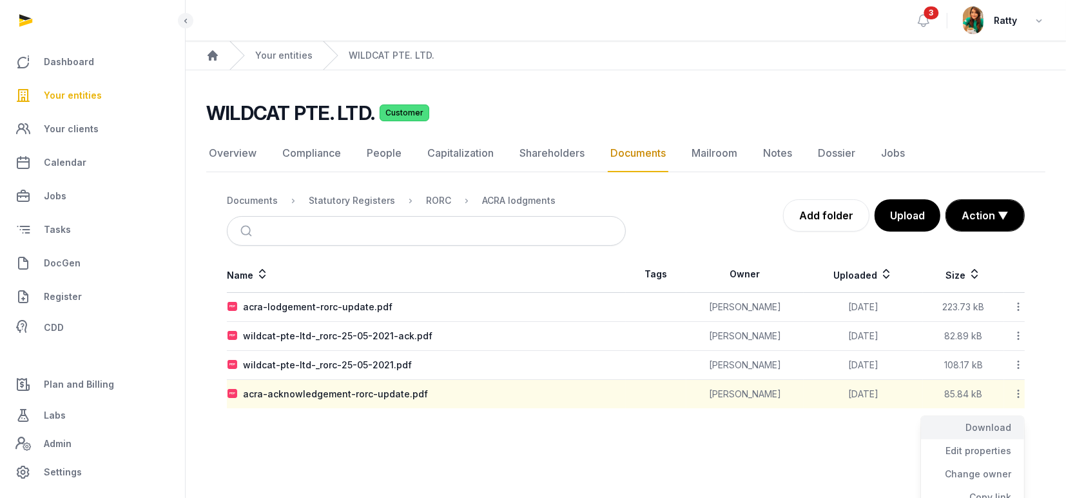
click at [1002, 439] on div "Download" at bounding box center [972, 450] width 103 height 23
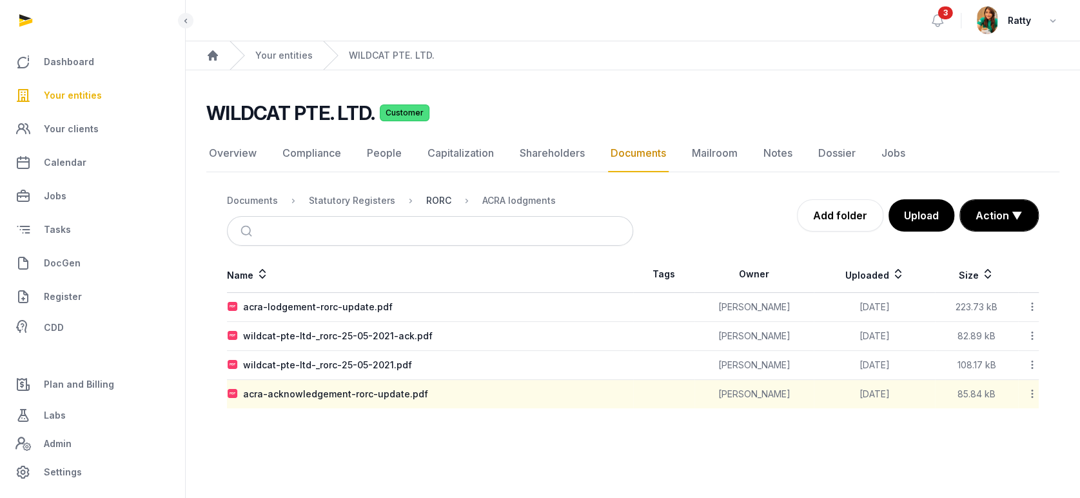
click at [430, 203] on div "RORC" at bounding box center [438, 200] width 25 height 13
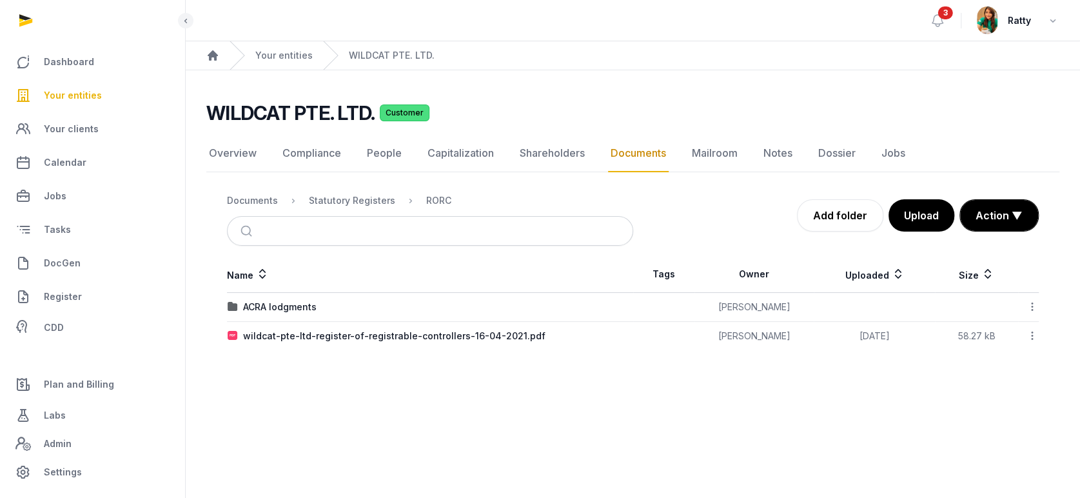
click at [1031, 338] on icon at bounding box center [1032, 336] width 12 height 14
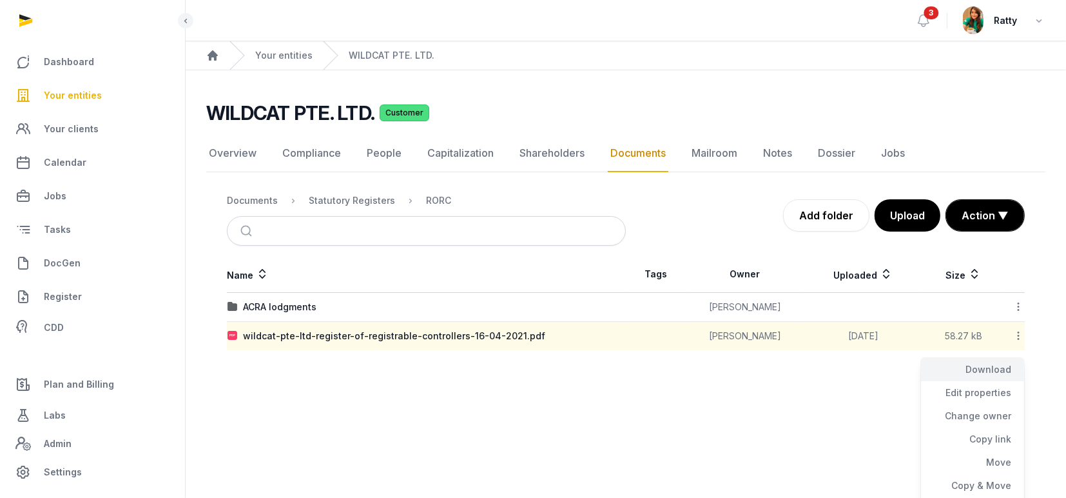
click at [996, 381] on div "Download" at bounding box center [972, 392] width 103 height 23
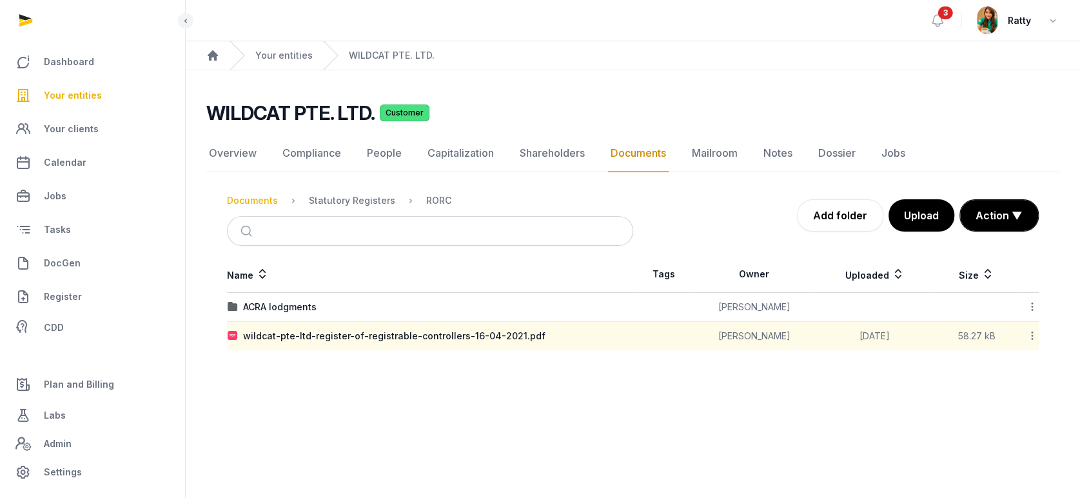
click at [262, 195] on div "Documents" at bounding box center [252, 200] width 51 height 13
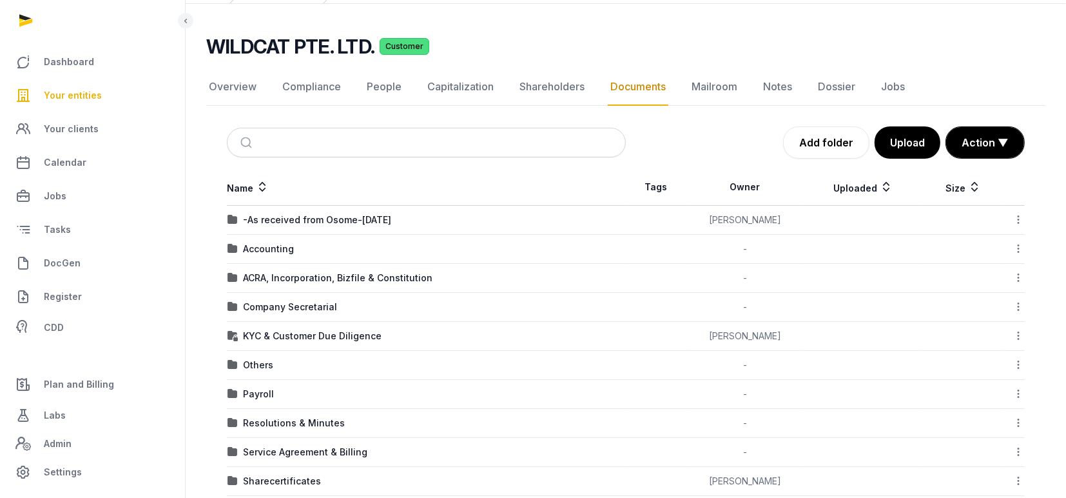
scroll to position [211, 0]
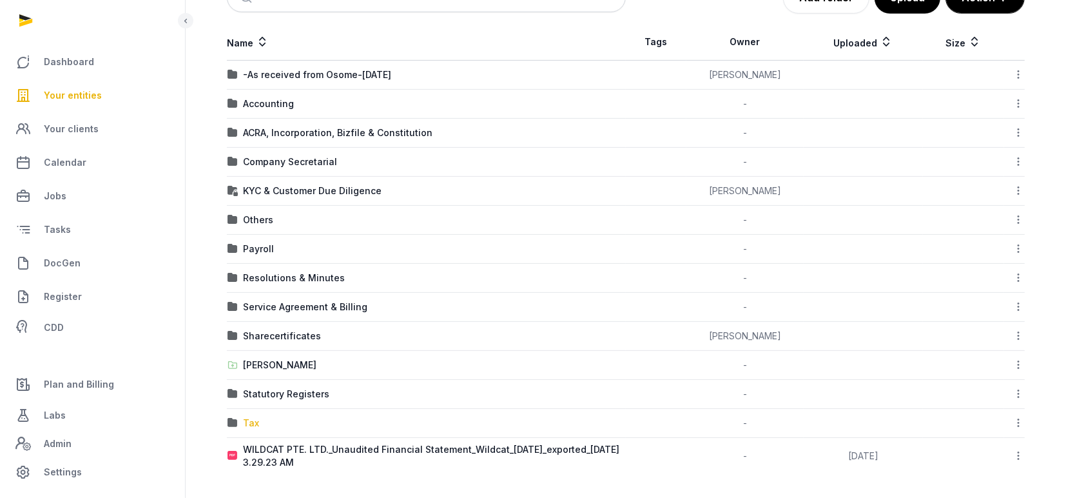
click at [252, 417] on div "Tax" at bounding box center [251, 422] width 16 height 13
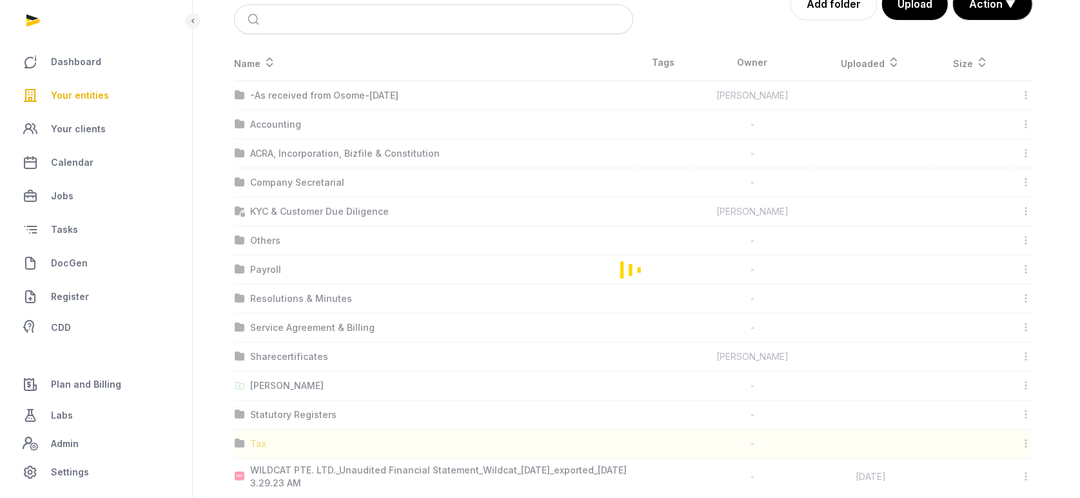
scroll to position [0, 0]
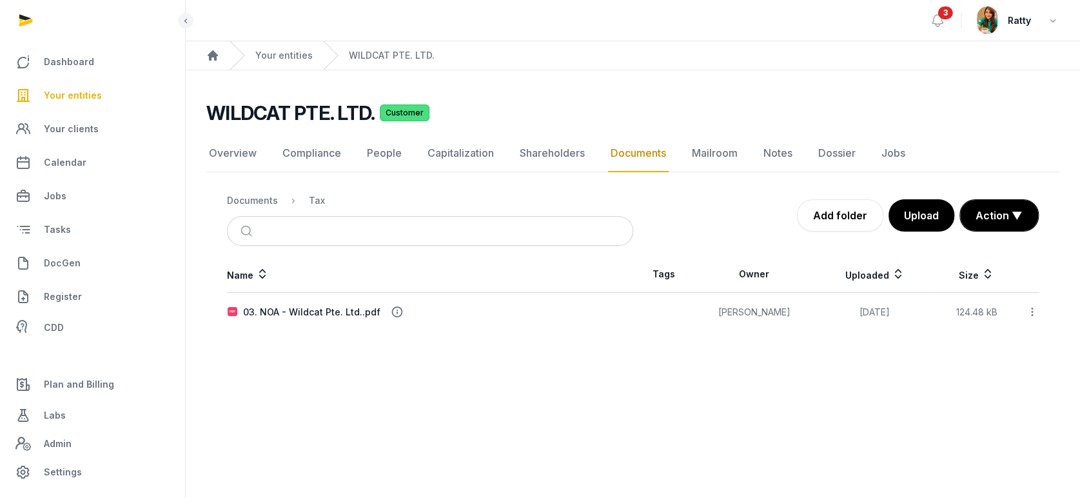
click at [1032, 312] on icon at bounding box center [1032, 312] width 12 height 14
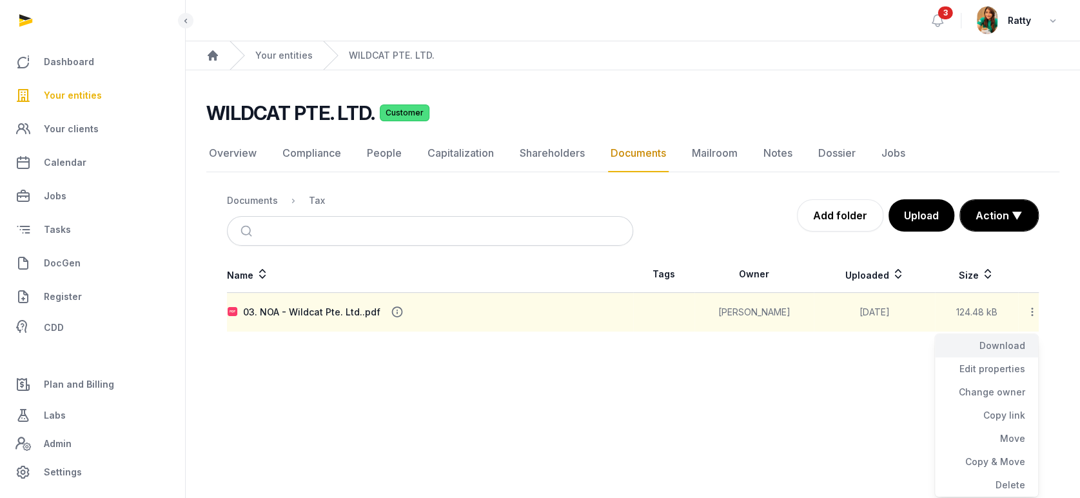
click at [991, 357] on div "Download" at bounding box center [986, 368] width 103 height 23
click at [259, 202] on div "Documents" at bounding box center [252, 200] width 51 height 13
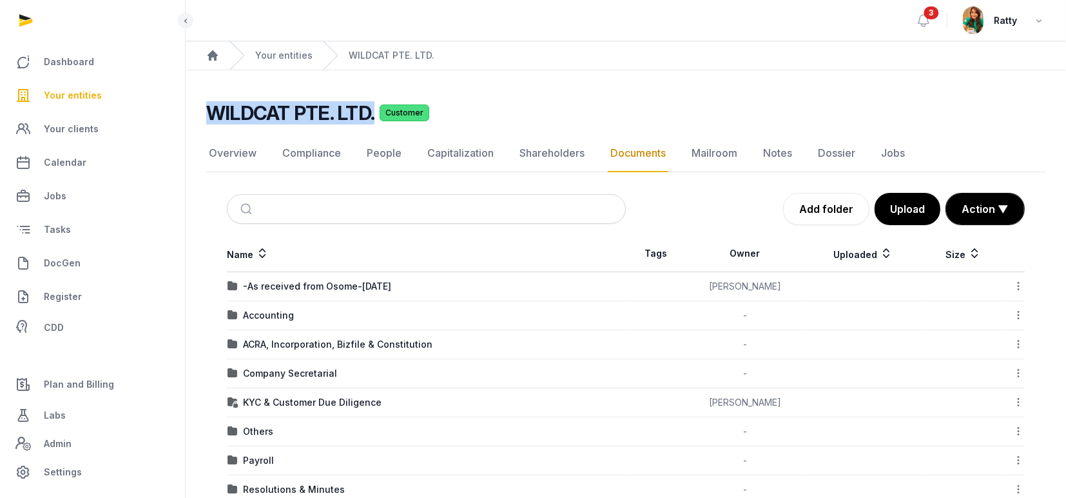
drag, startPoint x: 211, startPoint y: 113, endPoint x: 371, endPoint y: 123, distance: 160.2
click at [371, 123] on h2 "WILDCAT PTE. LTD." at bounding box center [290, 112] width 168 height 23
copy h2 "WILDCAT PTE. LTD."
